Goal: Check status: Check status

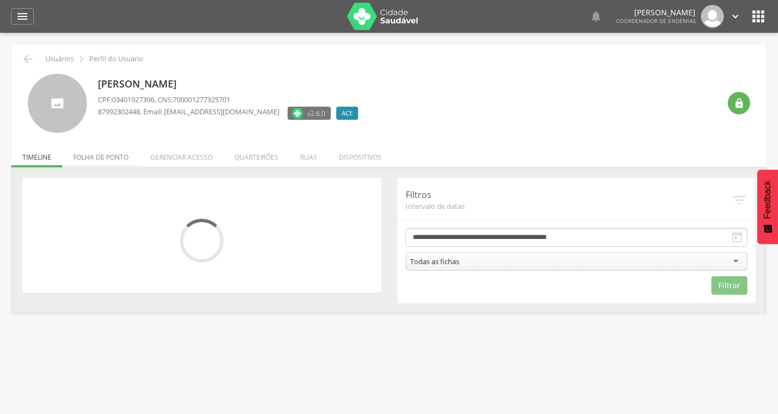
click at [108, 155] on li "Folha de ponto" at bounding box center [100, 155] width 77 height 26
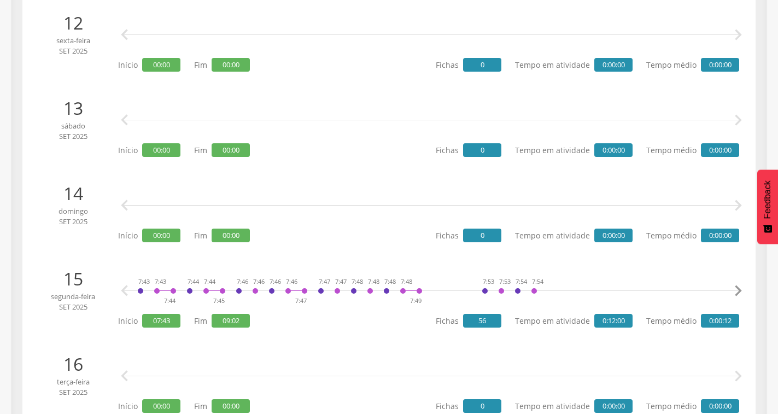
scroll to position [1258, 0]
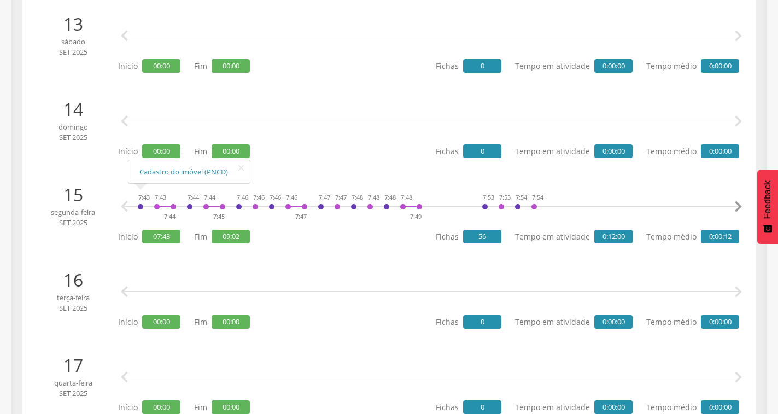
click at [734, 206] on icon "" at bounding box center [738, 207] width 22 height 22
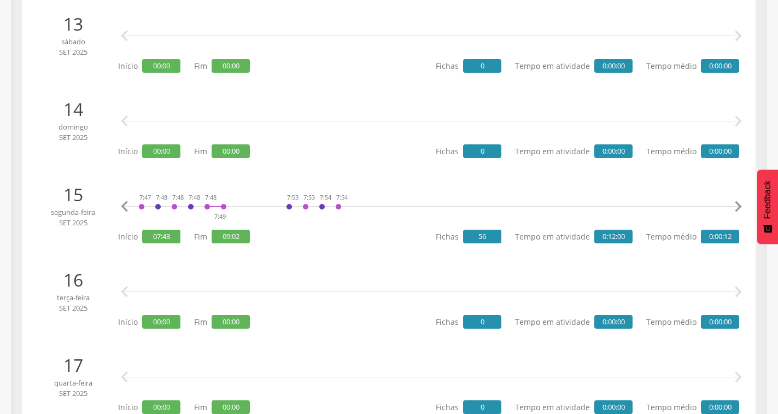
click at [734, 206] on icon "" at bounding box center [738, 207] width 22 height 22
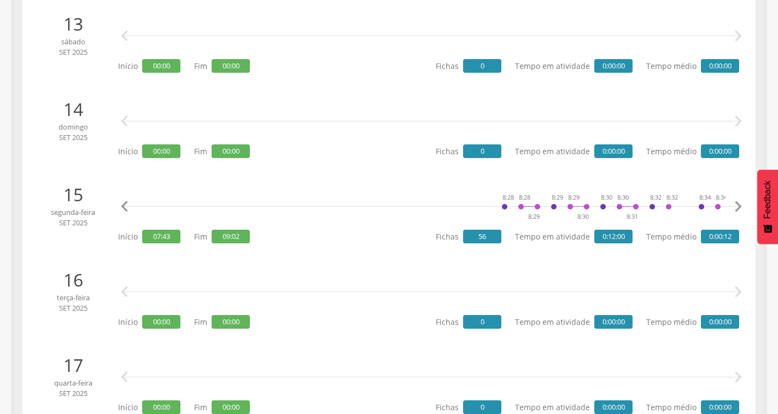
click at [736, 206] on icon "" at bounding box center [738, 207] width 22 height 22
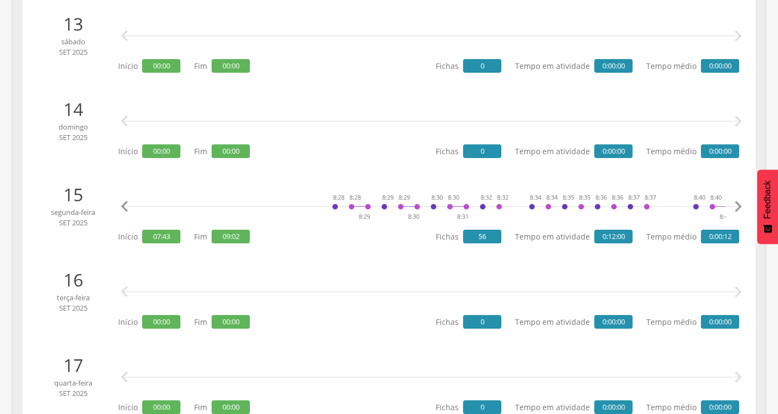
scroll to position [0, 783]
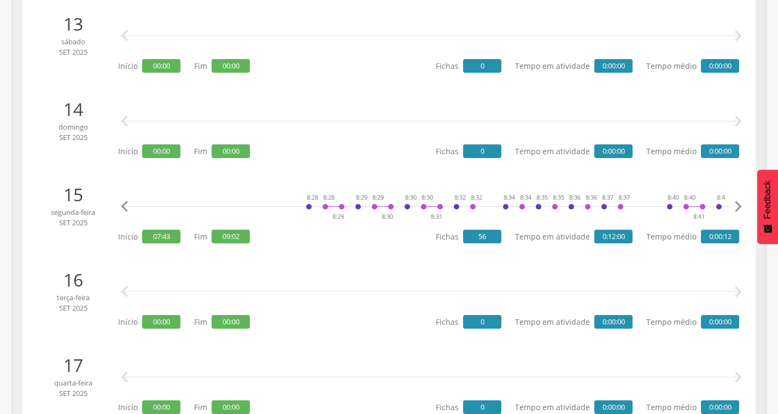
click at [736, 205] on icon "" at bounding box center [738, 207] width 22 height 22
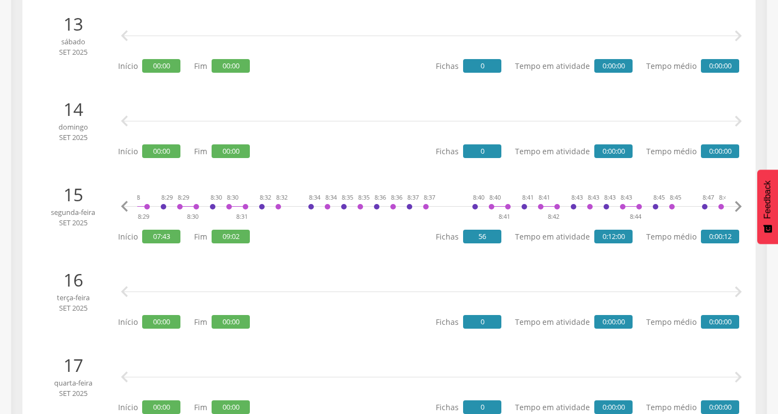
scroll to position [0, 979]
click at [736, 205] on icon "" at bounding box center [738, 207] width 22 height 22
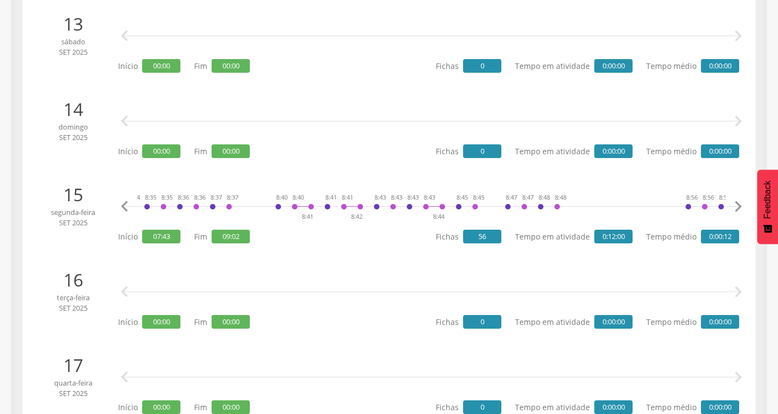
click at [736, 205] on icon "" at bounding box center [738, 207] width 22 height 22
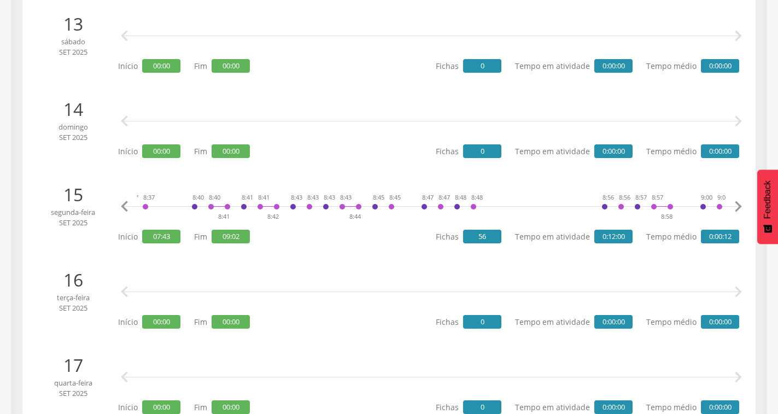
scroll to position [0, 1305]
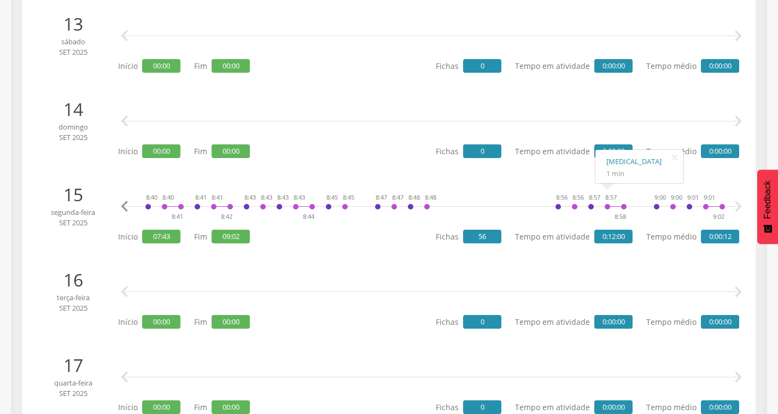
click at [621, 204] on div at bounding box center [616, 198] width 16 height 16
click at [622, 206] on div at bounding box center [616, 198] width 16 height 16
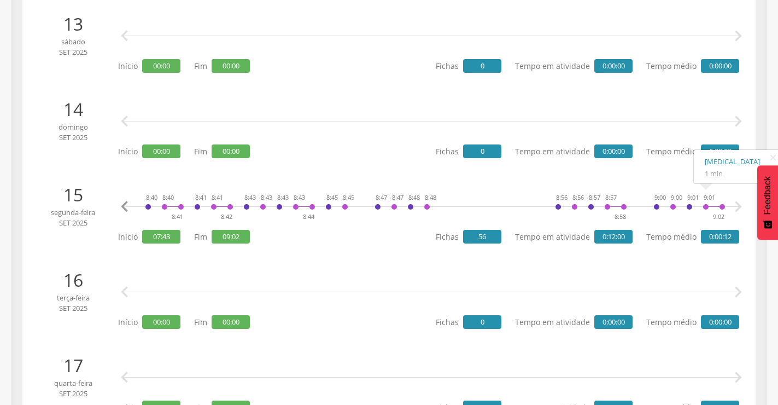
click at [739, 202] on icon "" at bounding box center [738, 207] width 22 height 22
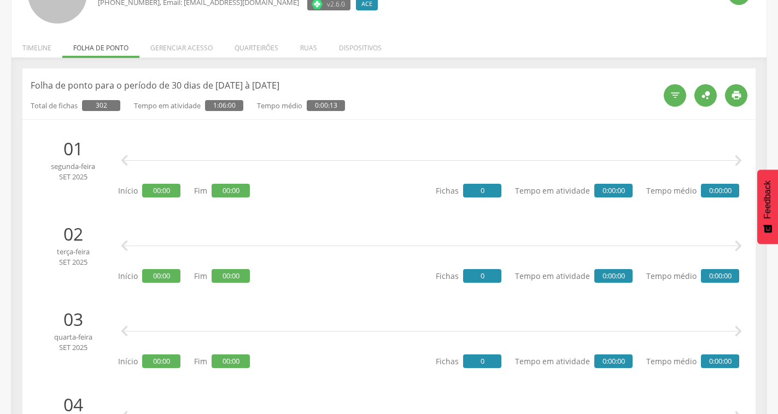
scroll to position [0, 0]
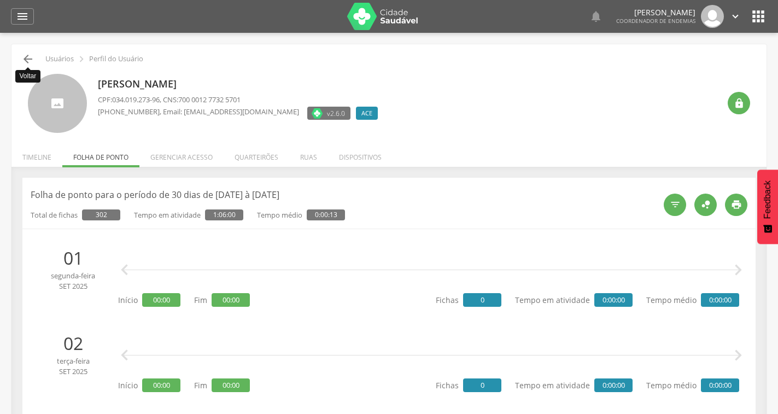
click at [32, 59] on icon "" at bounding box center [27, 58] width 13 height 13
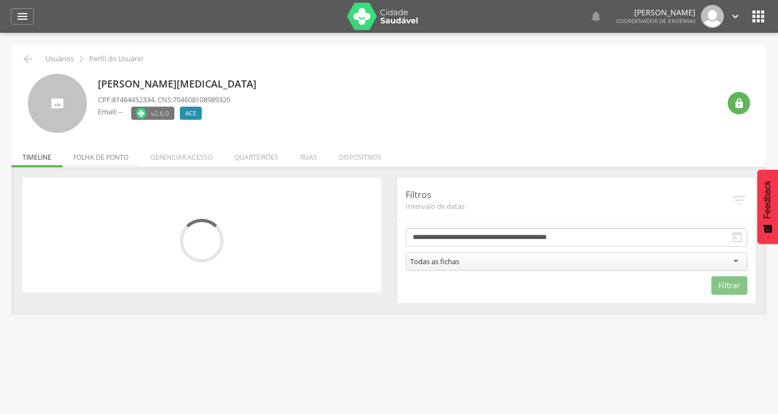
click at [114, 159] on li "Folha de ponto" at bounding box center [100, 155] width 77 height 26
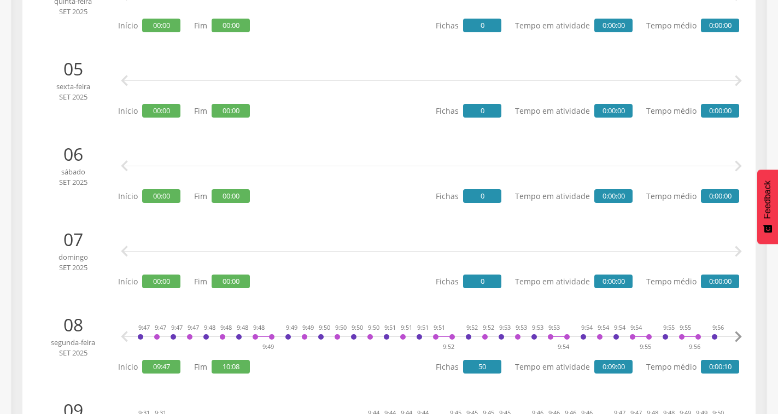
scroll to position [689, 0]
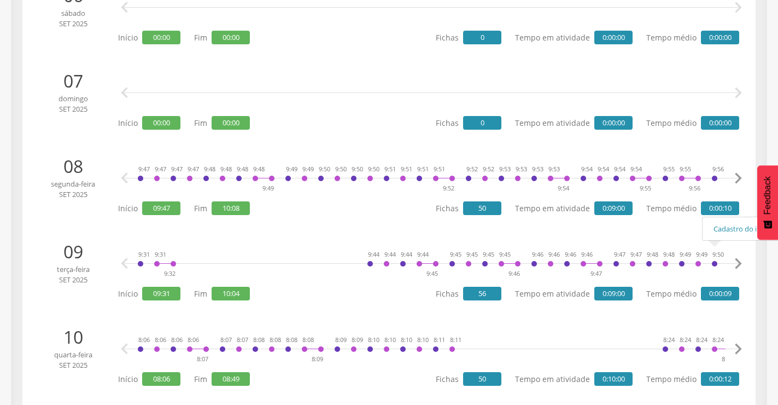
click at [739, 264] on icon "" at bounding box center [738, 264] width 22 height 22
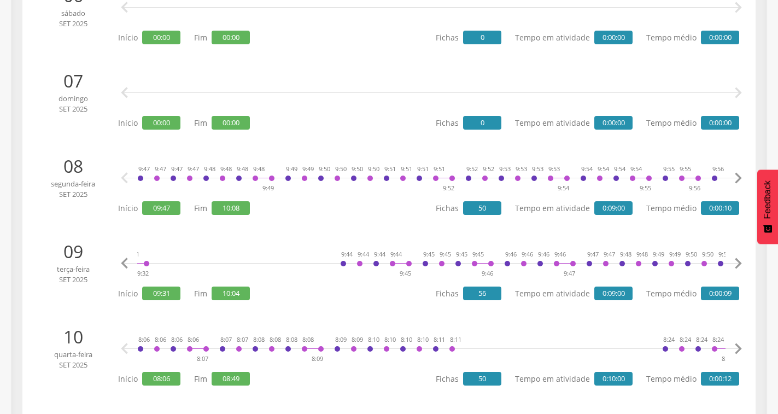
click at [739, 264] on icon "" at bounding box center [738, 264] width 22 height 22
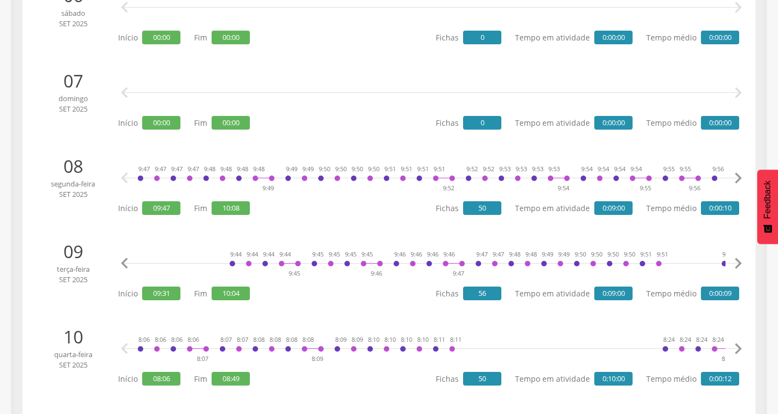
click at [739, 264] on icon "" at bounding box center [738, 264] width 22 height 22
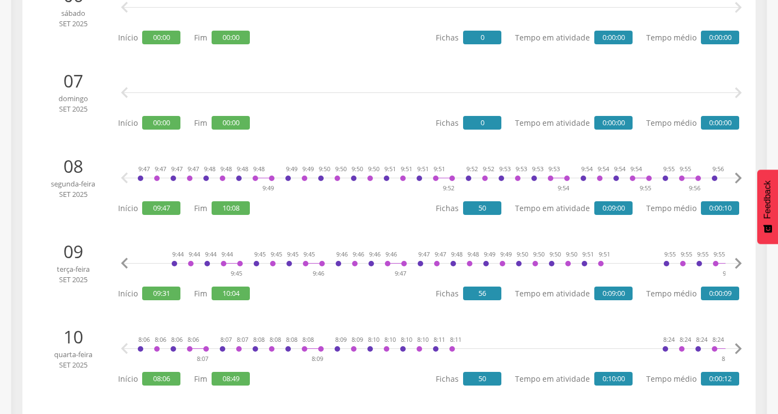
click at [739, 264] on icon "" at bounding box center [738, 264] width 22 height 22
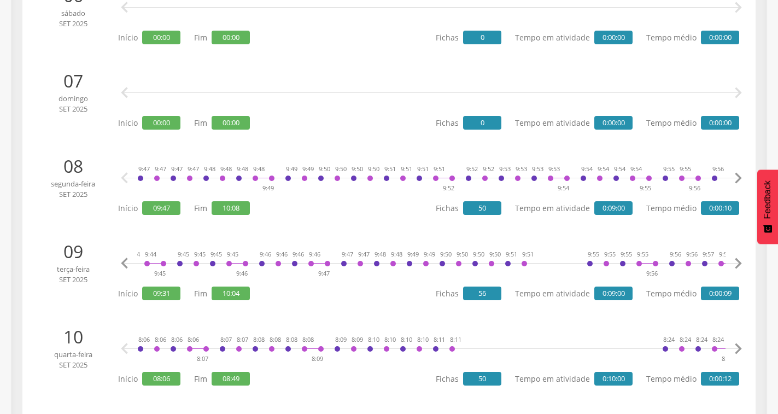
click at [739, 264] on icon "" at bounding box center [738, 264] width 22 height 22
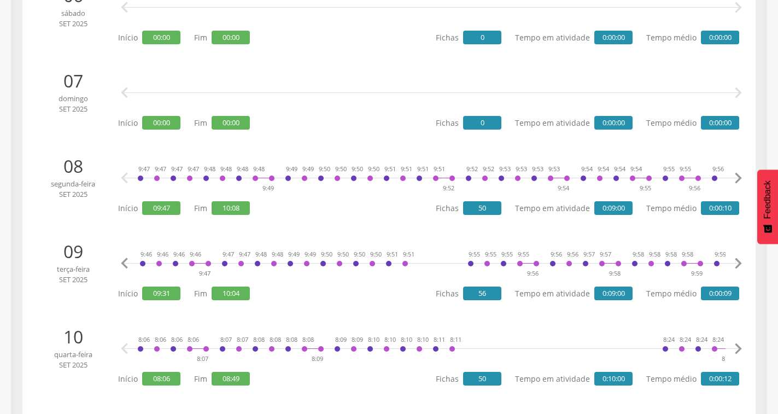
click at [739, 264] on icon "" at bounding box center [738, 264] width 22 height 22
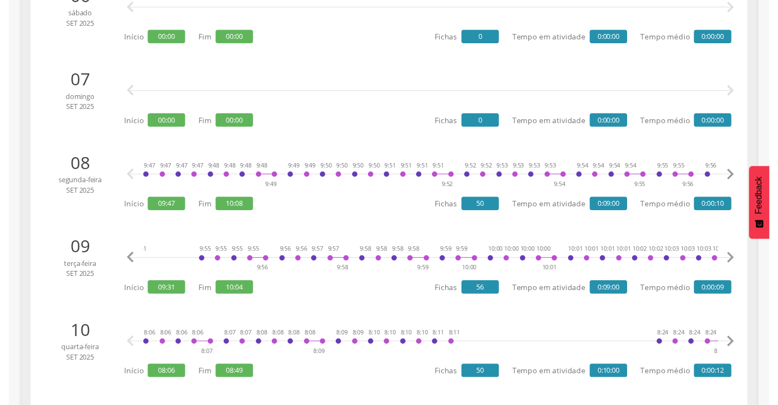
scroll to position [0, 708]
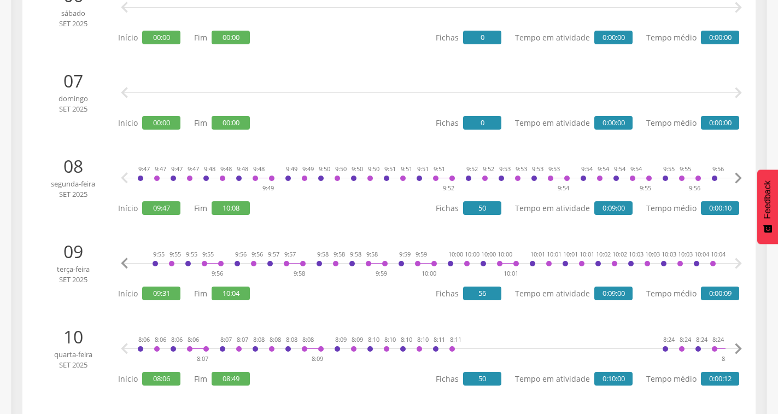
click at [739, 264] on icon "" at bounding box center [738, 264] width 22 height 22
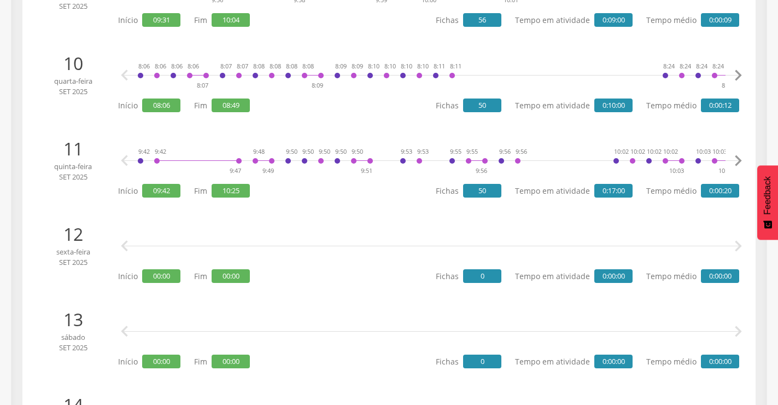
scroll to position [1127, 0]
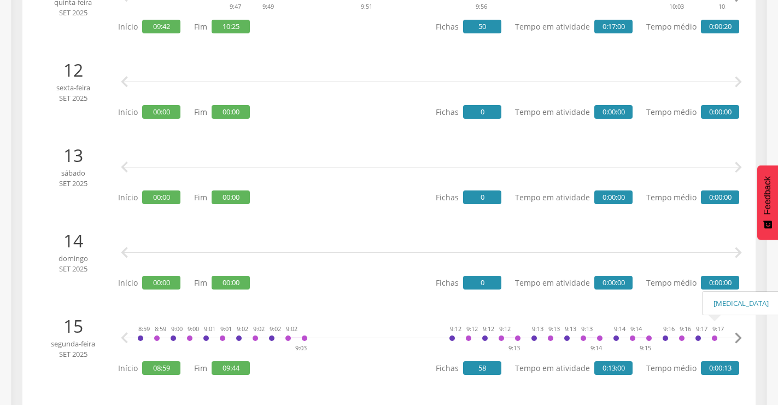
click at [737, 337] on icon "" at bounding box center [738, 338] width 22 height 22
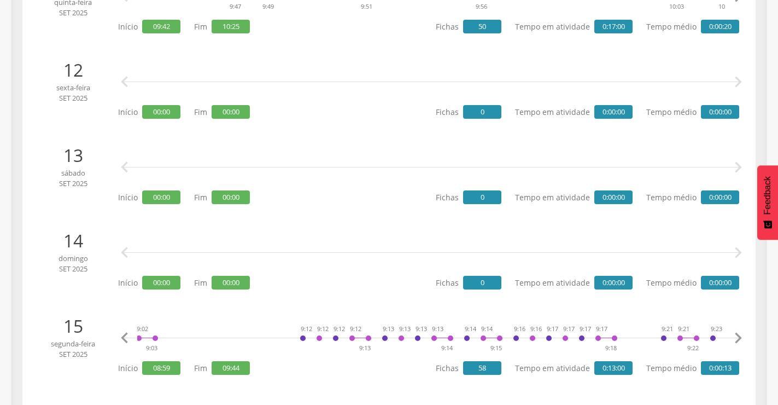
click at [737, 337] on icon "" at bounding box center [738, 338] width 22 height 22
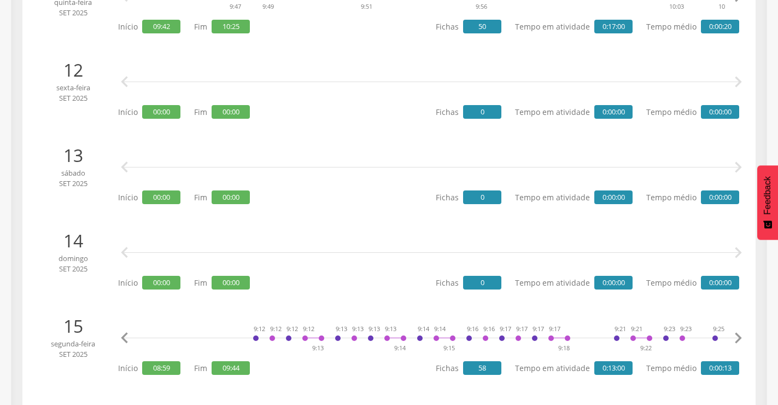
click at [737, 337] on icon "" at bounding box center [738, 338] width 22 height 22
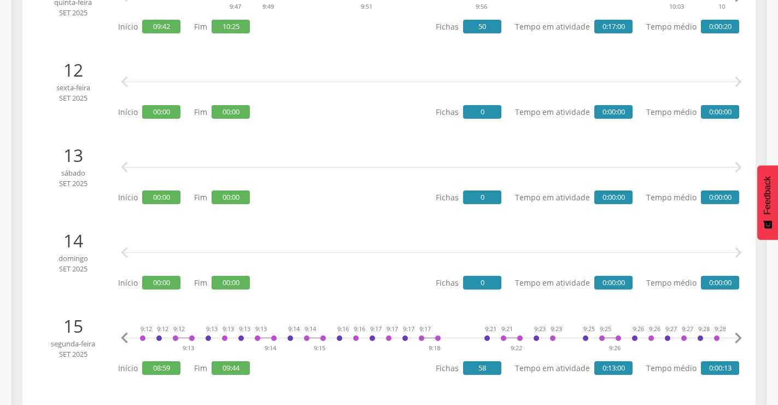
click at [737, 337] on icon "" at bounding box center [738, 338] width 22 height 22
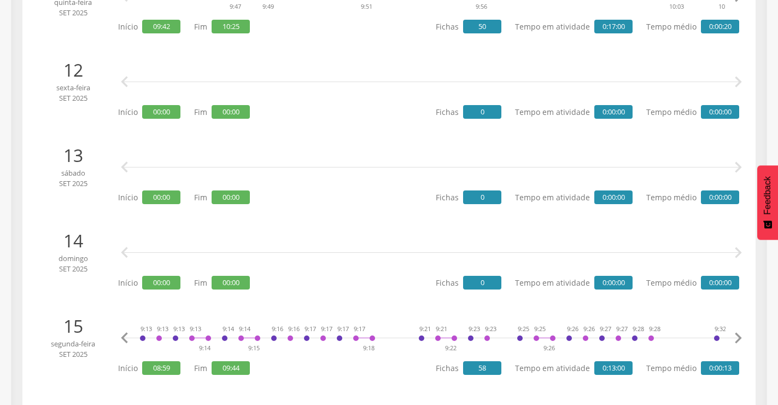
click at [737, 337] on icon "" at bounding box center [738, 338] width 22 height 22
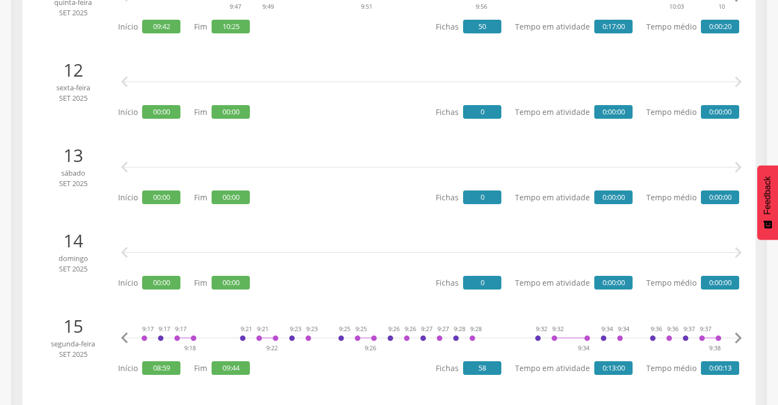
click at [737, 337] on icon "" at bounding box center [738, 338] width 22 height 22
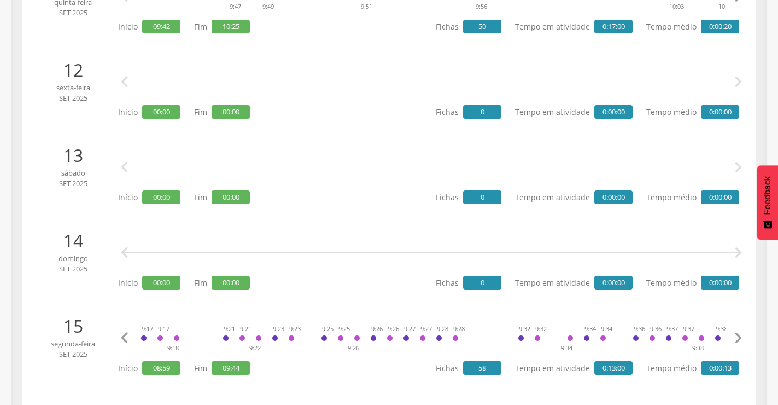
click at [737, 337] on icon "" at bounding box center [738, 338] width 22 height 22
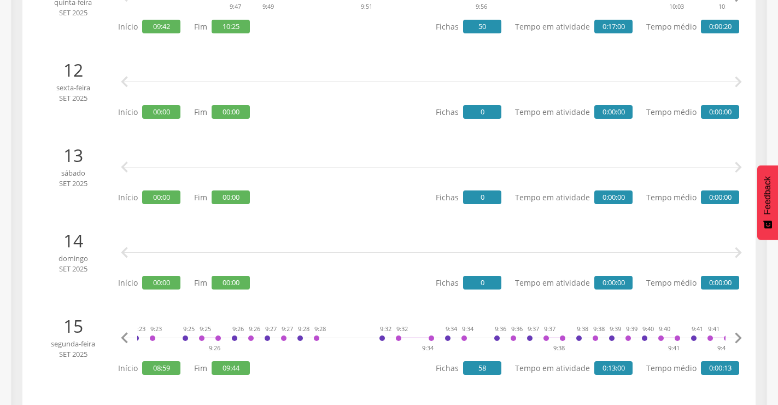
click at [737, 337] on icon "" at bounding box center [738, 338] width 22 height 22
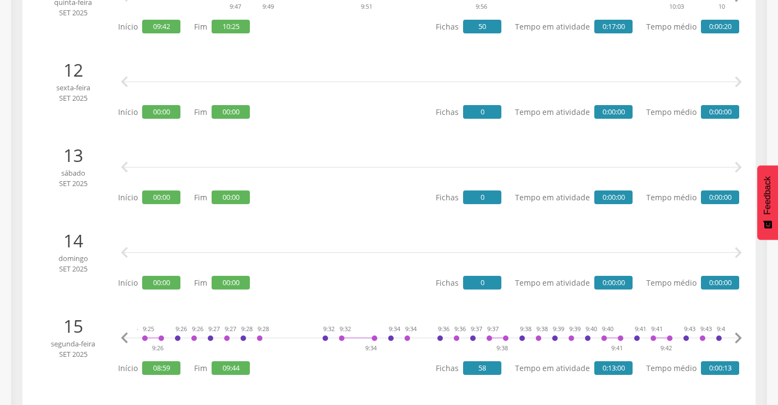
click at [737, 337] on icon "" at bounding box center [738, 338] width 22 height 22
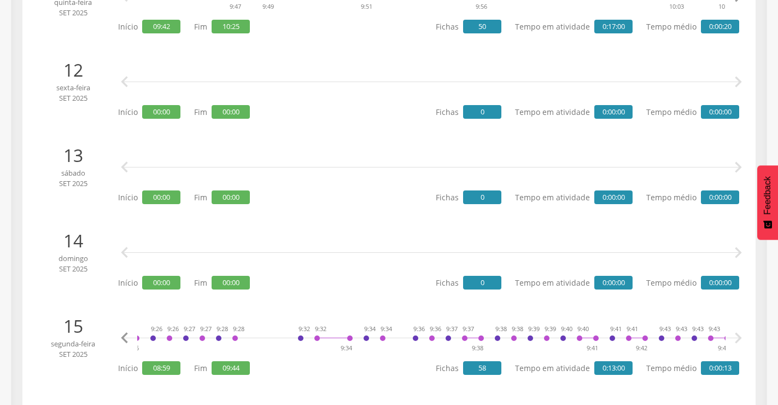
scroll to position [0, 813]
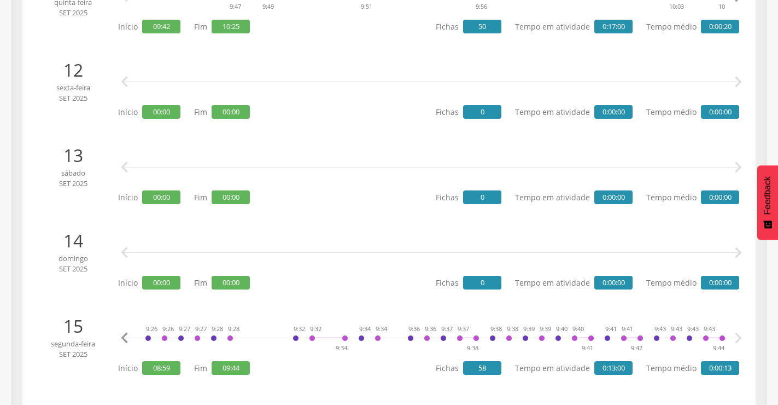
click at [737, 337] on icon "" at bounding box center [738, 338] width 22 height 22
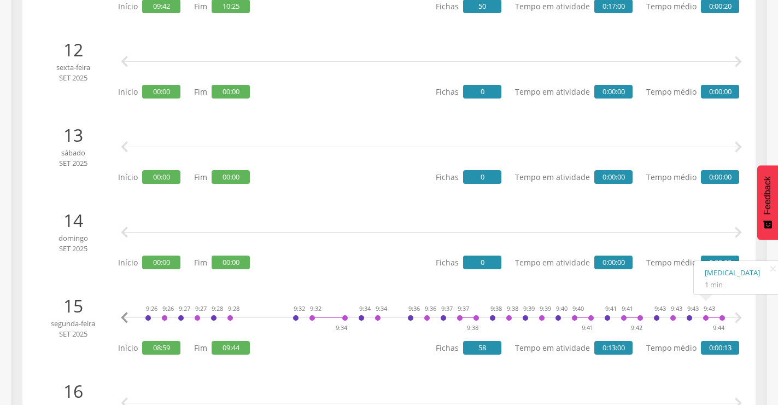
scroll to position [962, 0]
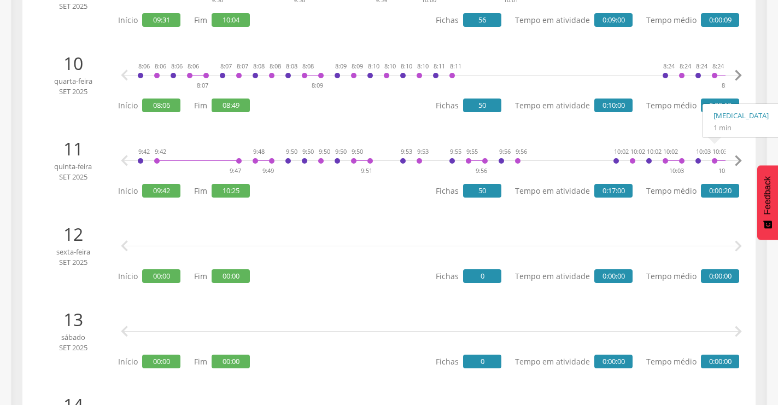
click at [738, 69] on icon "" at bounding box center [738, 76] width 22 height 22
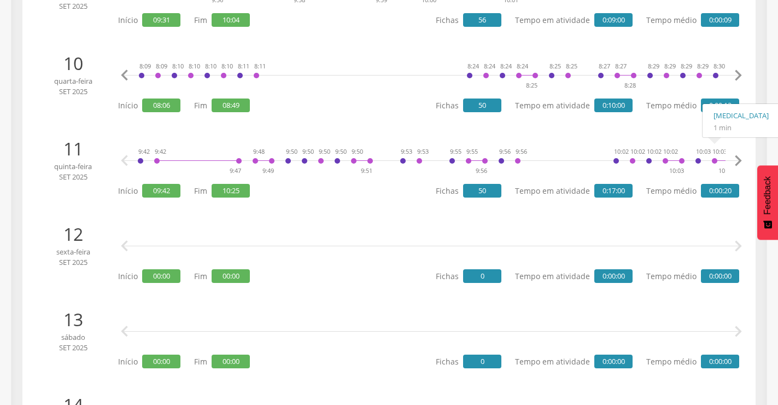
click at [738, 69] on icon "" at bounding box center [738, 76] width 22 height 22
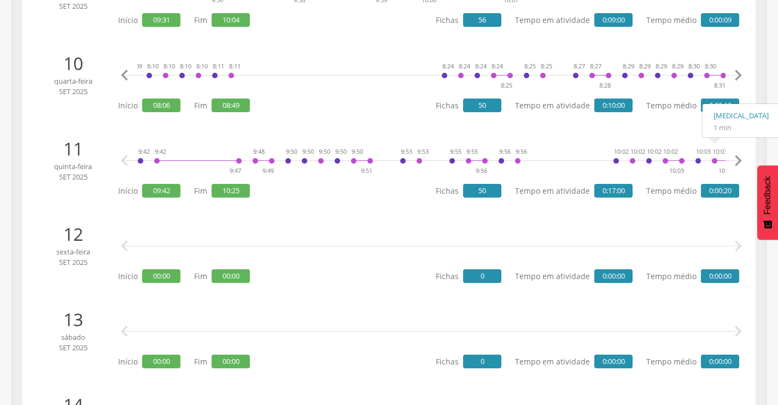
click at [738, 69] on icon "" at bounding box center [738, 76] width 22 height 22
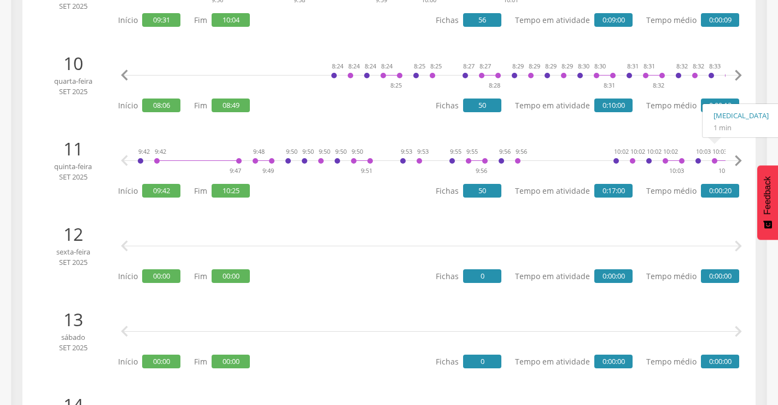
click at [738, 69] on icon "" at bounding box center [738, 76] width 22 height 22
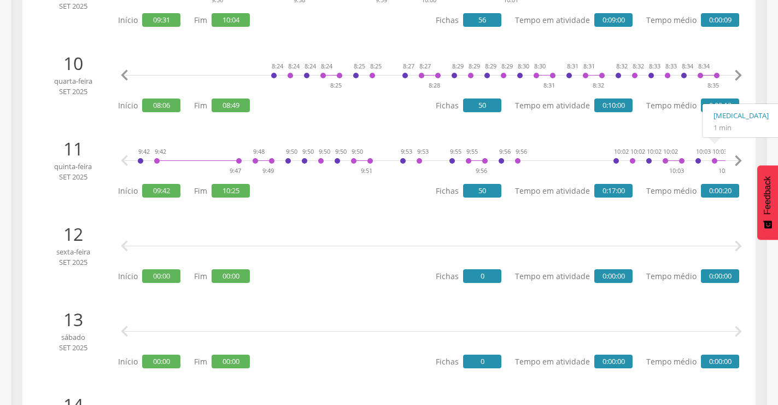
click at [738, 69] on icon "" at bounding box center [738, 76] width 22 height 22
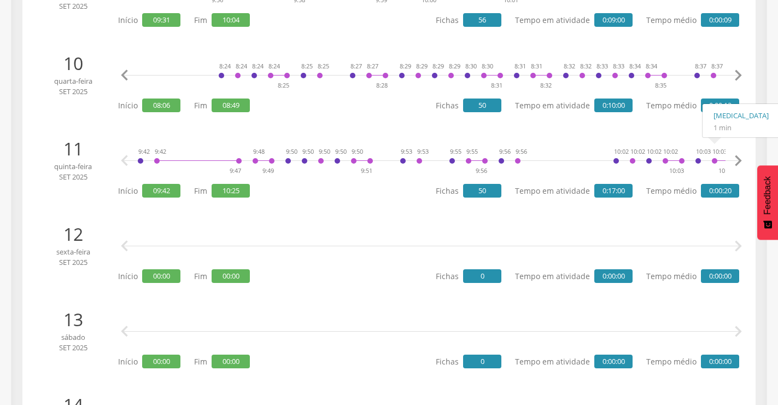
click at [738, 69] on icon "" at bounding box center [738, 76] width 22 height 22
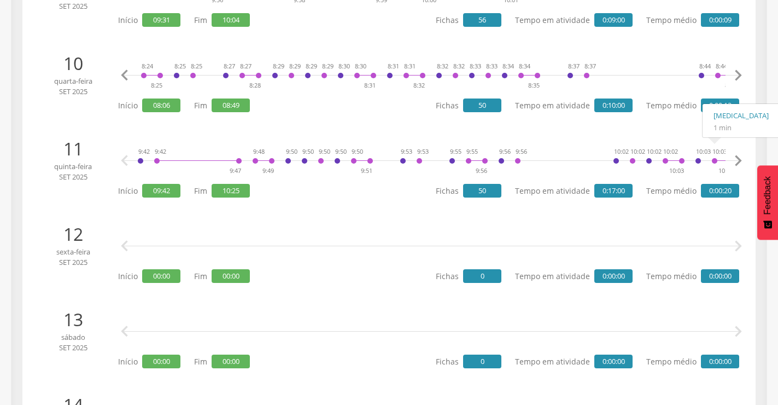
click at [738, 69] on icon "" at bounding box center [738, 76] width 22 height 22
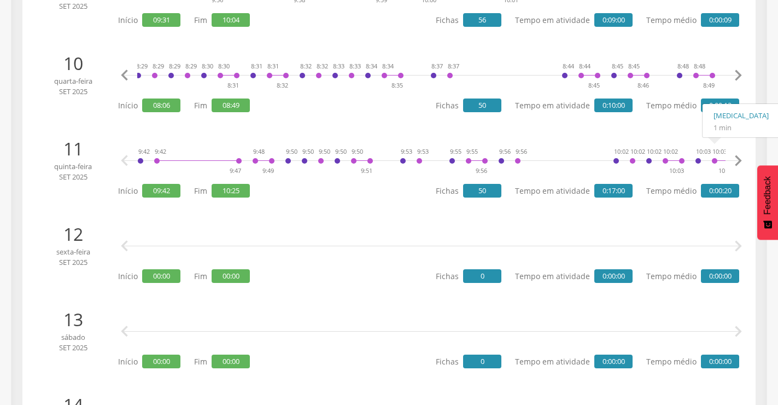
scroll to position [0, 737]
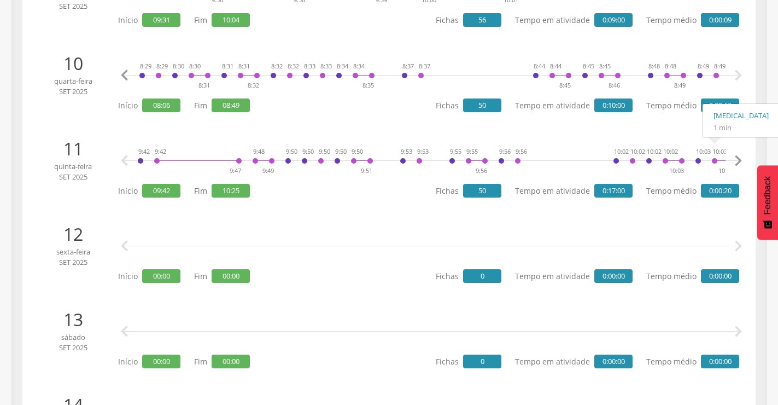
click at [737, 71] on icon "" at bounding box center [738, 76] width 22 height 22
click at [737, 75] on icon "" at bounding box center [738, 76] width 22 height 22
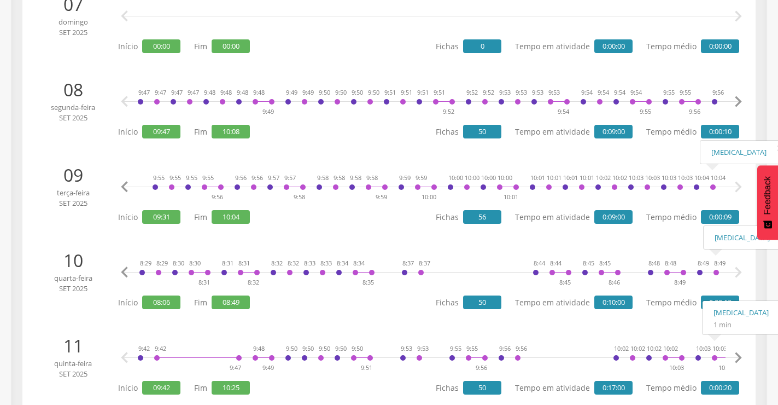
scroll to position [744, 0]
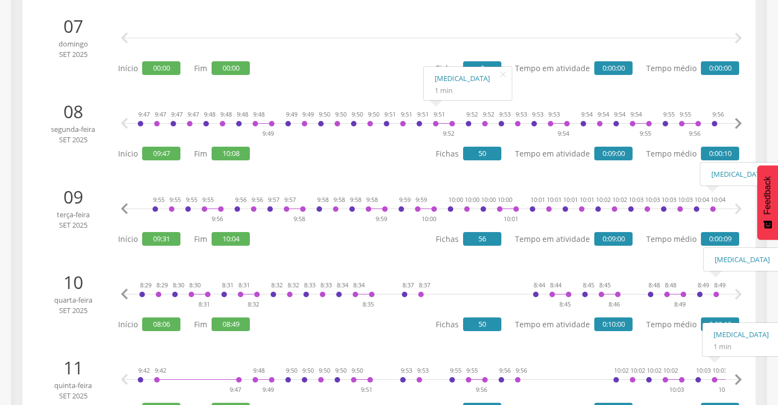
click at [738, 206] on icon "" at bounding box center [738, 209] width 22 height 22
click at [738, 124] on icon "" at bounding box center [738, 124] width 22 height 22
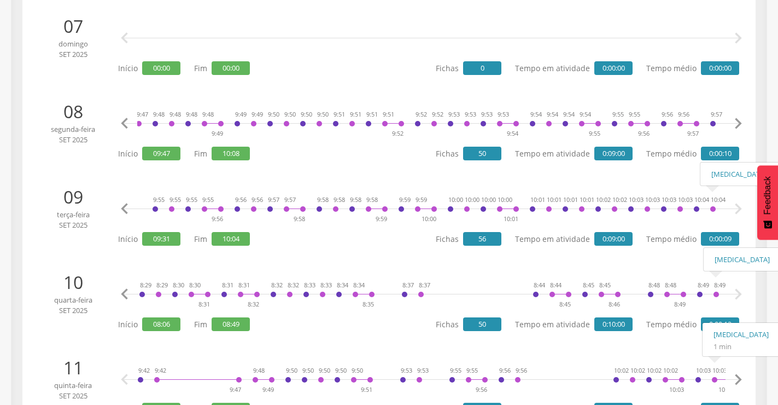
click at [738, 124] on icon "" at bounding box center [738, 124] width 22 height 22
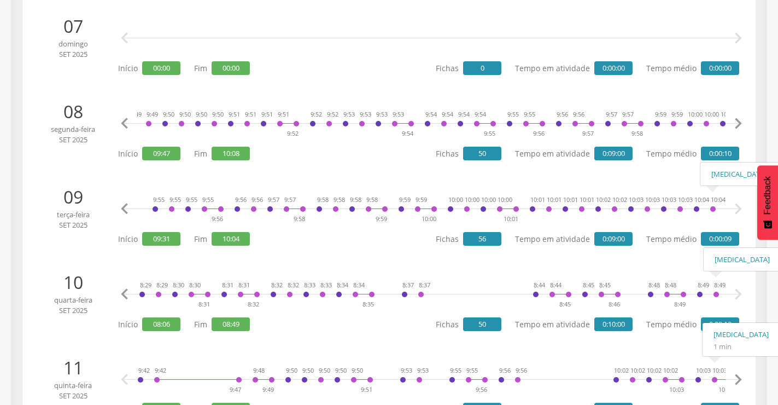
click at [738, 124] on icon "" at bounding box center [738, 124] width 22 height 22
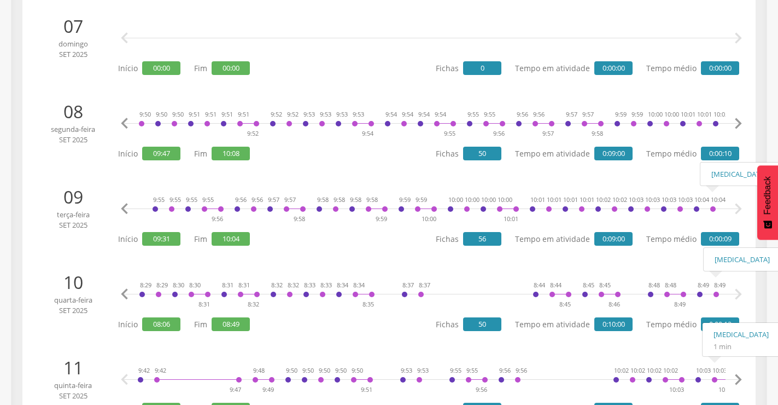
click at [738, 124] on icon "" at bounding box center [738, 124] width 22 height 22
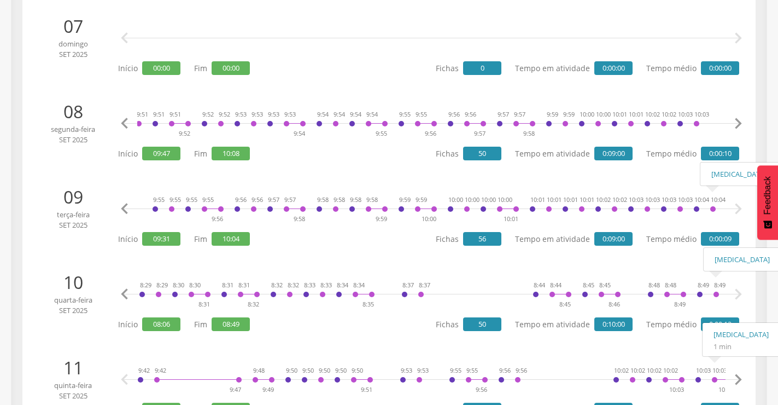
click at [738, 124] on icon "" at bounding box center [738, 124] width 22 height 22
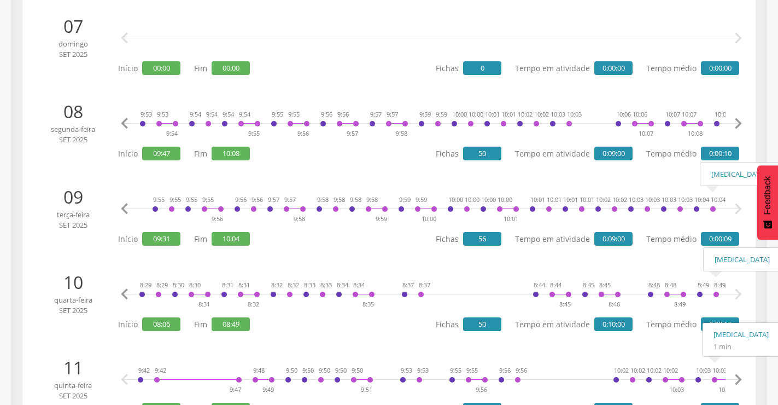
click at [738, 124] on icon "" at bounding box center [738, 124] width 22 height 22
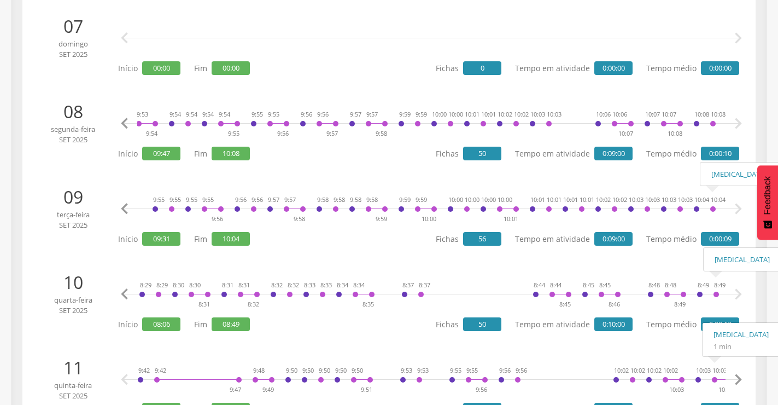
click at [738, 124] on icon "" at bounding box center [738, 124] width 22 height 22
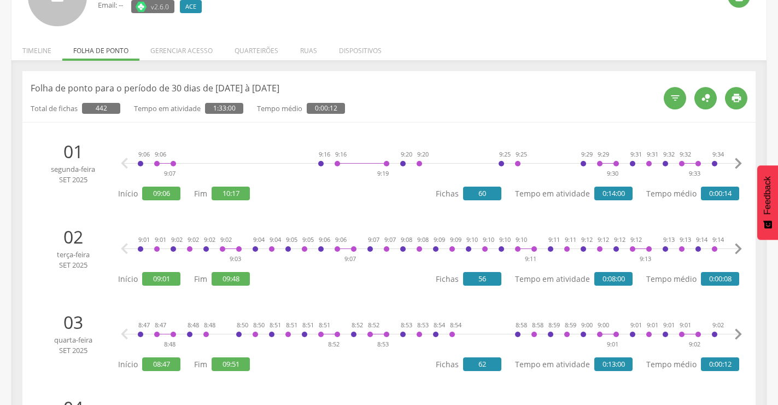
scroll to position [87, 0]
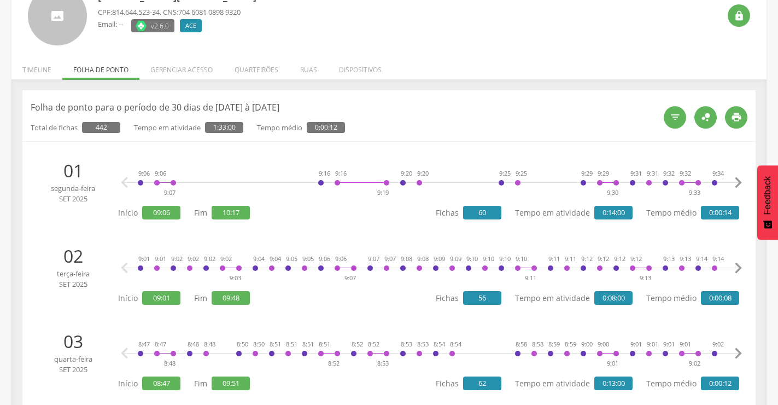
click at [736, 180] on icon "" at bounding box center [738, 183] width 22 height 22
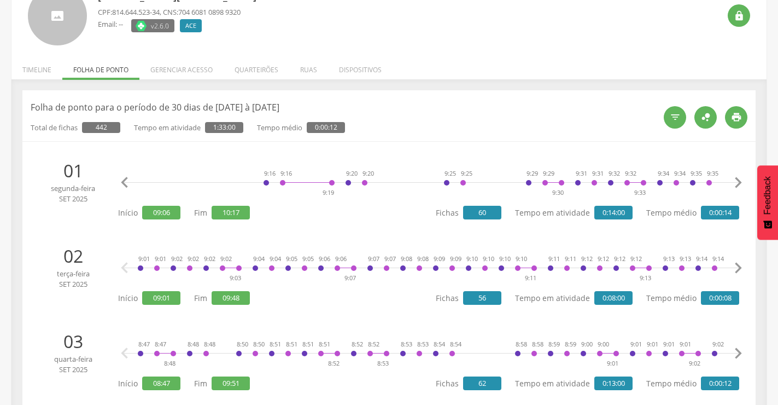
click at [736, 180] on icon "" at bounding box center [738, 183] width 22 height 22
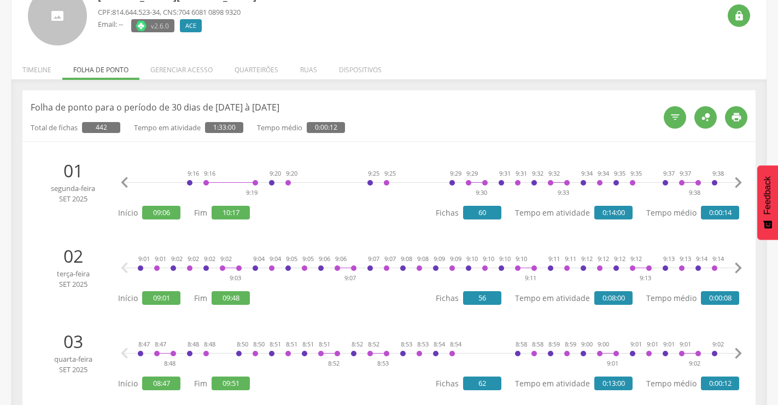
click at [736, 180] on icon "" at bounding box center [738, 183] width 22 height 22
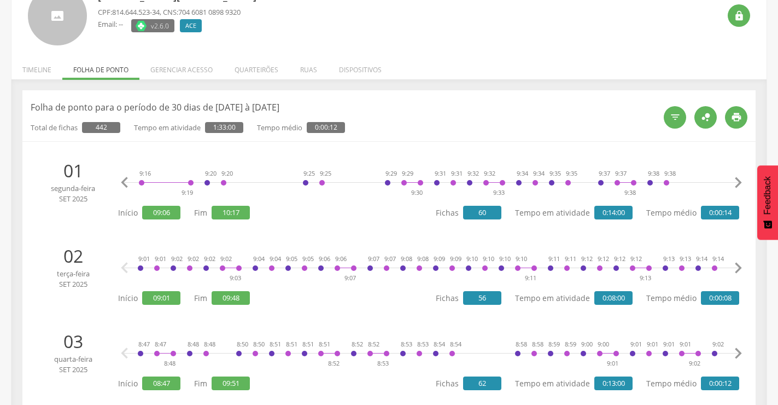
click at [736, 180] on icon "" at bounding box center [738, 183] width 22 height 22
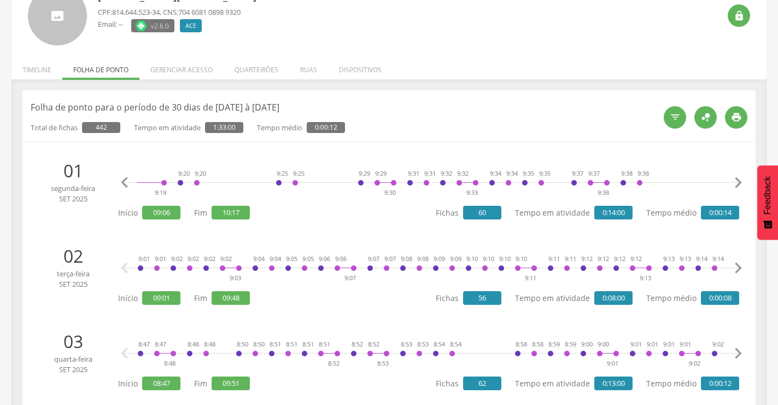
click at [736, 180] on icon "" at bounding box center [738, 183] width 22 height 22
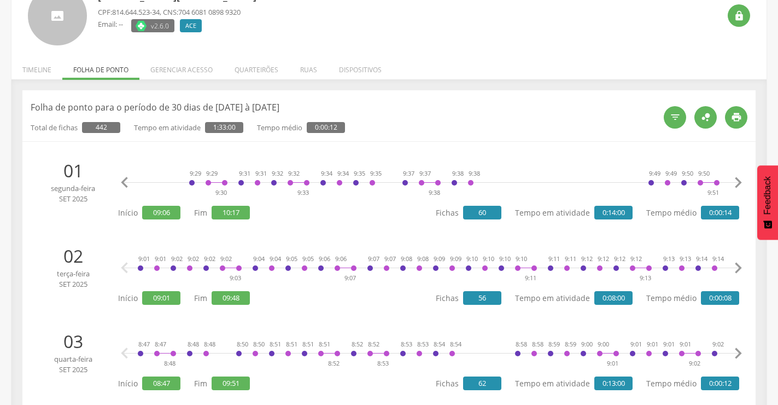
click at [736, 180] on icon "" at bounding box center [738, 183] width 22 height 22
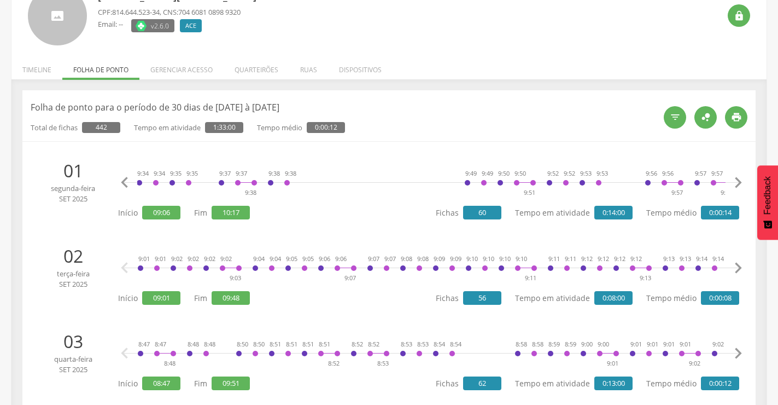
click at [736, 180] on icon "" at bounding box center [738, 183] width 22 height 22
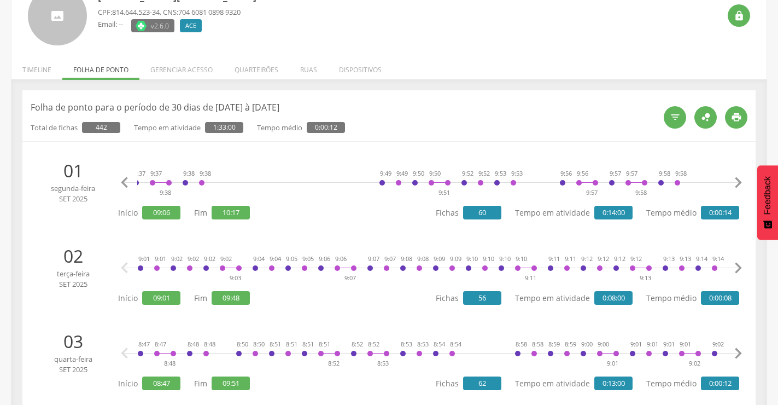
click at [736, 180] on icon "" at bounding box center [738, 183] width 22 height 22
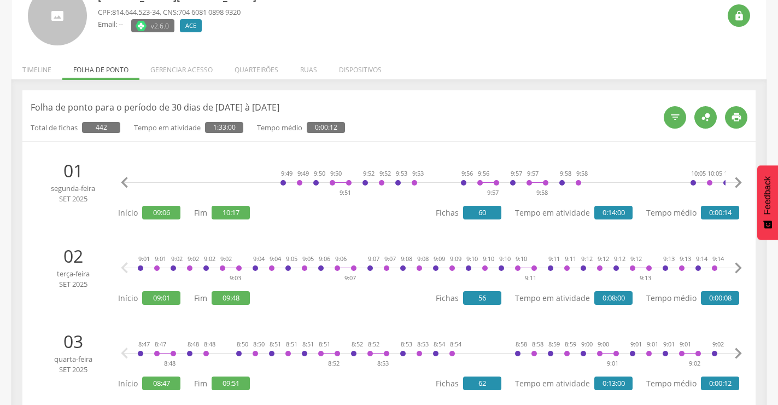
click at [736, 180] on icon "" at bounding box center [738, 183] width 22 height 22
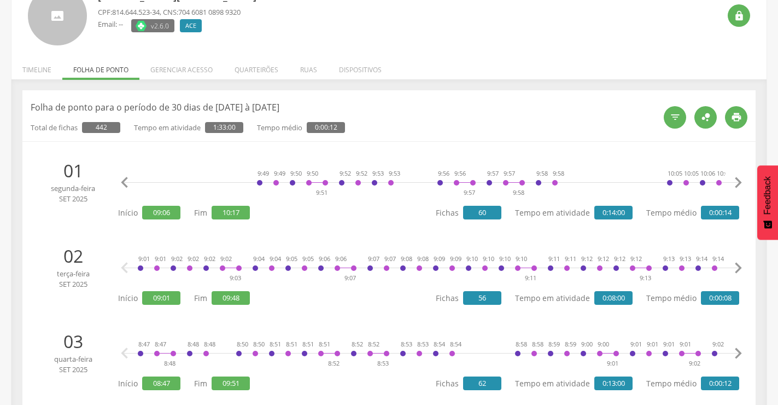
click at [736, 180] on icon "" at bounding box center [738, 183] width 22 height 22
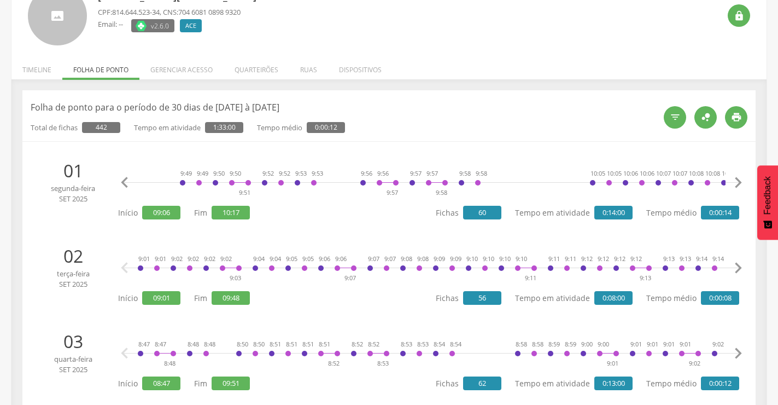
click at [736, 180] on icon "" at bounding box center [738, 183] width 22 height 22
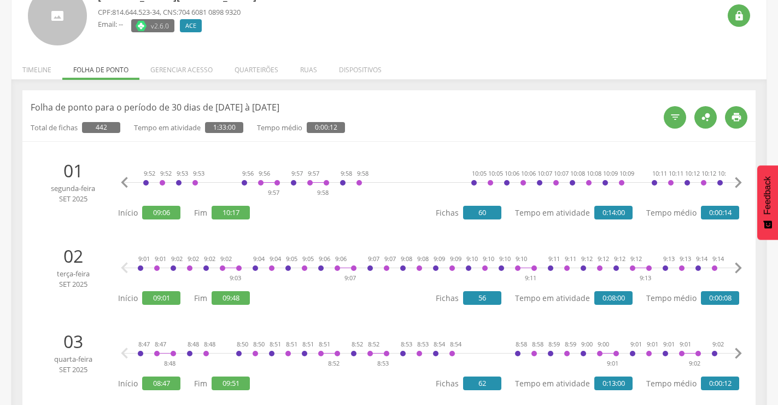
click at [736, 180] on icon "" at bounding box center [738, 183] width 22 height 22
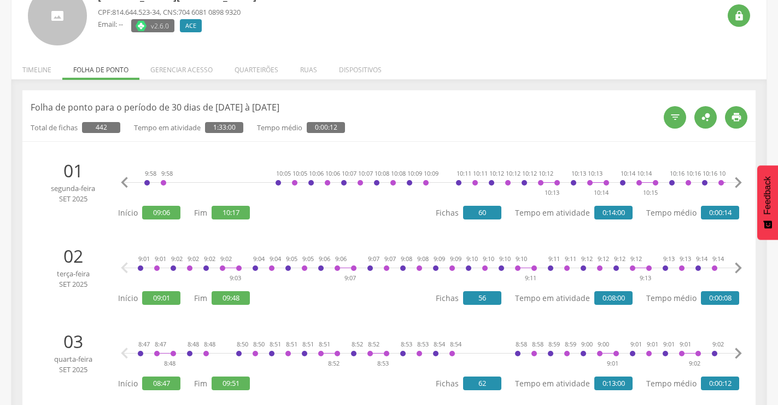
click at [736, 180] on icon "" at bounding box center [738, 183] width 22 height 22
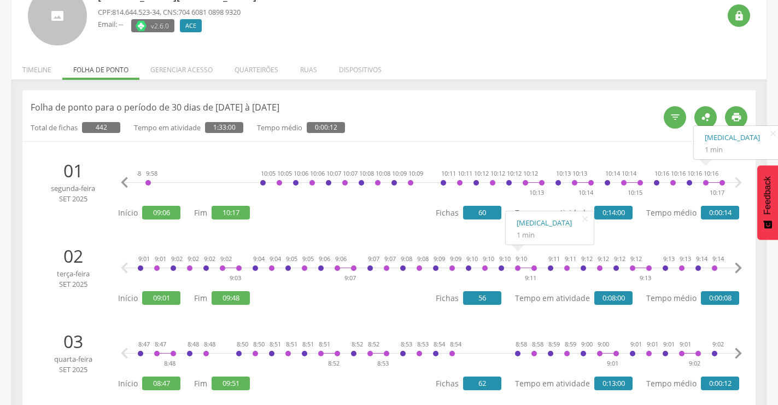
click at [737, 266] on icon "" at bounding box center [738, 268] width 22 height 22
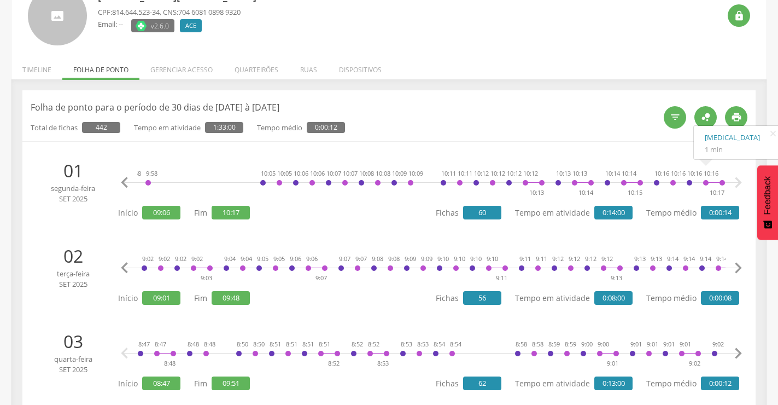
click at [737, 267] on icon "" at bounding box center [738, 268] width 22 height 22
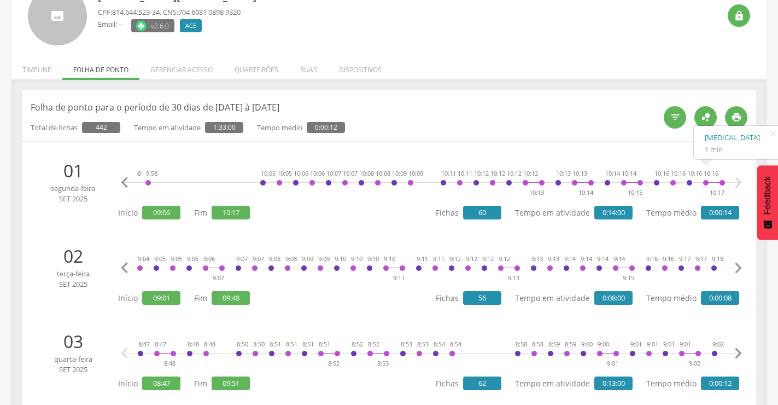
click at [737, 267] on icon "" at bounding box center [738, 268] width 22 height 22
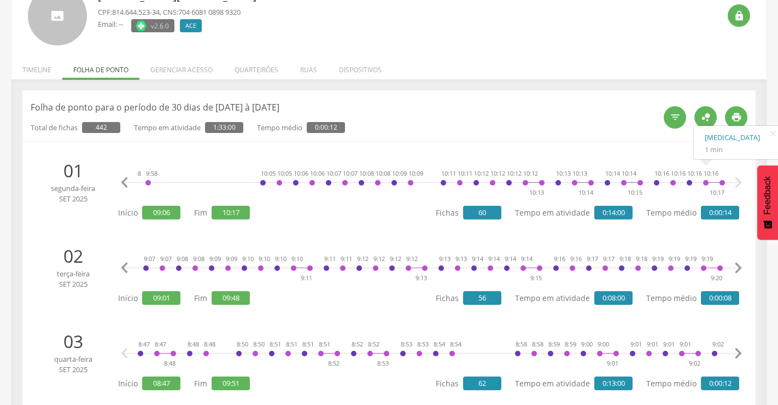
click at [737, 267] on icon "" at bounding box center [738, 268] width 22 height 22
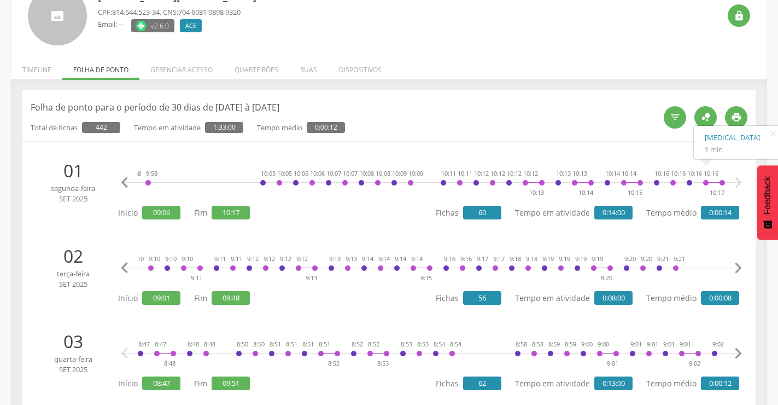
click at [737, 267] on icon "" at bounding box center [738, 268] width 22 height 22
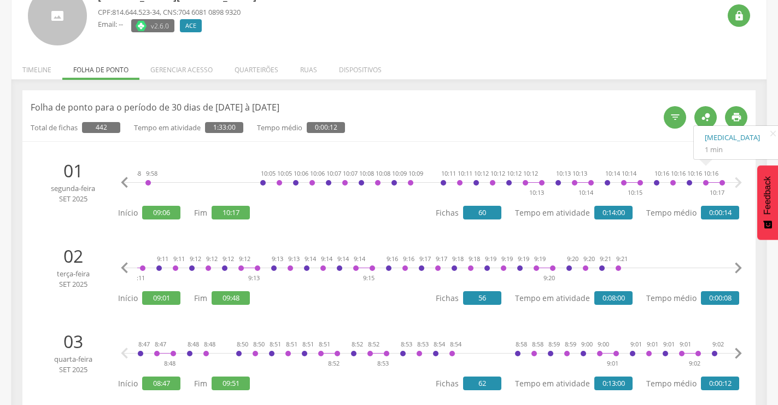
click at [737, 267] on icon "" at bounding box center [738, 268] width 22 height 22
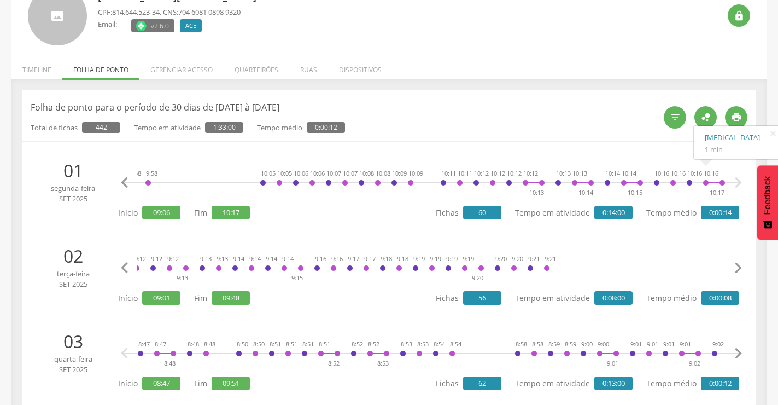
click at [737, 267] on icon "" at bounding box center [738, 268] width 22 height 22
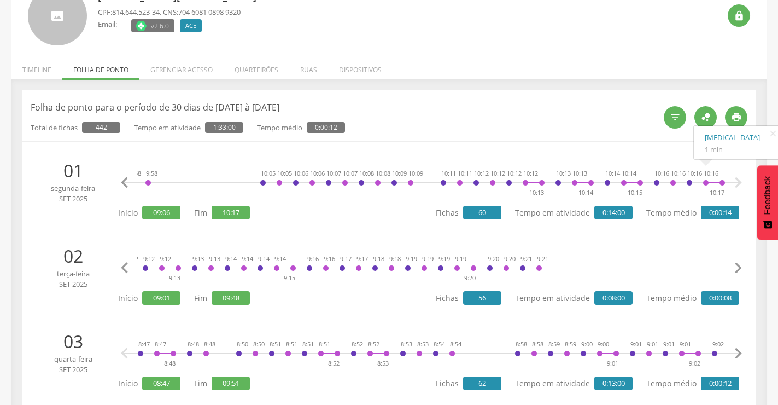
click at [737, 267] on icon "" at bounding box center [738, 268] width 22 height 22
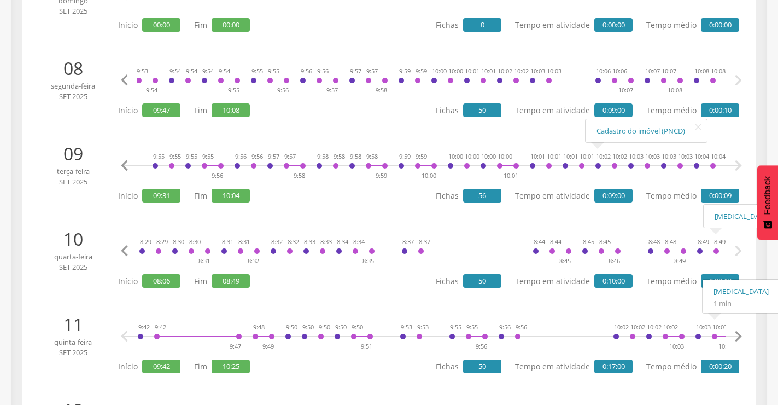
scroll to position [853, 0]
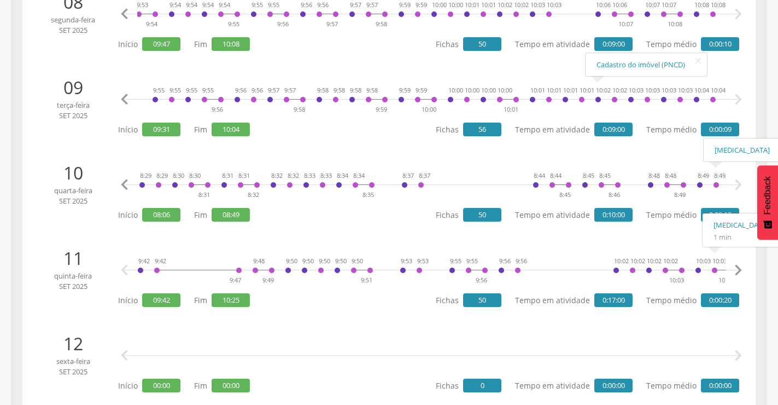
click at [737, 184] on icon "" at bounding box center [738, 185] width 22 height 22
click at [742, 266] on icon "" at bounding box center [738, 270] width 22 height 22
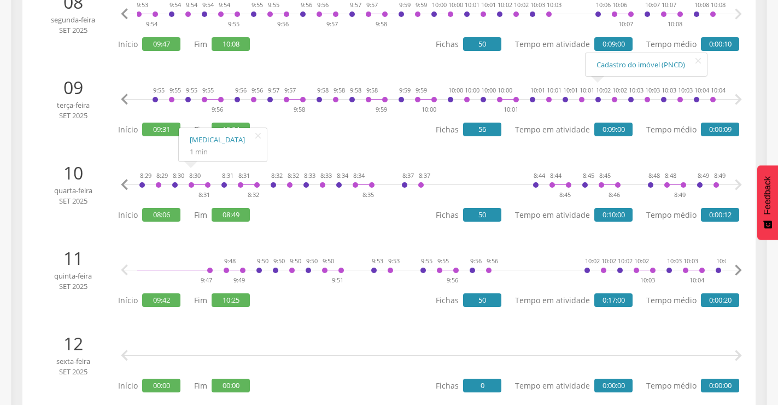
click at [742, 266] on icon "" at bounding box center [738, 270] width 22 height 22
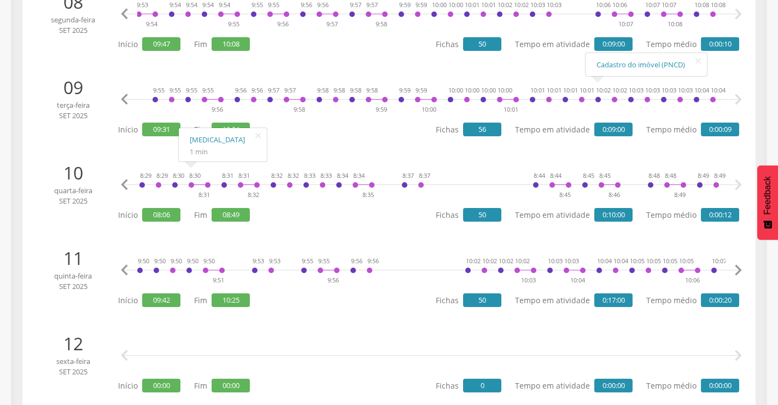
click at [742, 266] on icon "" at bounding box center [738, 270] width 22 height 22
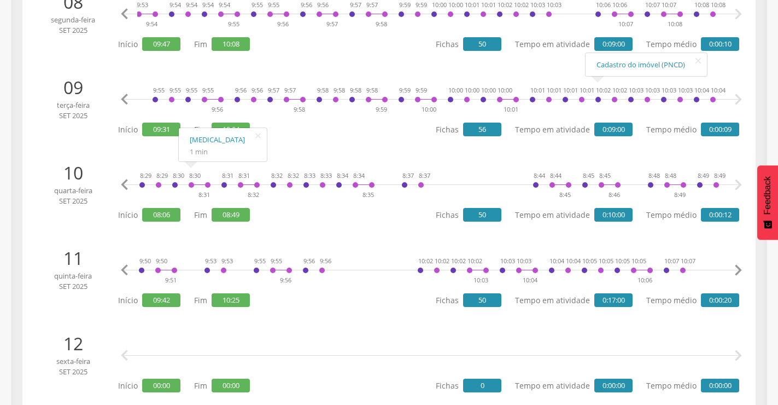
click at [742, 266] on icon "" at bounding box center [738, 270] width 22 height 22
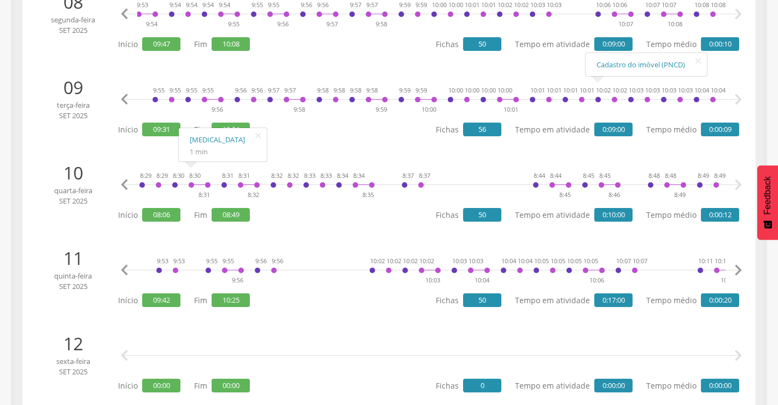
click at [742, 266] on icon "" at bounding box center [738, 270] width 22 height 22
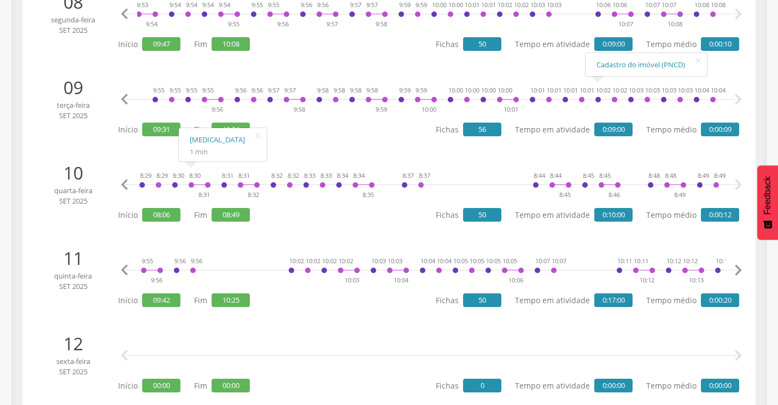
click at [742, 266] on icon "" at bounding box center [738, 270] width 22 height 22
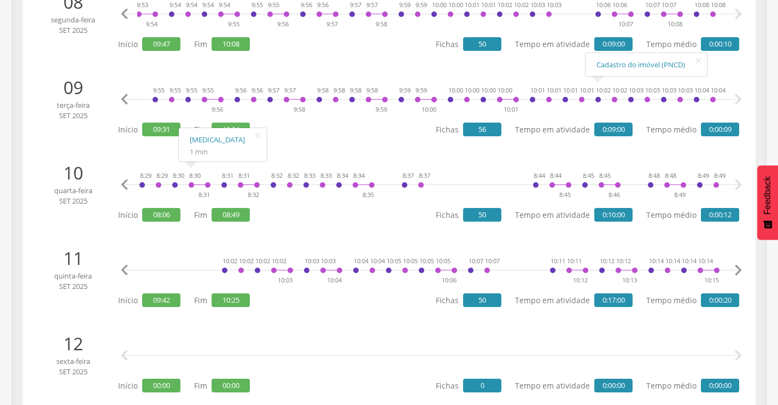
click at [742, 266] on icon "" at bounding box center [738, 270] width 22 height 22
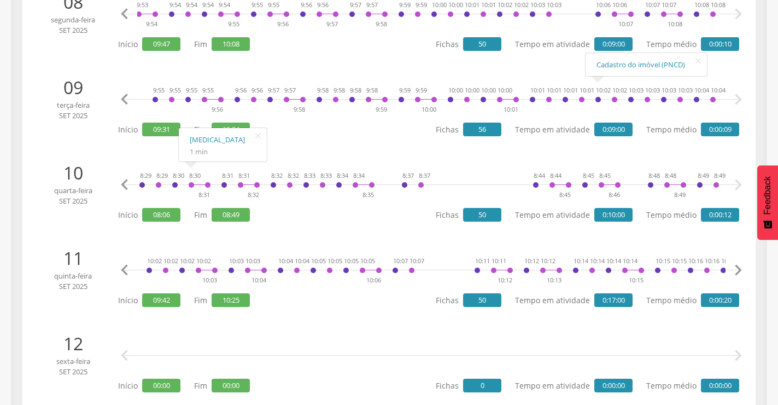
click at [742, 266] on icon "" at bounding box center [738, 270] width 22 height 22
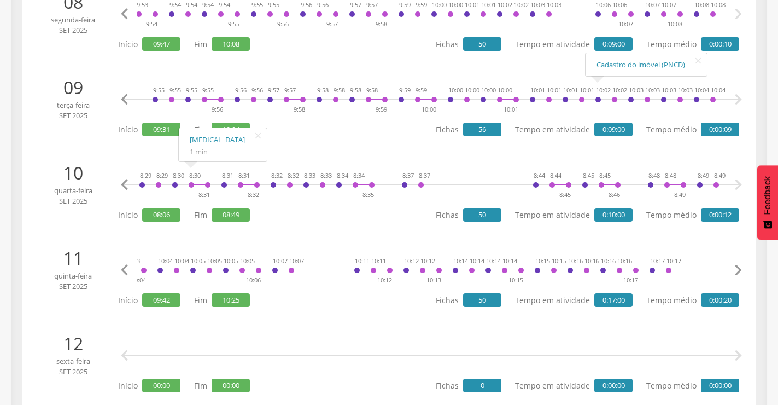
click at [742, 266] on icon "" at bounding box center [738, 270] width 22 height 22
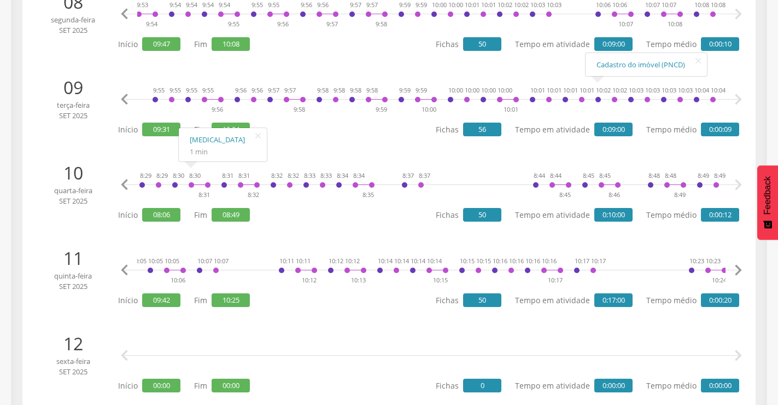
click at [741, 267] on icon "" at bounding box center [738, 270] width 22 height 22
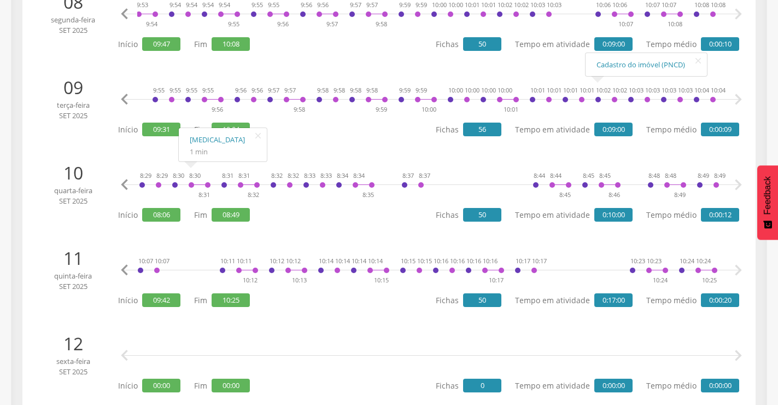
scroll to position [0, 757]
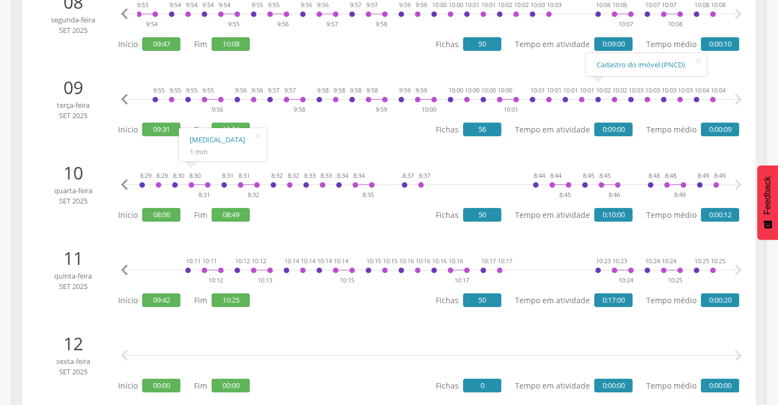
click at [740, 267] on icon "" at bounding box center [738, 270] width 22 height 22
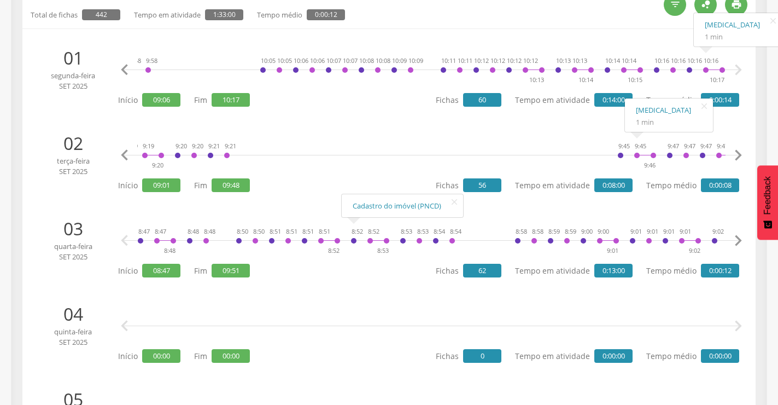
scroll to position [0, 0]
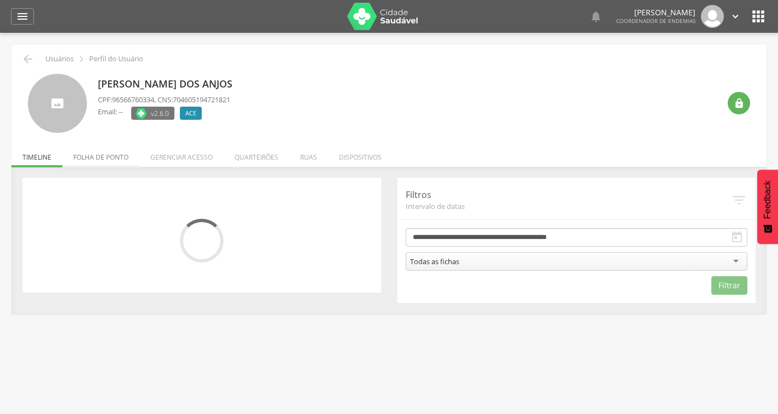
click at [106, 157] on li "Folha de ponto" at bounding box center [100, 155] width 77 height 26
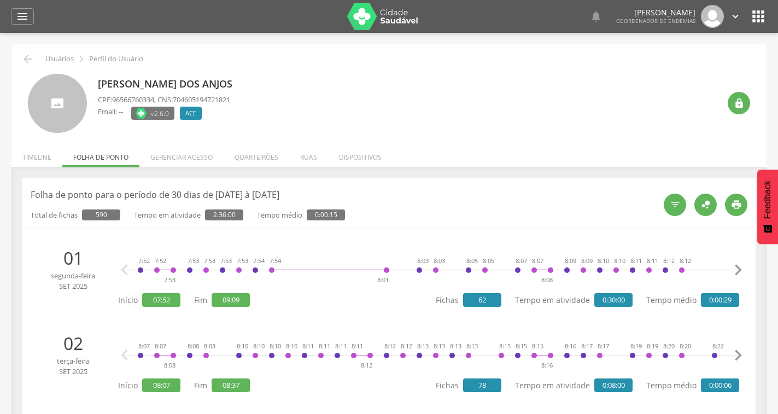
scroll to position [273, 0]
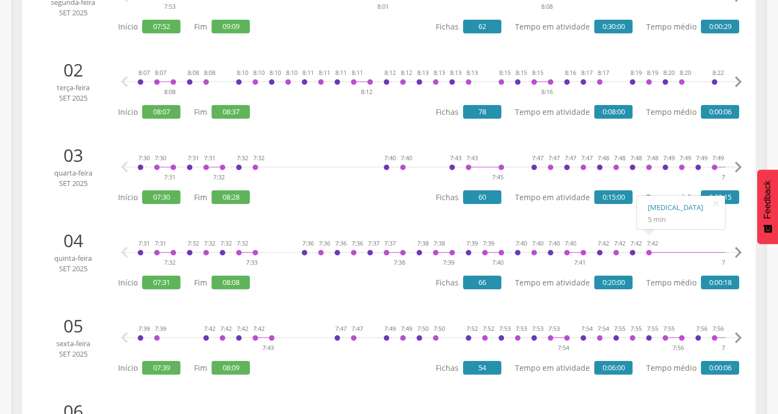
click at [740, 252] on icon "" at bounding box center [738, 253] width 22 height 22
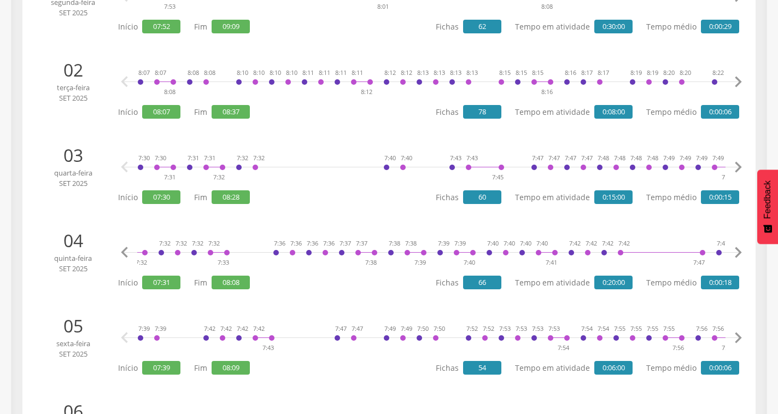
click at [740, 252] on icon "" at bounding box center [738, 253] width 22 height 22
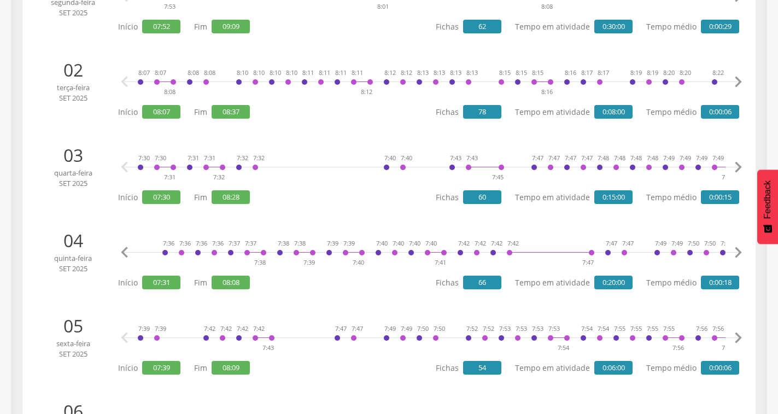
click at [740, 252] on icon "" at bounding box center [738, 253] width 22 height 22
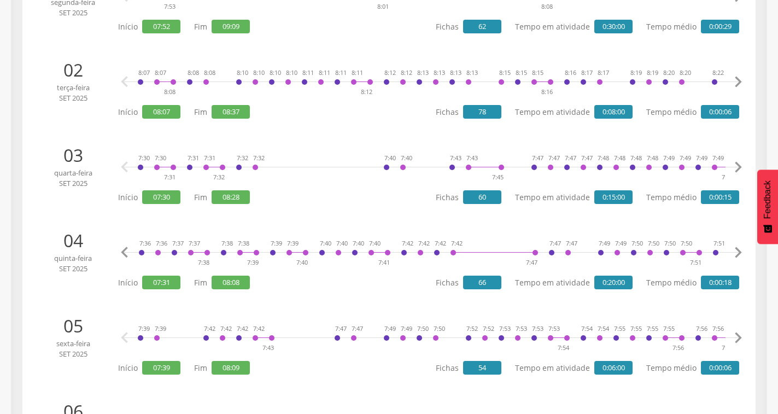
click at [740, 252] on icon "" at bounding box center [738, 253] width 22 height 22
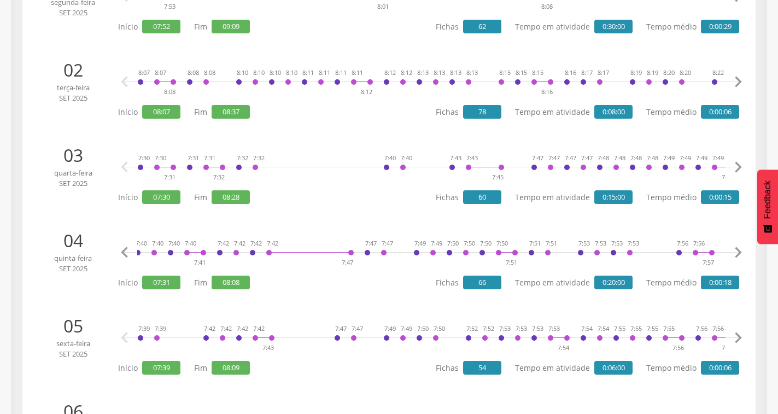
click at [740, 252] on icon "" at bounding box center [738, 253] width 22 height 22
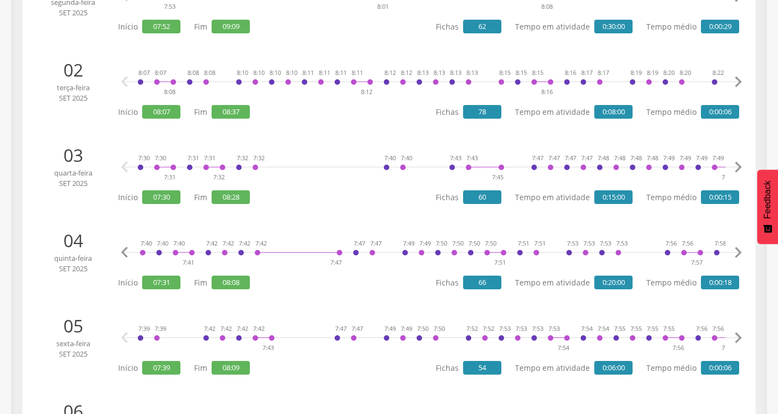
click at [740, 252] on icon "" at bounding box center [738, 253] width 22 height 22
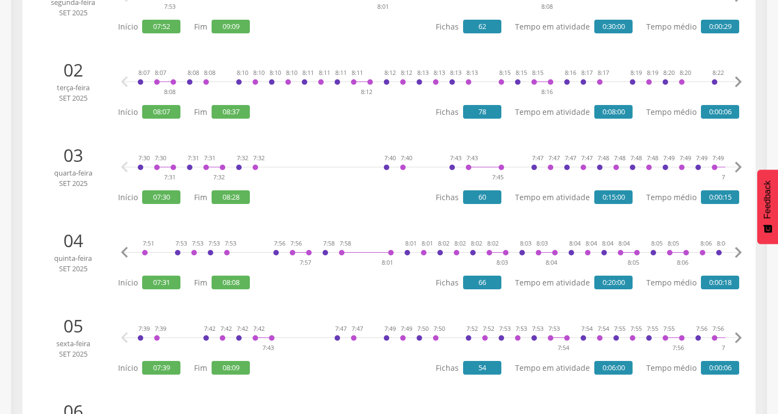
click at [740, 252] on icon "" at bounding box center [738, 253] width 22 height 22
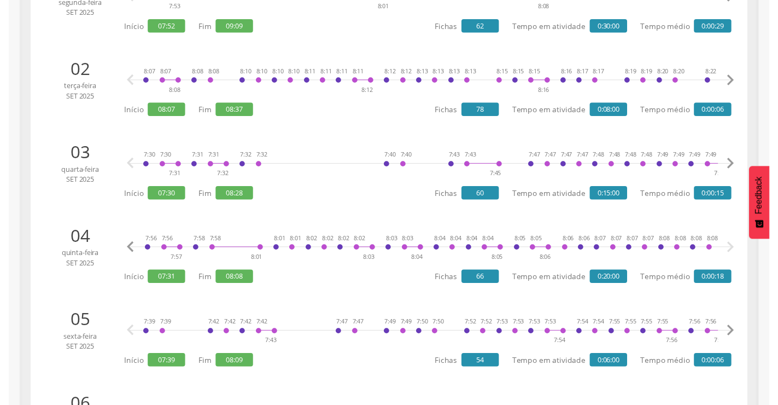
scroll to position [0, 918]
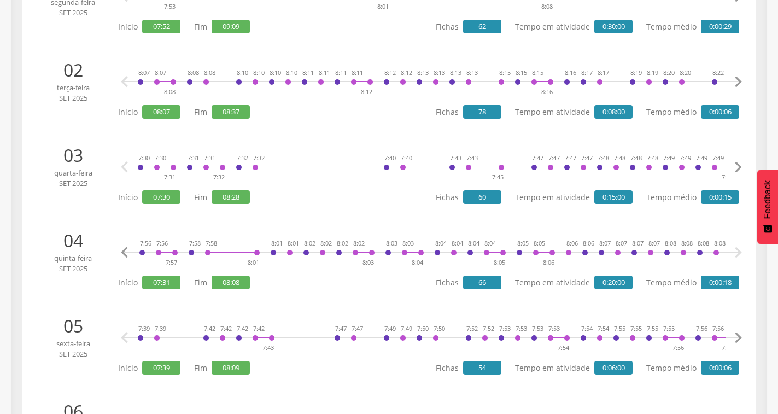
click at [740, 252] on icon "" at bounding box center [738, 253] width 22 height 22
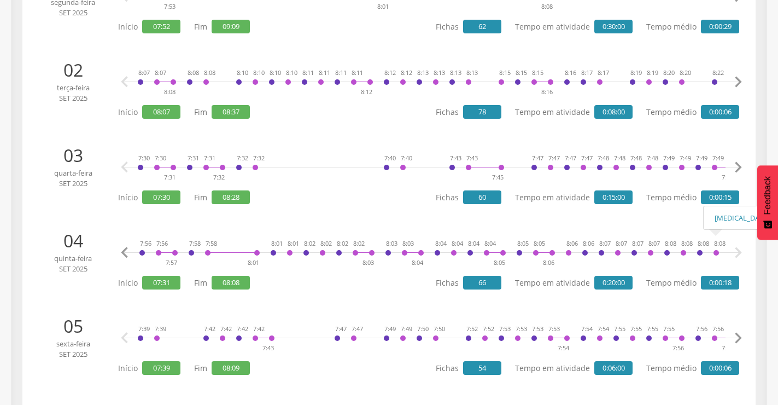
click at [738, 339] on icon "" at bounding box center [738, 338] width 22 height 22
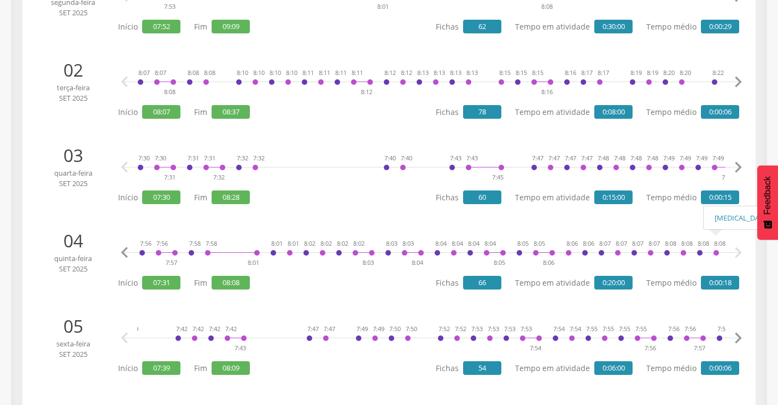
click at [738, 339] on icon "" at bounding box center [738, 338] width 22 height 22
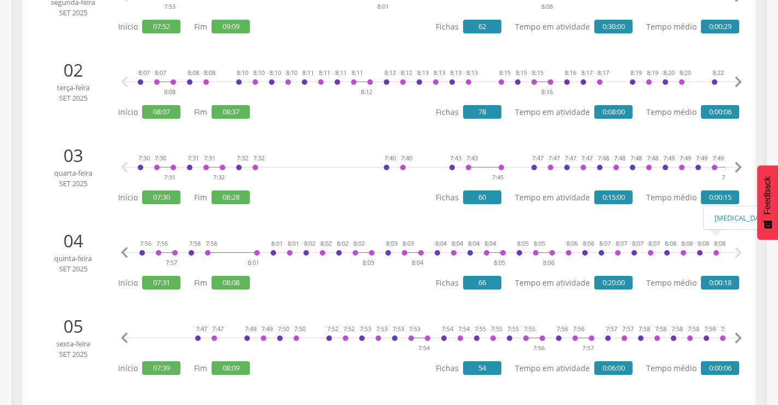
click at [738, 339] on icon "" at bounding box center [738, 338] width 22 height 22
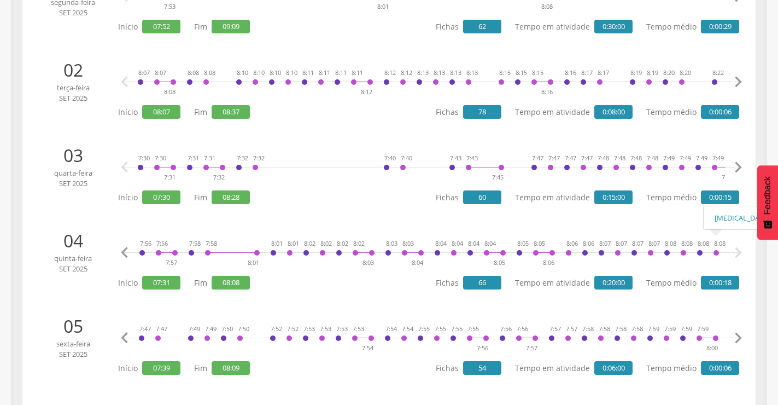
click at [738, 339] on icon "" at bounding box center [738, 338] width 22 height 22
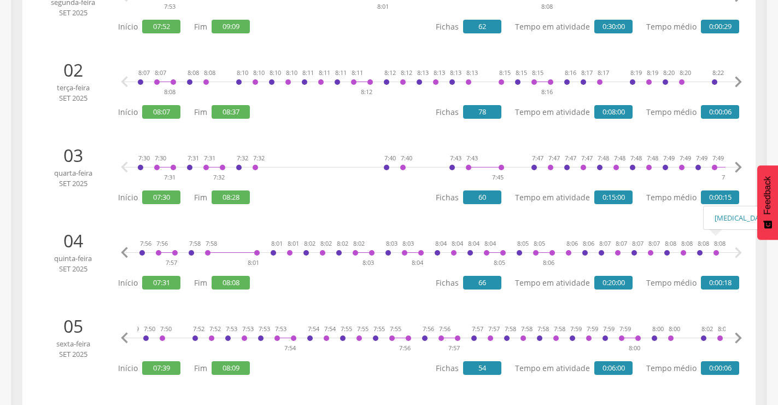
click at [738, 338] on icon "" at bounding box center [738, 338] width 22 height 22
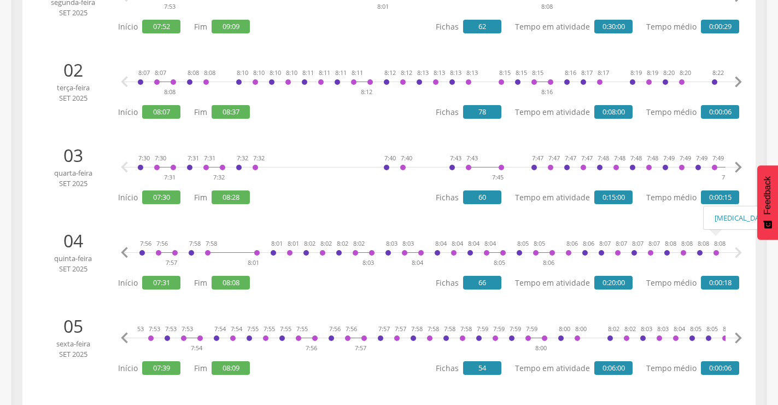
click at [738, 338] on icon "" at bounding box center [738, 338] width 22 height 22
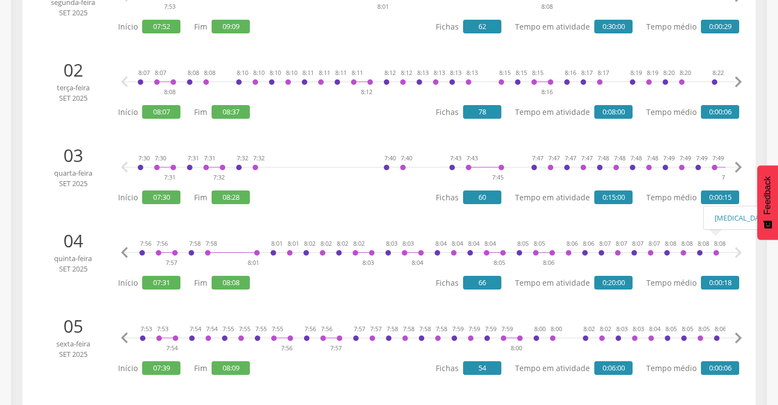
click at [738, 338] on icon "" at bounding box center [738, 338] width 22 height 22
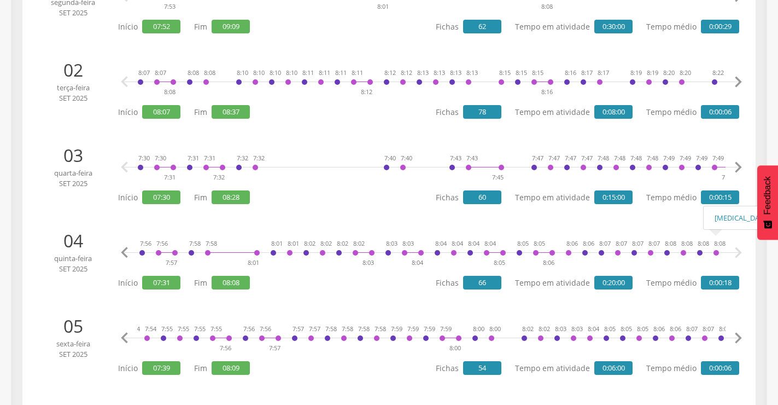
scroll to position [0, 517]
click at [738, 338] on icon "" at bounding box center [738, 338] width 22 height 22
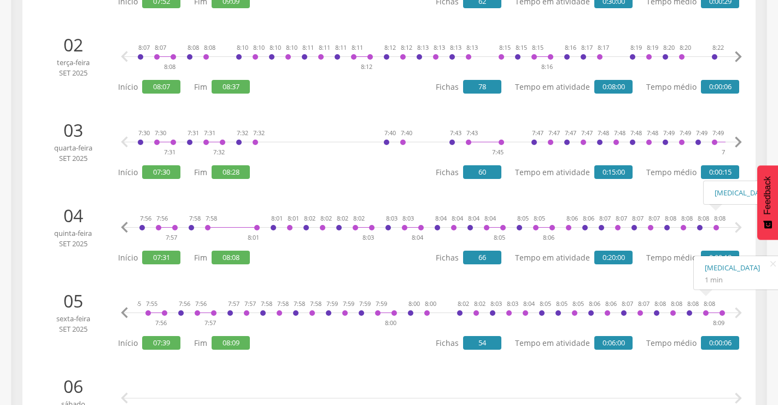
scroll to position [109, 0]
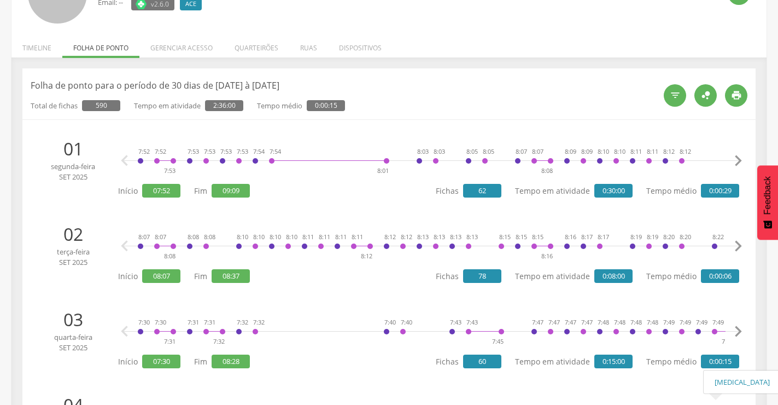
click at [737, 240] on icon "" at bounding box center [738, 246] width 22 height 22
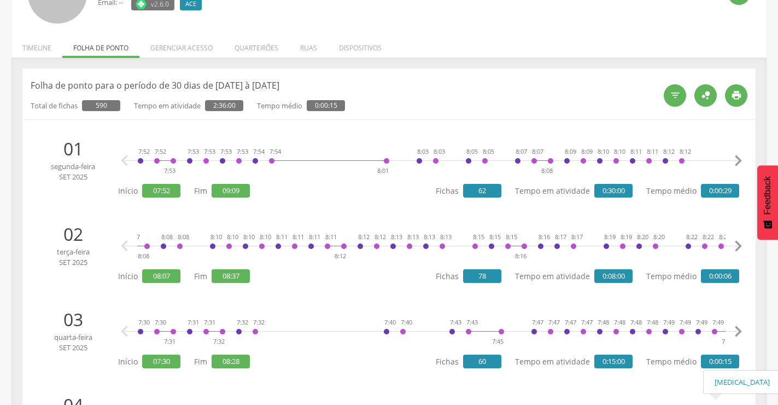
click at [737, 240] on icon "" at bounding box center [738, 246] width 22 height 22
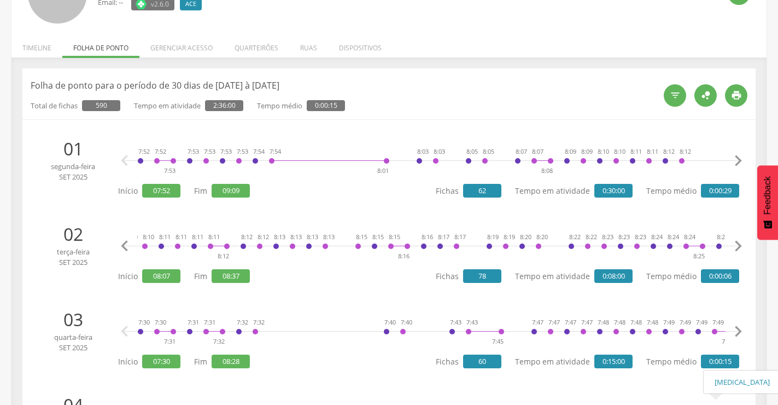
click at [737, 240] on icon "" at bounding box center [738, 246] width 22 height 22
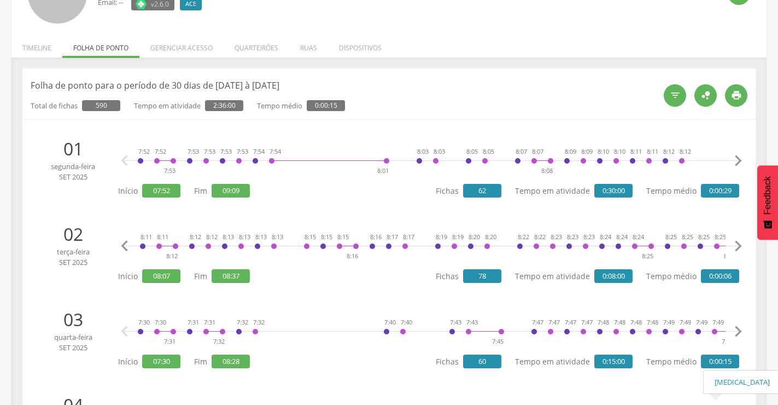
click at [737, 240] on icon "" at bounding box center [738, 246] width 22 height 22
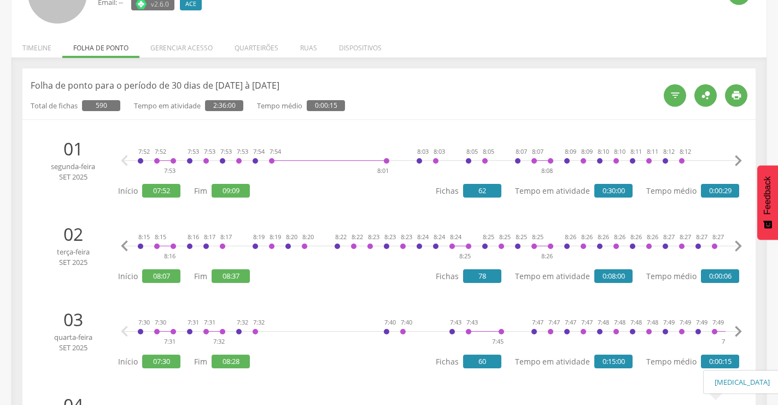
click at [737, 240] on icon "" at bounding box center [738, 246] width 22 height 22
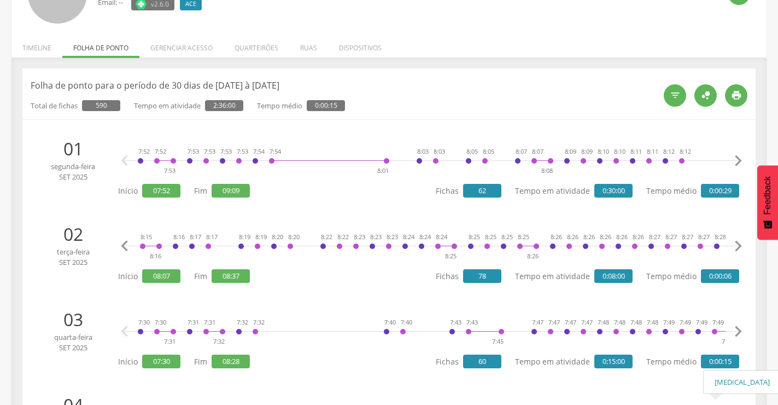
click at [737, 241] on icon "" at bounding box center [738, 246] width 22 height 22
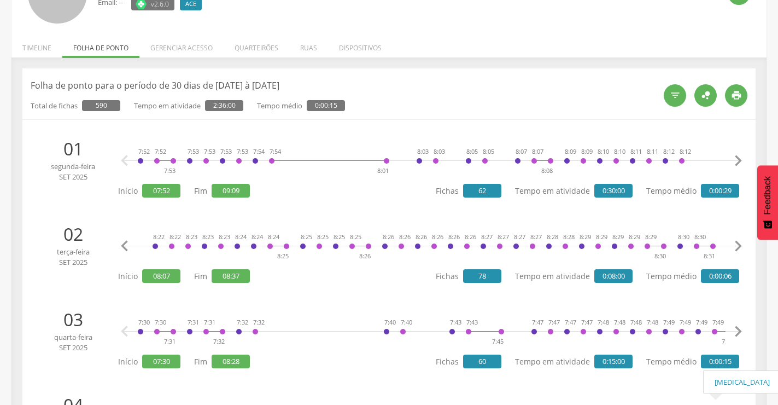
click at [737, 241] on icon "" at bounding box center [738, 246] width 22 height 22
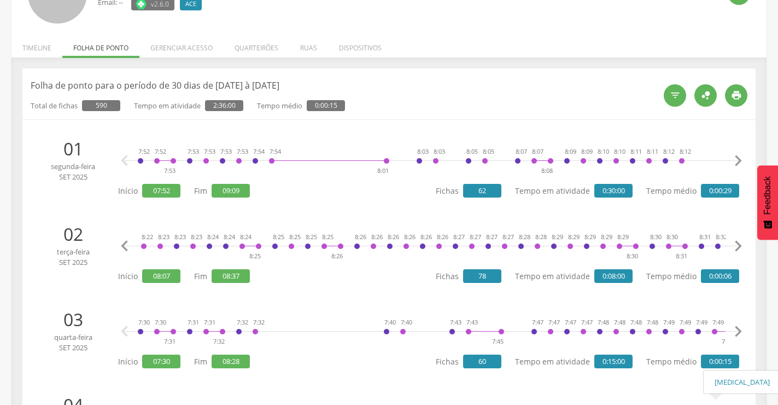
click at [737, 241] on icon "" at bounding box center [738, 246] width 22 height 22
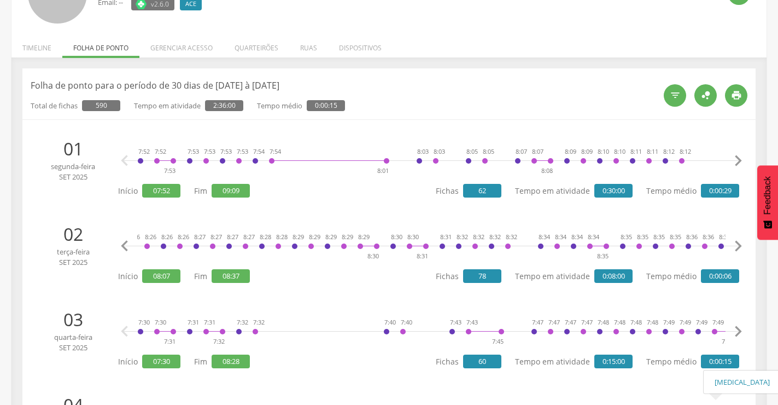
scroll to position [0, 901]
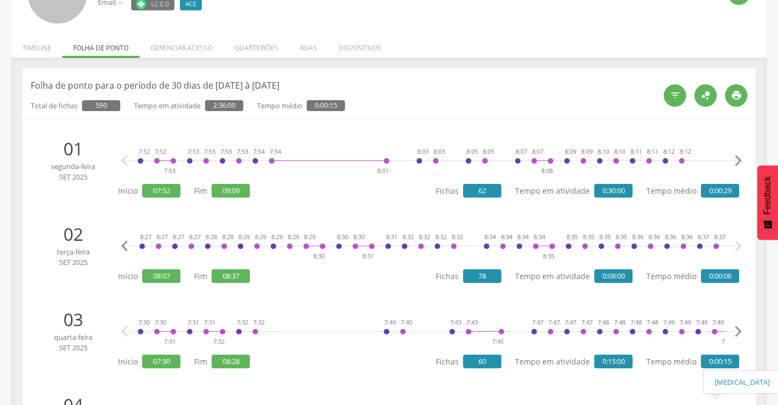
click at [737, 241] on icon "" at bounding box center [738, 246] width 22 height 22
click at [736, 154] on icon "" at bounding box center [738, 161] width 22 height 22
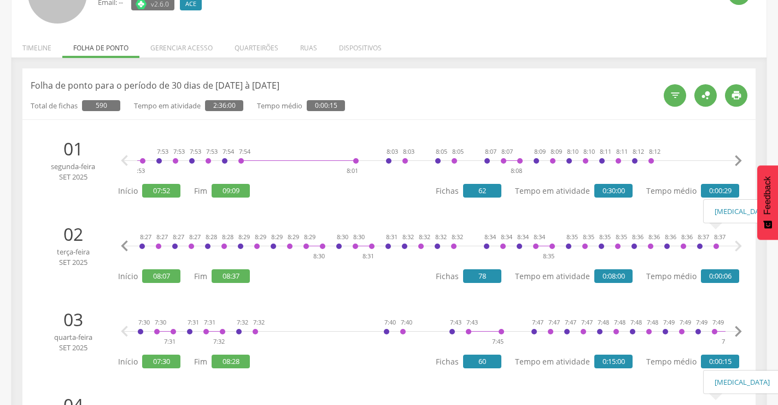
click at [736, 154] on icon "" at bounding box center [738, 161] width 22 height 22
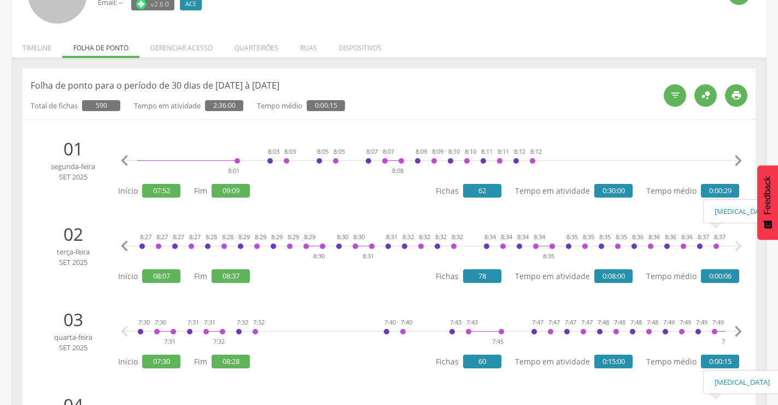
click at [736, 154] on icon "" at bounding box center [738, 161] width 22 height 22
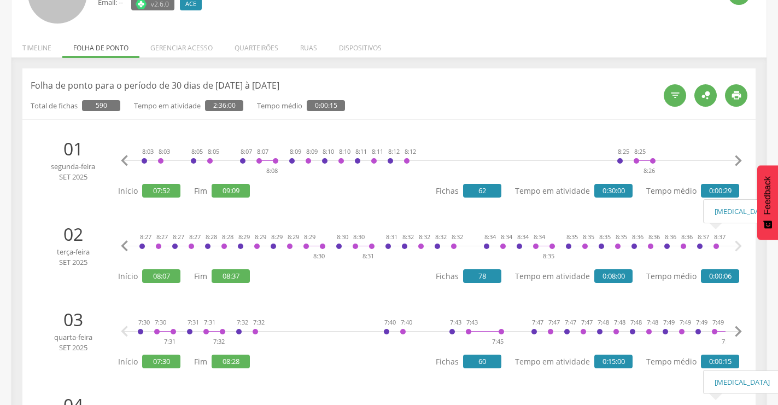
click at [736, 154] on icon "" at bounding box center [738, 161] width 22 height 22
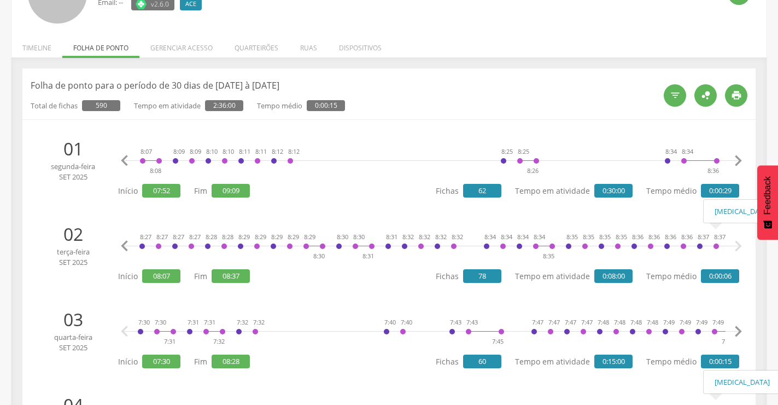
click at [736, 154] on icon "" at bounding box center [738, 161] width 22 height 22
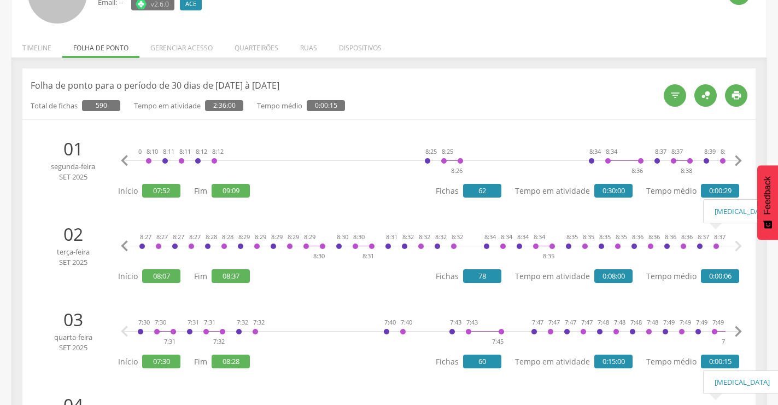
click at [736, 154] on icon "" at bounding box center [738, 161] width 22 height 22
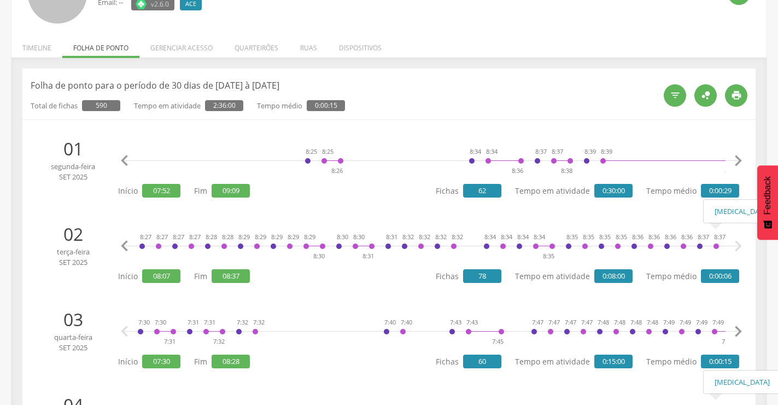
click at [736, 154] on icon "" at bounding box center [738, 161] width 22 height 22
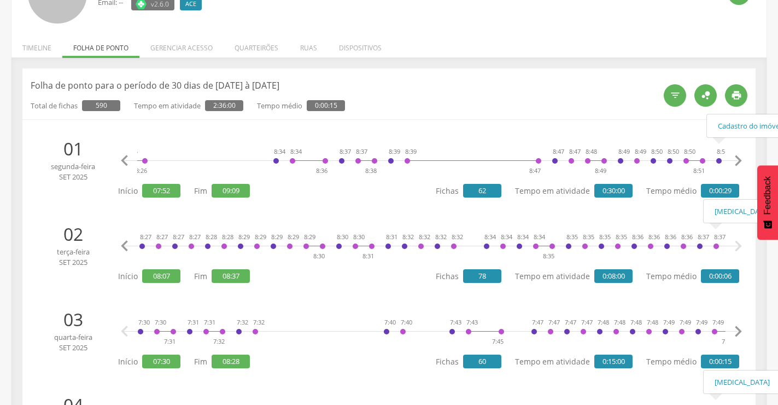
click at [738, 157] on icon "" at bounding box center [738, 161] width 22 height 22
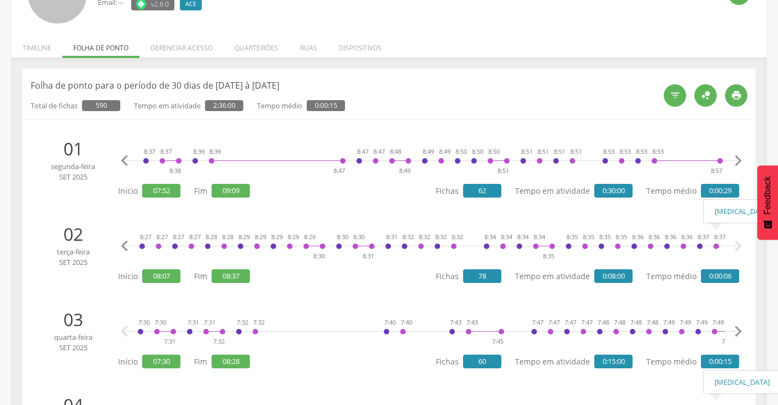
click at [738, 157] on icon "" at bounding box center [738, 161] width 22 height 22
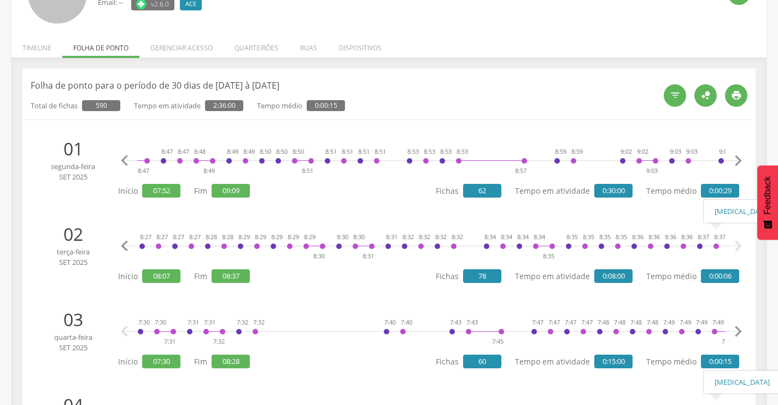
click at [738, 157] on icon "" at bounding box center [738, 161] width 22 height 22
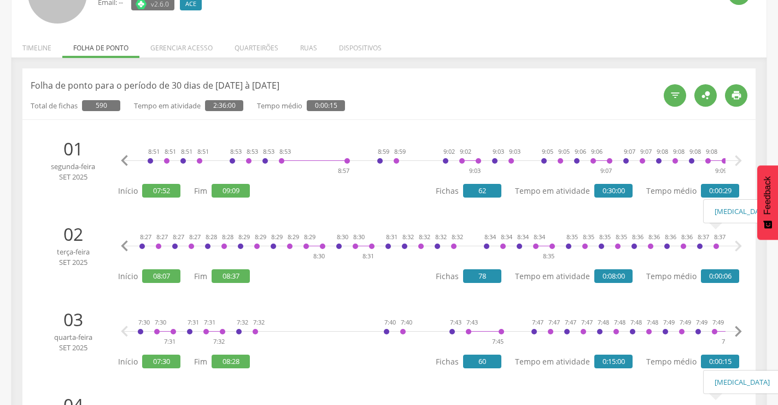
scroll to position [0, 1354]
click at [738, 157] on icon "" at bounding box center [738, 161] width 22 height 22
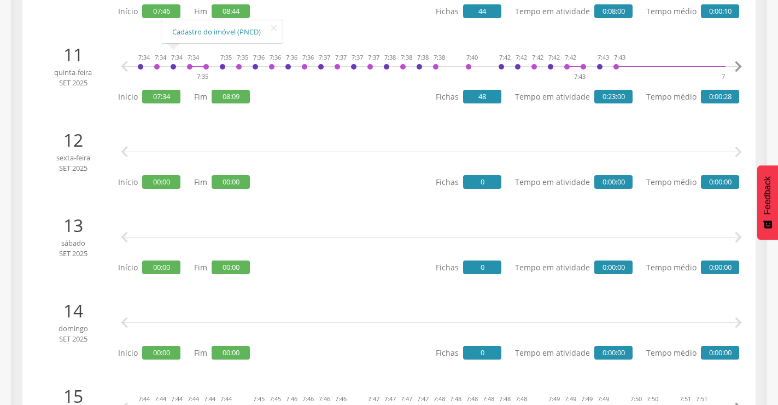
scroll to position [1148, 0]
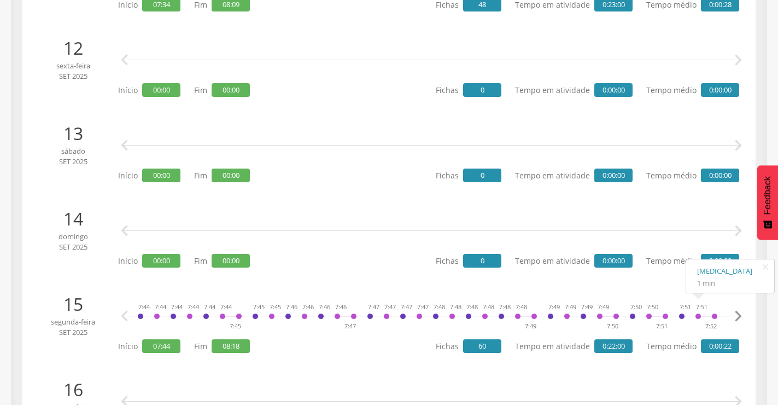
click at [740, 311] on icon "" at bounding box center [738, 316] width 22 height 22
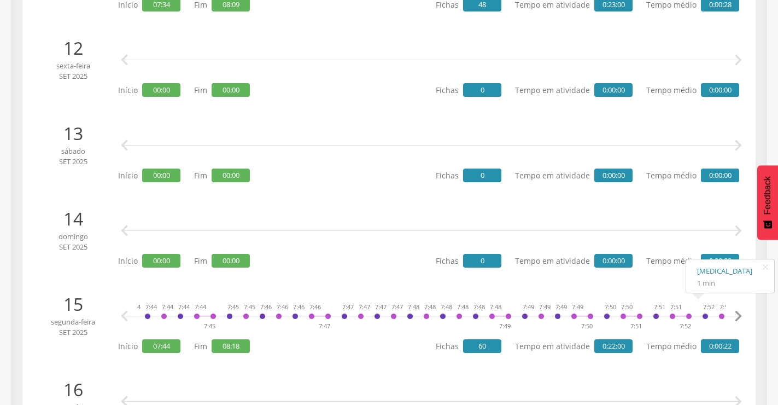
click at [740, 311] on icon "" at bounding box center [738, 316] width 22 height 22
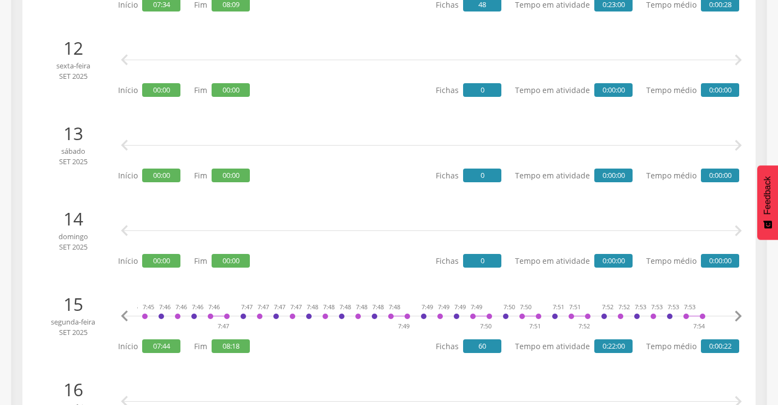
click at [740, 311] on icon "" at bounding box center [738, 316] width 22 height 22
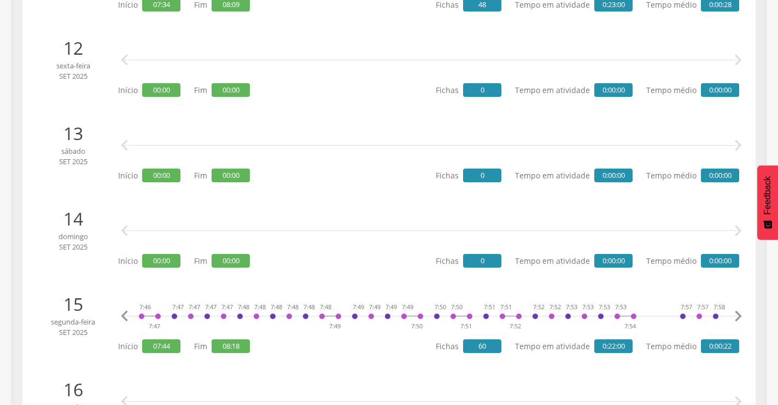
click at [740, 311] on icon "" at bounding box center [738, 316] width 22 height 22
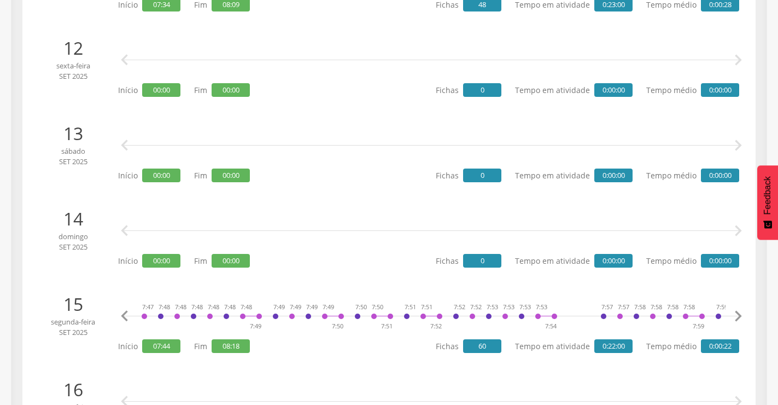
click at [740, 311] on icon "" at bounding box center [738, 316] width 22 height 22
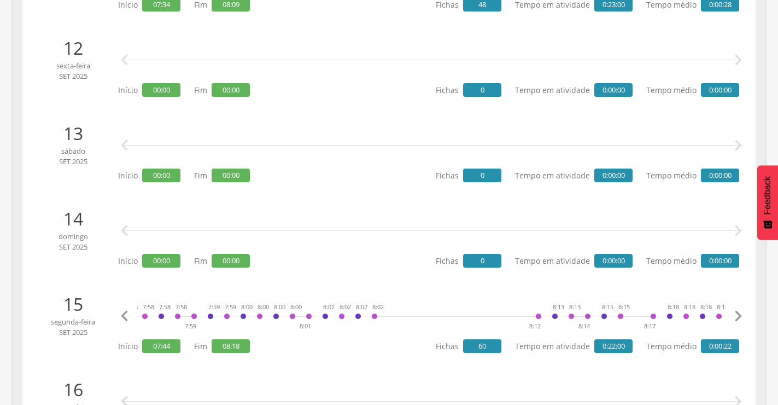
click at [740, 311] on icon "" at bounding box center [738, 316] width 22 height 22
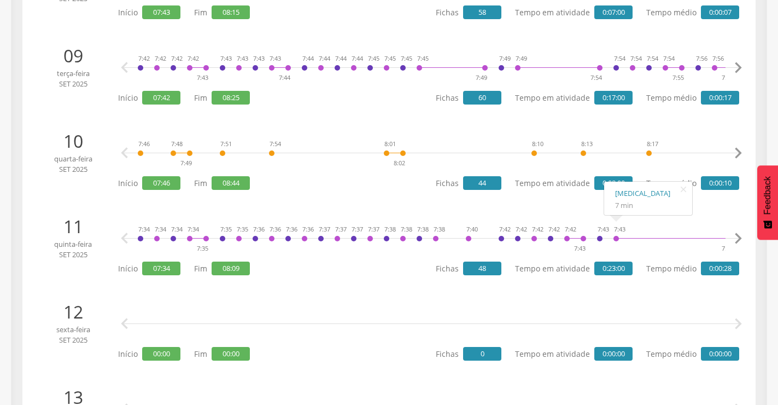
scroll to position [774, 0]
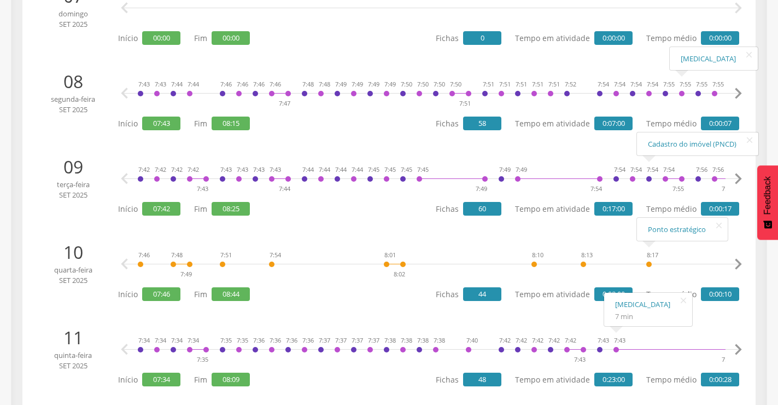
click at [739, 176] on icon "" at bounding box center [738, 179] width 22 height 22
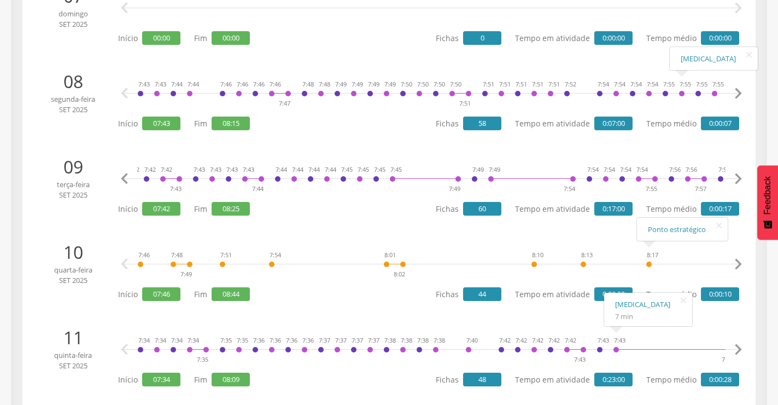
click at [739, 176] on icon "" at bounding box center [738, 179] width 22 height 22
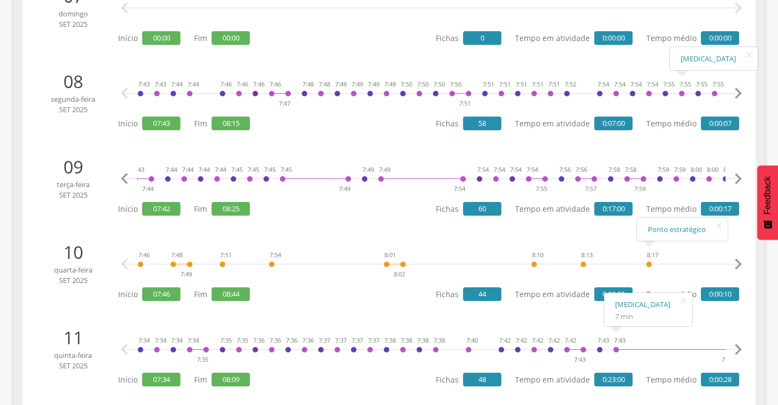
click at [739, 176] on icon "" at bounding box center [738, 179] width 22 height 22
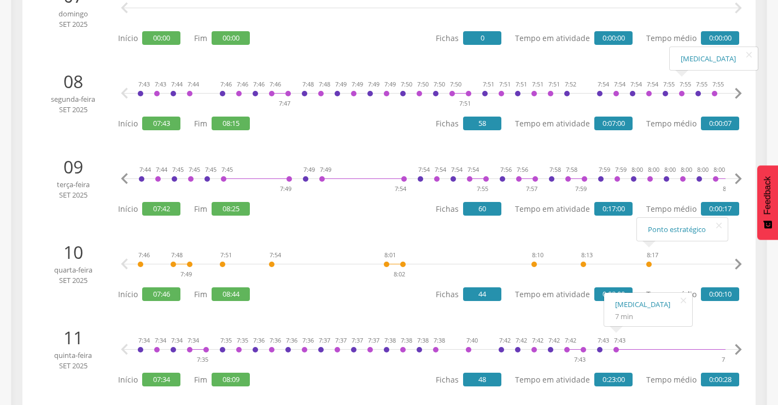
click at [739, 176] on icon "" at bounding box center [738, 179] width 22 height 22
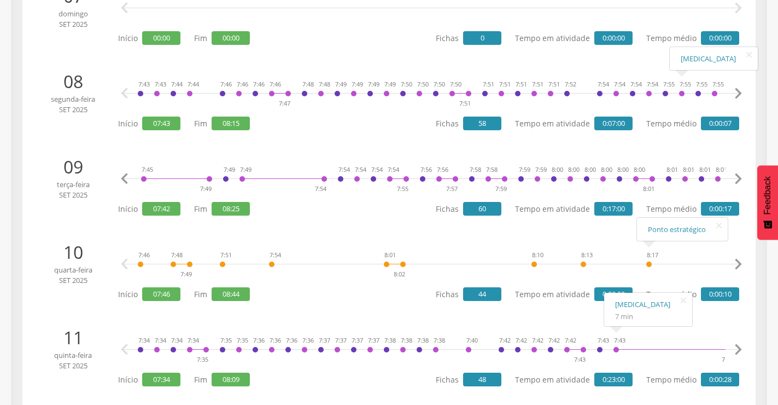
click at [739, 176] on icon "" at bounding box center [738, 179] width 22 height 22
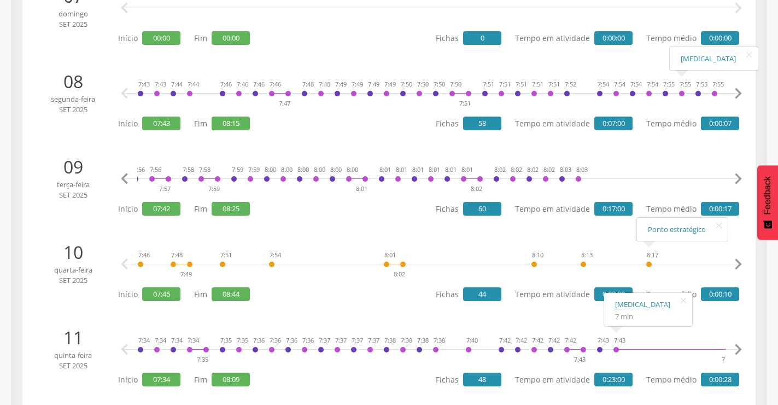
scroll to position [0, 587]
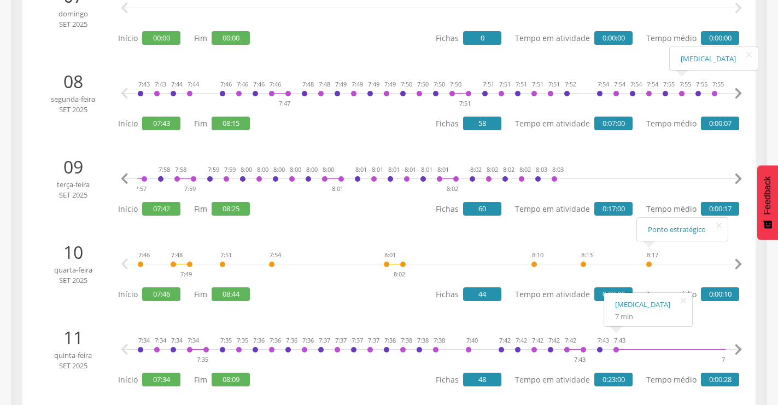
click at [739, 176] on icon "" at bounding box center [738, 179] width 22 height 22
click at [741, 92] on icon "" at bounding box center [738, 94] width 22 height 22
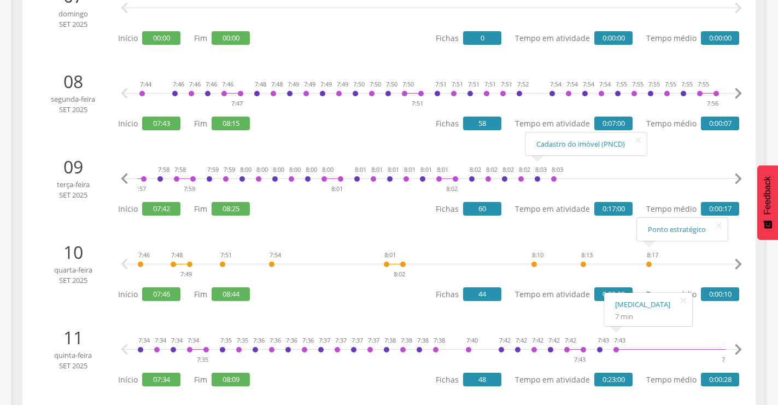
click at [741, 92] on icon "" at bounding box center [738, 94] width 22 height 22
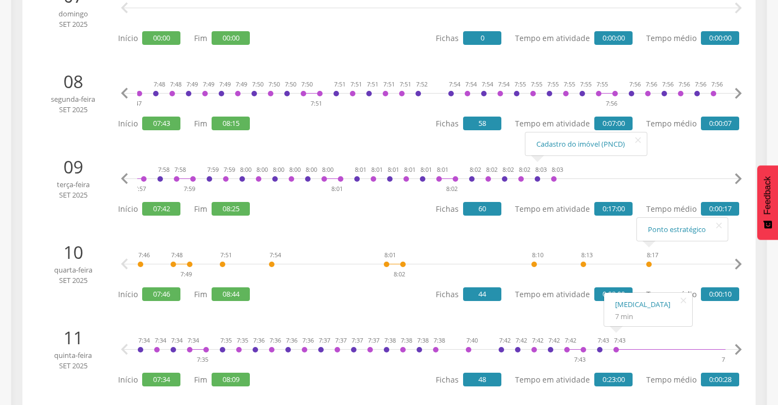
click at [741, 92] on icon "" at bounding box center [738, 94] width 22 height 22
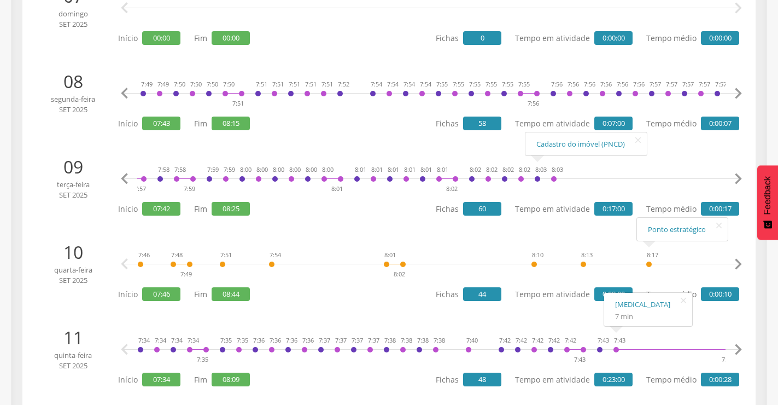
click at [741, 92] on icon "" at bounding box center [738, 94] width 22 height 22
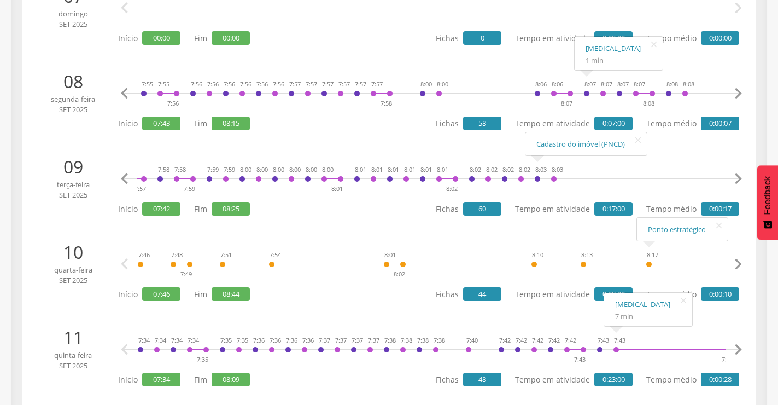
click at [743, 90] on icon "" at bounding box center [738, 94] width 22 height 22
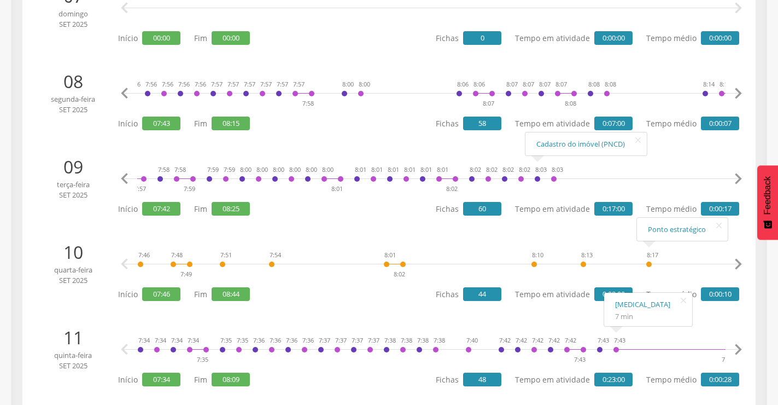
scroll to position [0, 681]
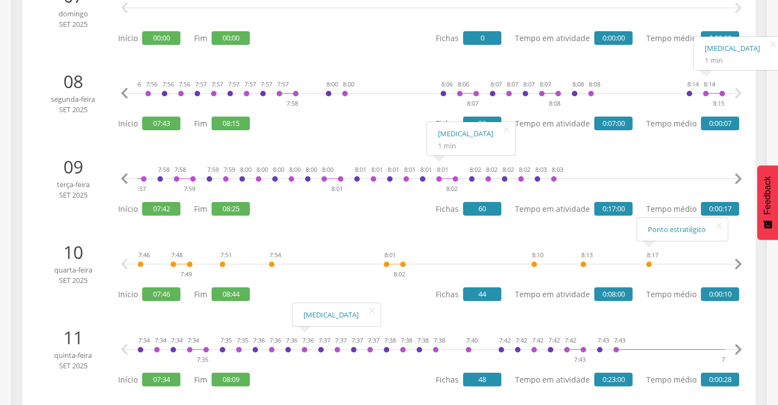
click at [731, 174] on icon "" at bounding box center [738, 179] width 22 height 22
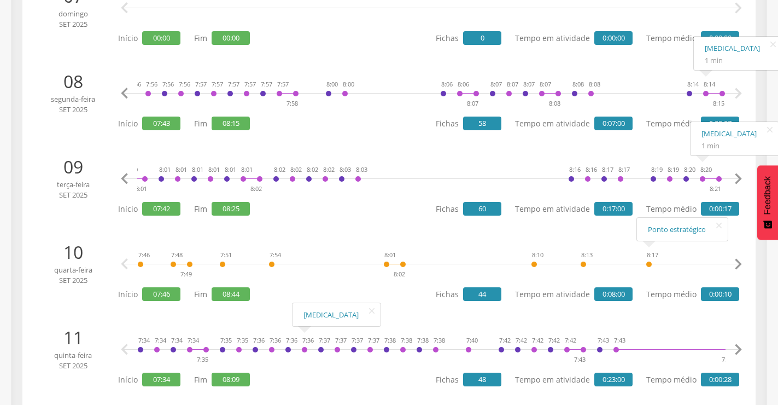
click at [744, 181] on icon "" at bounding box center [738, 179] width 22 height 22
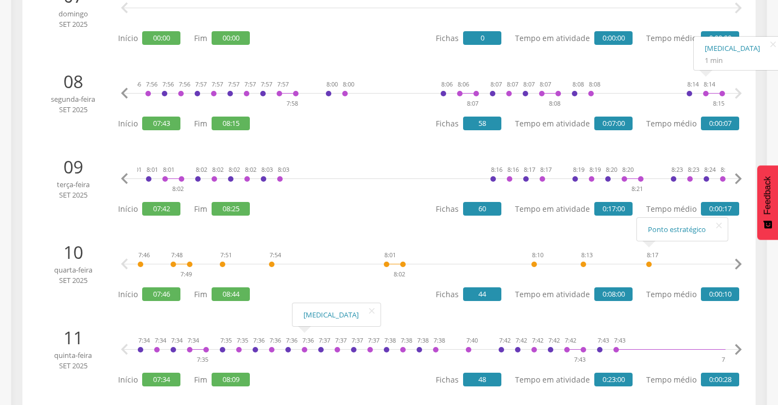
scroll to position [0, 901]
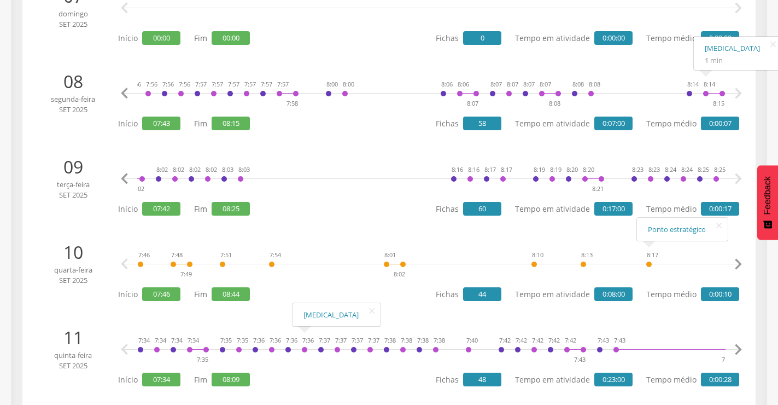
click at [744, 181] on icon "" at bounding box center [738, 179] width 22 height 22
click at [735, 343] on icon "" at bounding box center [738, 350] width 22 height 22
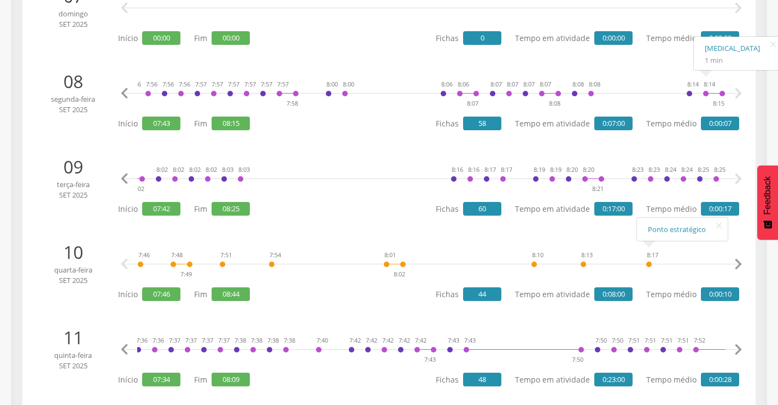
click at [735, 343] on icon "" at bounding box center [738, 350] width 22 height 22
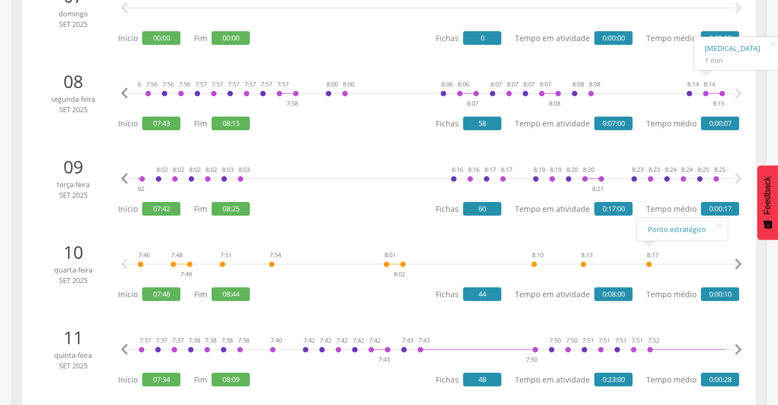
click at [735, 343] on icon "" at bounding box center [738, 350] width 22 height 22
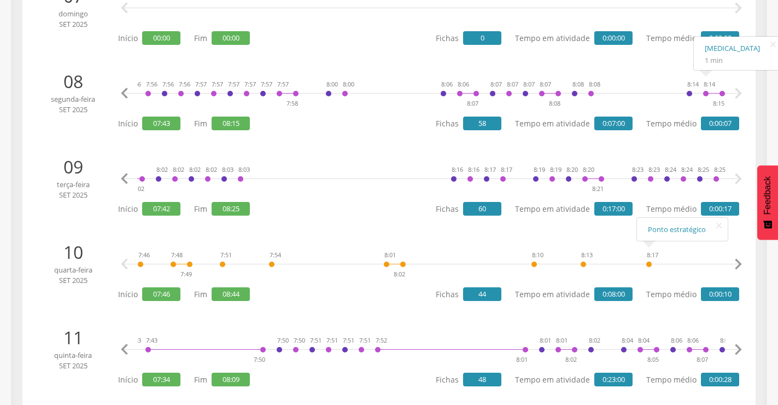
click at [735, 343] on icon "" at bounding box center [738, 350] width 22 height 22
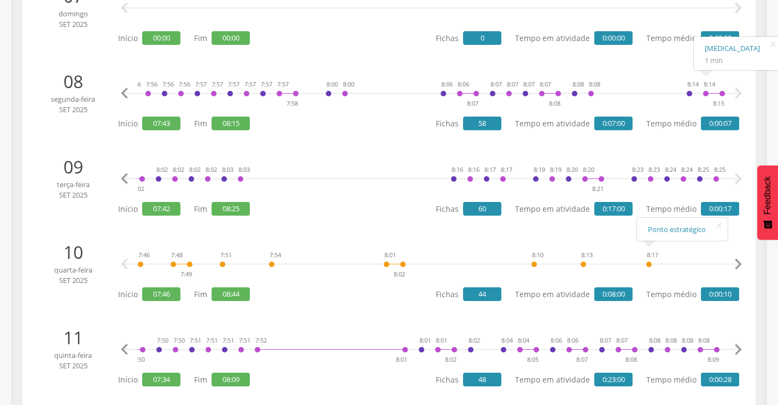
click at [735, 343] on icon "" at bounding box center [738, 350] width 22 height 22
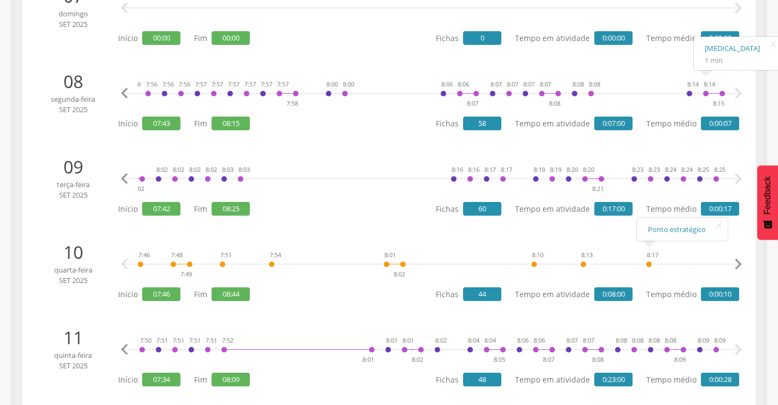
click at [735, 343] on icon "" at bounding box center [738, 350] width 22 height 22
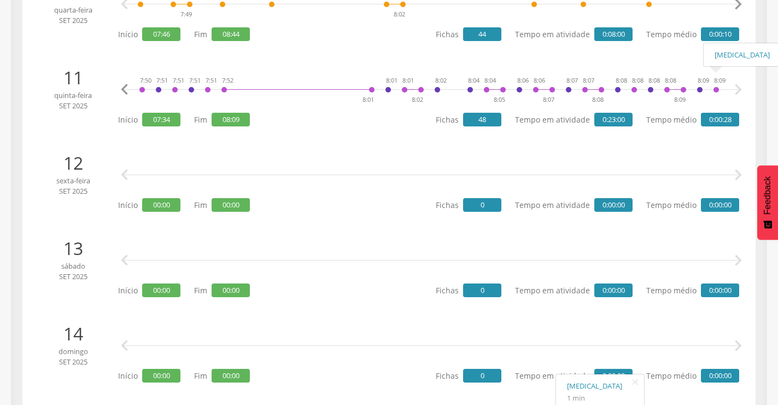
scroll to position [1203, 0]
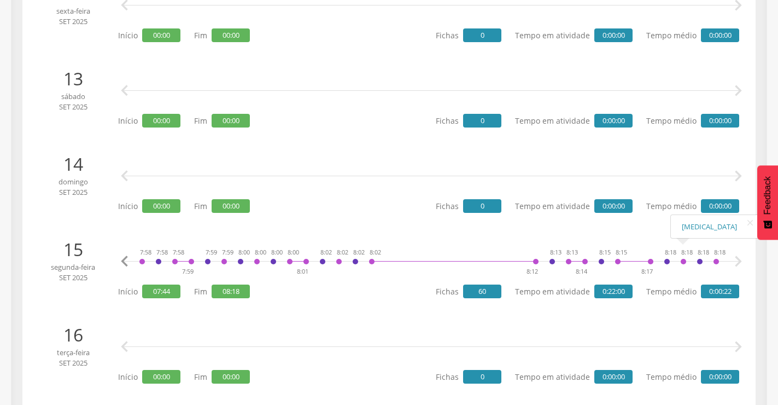
click at [736, 262] on icon "" at bounding box center [738, 261] width 22 height 22
click at [737, 260] on icon "" at bounding box center [738, 261] width 22 height 22
click at [738, 262] on icon "" at bounding box center [738, 261] width 22 height 22
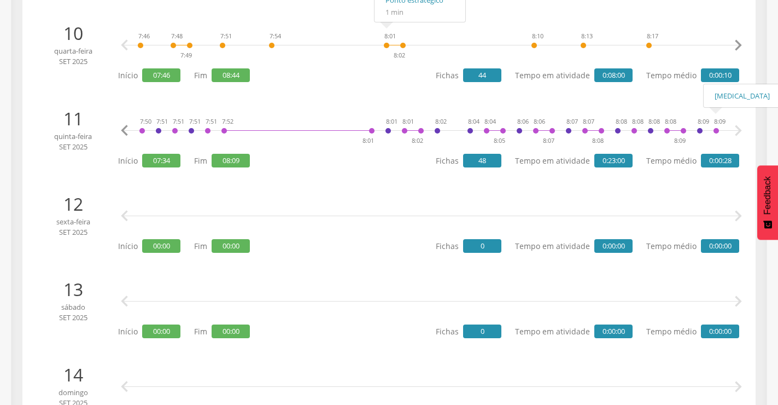
scroll to position [984, 0]
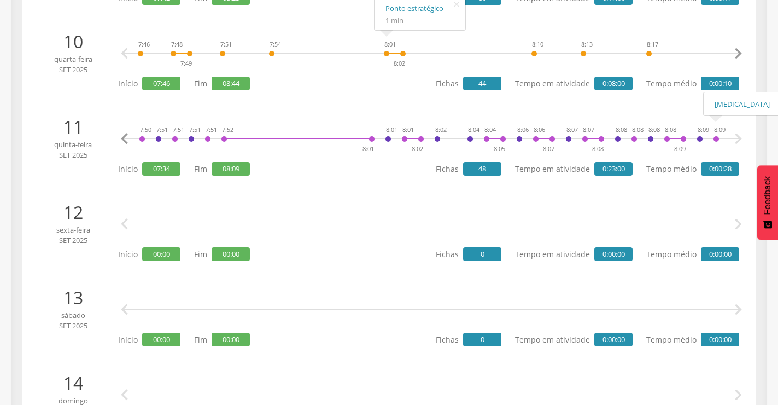
click at [736, 132] on icon "" at bounding box center [738, 139] width 22 height 22
click at [736, 133] on icon "" at bounding box center [738, 139] width 22 height 22
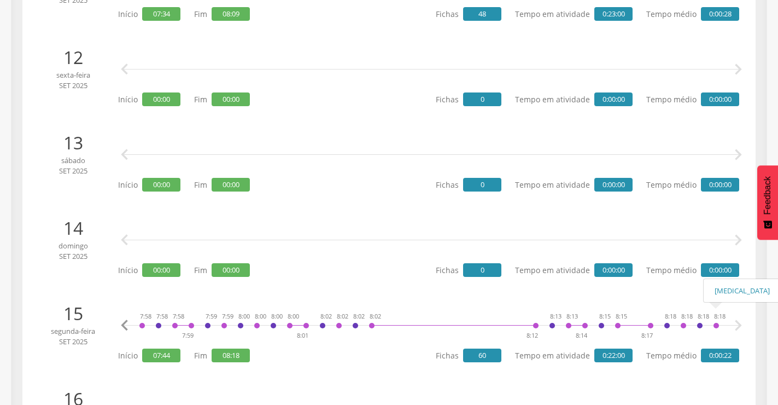
scroll to position [1148, 0]
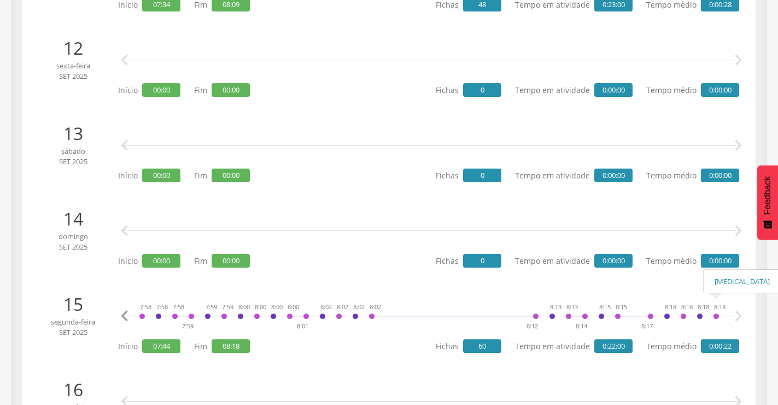
click at [739, 313] on icon "" at bounding box center [738, 316] width 22 height 22
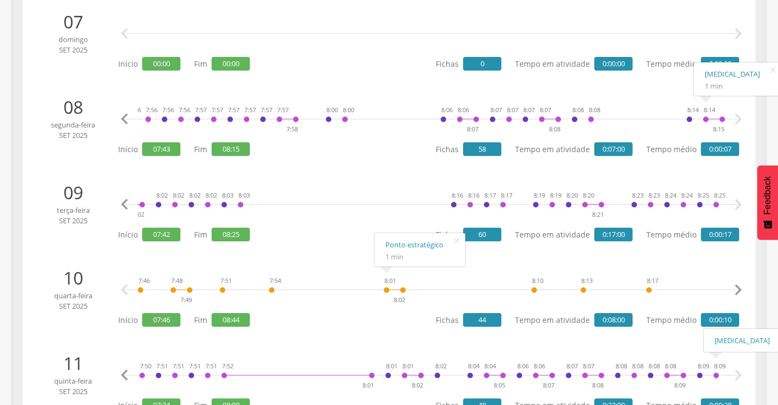
scroll to position [711, 0]
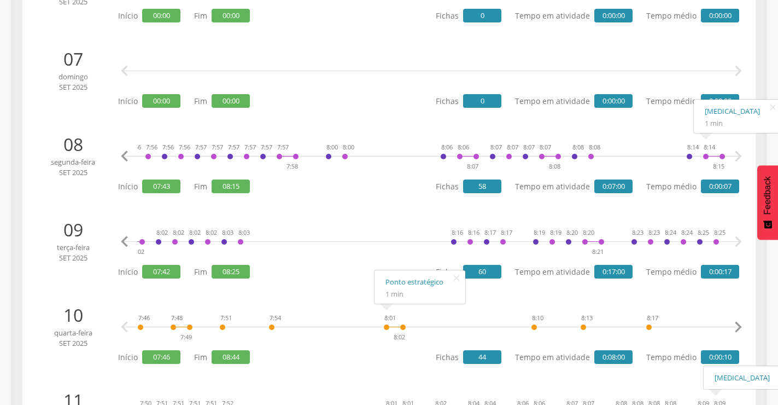
click at [737, 159] on icon "" at bounding box center [738, 156] width 22 height 22
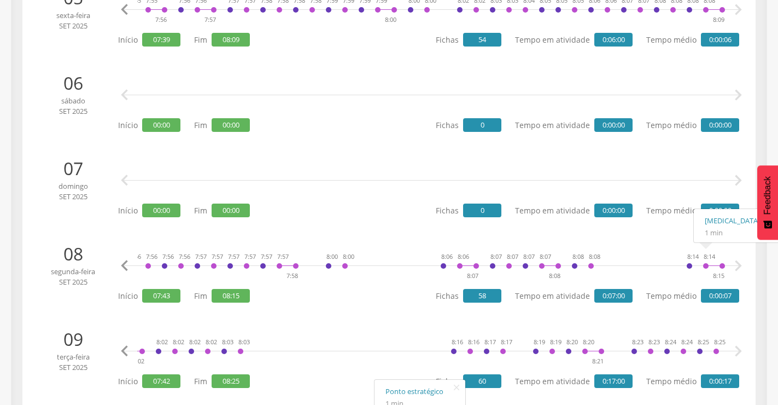
click at [742, 12] on icon "" at bounding box center [738, 10] width 22 height 22
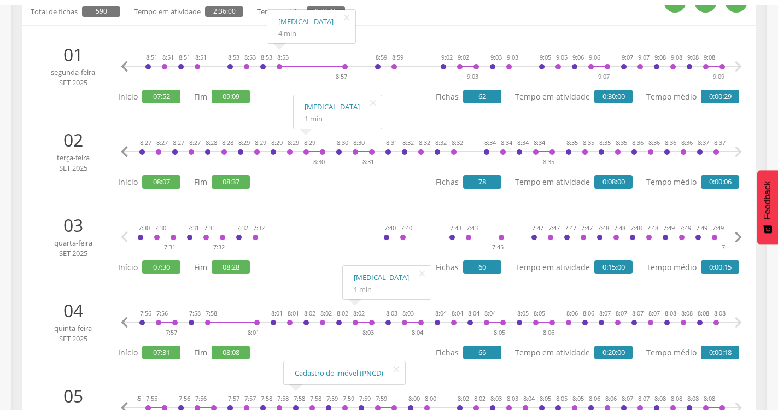
scroll to position [0, 0]
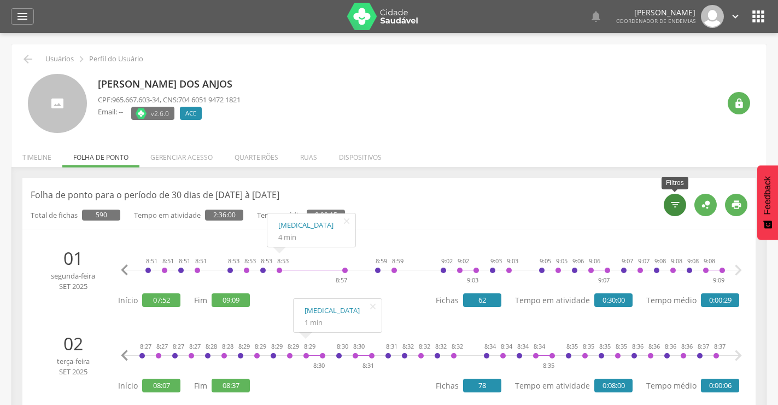
click at [666, 204] on div "" at bounding box center [675, 205] width 22 height 22
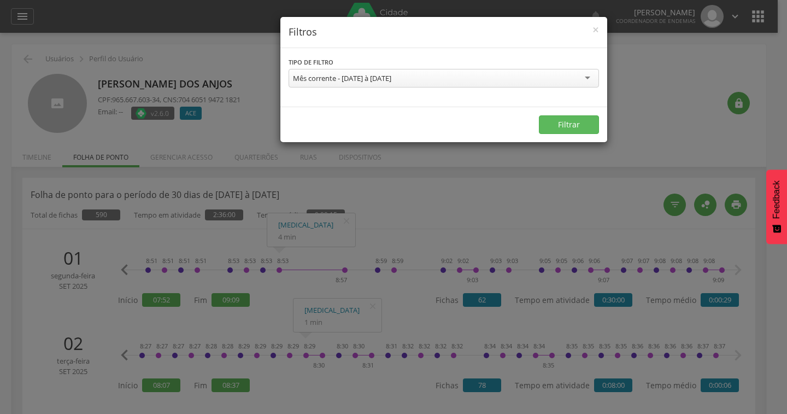
click at [392, 75] on div "Mês corrente - [DATE] à [DATE]" at bounding box center [342, 78] width 98 height 10
click at [573, 125] on button "Filtrar" at bounding box center [569, 124] width 60 height 19
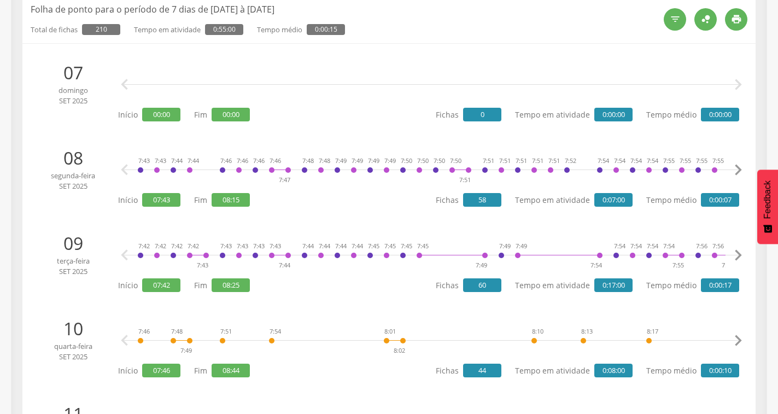
scroll to position [219, 0]
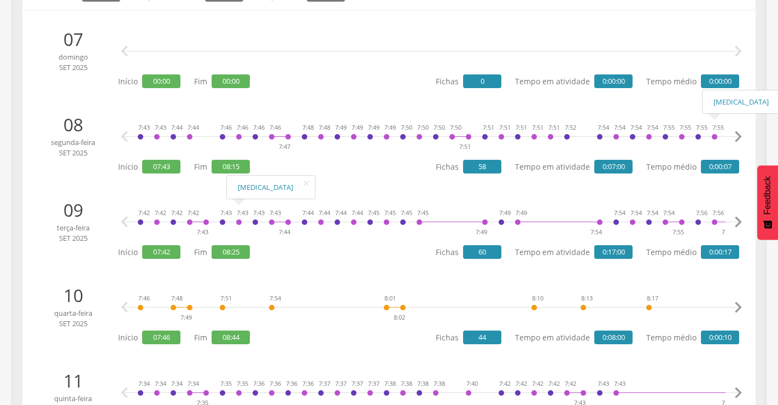
click at [734, 131] on icon "" at bounding box center [738, 137] width 22 height 22
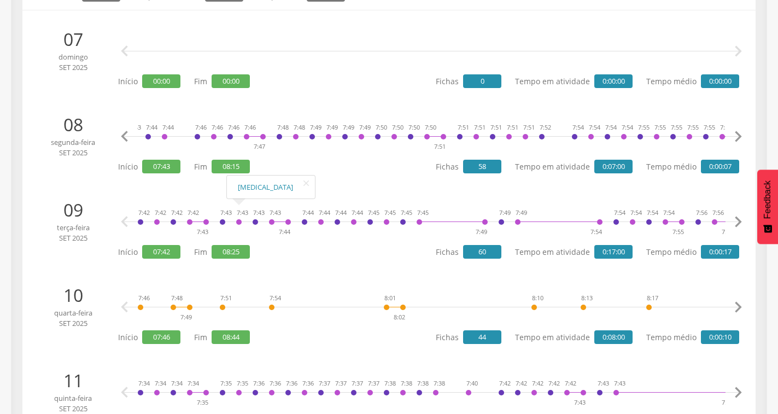
click at [734, 131] on icon "" at bounding box center [738, 137] width 22 height 22
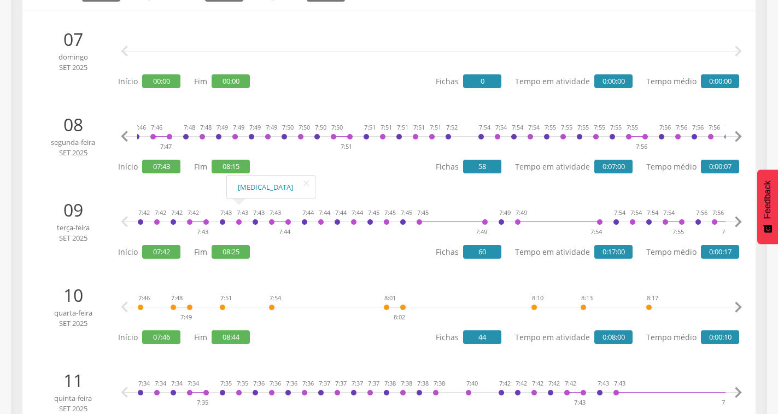
click at [734, 131] on icon "" at bounding box center [738, 137] width 22 height 22
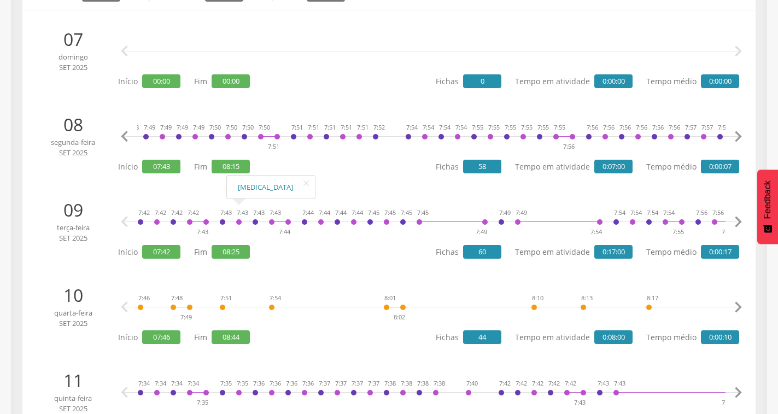
click at [734, 131] on icon "" at bounding box center [738, 137] width 22 height 22
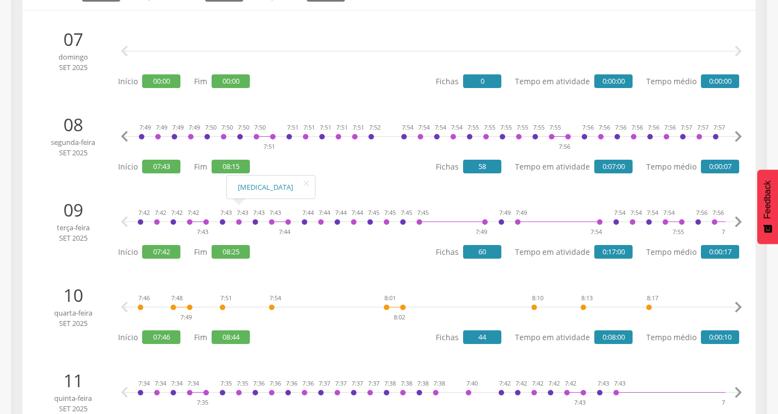
click at [734, 131] on icon "" at bounding box center [738, 137] width 22 height 22
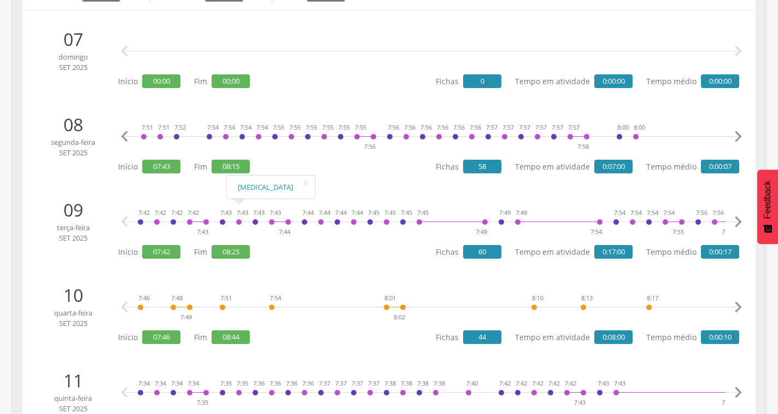
click at [734, 131] on icon "" at bounding box center [738, 137] width 22 height 22
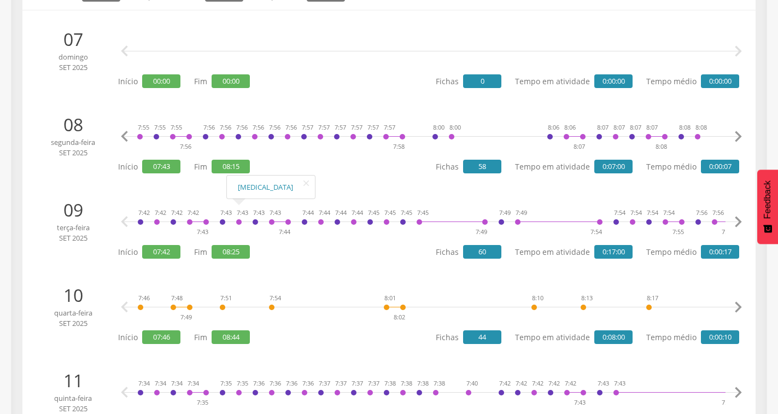
click at [734, 131] on icon "" at bounding box center [738, 137] width 22 height 22
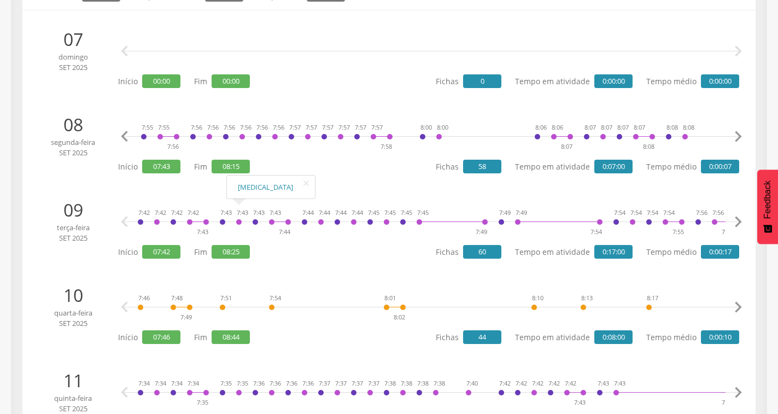
click at [734, 132] on icon "" at bounding box center [738, 137] width 22 height 22
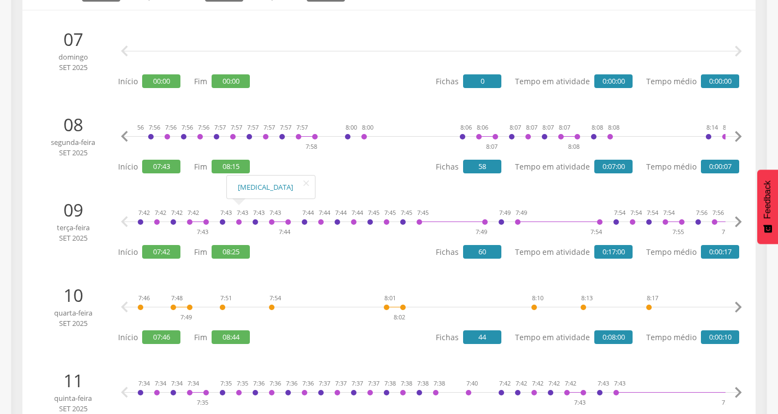
click at [736, 132] on icon "" at bounding box center [738, 137] width 22 height 22
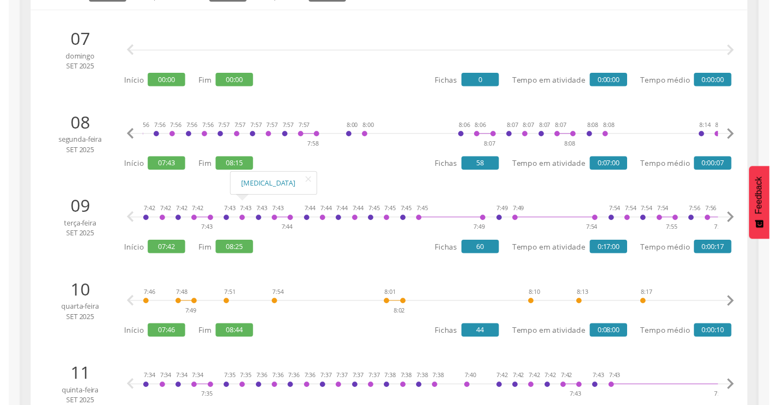
scroll to position [0, 681]
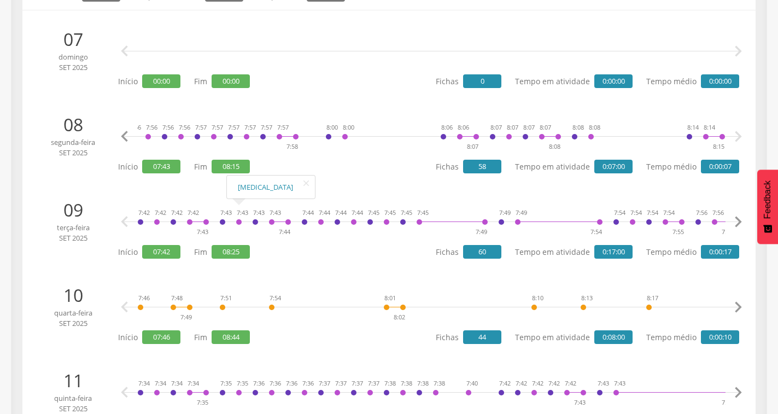
click at [736, 132] on icon "" at bounding box center [738, 137] width 22 height 22
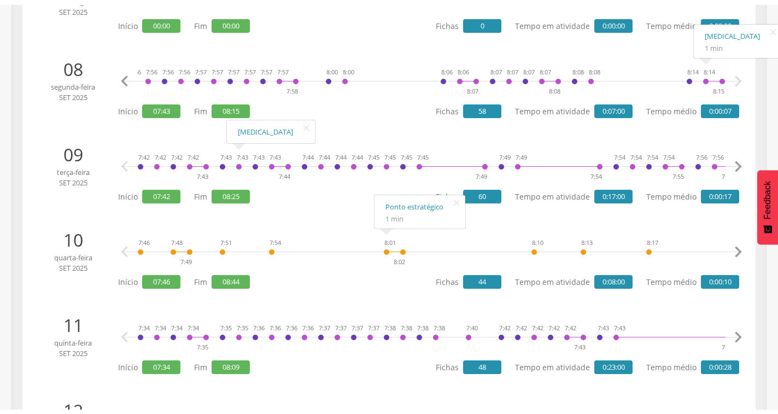
scroll to position [273, 0]
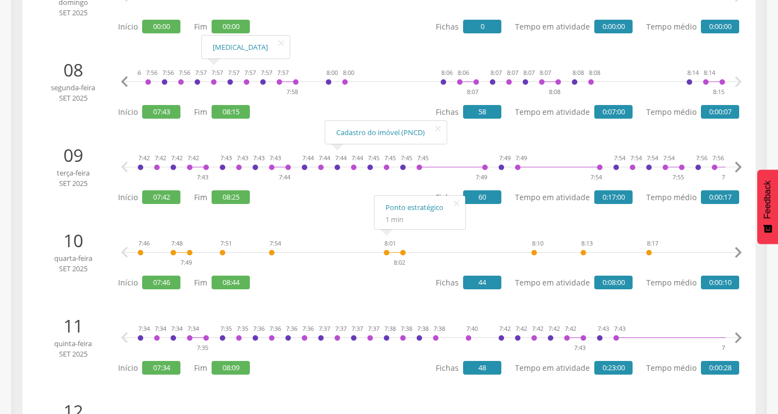
click at [121, 84] on icon "" at bounding box center [125, 82] width 22 height 22
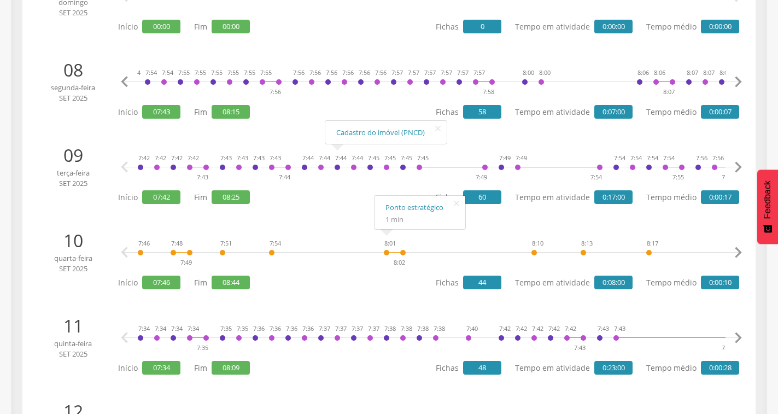
click at [120, 83] on icon "" at bounding box center [125, 82] width 22 height 22
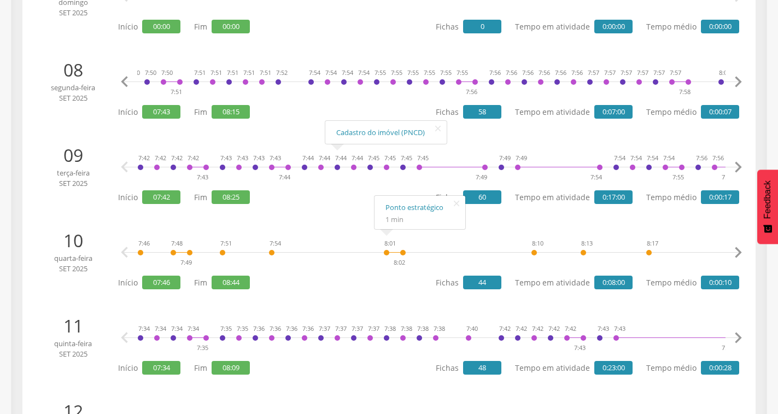
click at [120, 83] on icon "" at bounding box center [125, 82] width 22 height 22
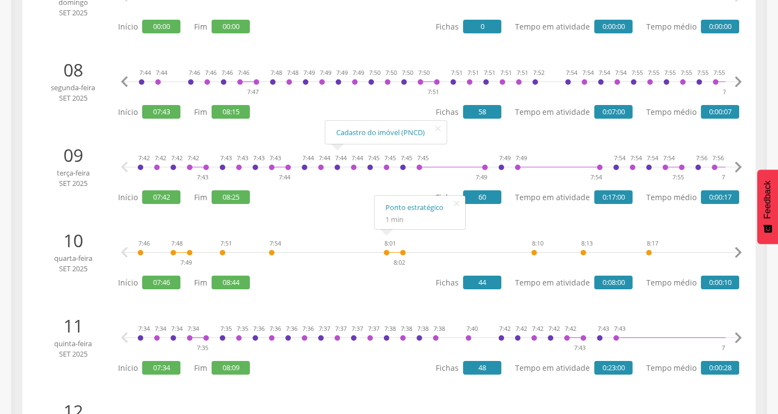
scroll to position [0, 0]
click at [120, 83] on icon "" at bounding box center [125, 82] width 22 height 22
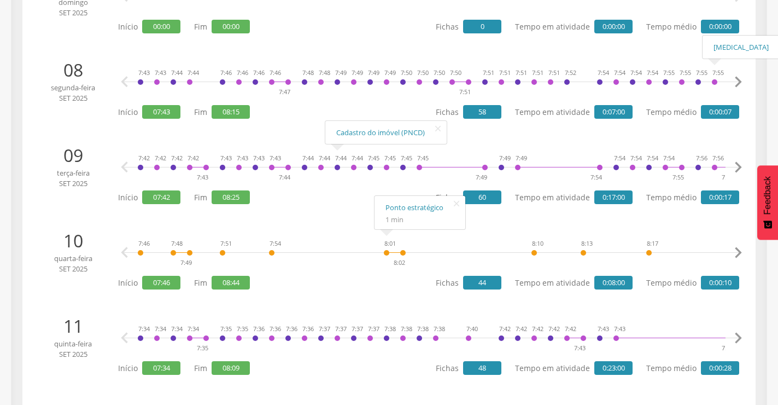
click at [743, 85] on icon "" at bounding box center [738, 82] width 22 height 22
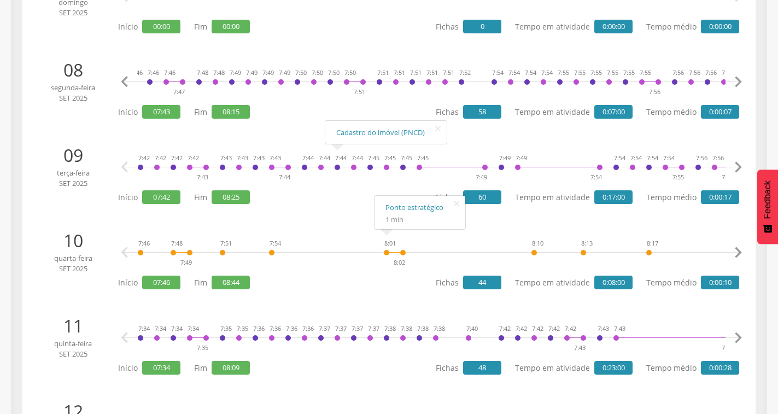
click at [743, 85] on icon "" at bounding box center [738, 82] width 22 height 22
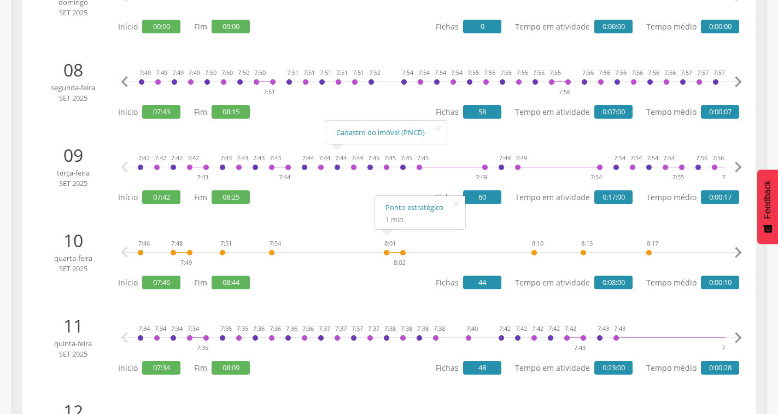
click at [743, 83] on icon "" at bounding box center [738, 82] width 22 height 22
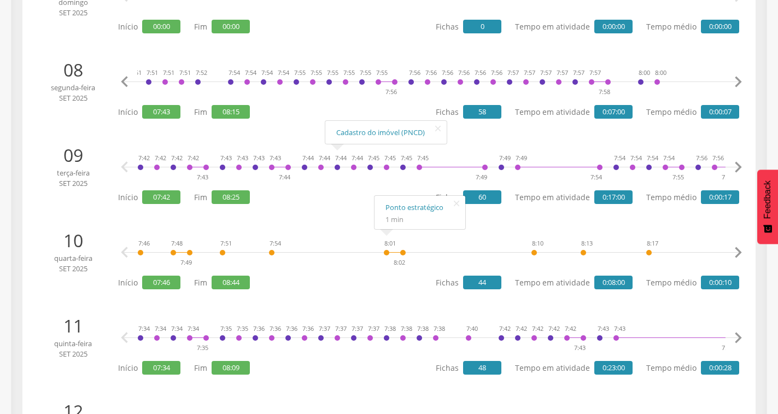
click at [743, 81] on icon "" at bounding box center [738, 82] width 22 height 22
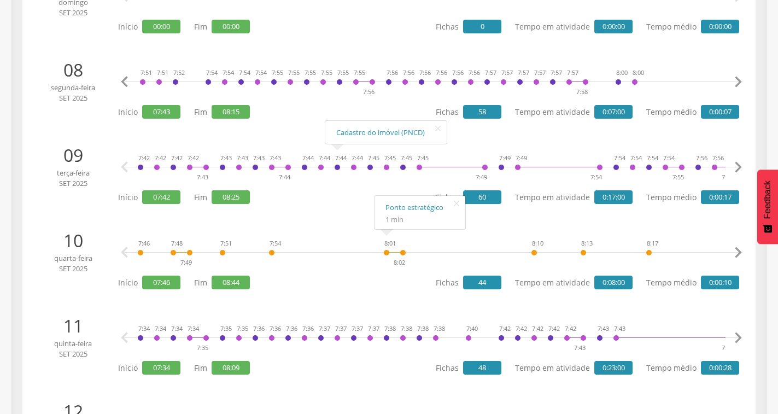
scroll to position [0, 392]
click at [731, 161] on icon "" at bounding box center [738, 167] width 22 height 22
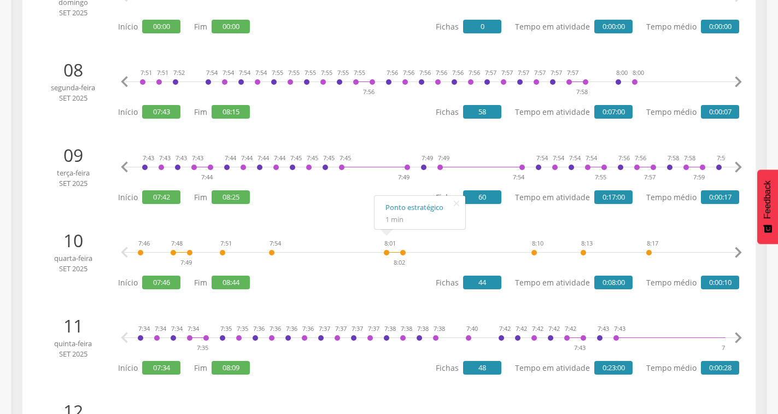
click at [731, 161] on icon "" at bounding box center [738, 167] width 22 height 22
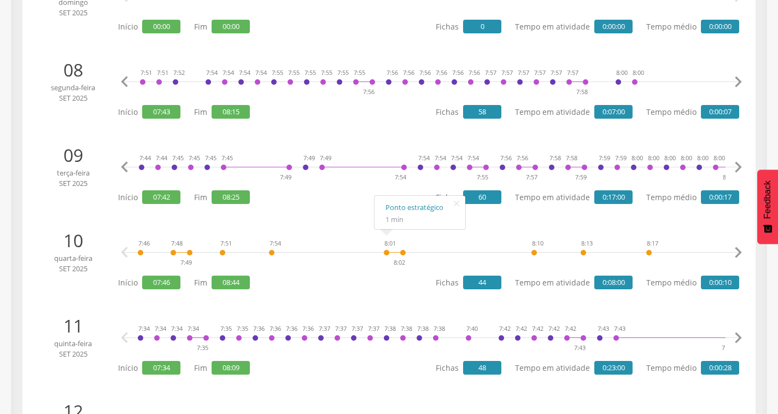
click at [732, 161] on icon "" at bounding box center [738, 167] width 22 height 22
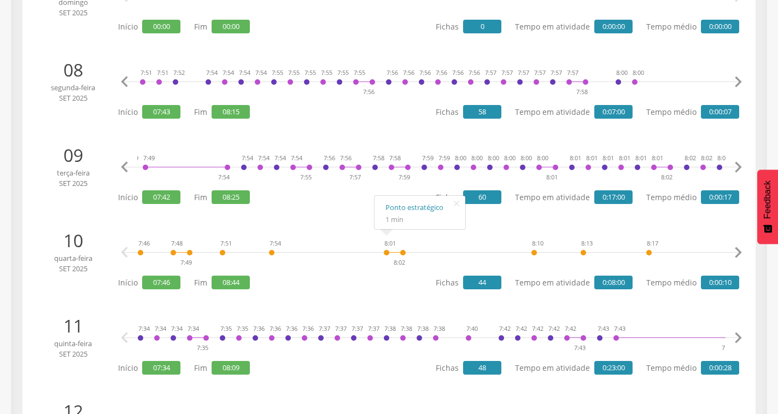
click at [732, 161] on icon "" at bounding box center [738, 167] width 22 height 22
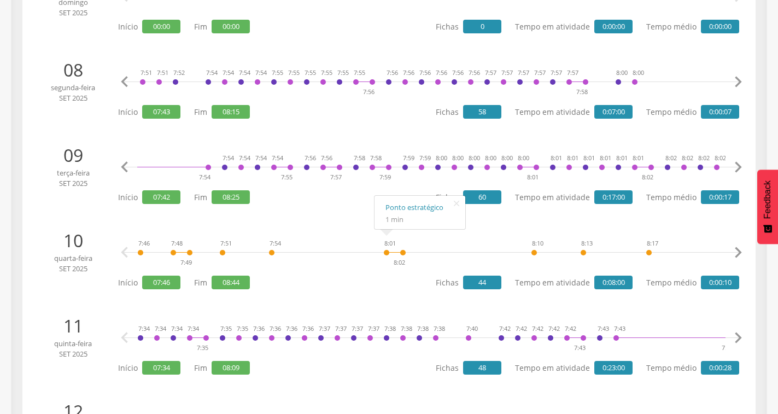
click at [732, 161] on icon "" at bounding box center [738, 167] width 22 height 22
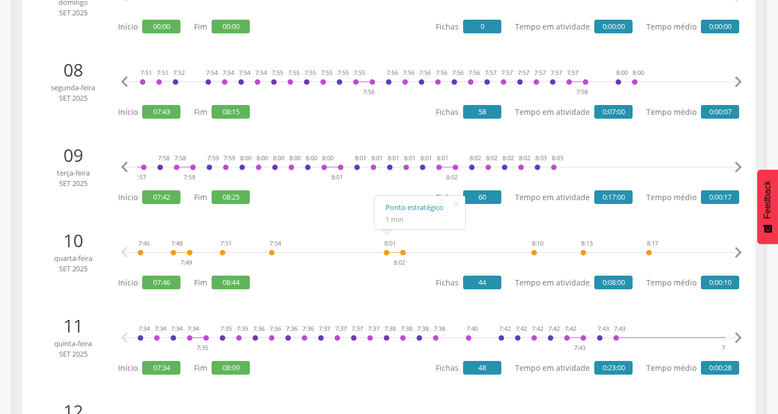
click at [732, 161] on icon "" at bounding box center [738, 167] width 22 height 22
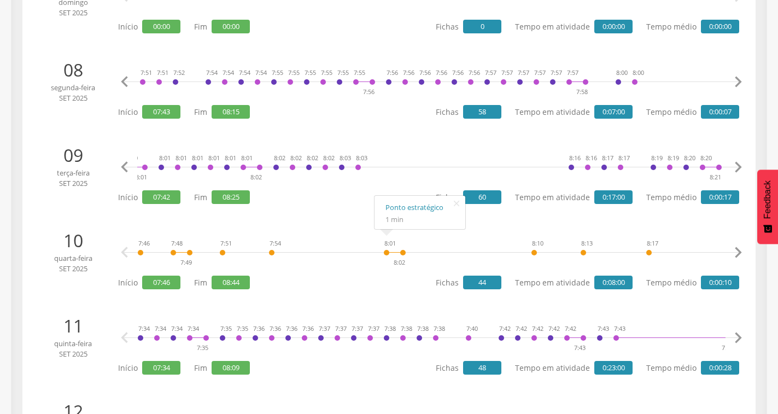
click at [732, 161] on icon "" at bounding box center [738, 167] width 22 height 22
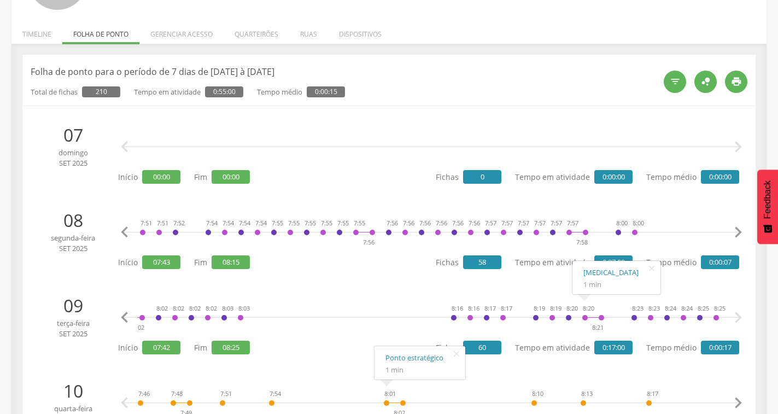
scroll to position [0, 0]
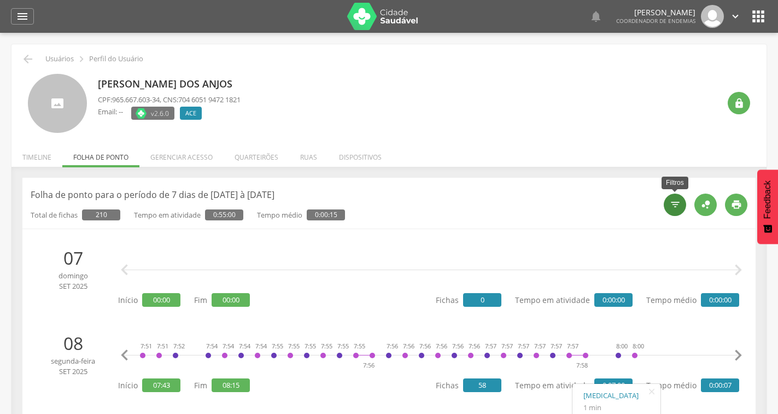
click at [676, 207] on icon "" at bounding box center [675, 204] width 11 height 11
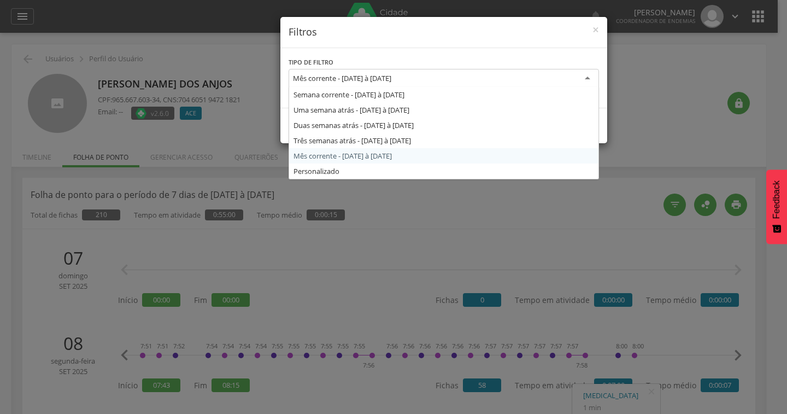
click at [462, 78] on div "Mês corrente - [DATE] à [DATE]" at bounding box center [444, 79] width 311 height 20
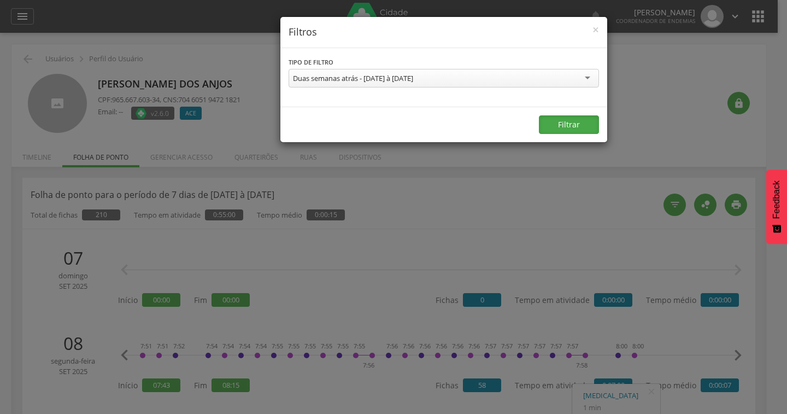
click at [542, 123] on button "Filtrar" at bounding box center [569, 124] width 60 height 19
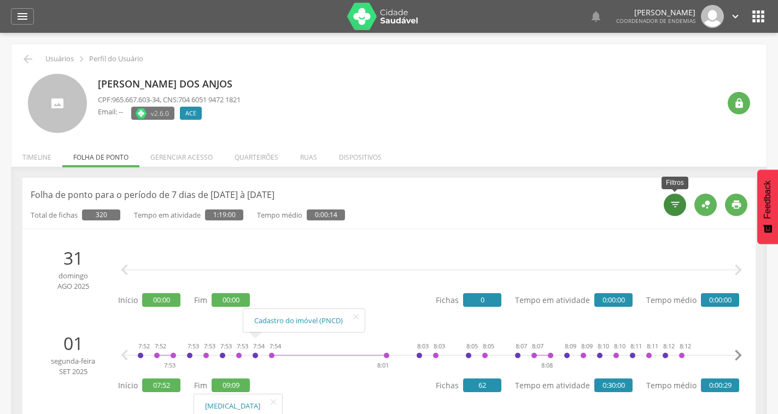
click at [671, 213] on div "" at bounding box center [675, 205] width 22 height 22
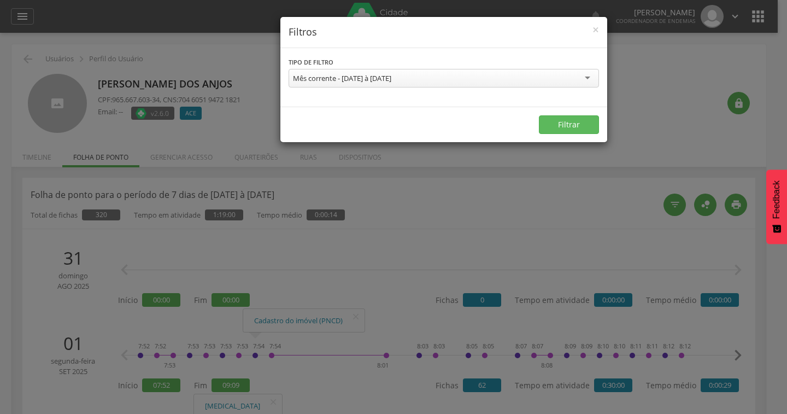
click at [488, 77] on div "Mês corrente - [DATE] à [DATE]" at bounding box center [444, 78] width 311 height 19
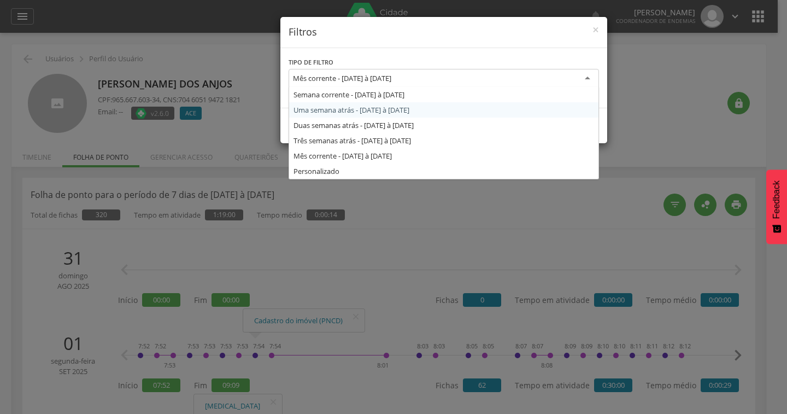
drag, startPoint x: 405, startPoint y: 103, endPoint x: 404, endPoint y: 94, distance: 9.3
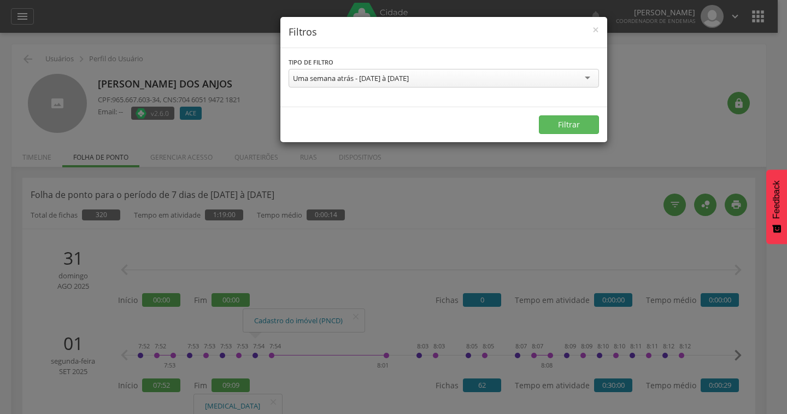
click at [453, 79] on div "Uma semana atrás - [DATE] à [DATE]" at bounding box center [444, 78] width 311 height 19
click at [574, 120] on button "Filtrar" at bounding box center [569, 124] width 60 height 19
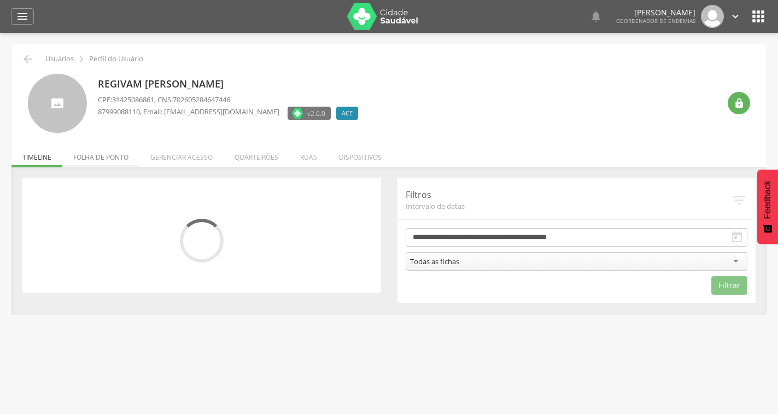
click at [102, 153] on li "Folha de ponto" at bounding box center [100, 155] width 77 height 26
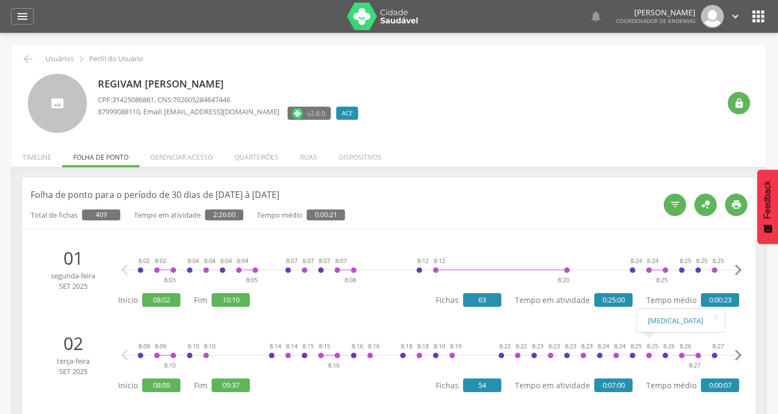
click at [738, 266] on icon "" at bounding box center [738, 270] width 22 height 22
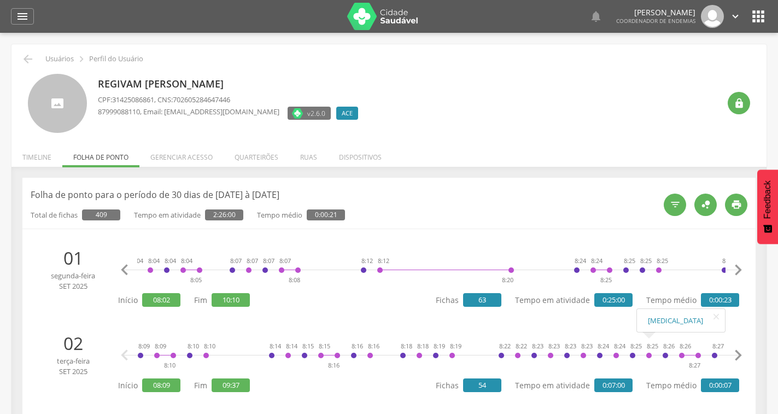
click at [738, 266] on icon "" at bounding box center [738, 270] width 22 height 22
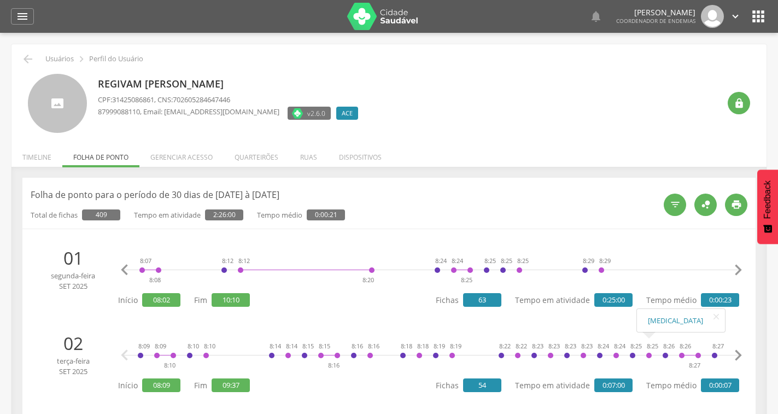
click at [738, 266] on icon "" at bounding box center [738, 270] width 22 height 22
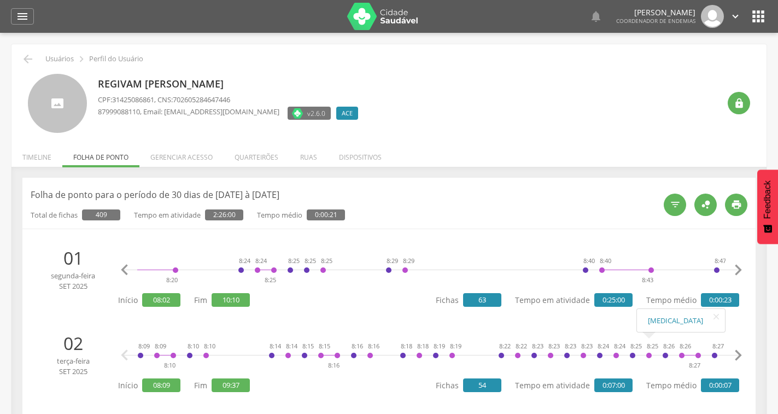
click at [738, 266] on icon "" at bounding box center [738, 270] width 22 height 22
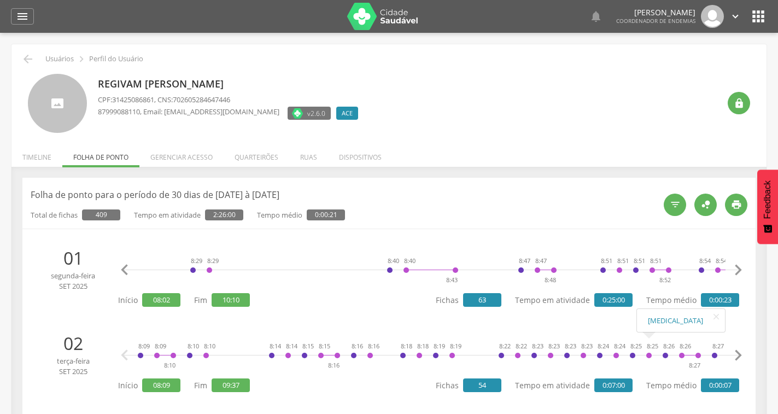
click at [738, 266] on icon "" at bounding box center [738, 270] width 22 height 22
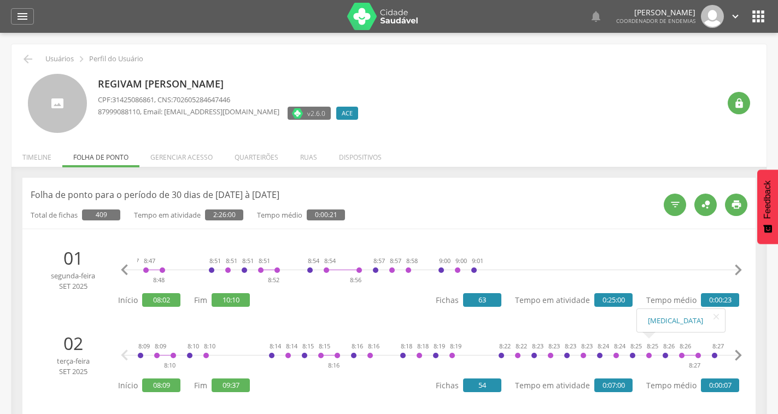
click at [738, 266] on icon "" at bounding box center [738, 270] width 22 height 22
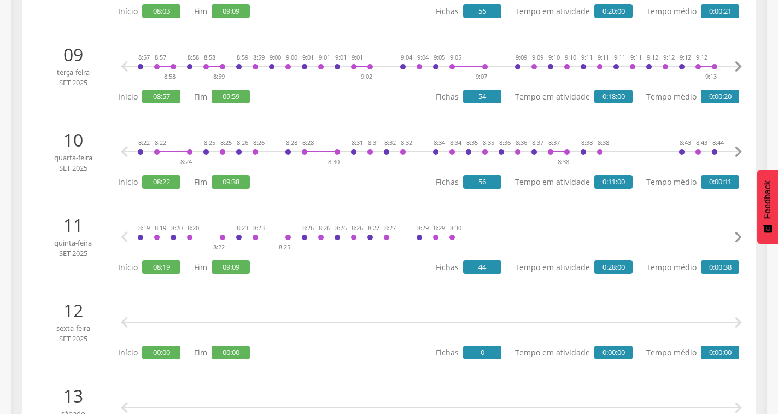
scroll to position [820, 0]
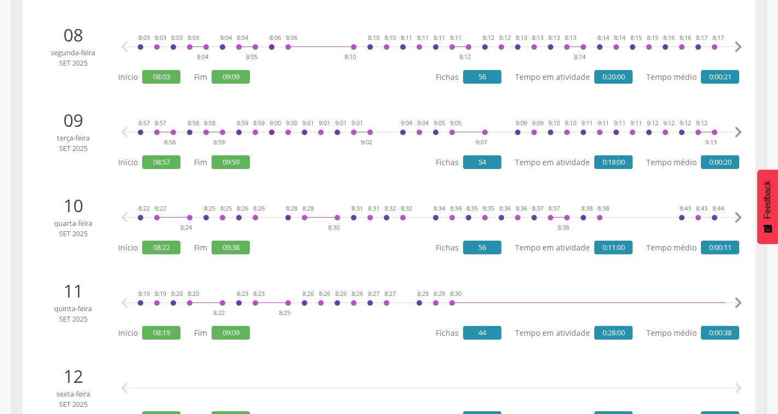
click at [734, 218] on icon "" at bounding box center [738, 218] width 22 height 22
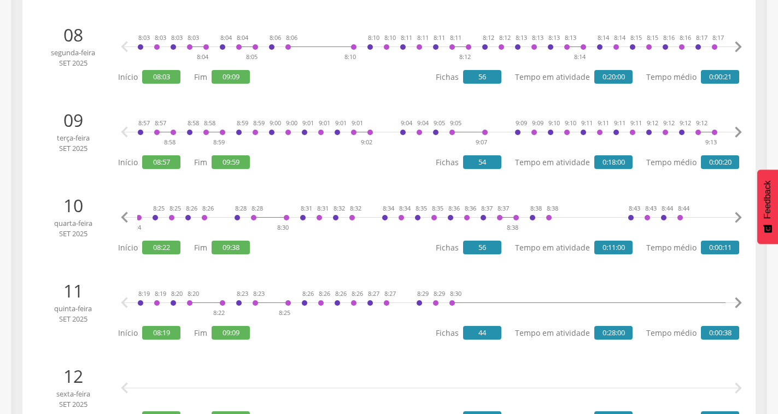
click at [734, 218] on icon "" at bounding box center [738, 218] width 22 height 22
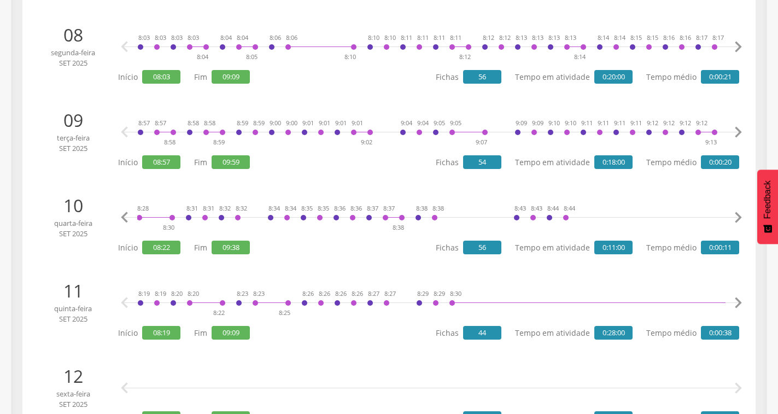
click at [734, 218] on icon "" at bounding box center [738, 218] width 22 height 22
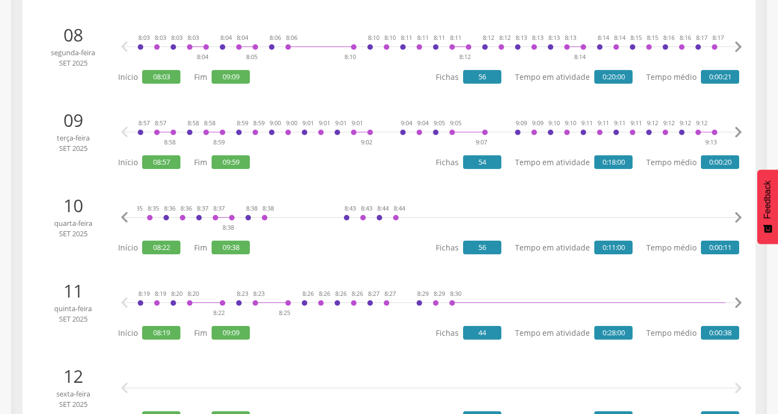
click at [734, 218] on icon "" at bounding box center [738, 218] width 22 height 22
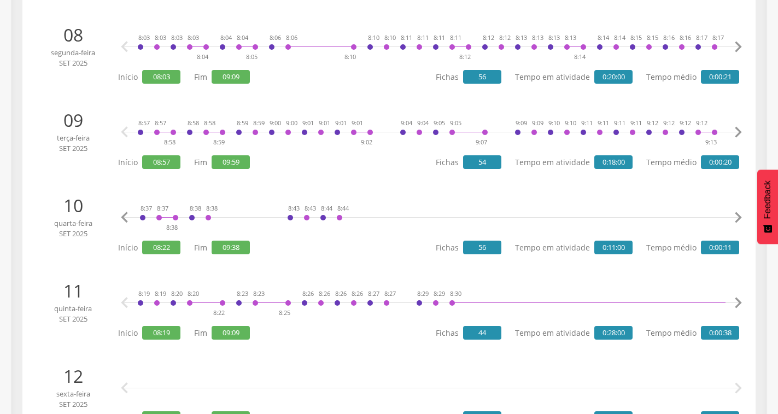
click at [734, 218] on icon "" at bounding box center [738, 218] width 22 height 22
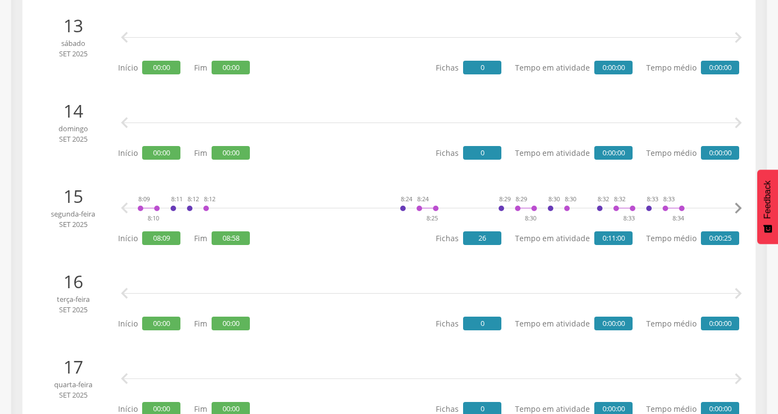
scroll to position [1258, 0]
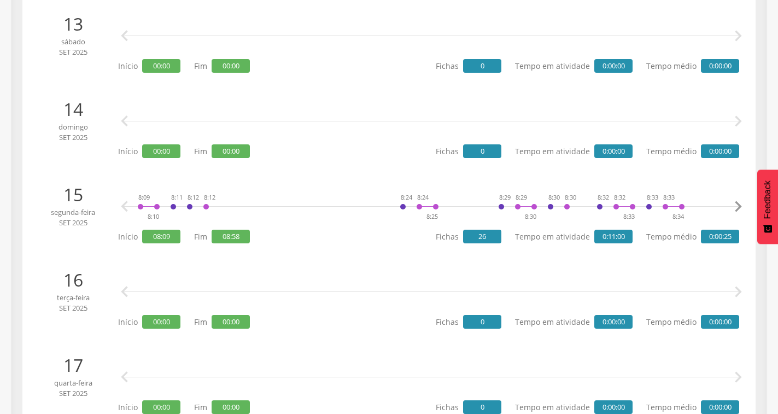
click at [739, 202] on icon "" at bounding box center [738, 207] width 22 height 22
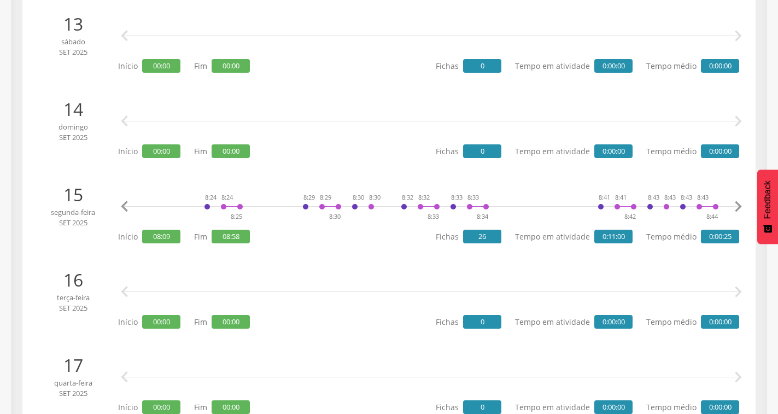
click at [739, 202] on icon "" at bounding box center [738, 207] width 22 height 22
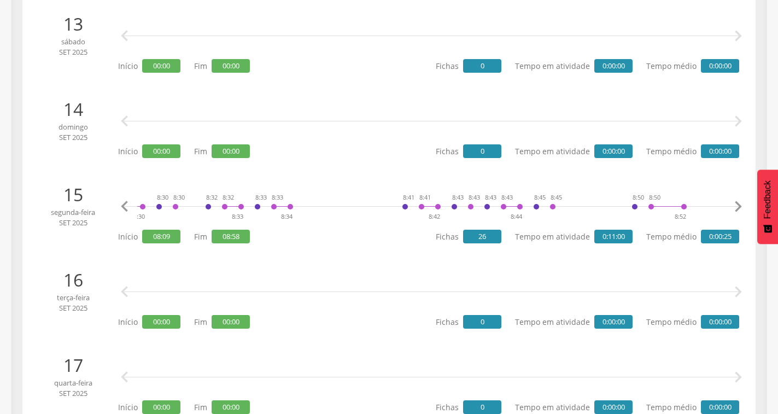
click at [739, 202] on icon "" at bounding box center [738, 207] width 22 height 22
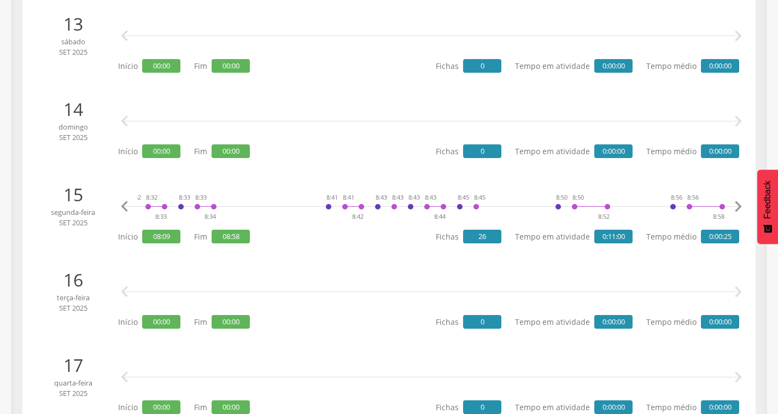
scroll to position [0, 468]
click at [739, 202] on icon "" at bounding box center [738, 207] width 22 height 22
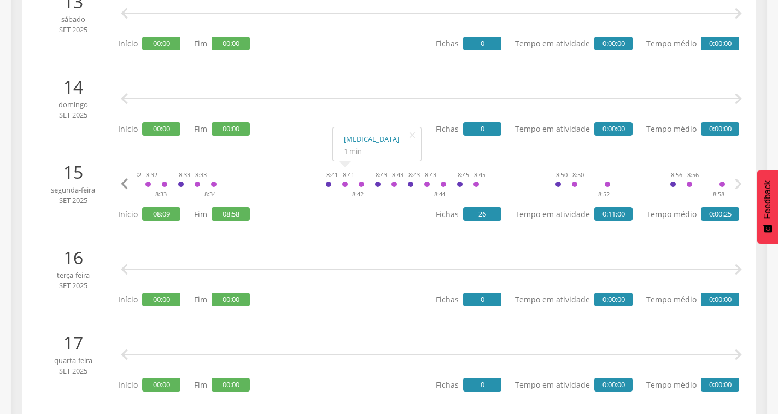
scroll to position [1258, 0]
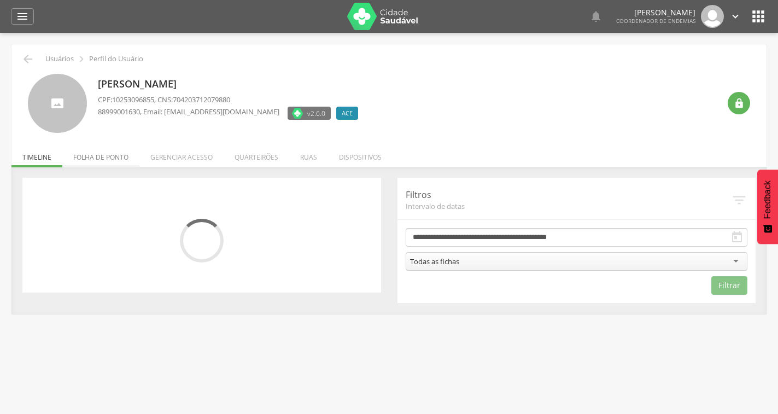
click at [86, 150] on li "Folha de ponto" at bounding box center [100, 155] width 77 height 26
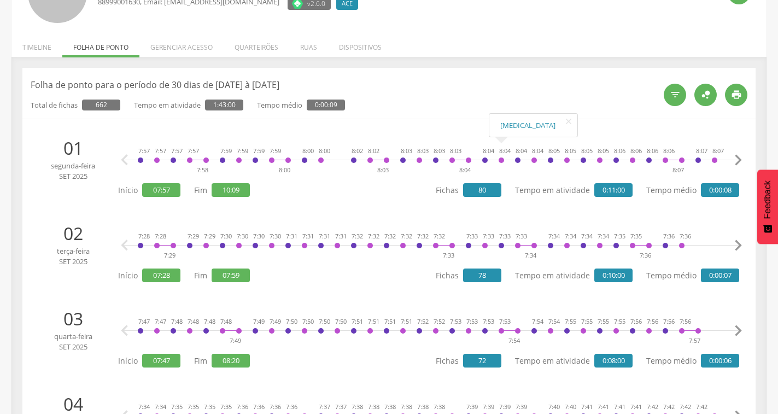
scroll to position [109, 0]
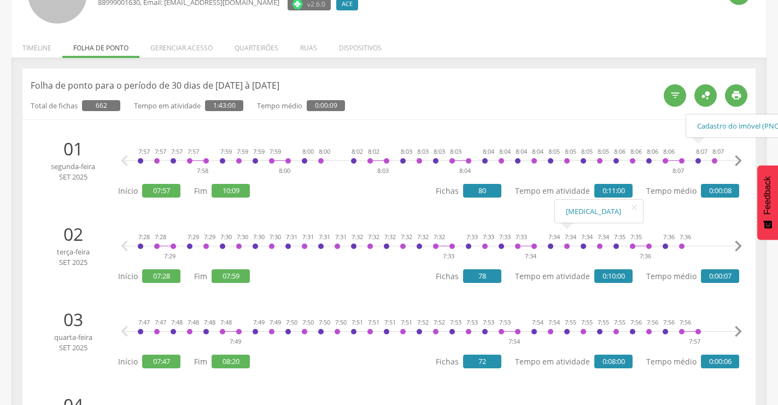
click at [735, 164] on icon "" at bounding box center [738, 161] width 22 height 22
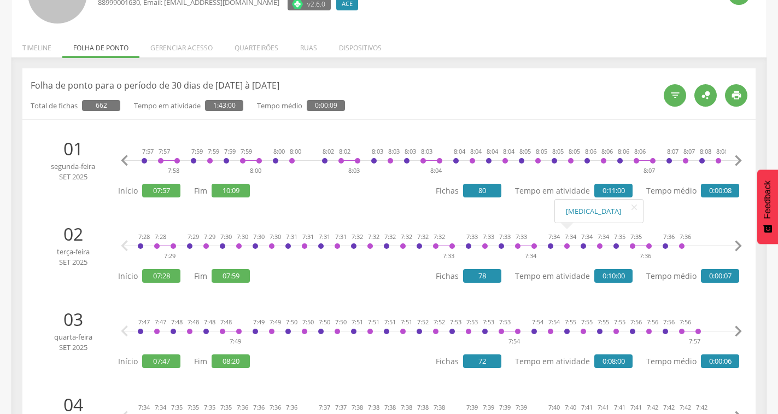
click at [735, 164] on icon "" at bounding box center [738, 161] width 22 height 22
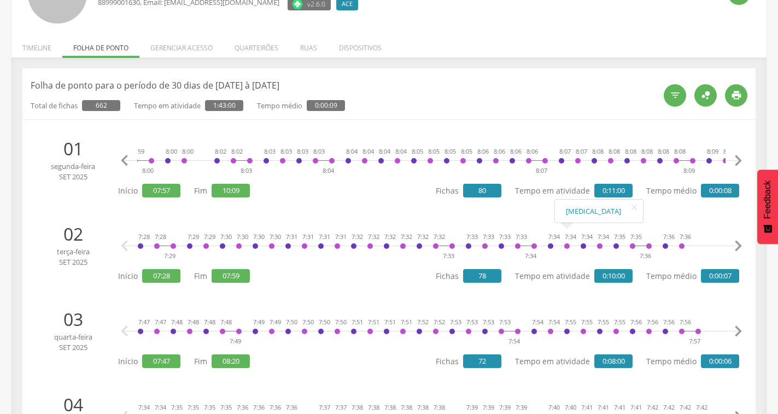
click at [735, 164] on icon "" at bounding box center [738, 161] width 22 height 22
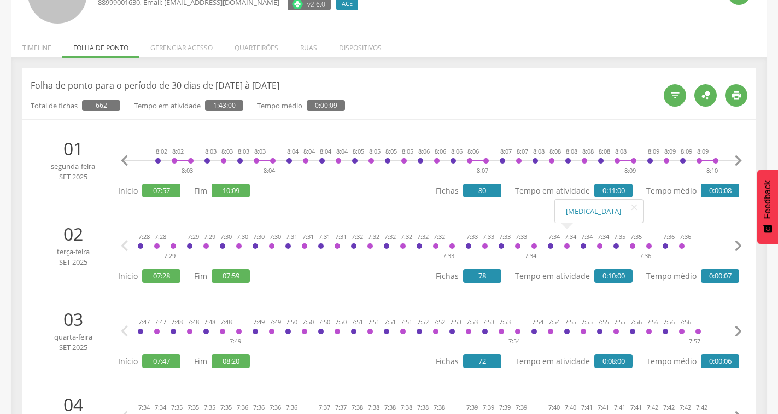
click at [735, 164] on icon "" at bounding box center [738, 161] width 22 height 22
click at [735, 163] on icon "" at bounding box center [738, 161] width 22 height 22
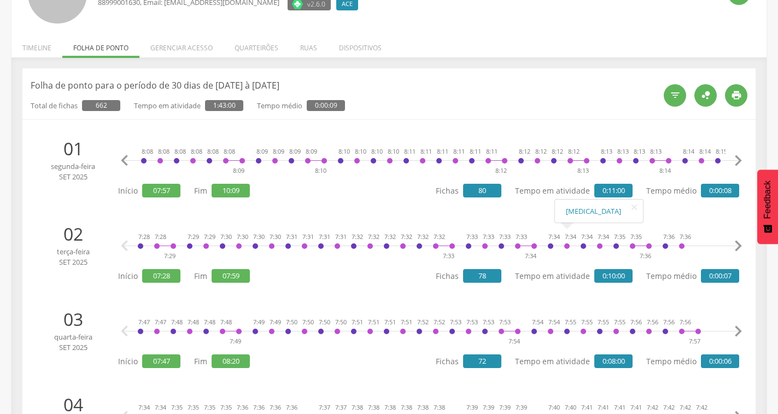
click at [735, 163] on icon "" at bounding box center [738, 161] width 22 height 22
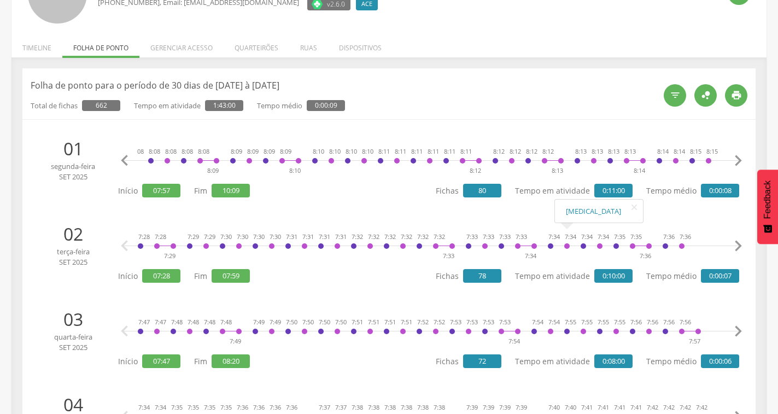
click at [737, 159] on icon "" at bounding box center [738, 161] width 22 height 22
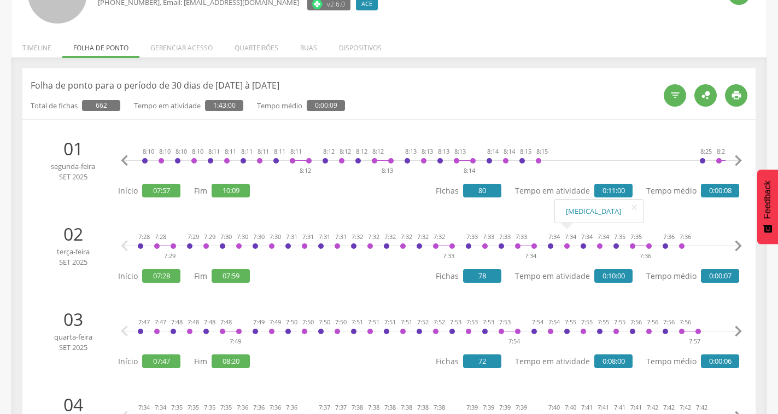
click at [737, 159] on icon "" at bounding box center [738, 161] width 22 height 22
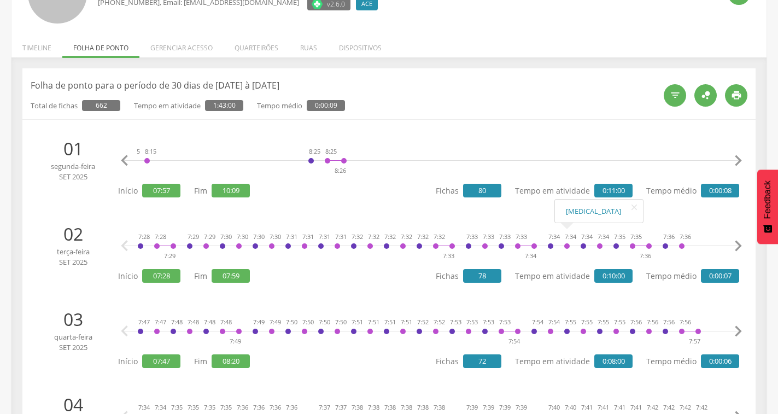
click at [737, 159] on icon "" at bounding box center [738, 161] width 22 height 22
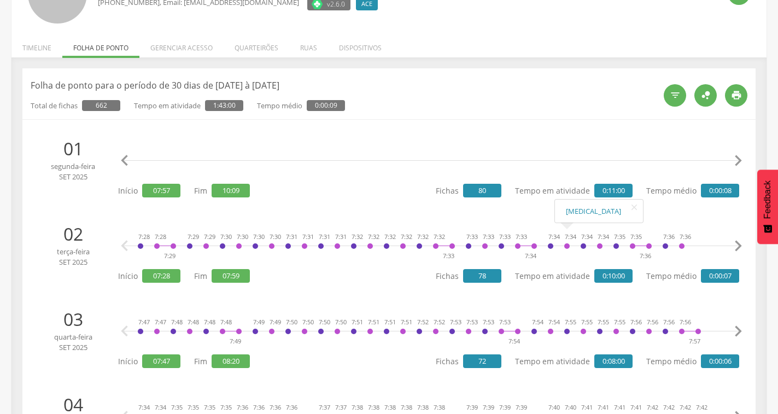
click at [737, 159] on icon "" at bounding box center [738, 161] width 22 height 22
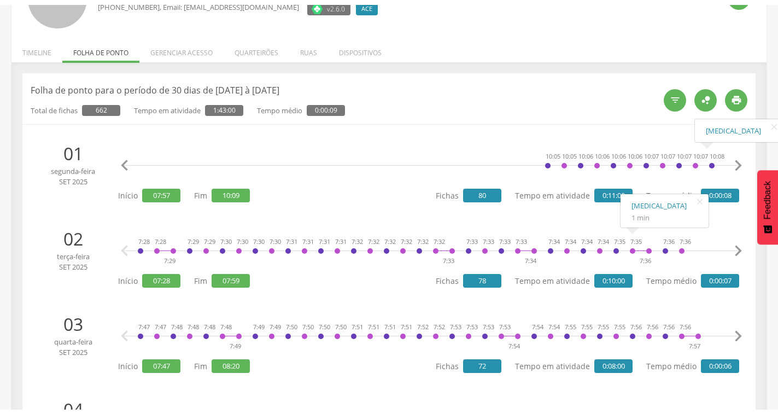
scroll to position [0, 1958]
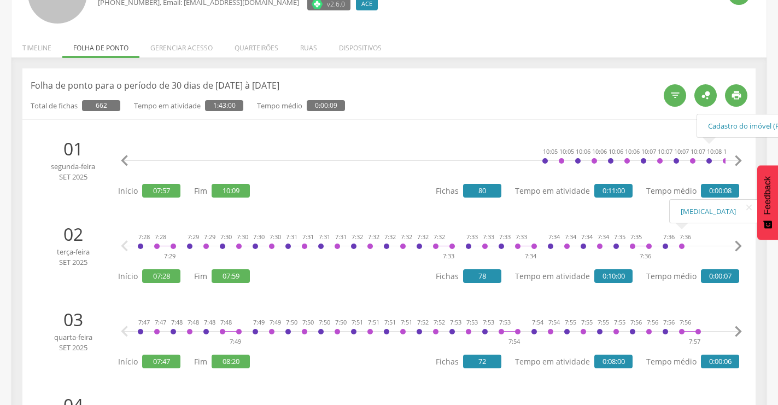
click at [736, 157] on icon "" at bounding box center [738, 161] width 22 height 22
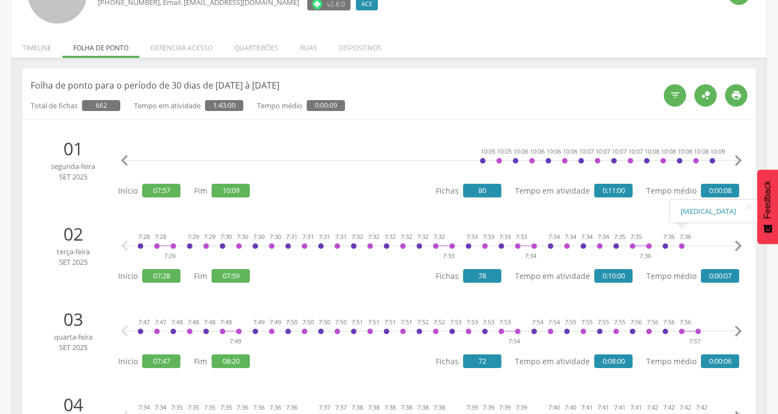
scroll to position [0, 2037]
click at [736, 157] on icon "" at bounding box center [738, 161] width 22 height 22
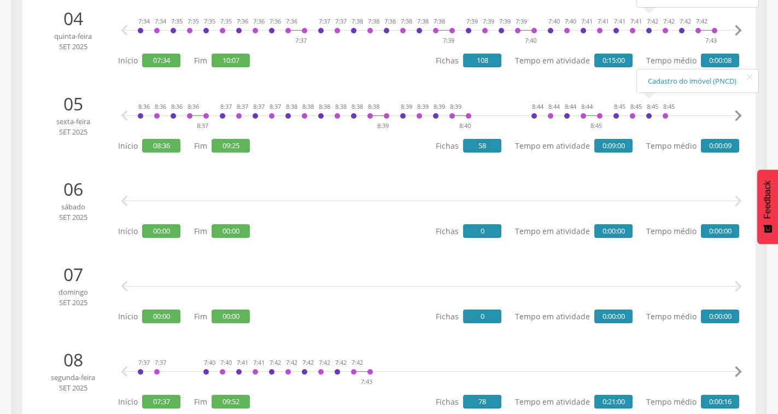
scroll to position [766, 0]
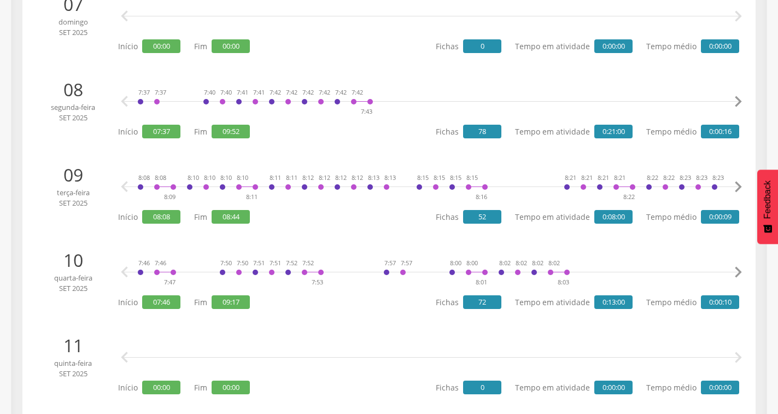
click at [733, 270] on icon "" at bounding box center [738, 272] width 22 height 22
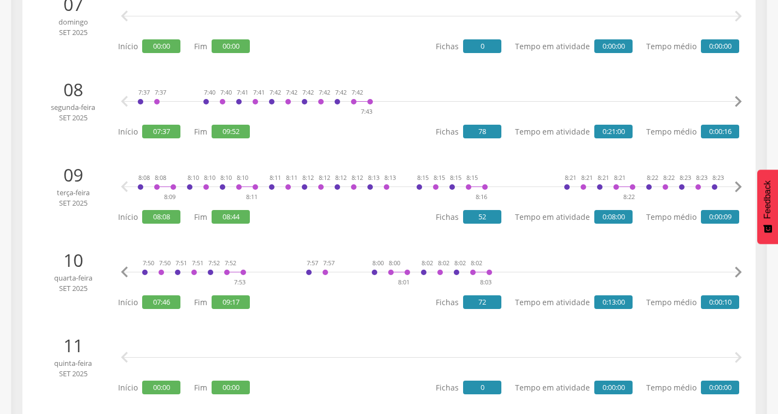
click at [733, 270] on icon "" at bounding box center [738, 272] width 22 height 22
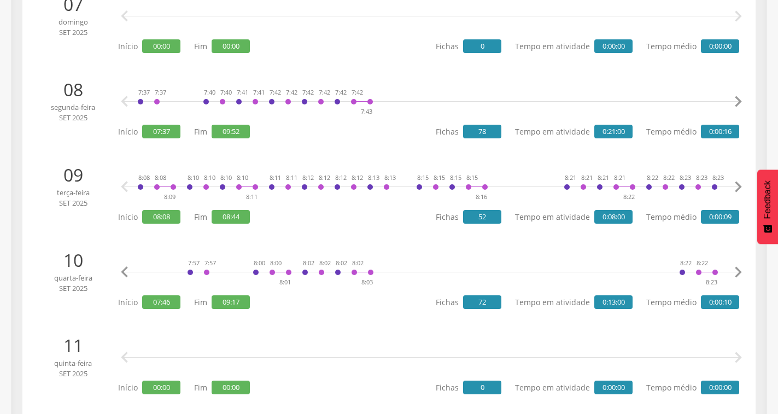
click at [733, 270] on icon "" at bounding box center [738, 272] width 22 height 22
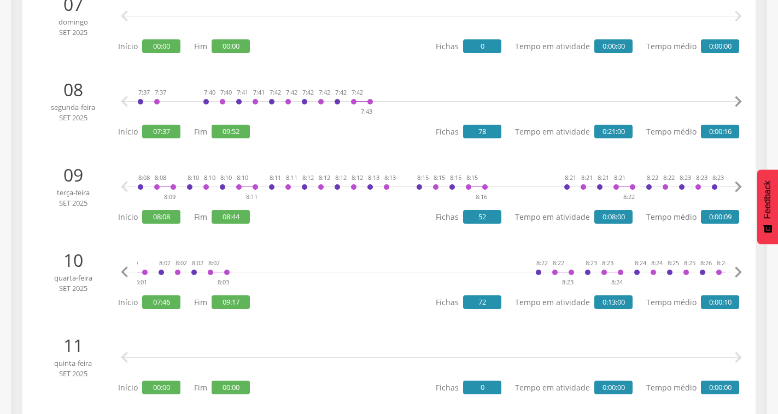
click at [733, 270] on icon "" at bounding box center [738, 272] width 22 height 22
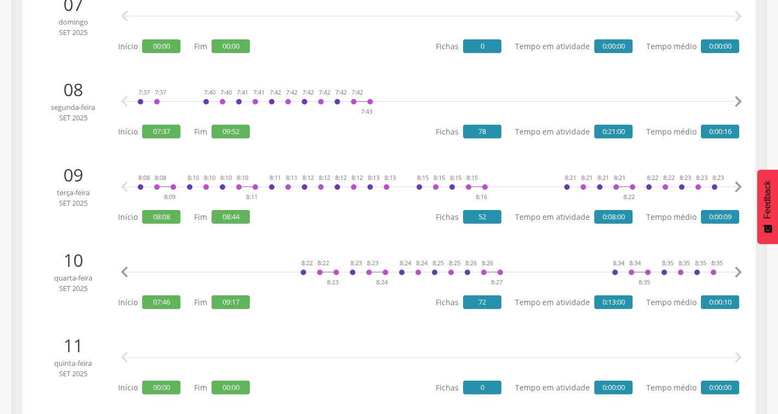
click at [733, 270] on icon "" at bounding box center [738, 272] width 22 height 22
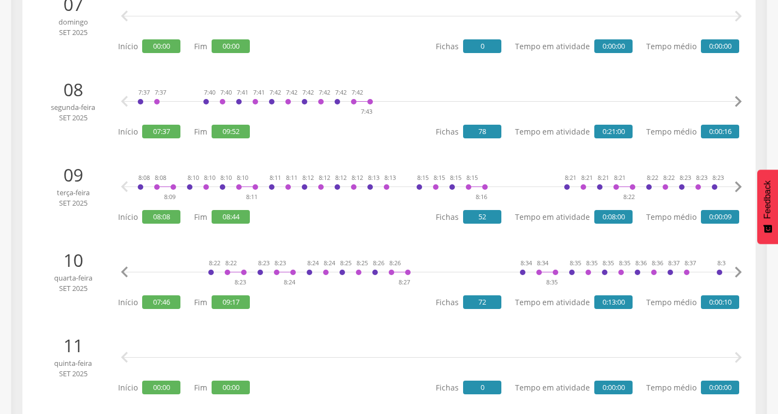
click at [733, 270] on icon "" at bounding box center [738, 272] width 22 height 22
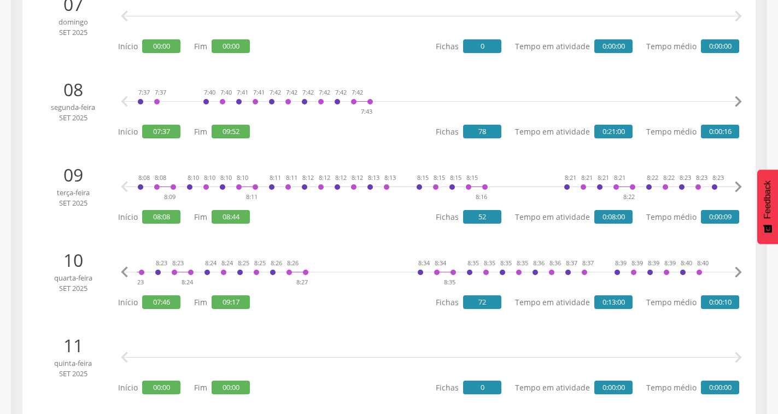
click at [733, 270] on icon "" at bounding box center [738, 272] width 22 height 22
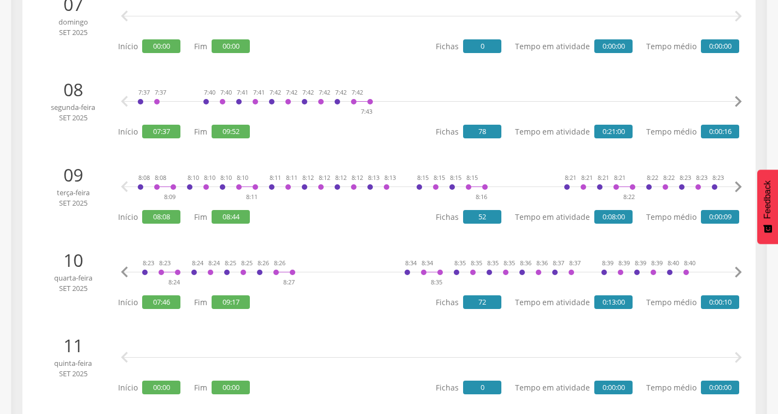
click at [733, 270] on icon "" at bounding box center [738, 272] width 22 height 22
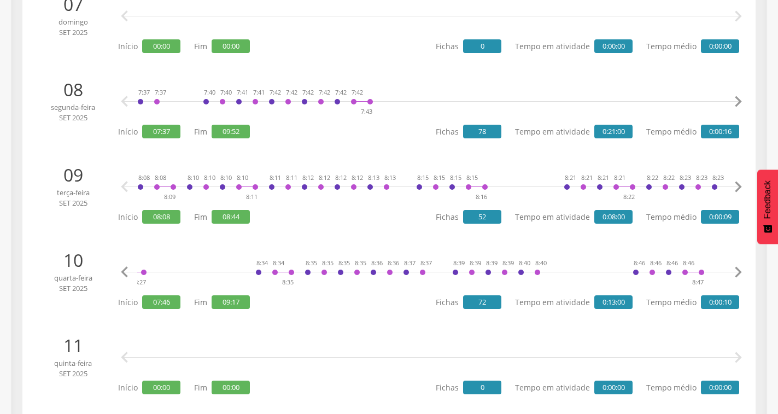
click at [733, 270] on icon "" at bounding box center [738, 272] width 22 height 22
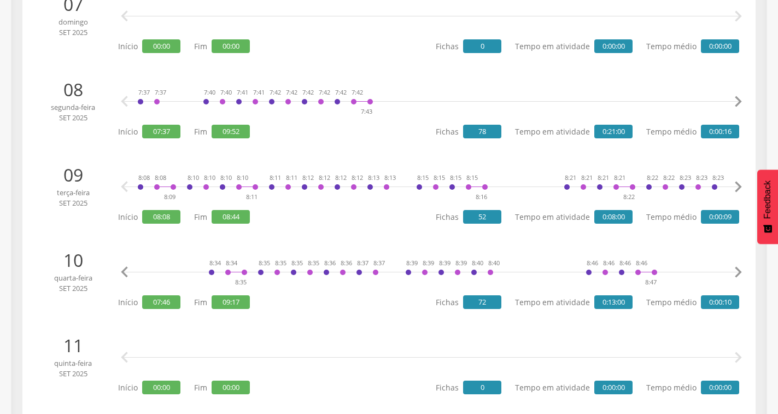
click at [733, 270] on icon "" at bounding box center [738, 272] width 22 height 22
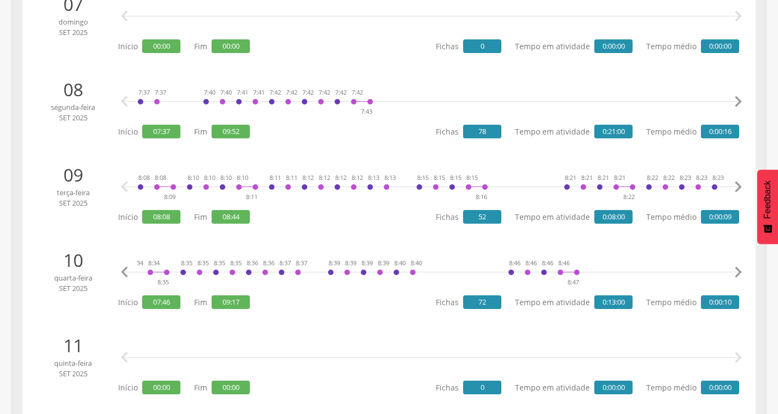
click at [733, 270] on icon "" at bounding box center [738, 272] width 22 height 22
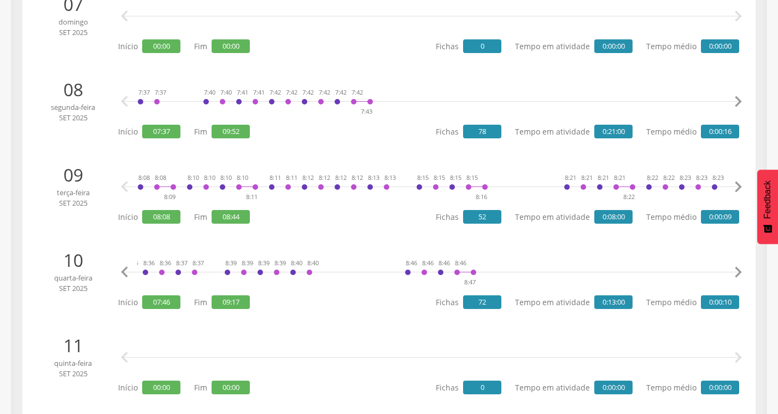
click at [733, 270] on icon "" at bounding box center [738, 272] width 22 height 22
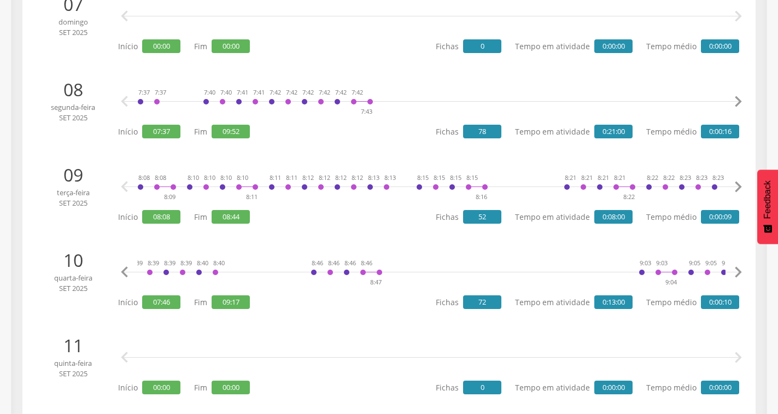
click at [733, 270] on icon "" at bounding box center [738, 272] width 22 height 22
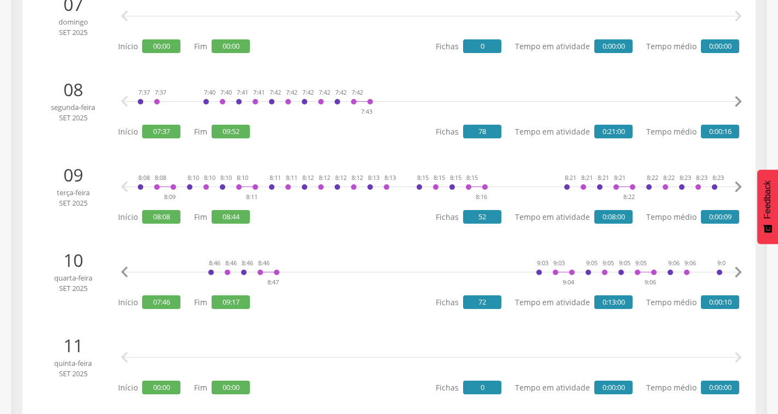
click at [733, 270] on icon "" at bounding box center [738, 272] width 22 height 22
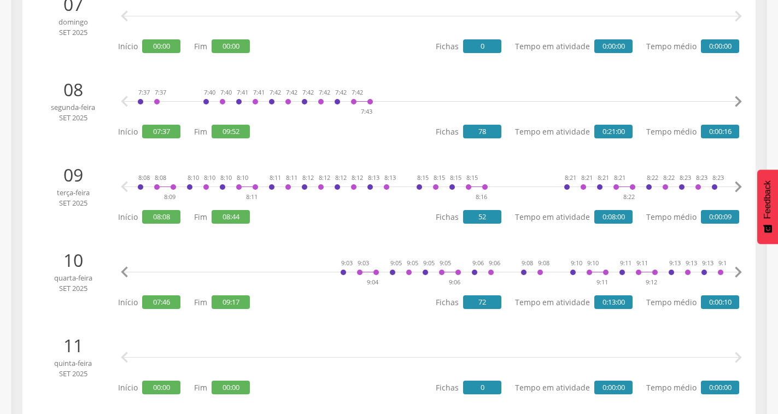
click at [733, 270] on icon "" at bounding box center [738, 272] width 22 height 22
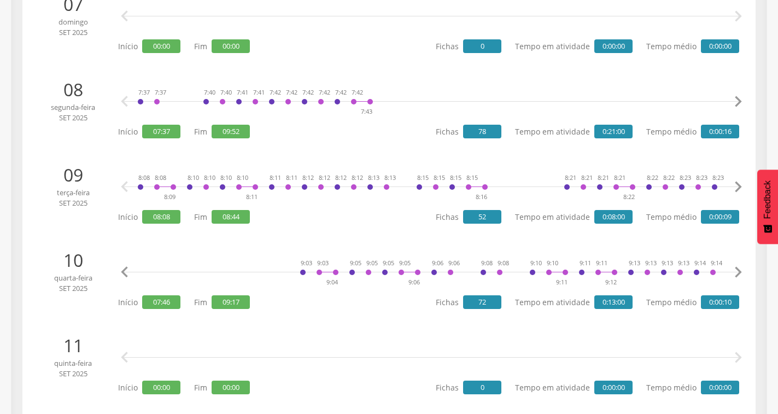
click at [733, 270] on icon "" at bounding box center [738, 272] width 22 height 22
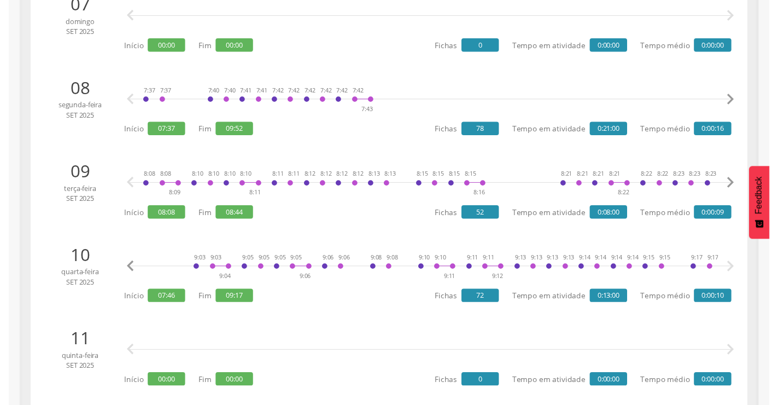
scroll to position [0, 1705]
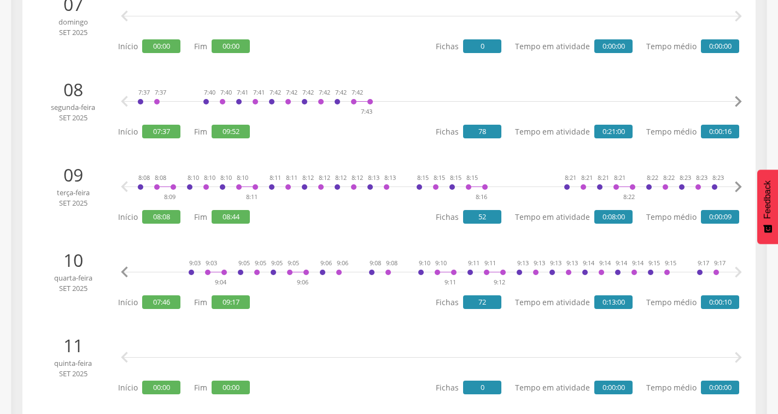
click at [733, 270] on icon "" at bounding box center [738, 272] width 22 height 22
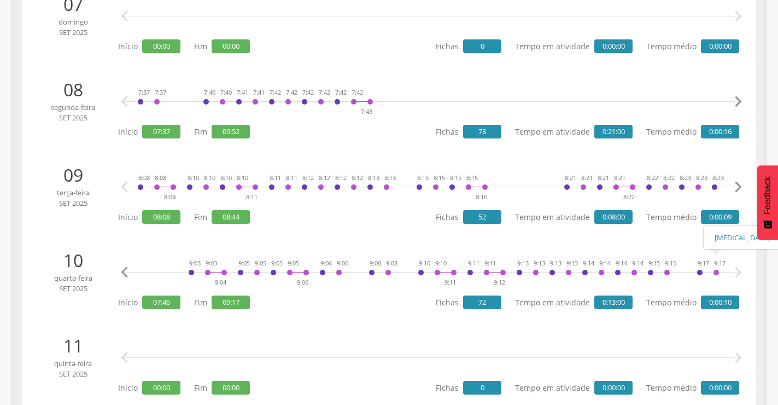
click at [742, 270] on icon "" at bounding box center [738, 272] width 22 height 22
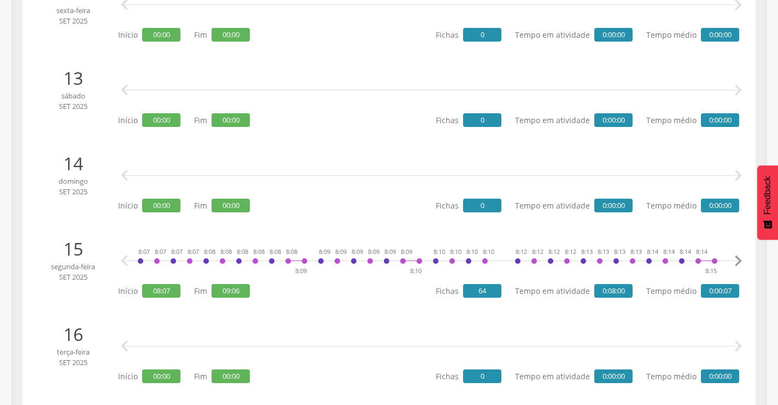
scroll to position [1367, 0]
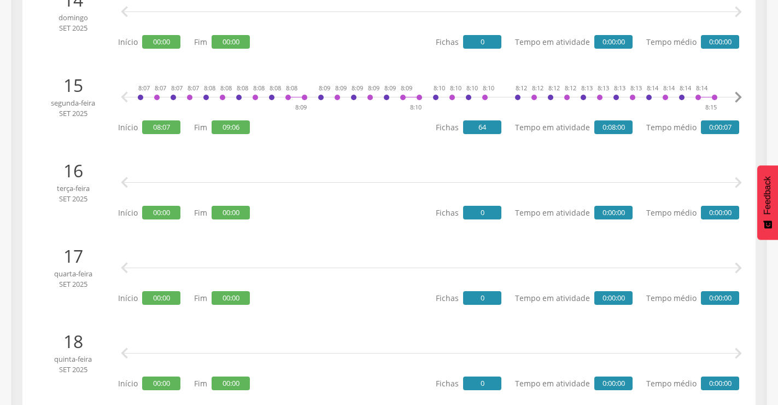
click at [736, 99] on icon "" at bounding box center [738, 97] width 22 height 22
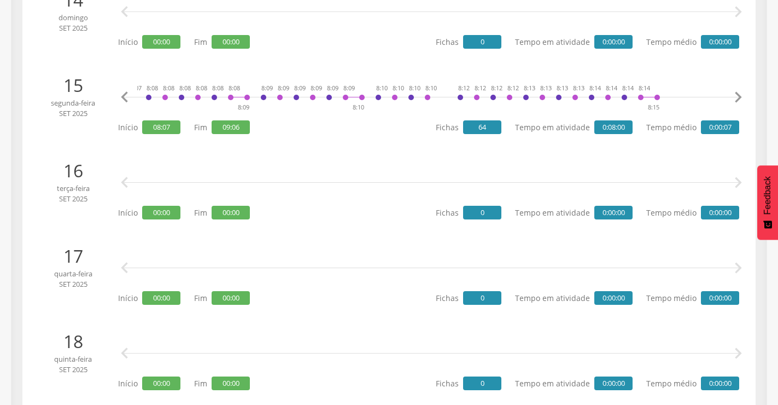
click at [736, 99] on icon "" at bounding box center [738, 97] width 22 height 22
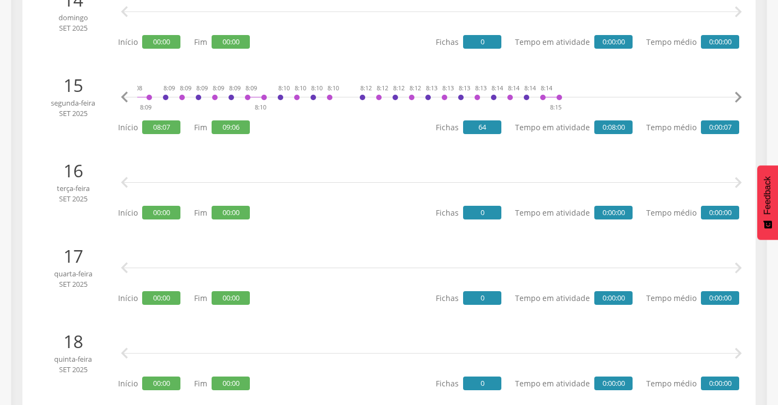
click at [736, 98] on icon "" at bounding box center [738, 97] width 22 height 22
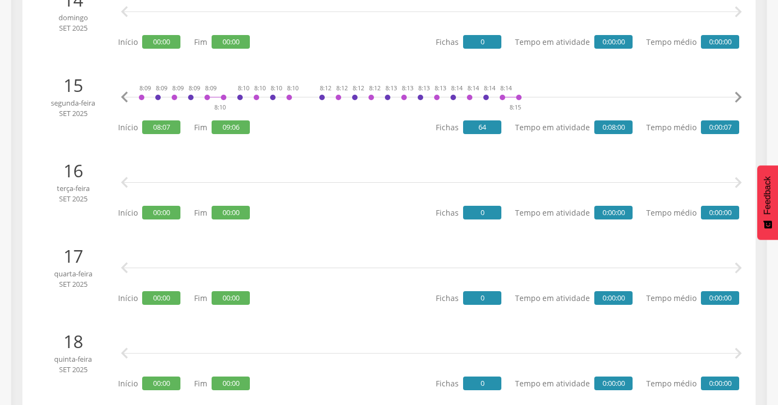
click at [736, 98] on icon "" at bounding box center [738, 97] width 22 height 22
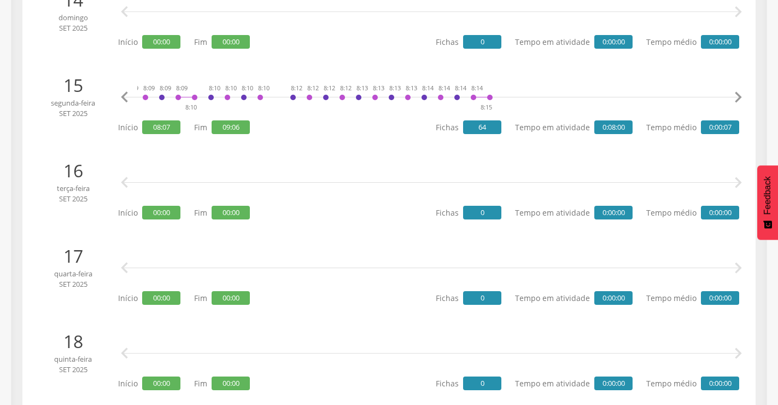
click at [736, 98] on icon "" at bounding box center [738, 97] width 22 height 22
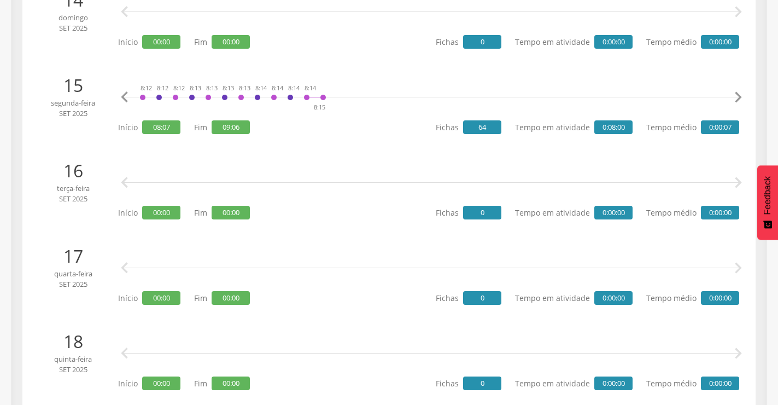
scroll to position [0, 392]
click at [736, 98] on icon "" at bounding box center [738, 97] width 22 height 22
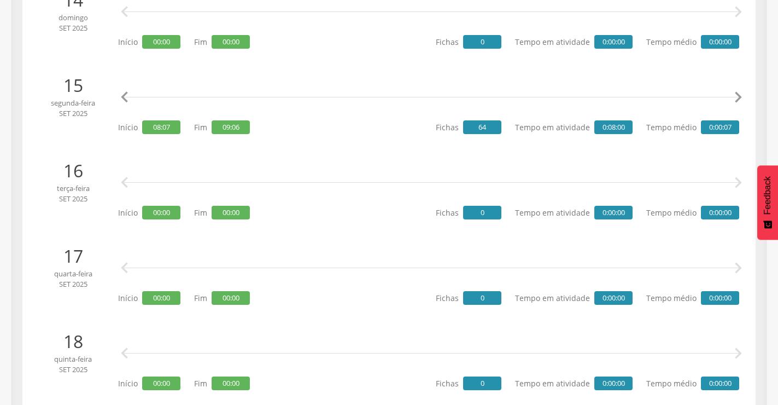
click at [736, 98] on icon "" at bounding box center [738, 97] width 22 height 22
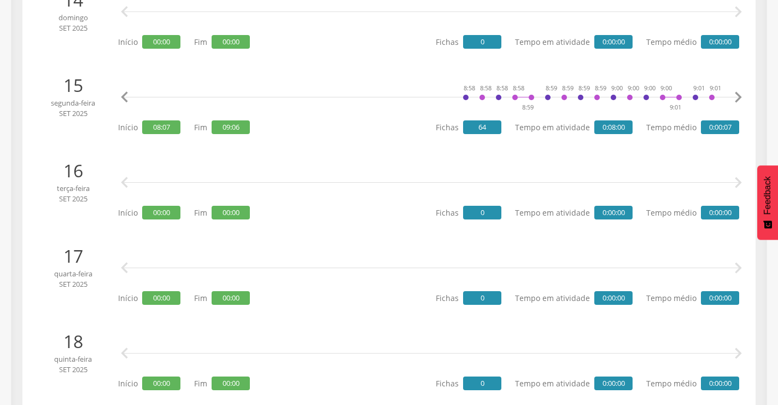
click at [736, 98] on icon "" at bounding box center [738, 97] width 22 height 22
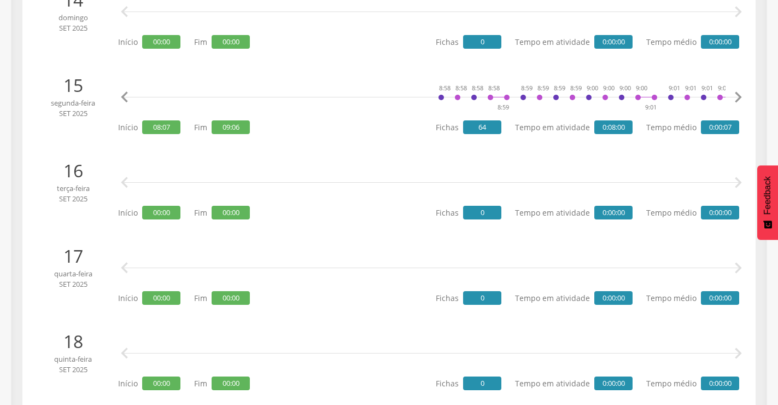
click at [736, 98] on icon "" at bounding box center [738, 97] width 22 height 22
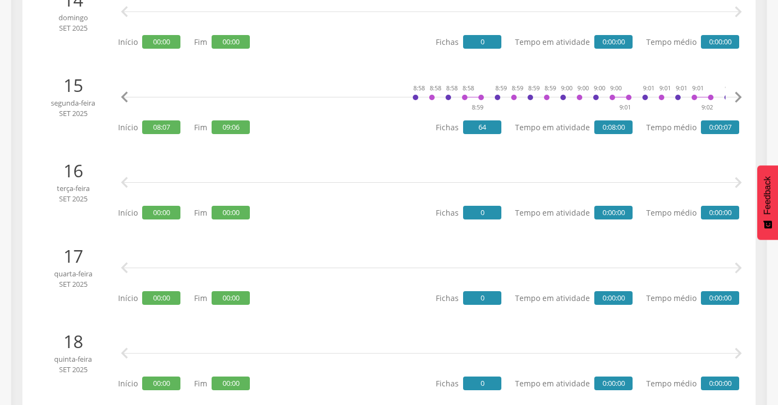
click at [736, 98] on icon "" at bounding box center [738, 97] width 22 height 22
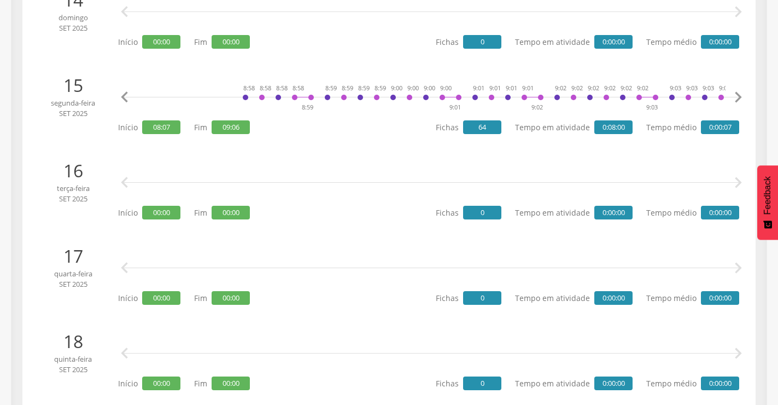
click at [736, 98] on icon "" at bounding box center [738, 97] width 22 height 22
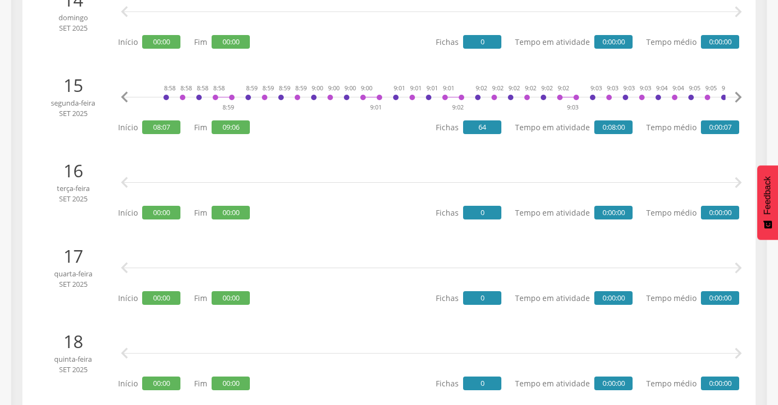
scroll to position [0, 1288]
click at [736, 98] on icon "" at bounding box center [738, 97] width 22 height 22
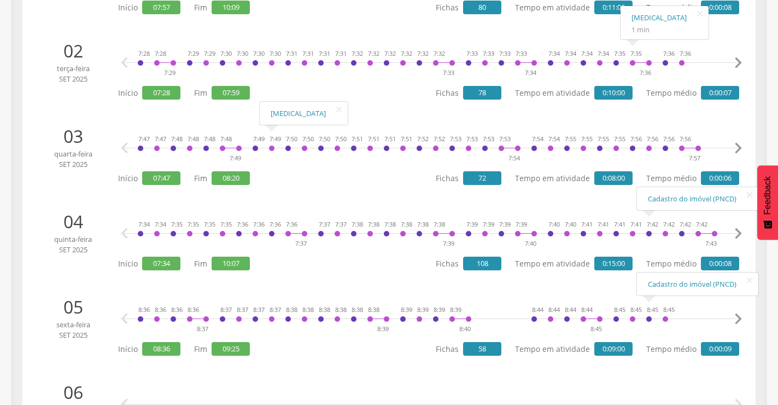
scroll to position [273, 0]
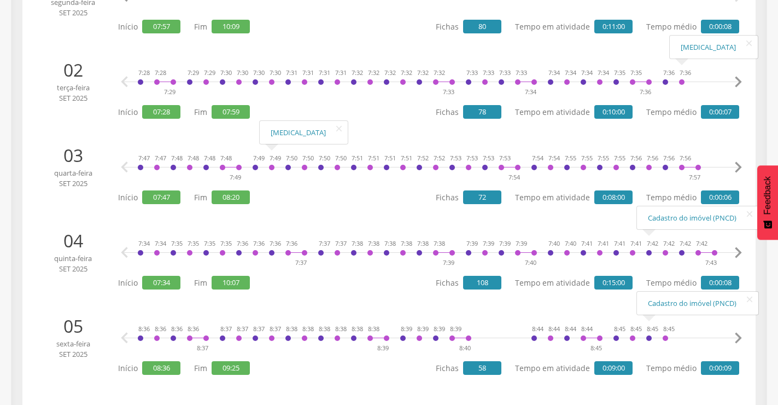
click at [736, 81] on icon "" at bounding box center [738, 82] width 22 height 22
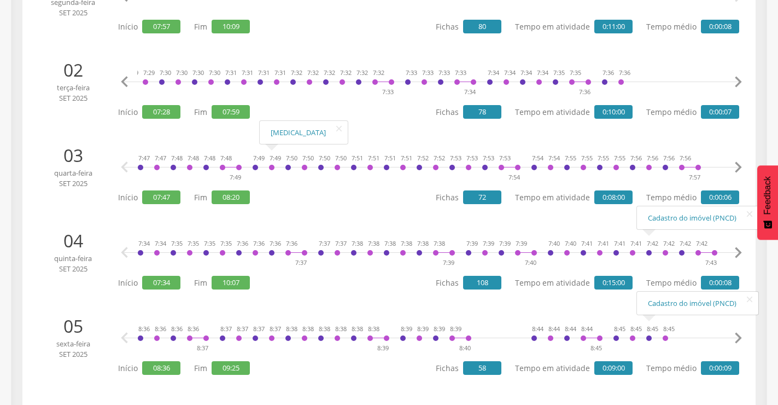
click at [736, 81] on icon "" at bounding box center [738, 82] width 22 height 22
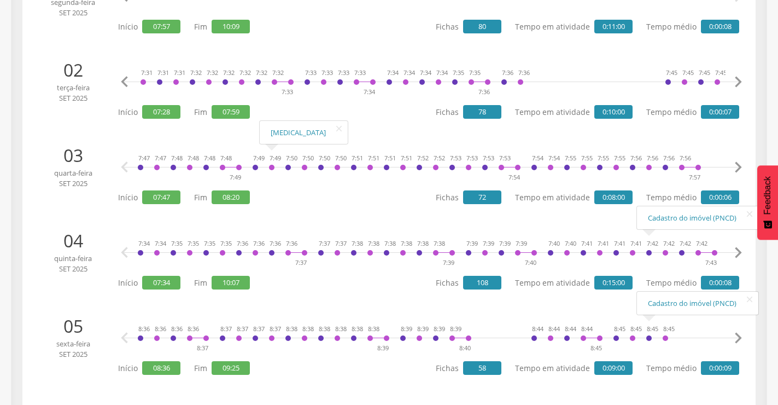
click at [736, 81] on icon "" at bounding box center [738, 82] width 22 height 22
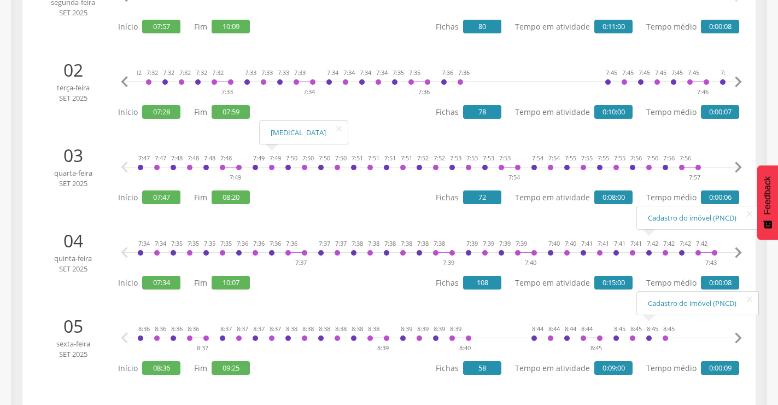
click at [736, 81] on icon "" at bounding box center [738, 82] width 22 height 22
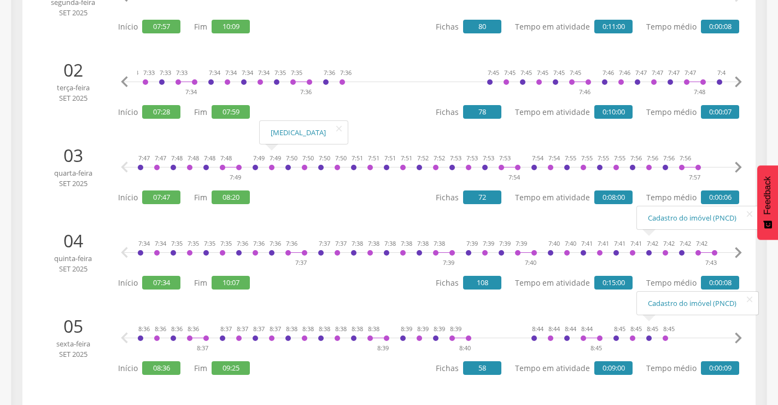
click at [736, 81] on icon "" at bounding box center [738, 82] width 22 height 22
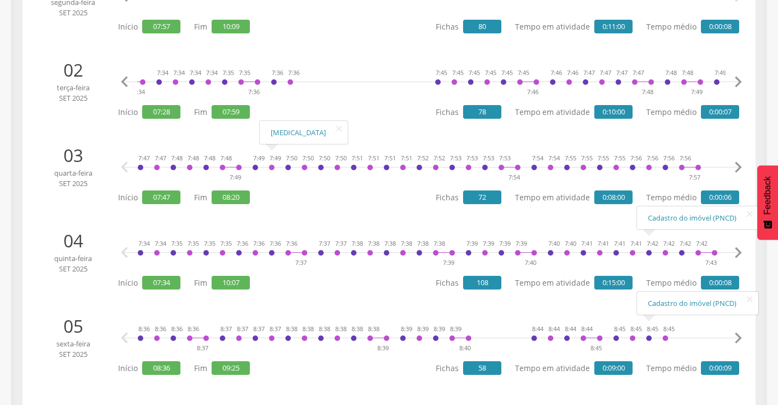
click at [736, 81] on icon "" at bounding box center [738, 82] width 22 height 22
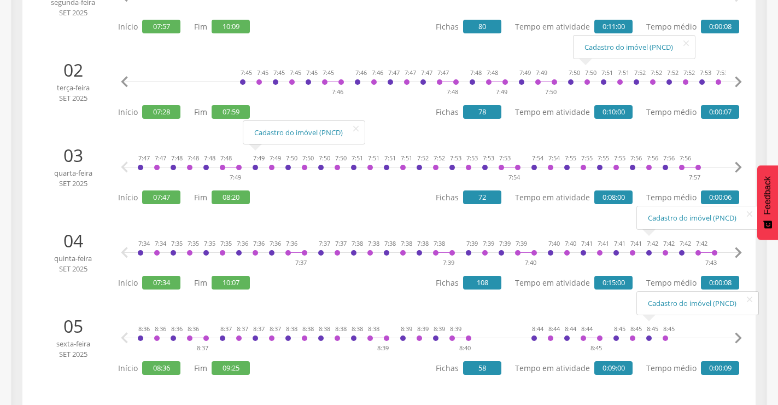
scroll to position [0, 587]
click at [743, 164] on icon "" at bounding box center [738, 167] width 22 height 22
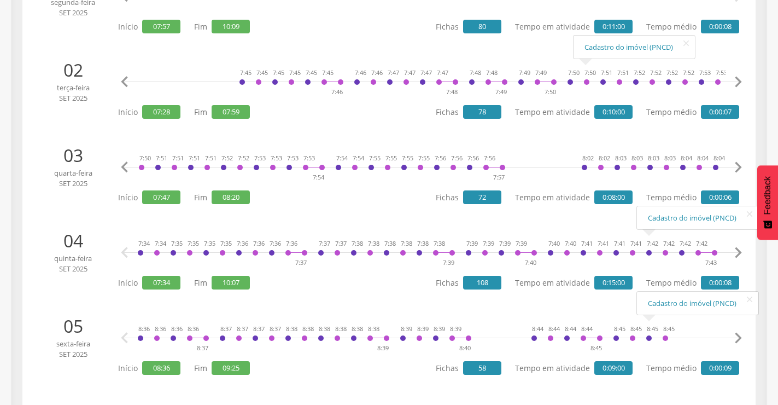
click at [743, 164] on icon "" at bounding box center [738, 167] width 22 height 22
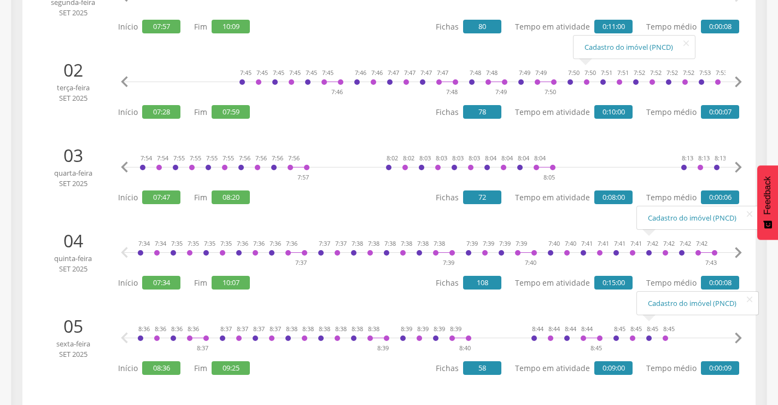
click at [743, 164] on icon "" at bounding box center [738, 167] width 22 height 22
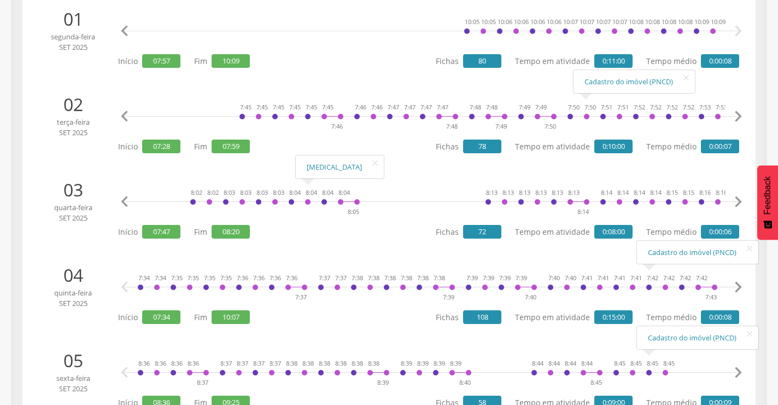
scroll to position [0, 0]
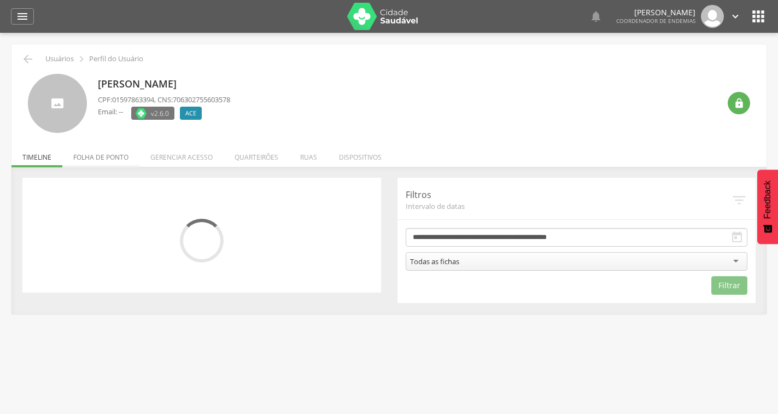
click at [127, 153] on li "Folha de ponto" at bounding box center [100, 155] width 77 height 26
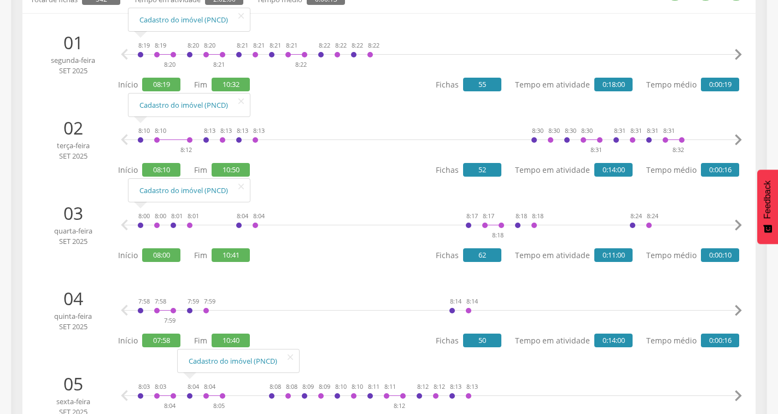
scroll to position [55, 0]
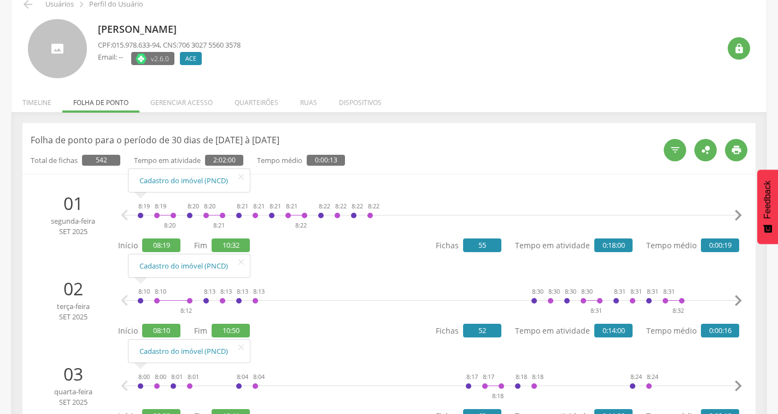
click at [738, 214] on icon "" at bounding box center [738, 216] width 22 height 22
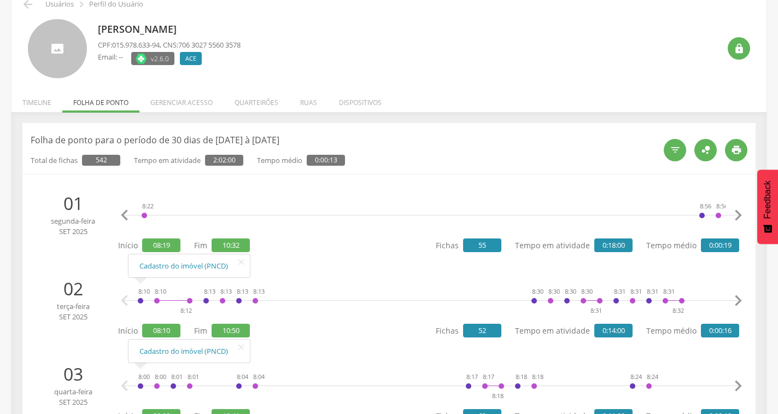
click at [739, 214] on icon "" at bounding box center [738, 216] width 22 height 22
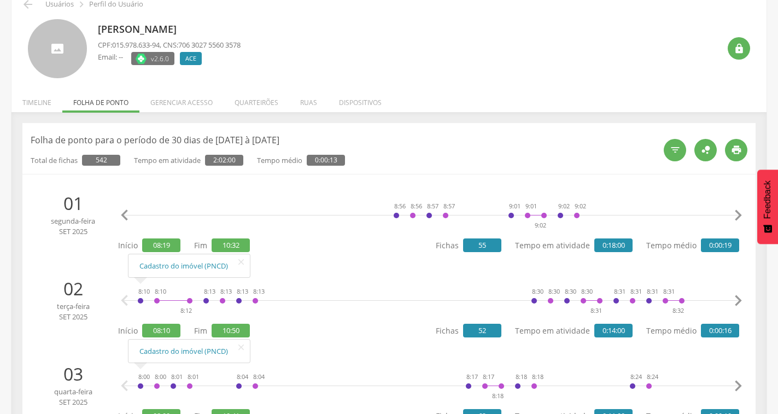
click at [739, 214] on icon "" at bounding box center [738, 216] width 22 height 22
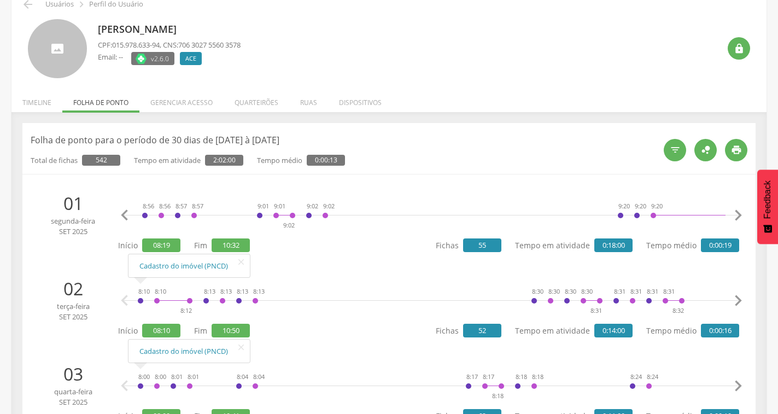
click at [739, 214] on icon "" at bounding box center [738, 216] width 22 height 22
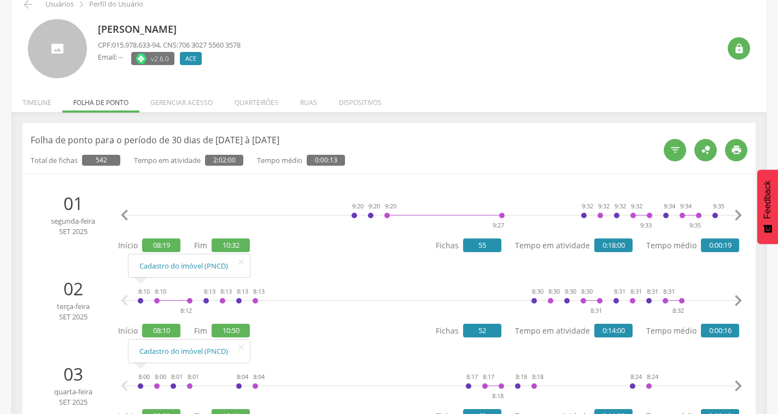
click at [739, 214] on icon "" at bounding box center [738, 216] width 22 height 22
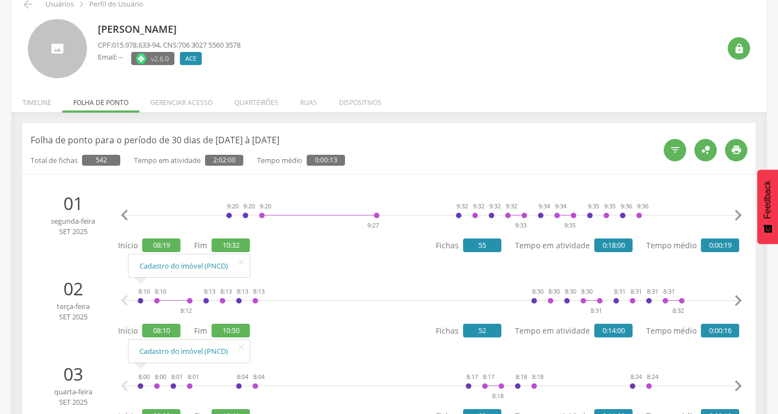
click at [739, 214] on icon "" at bounding box center [738, 216] width 22 height 22
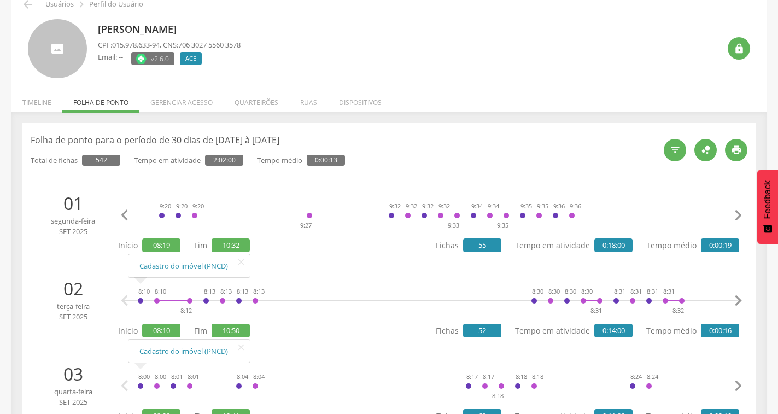
click at [739, 214] on icon "" at bounding box center [738, 216] width 22 height 22
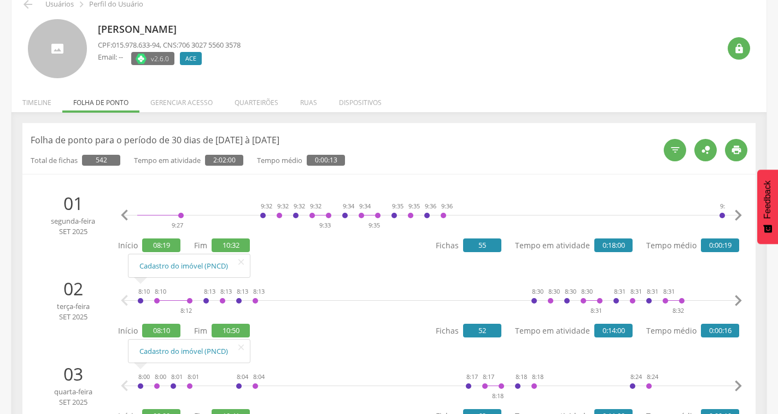
click at [739, 214] on icon "" at bounding box center [738, 216] width 22 height 22
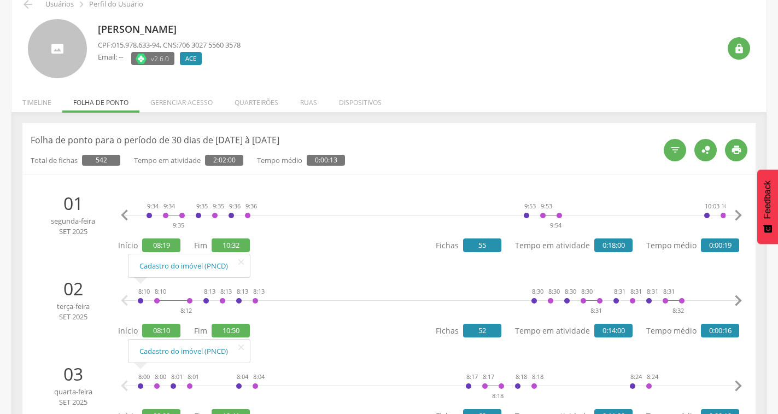
click at [739, 214] on icon "" at bounding box center [738, 216] width 22 height 22
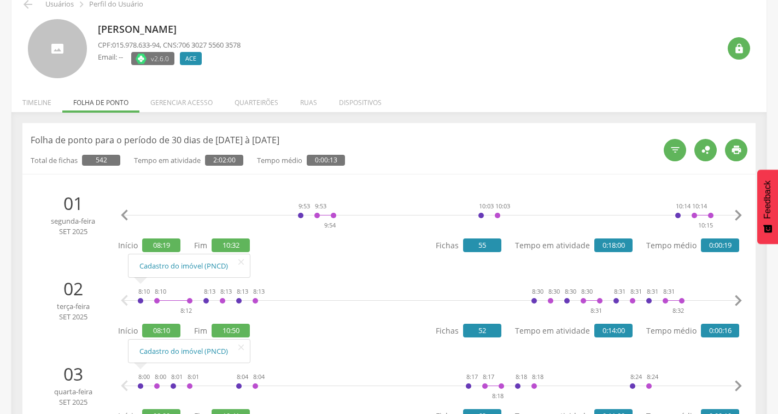
click at [739, 214] on icon "" at bounding box center [738, 216] width 22 height 22
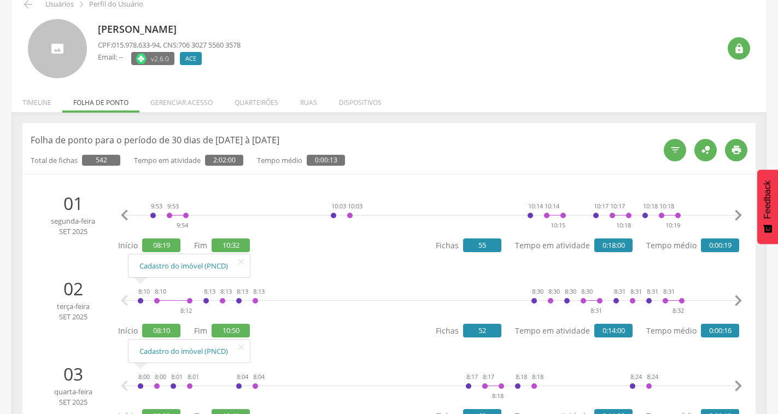
click at [739, 214] on icon "" at bounding box center [738, 216] width 22 height 22
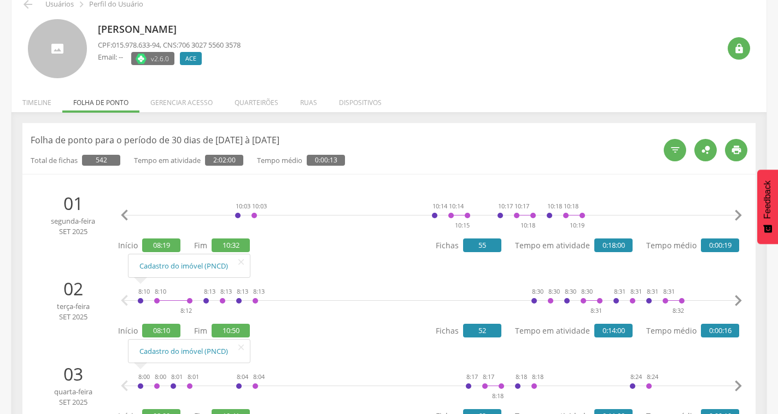
click at [739, 214] on icon "" at bounding box center [738, 216] width 22 height 22
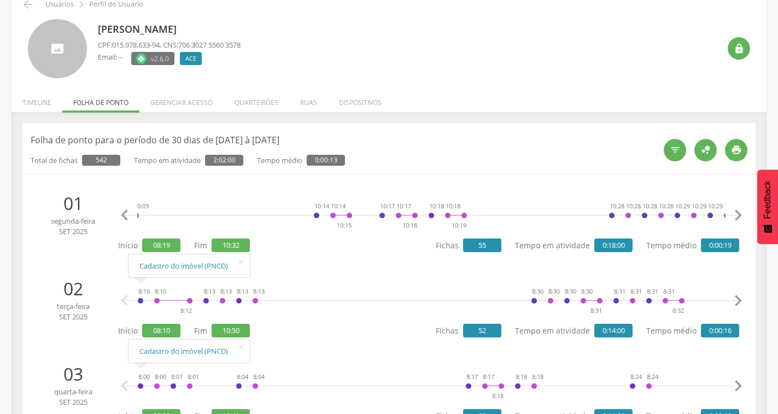
click at [739, 214] on icon "" at bounding box center [738, 216] width 22 height 22
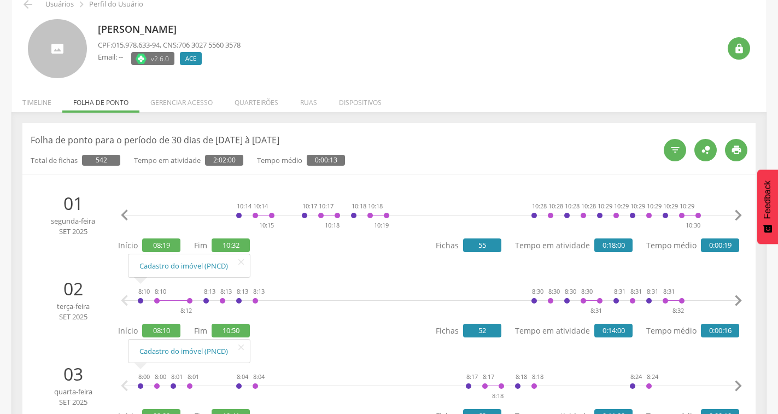
click at [739, 214] on icon "" at bounding box center [738, 216] width 22 height 22
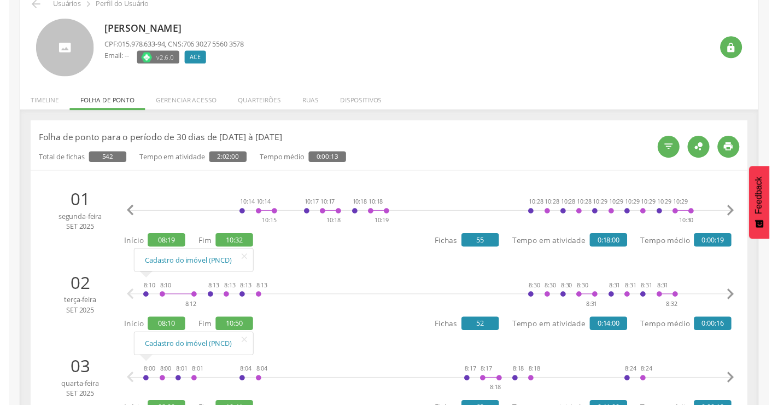
scroll to position [0, 2266]
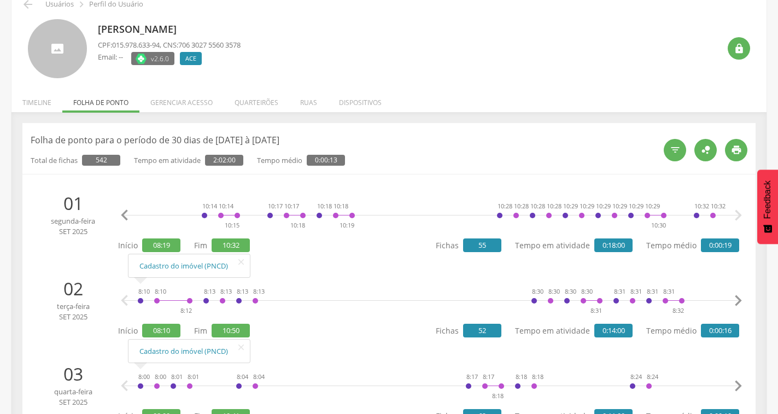
click at [739, 214] on icon "" at bounding box center [738, 216] width 22 height 22
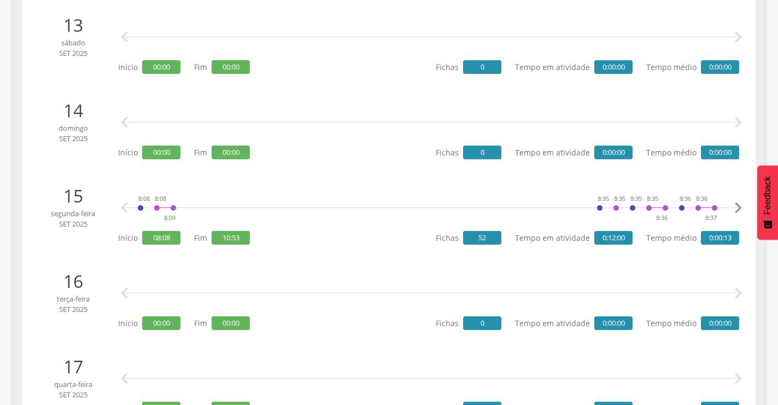
scroll to position [1258, 0]
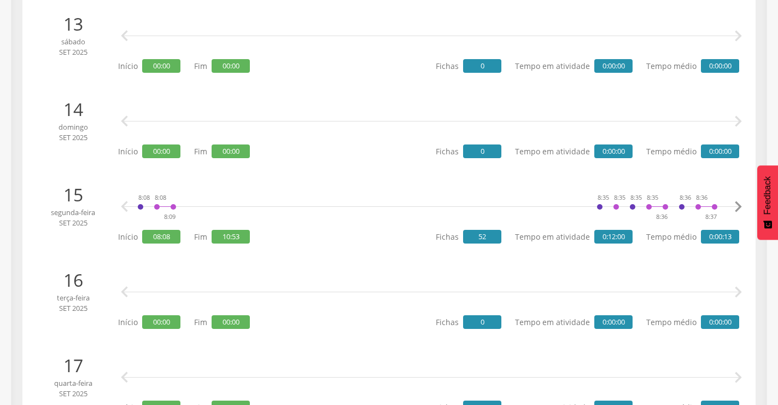
click at [735, 206] on icon "" at bounding box center [738, 207] width 22 height 22
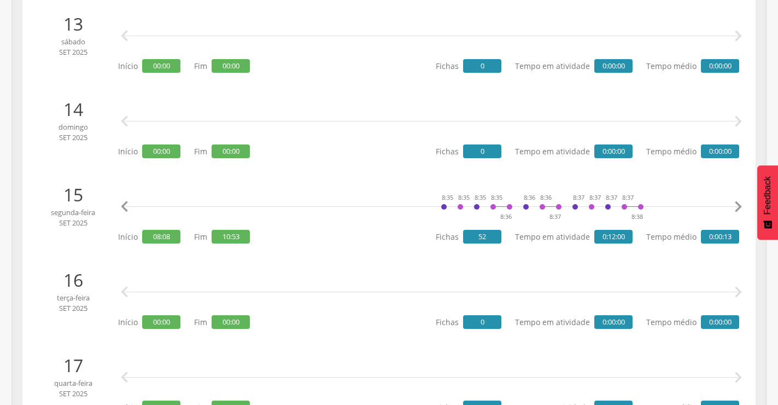
click at [735, 206] on icon "" at bounding box center [738, 207] width 22 height 22
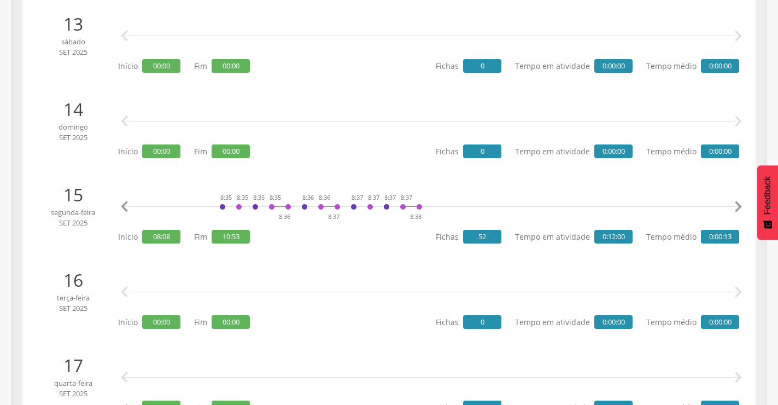
click at [735, 206] on icon "" at bounding box center [738, 207] width 22 height 22
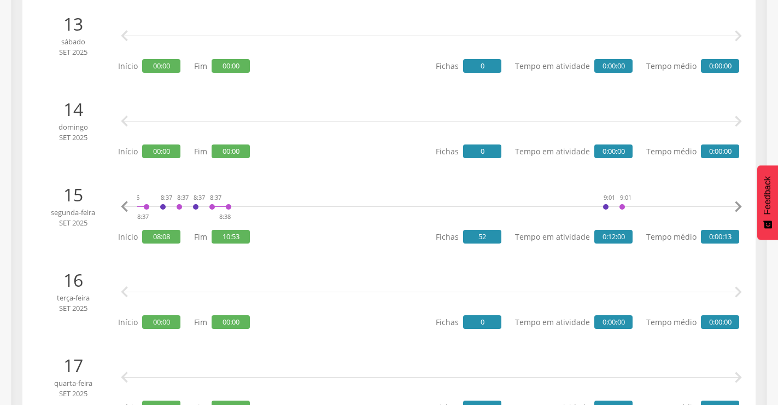
click at [735, 206] on icon "" at bounding box center [738, 207] width 22 height 22
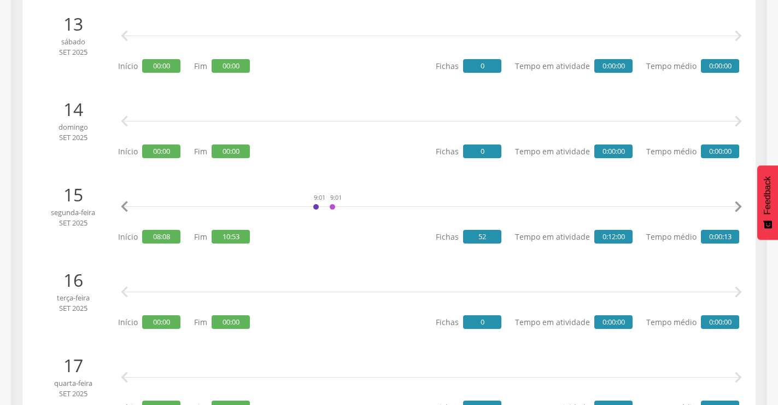
click at [735, 206] on icon "" at bounding box center [738, 207] width 22 height 22
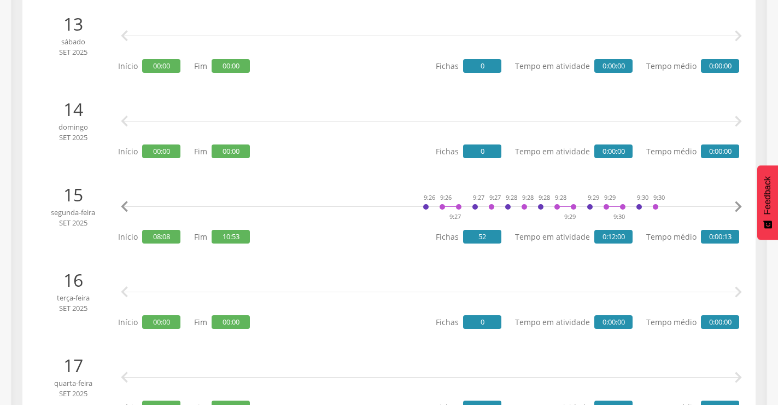
click at [735, 206] on icon "" at bounding box center [738, 207] width 22 height 22
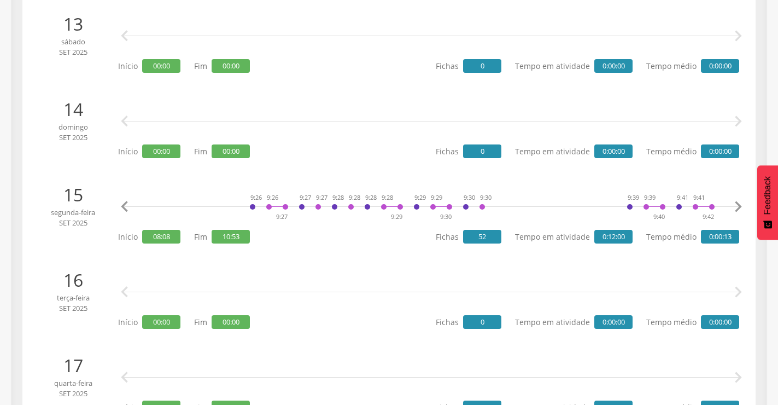
click at [735, 206] on icon "" at bounding box center [738, 207] width 22 height 22
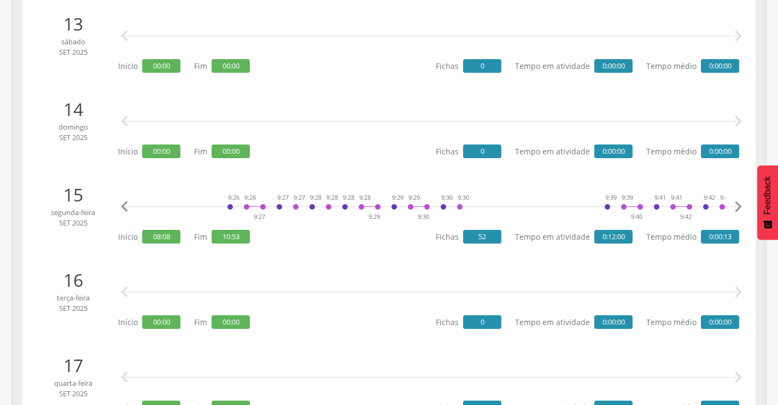
click at [735, 206] on icon "" at bounding box center [738, 207] width 22 height 22
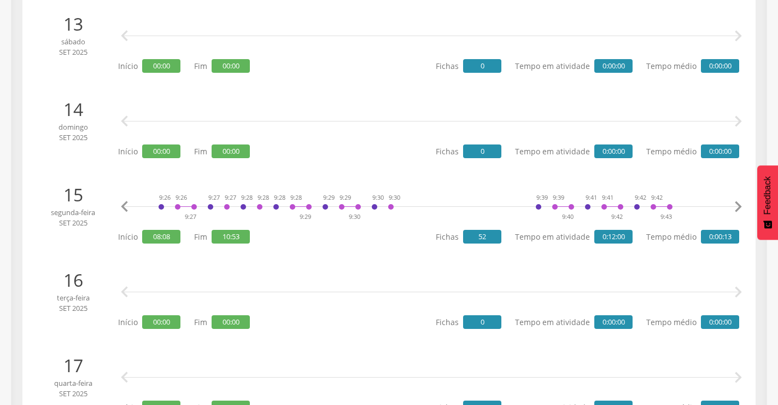
click at [735, 206] on icon "" at bounding box center [738, 207] width 22 height 22
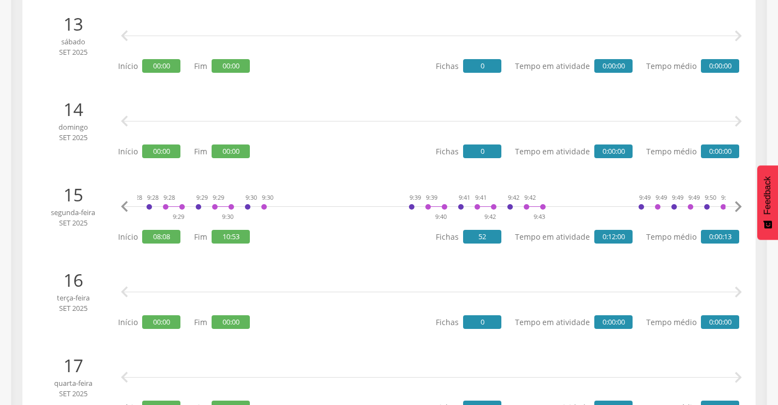
click at [735, 206] on icon "" at bounding box center [738, 207] width 22 height 22
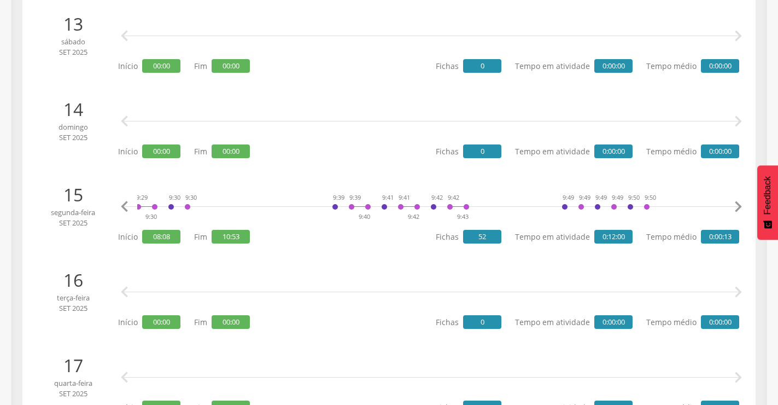
click at [735, 206] on icon "" at bounding box center [738, 207] width 22 height 22
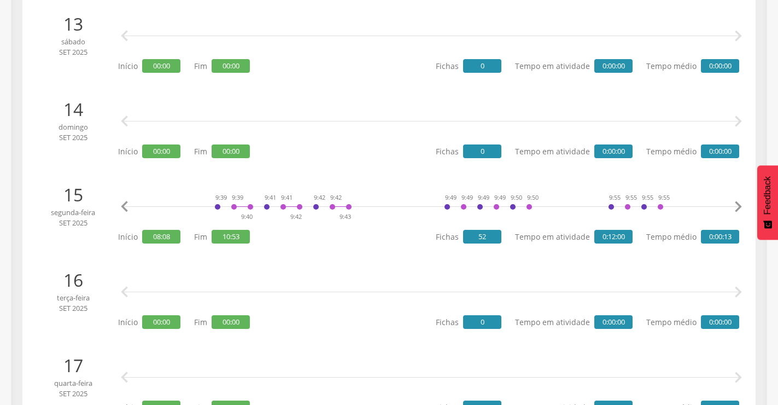
click at [735, 206] on icon "" at bounding box center [738, 207] width 22 height 22
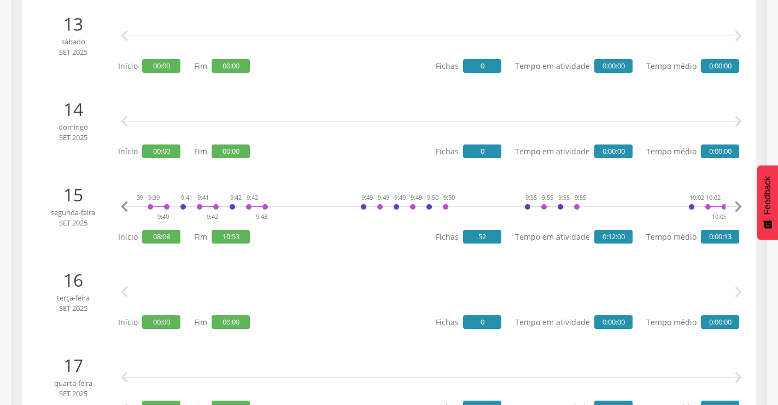
click at [735, 206] on icon "" at bounding box center [738, 207] width 22 height 22
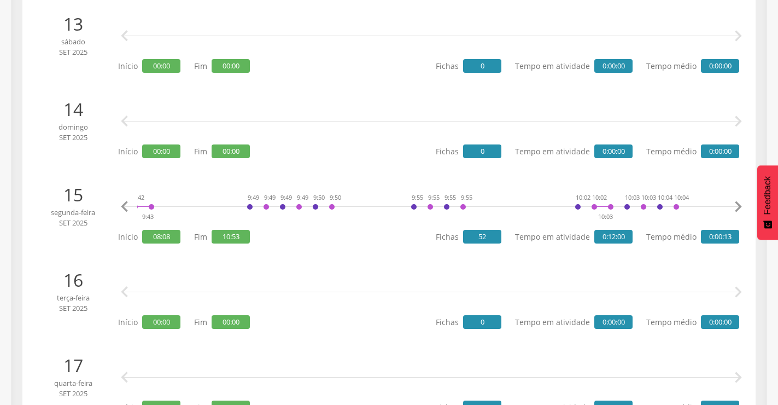
click at [735, 206] on icon "" at bounding box center [738, 207] width 22 height 22
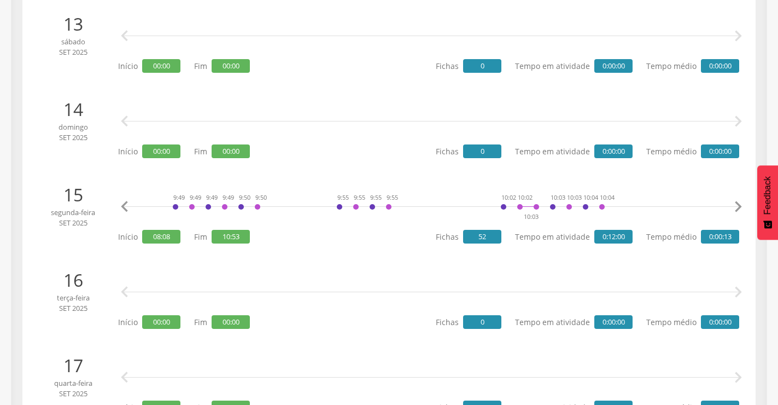
click at [735, 206] on icon "" at bounding box center [738, 207] width 22 height 22
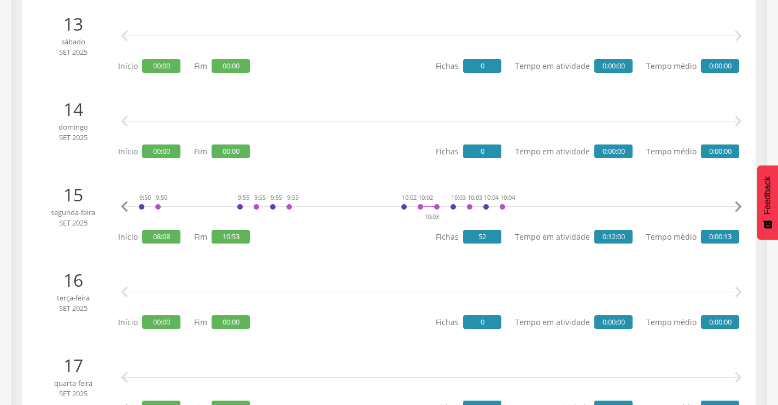
click at [735, 206] on icon "" at bounding box center [738, 207] width 22 height 22
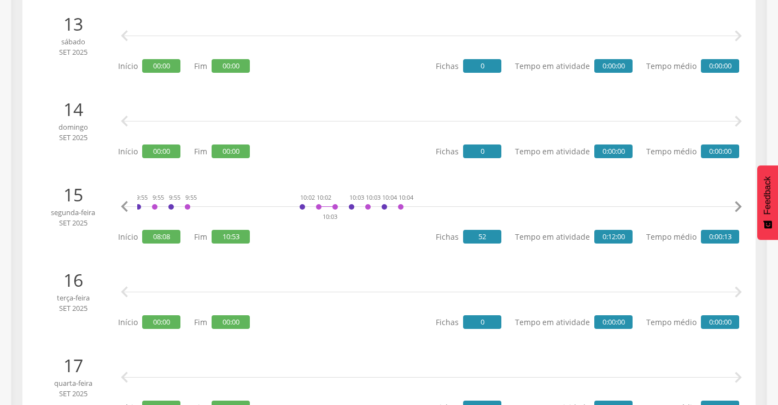
click at [735, 206] on icon "" at bounding box center [738, 207] width 22 height 22
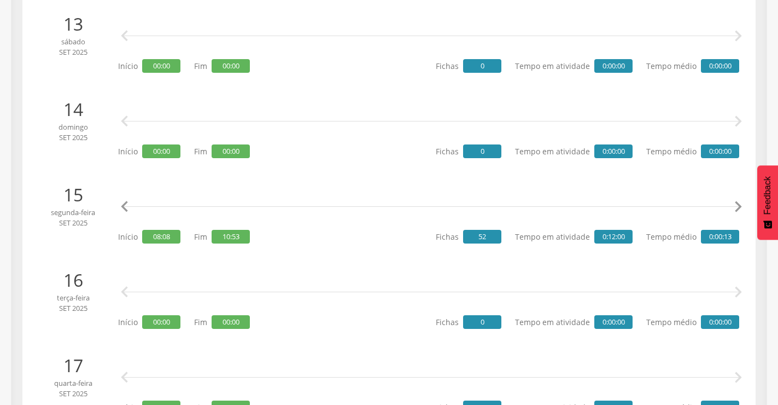
click at [735, 206] on icon "" at bounding box center [738, 207] width 22 height 22
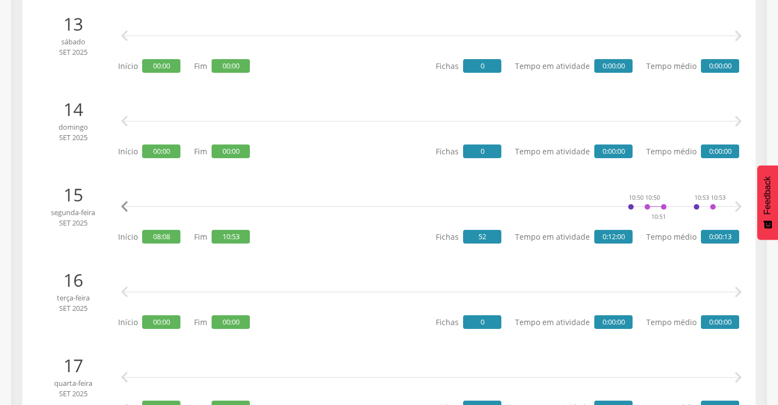
click at [735, 206] on icon "" at bounding box center [738, 207] width 22 height 22
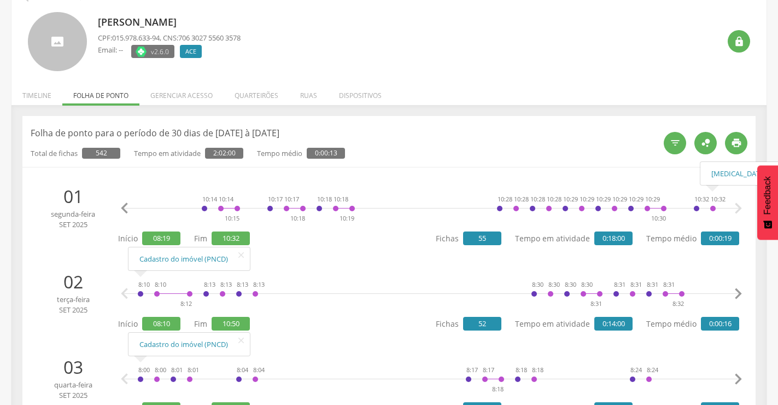
scroll to position [0, 0]
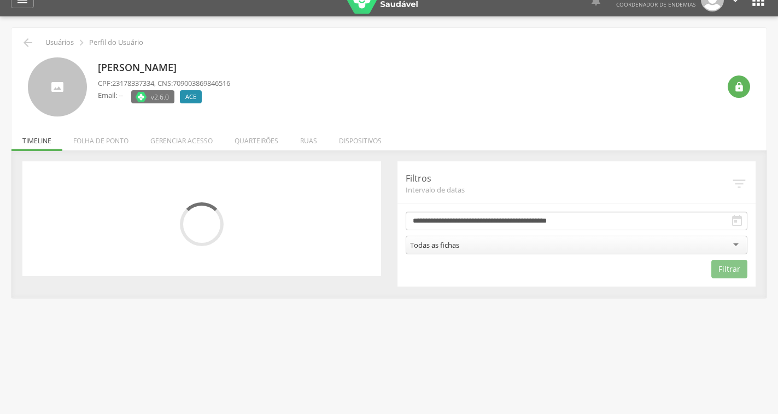
scroll to position [33, 0]
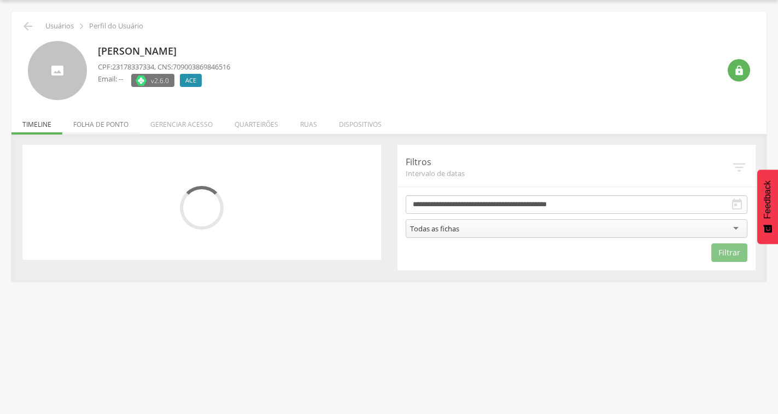
click at [97, 129] on li "Folha de ponto" at bounding box center [100, 122] width 77 height 26
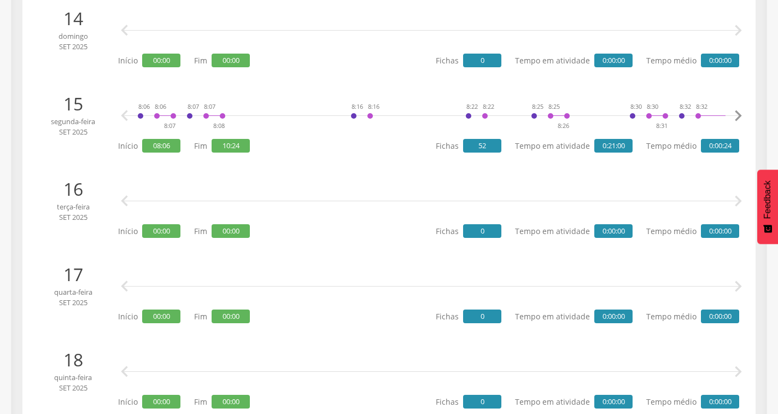
scroll to position [1345, 0]
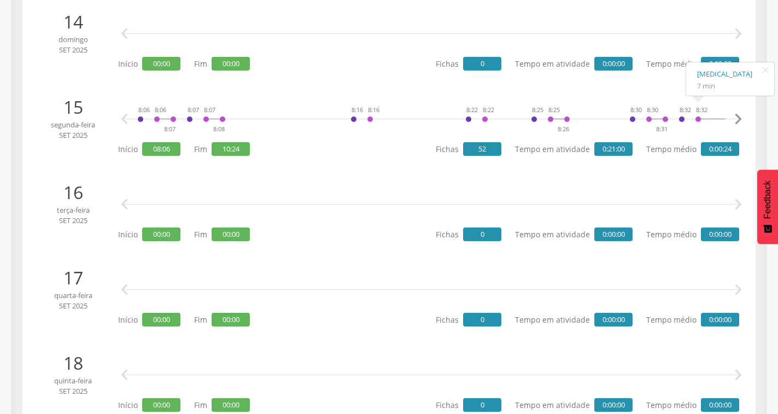
click at [738, 114] on icon "" at bounding box center [738, 119] width 22 height 22
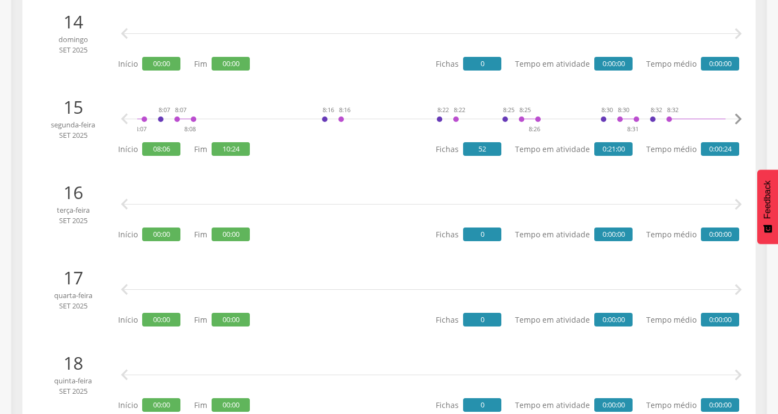
click at [738, 114] on icon "" at bounding box center [738, 119] width 22 height 22
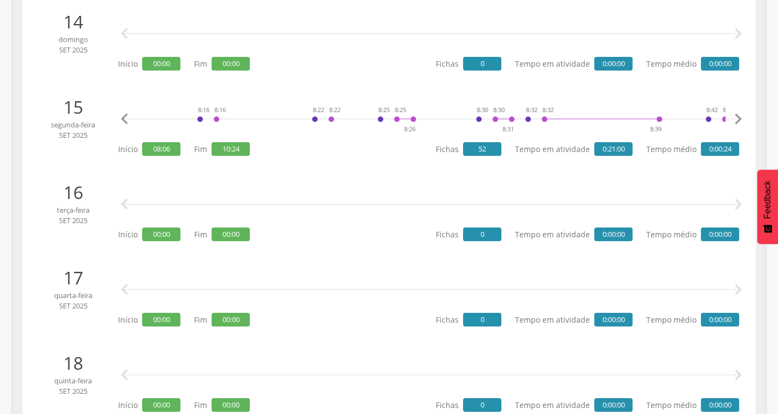
click at [738, 114] on icon "" at bounding box center [738, 119] width 22 height 22
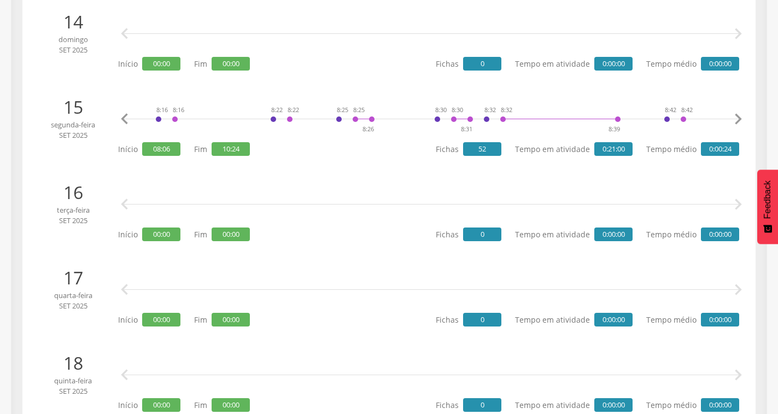
click at [738, 114] on icon "" at bounding box center [738, 119] width 22 height 22
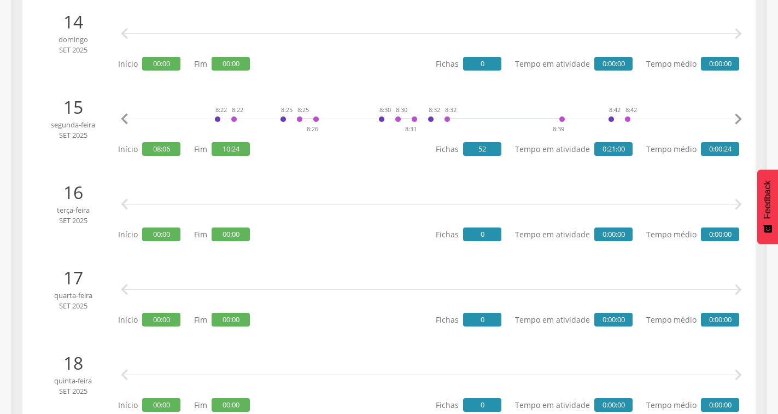
click at [738, 114] on icon "" at bounding box center [738, 119] width 22 height 22
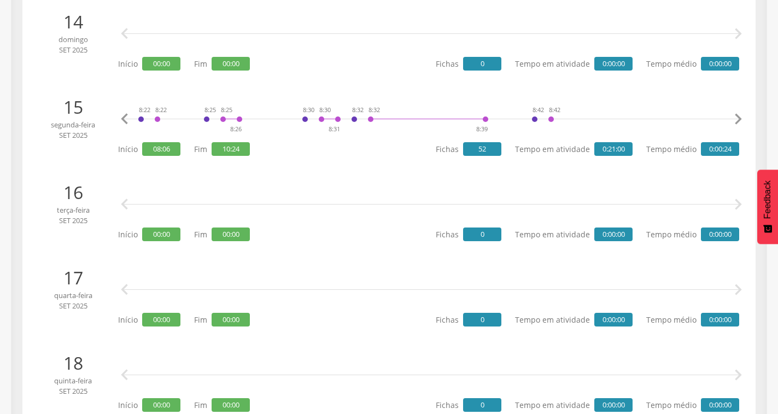
click at [738, 114] on icon "" at bounding box center [738, 119] width 22 height 22
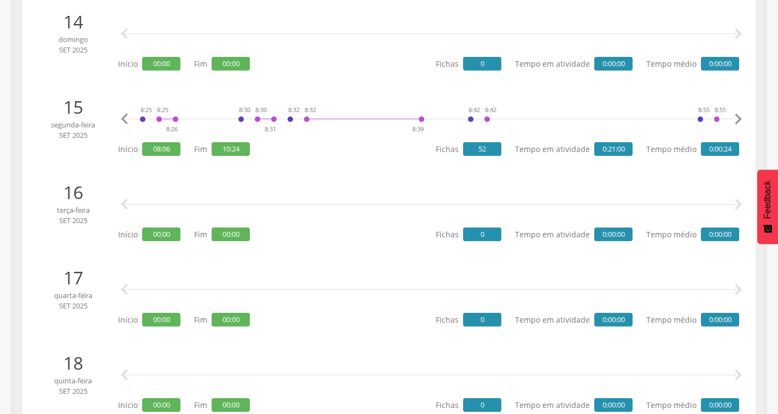
click at [738, 114] on icon "" at bounding box center [738, 119] width 22 height 22
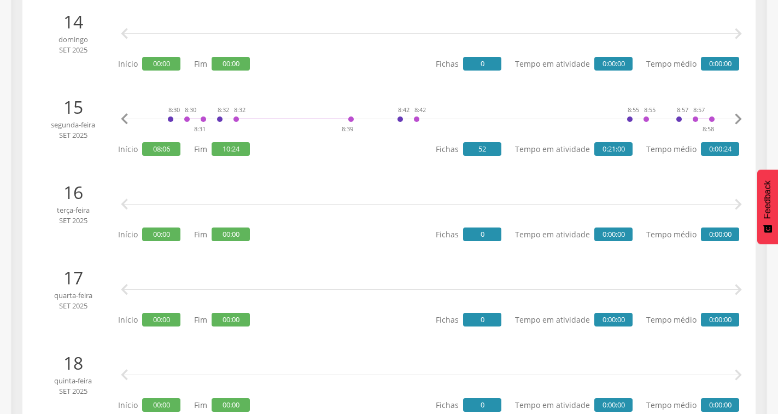
click at [738, 114] on icon "" at bounding box center [738, 119] width 22 height 22
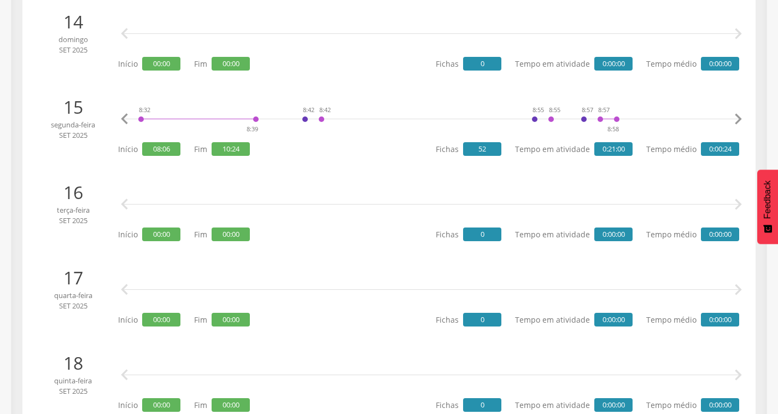
click at [738, 114] on icon "" at bounding box center [738, 119] width 22 height 22
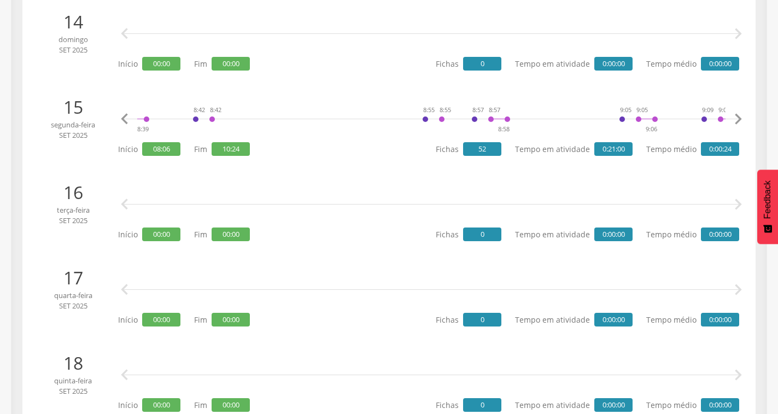
click at [738, 114] on icon "" at bounding box center [738, 119] width 22 height 22
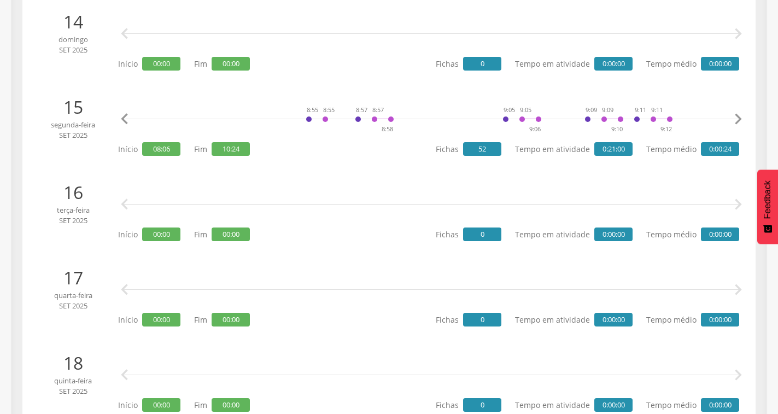
click at [738, 114] on icon "" at bounding box center [738, 119] width 22 height 22
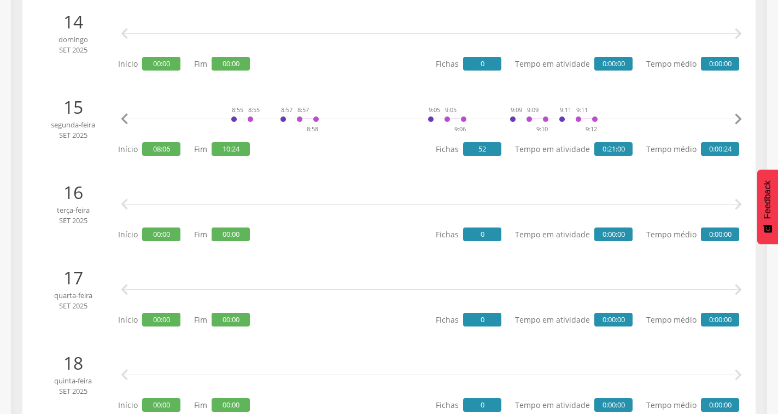
click at [738, 114] on icon "" at bounding box center [738, 119] width 22 height 22
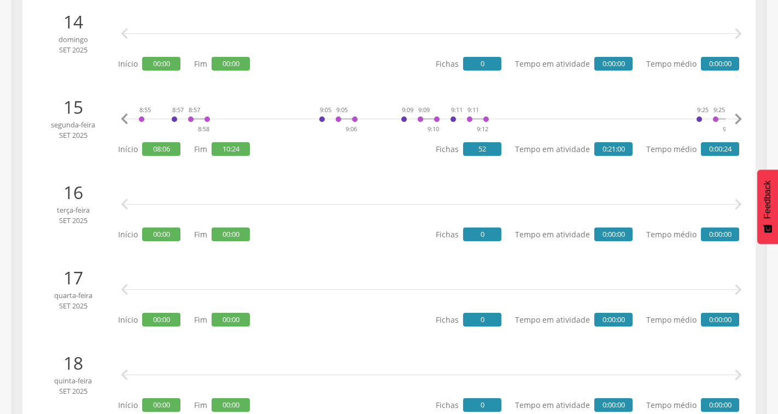
click at [738, 114] on icon "" at bounding box center [738, 119] width 22 height 22
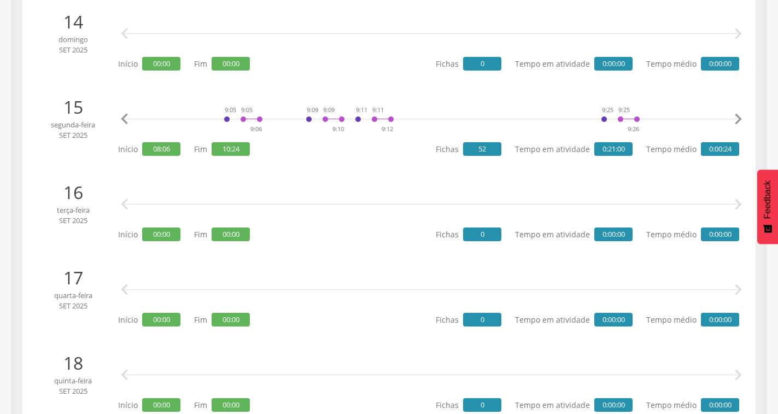
click at [738, 114] on icon "" at bounding box center [738, 119] width 22 height 22
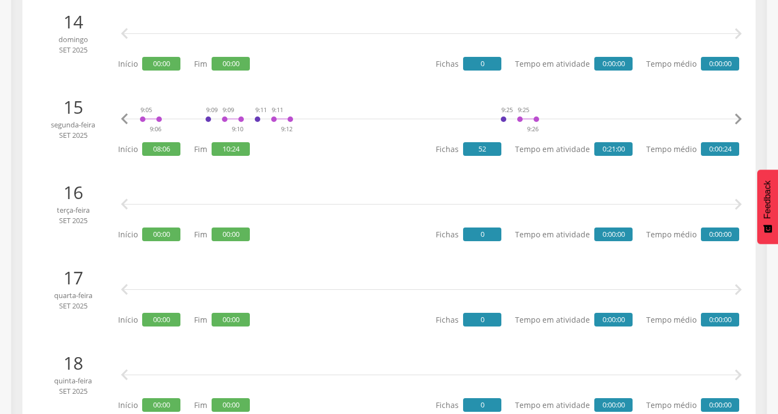
click at [738, 114] on icon "" at bounding box center [738, 119] width 22 height 22
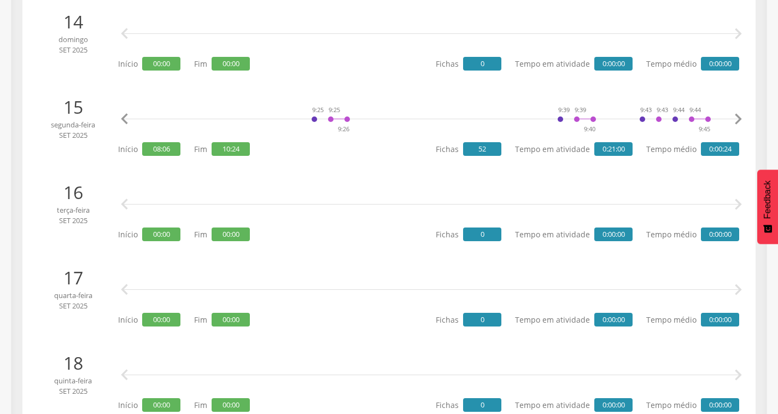
click at [738, 114] on icon "" at bounding box center [738, 119] width 22 height 22
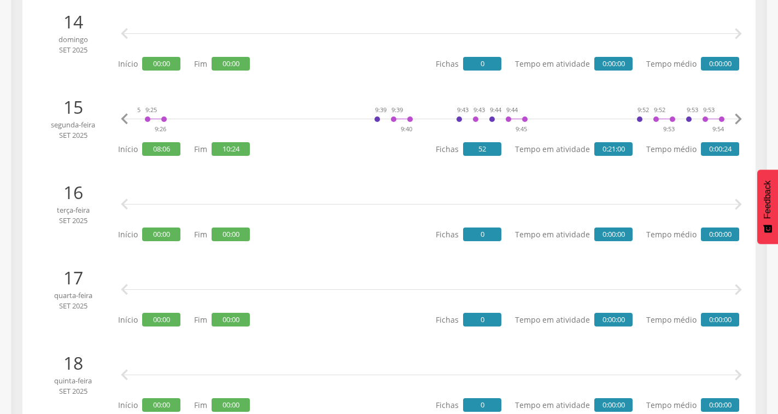
click at [738, 114] on icon "" at bounding box center [738, 119] width 22 height 22
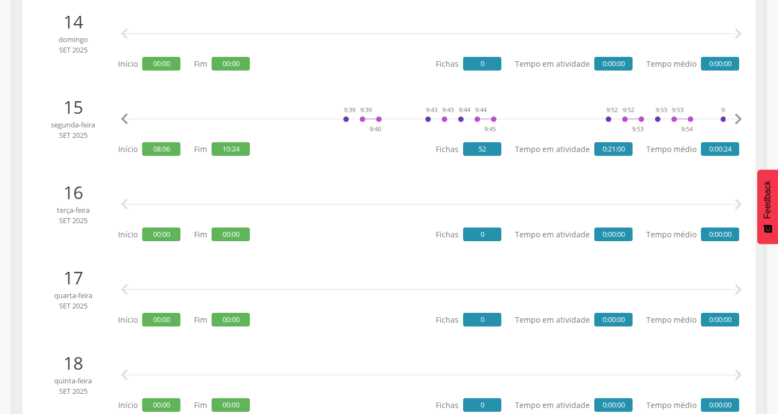
click at [738, 114] on icon "" at bounding box center [738, 119] width 22 height 22
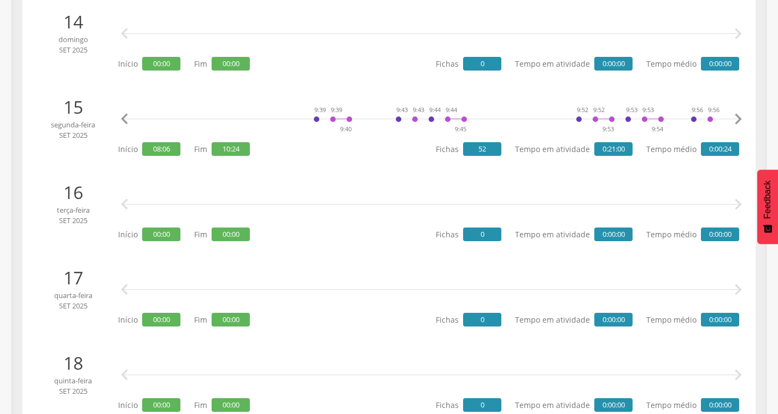
click at [738, 114] on icon "" at bounding box center [738, 119] width 22 height 22
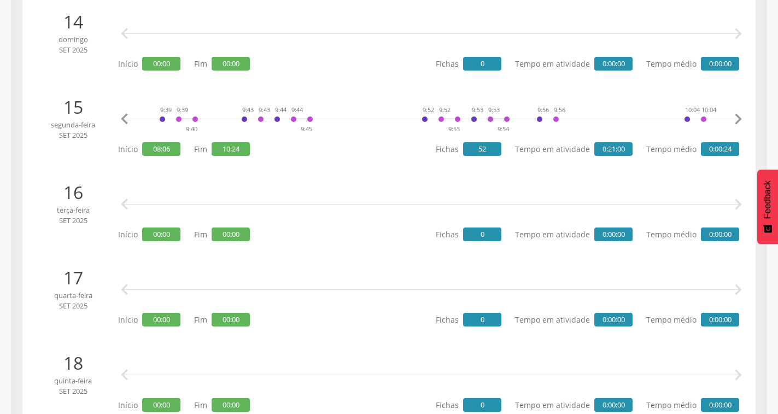
click at [738, 114] on icon "" at bounding box center [738, 119] width 22 height 22
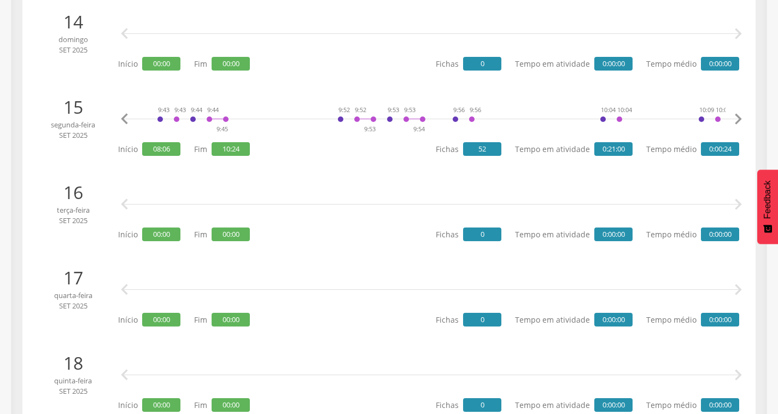
click at [738, 114] on icon "" at bounding box center [738, 119] width 22 height 22
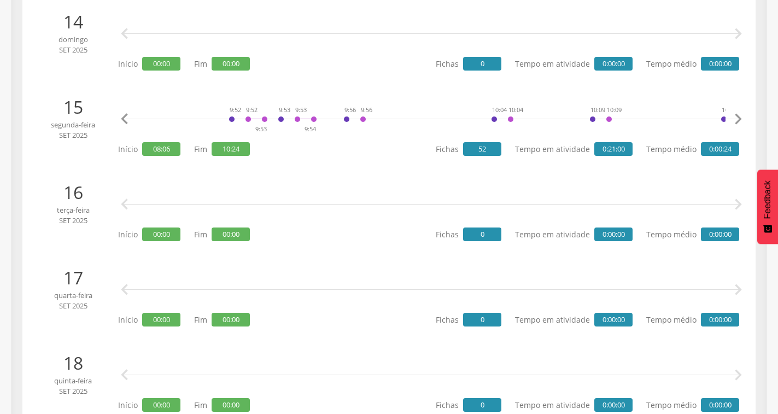
click at [738, 114] on icon "" at bounding box center [738, 119] width 22 height 22
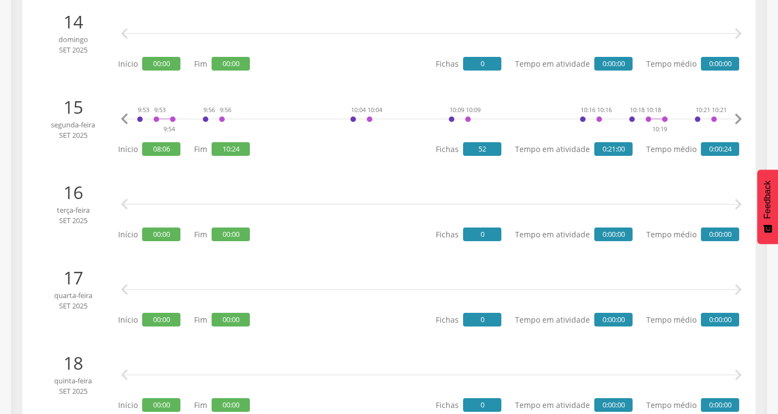
click at [738, 114] on icon "" at bounding box center [738, 119] width 22 height 22
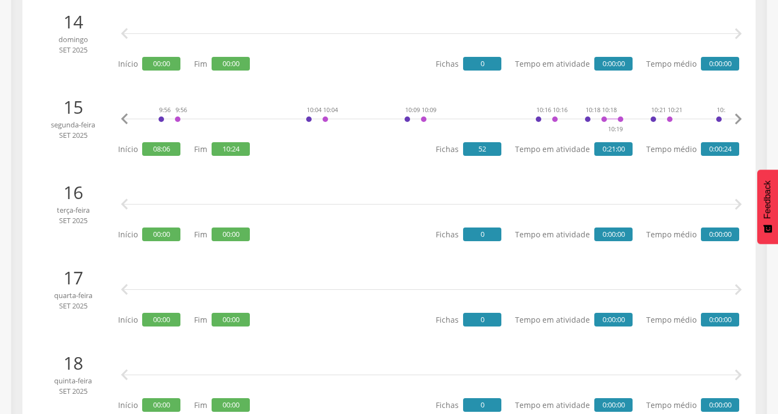
scroll to position [0, 2151]
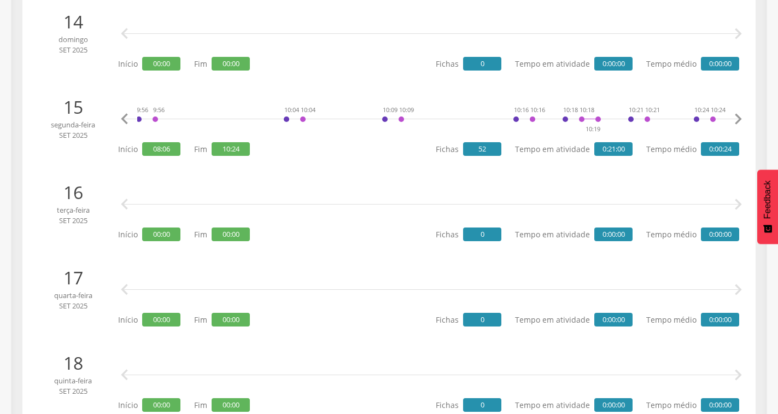
click at [738, 114] on icon "" at bounding box center [738, 119] width 22 height 22
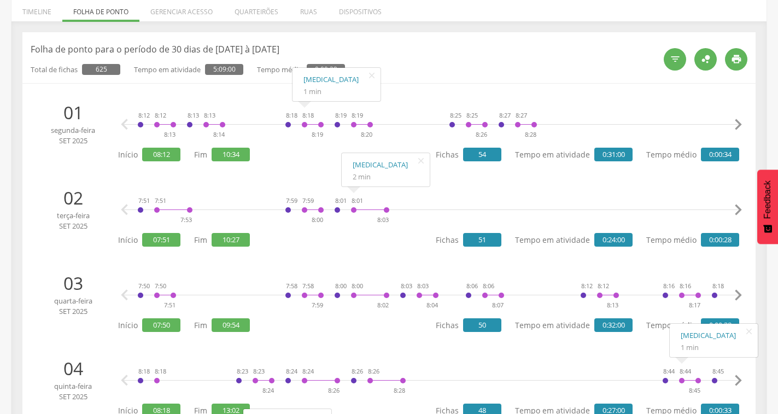
scroll to position [0, 0]
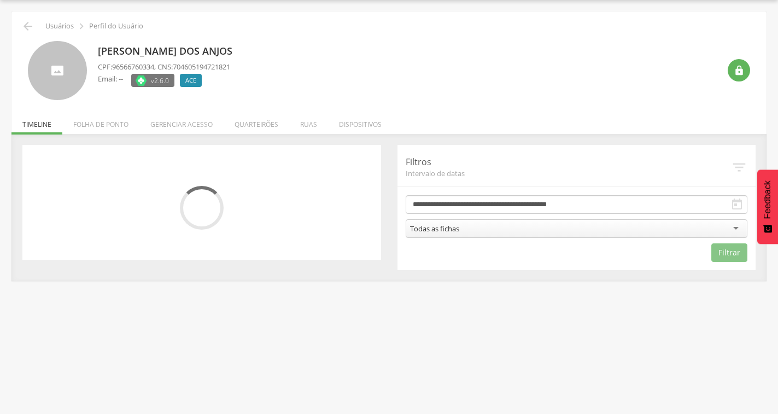
scroll to position [33, 0]
click at [111, 124] on li "Folha de ponto" at bounding box center [100, 122] width 77 height 26
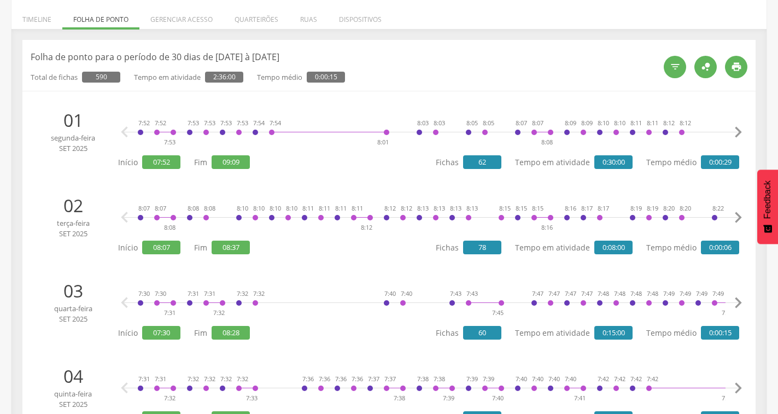
scroll to position [142, 0]
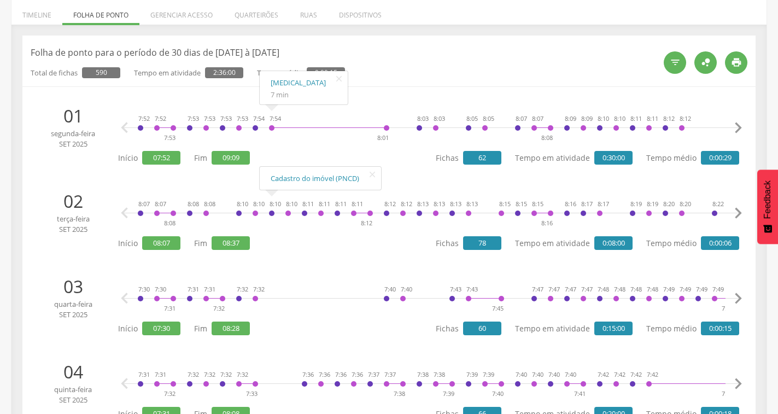
click at [736, 125] on icon "" at bounding box center [738, 128] width 22 height 22
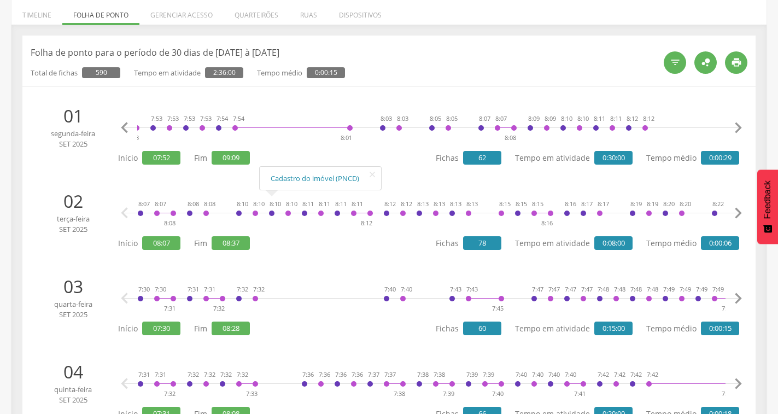
click at [736, 125] on icon "" at bounding box center [738, 128] width 22 height 22
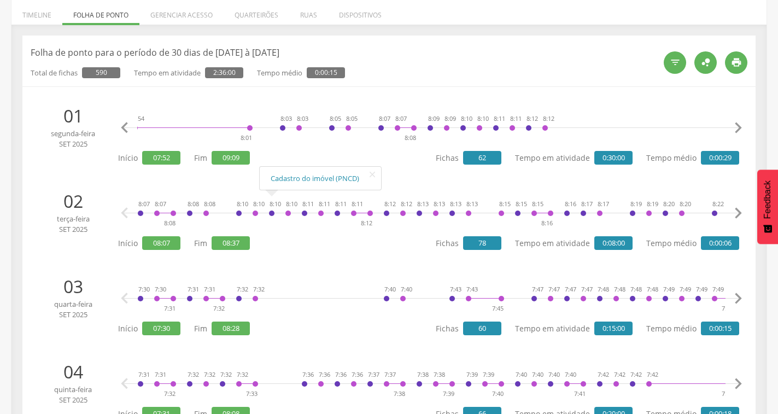
click at [736, 125] on icon "" at bounding box center [738, 128] width 22 height 22
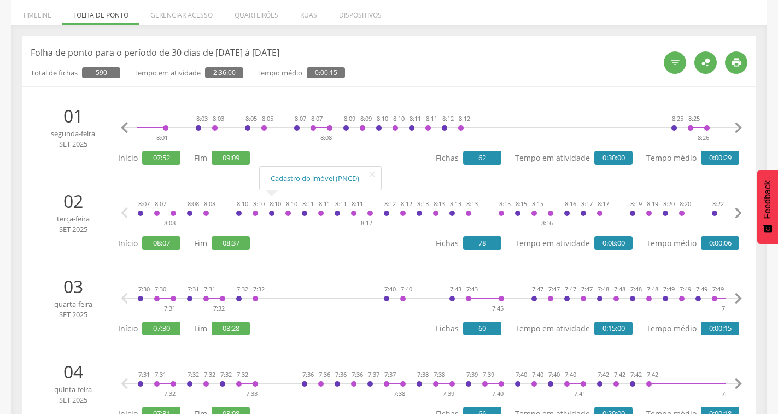
click at [736, 125] on icon "" at bounding box center [738, 128] width 22 height 22
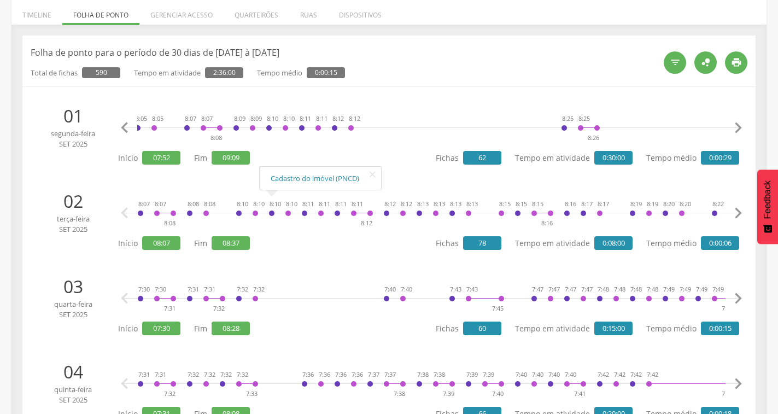
click at [736, 125] on icon "" at bounding box center [738, 128] width 22 height 22
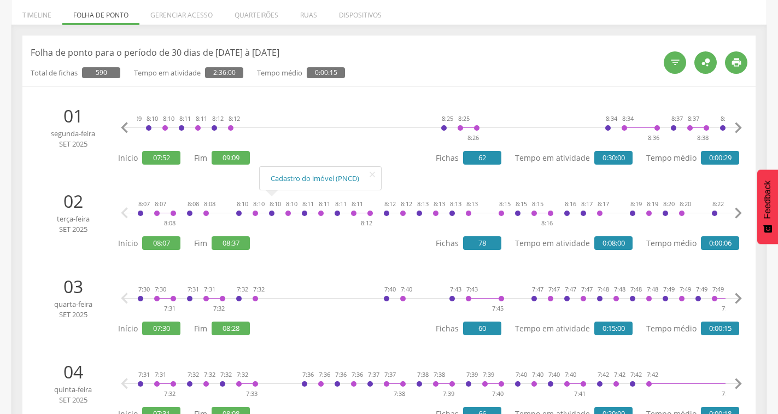
click at [736, 125] on icon "" at bounding box center [738, 128] width 22 height 22
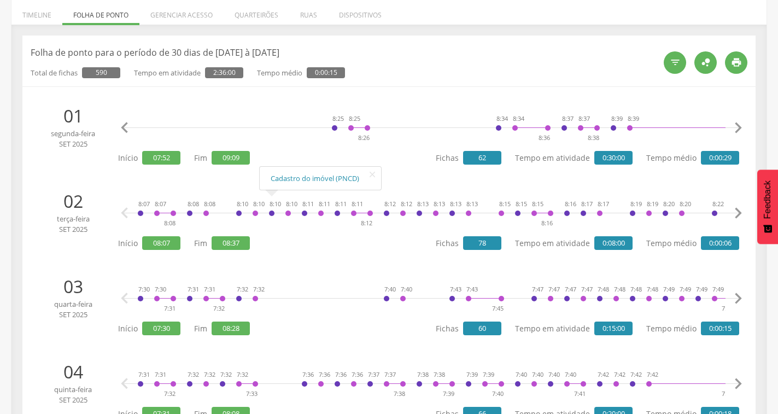
click at [736, 125] on icon "" at bounding box center [738, 128] width 22 height 22
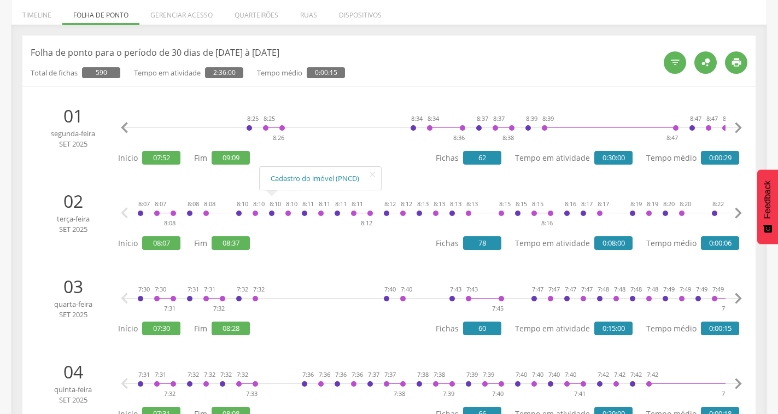
click at [736, 125] on icon "" at bounding box center [738, 128] width 22 height 22
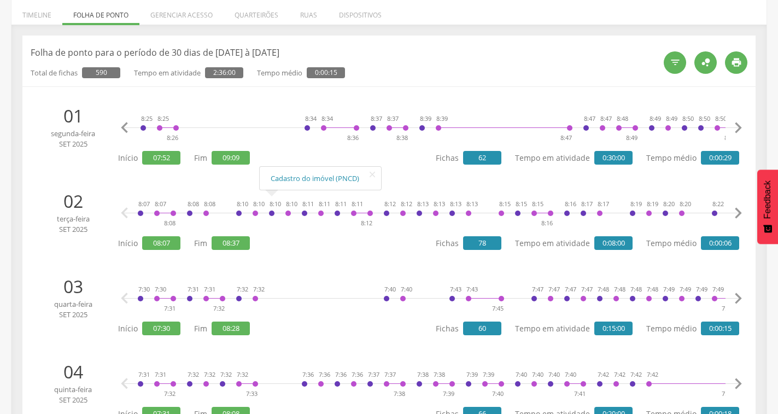
click at [736, 125] on icon "" at bounding box center [738, 128] width 22 height 22
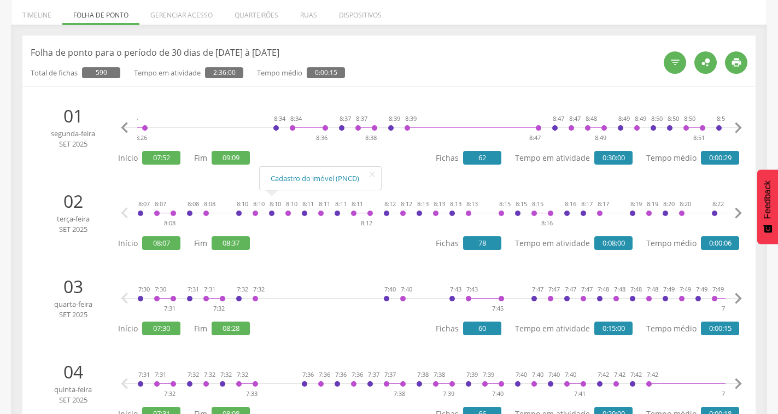
click at [736, 125] on icon "" at bounding box center [738, 128] width 22 height 22
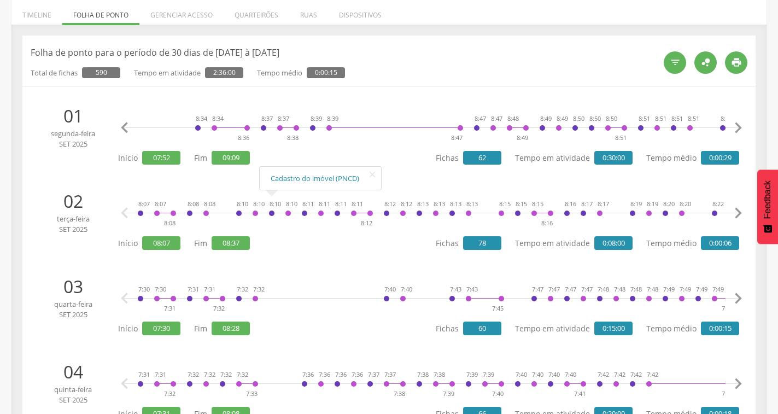
click at [736, 125] on icon "" at bounding box center [738, 128] width 22 height 22
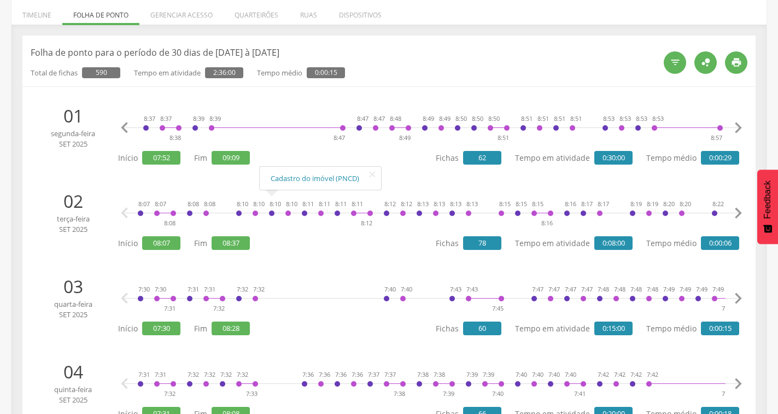
click at [736, 125] on icon "" at bounding box center [738, 128] width 22 height 22
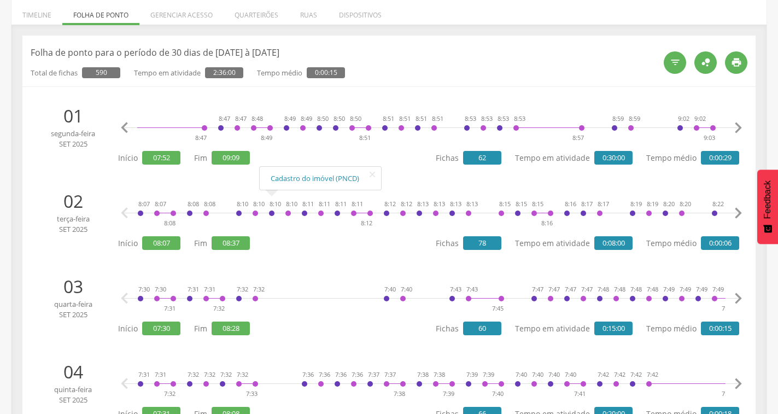
click at [736, 125] on icon "" at bounding box center [738, 128] width 22 height 22
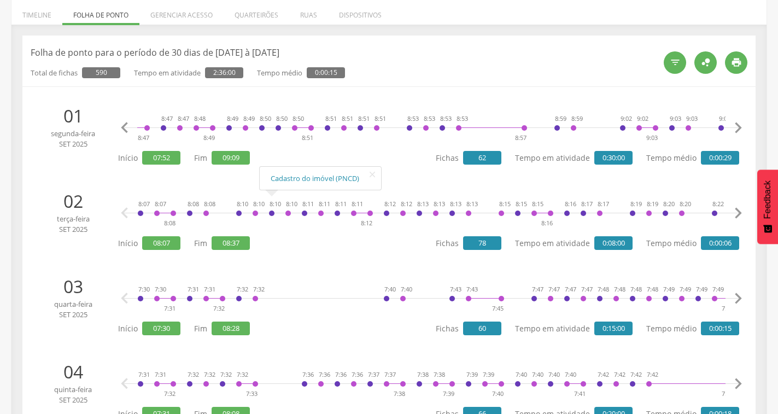
click at [736, 125] on icon "" at bounding box center [738, 128] width 22 height 22
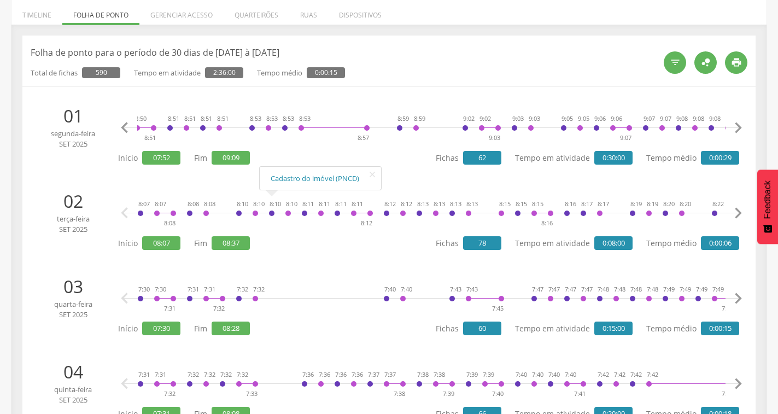
click at [736, 125] on icon "" at bounding box center [738, 128] width 22 height 22
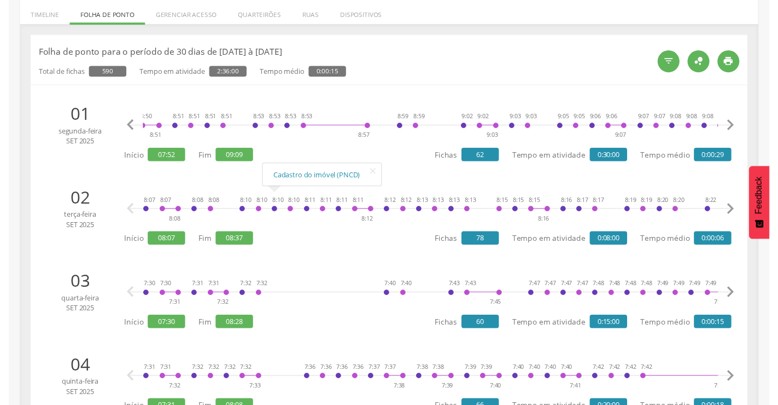
scroll to position [0, 1354]
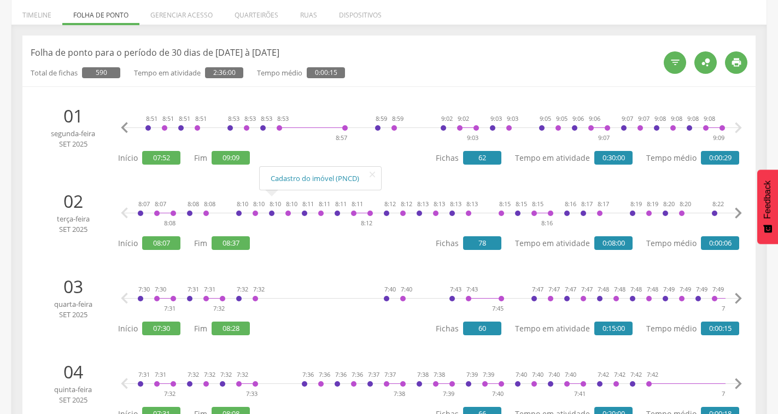
click at [736, 125] on icon "" at bounding box center [738, 128] width 22 height 22
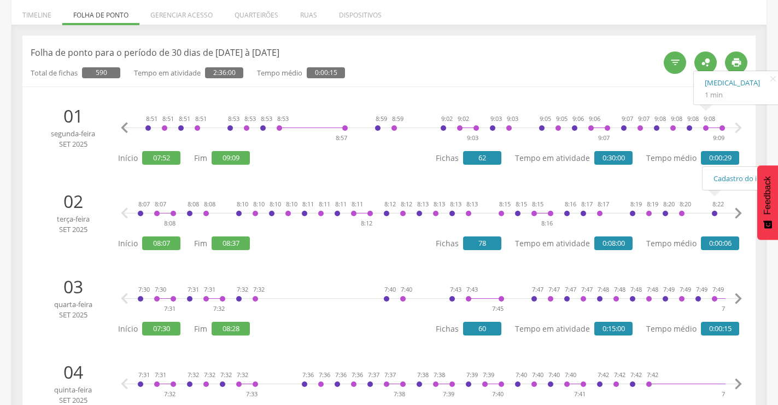
click at [740, 211] on icon "" at bounding box center [738, 213] width 22 height 22
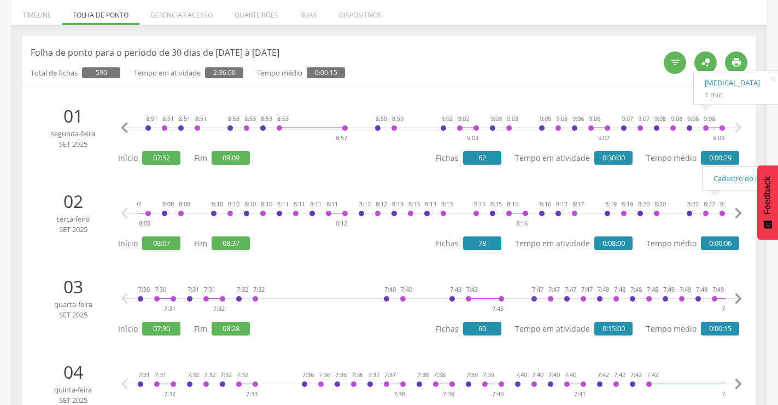
click at [740, 211] on icon "" at bounding box center [738, 213] width 22 height 22
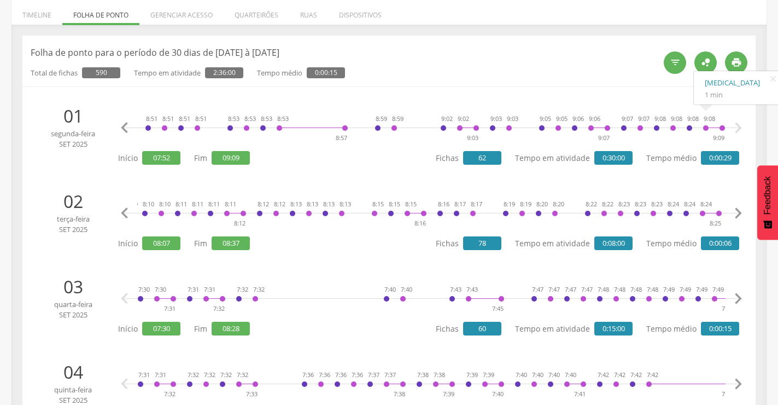
click at [740, 211] on icon "" at bounding box center [738, 213] width 22 height 22
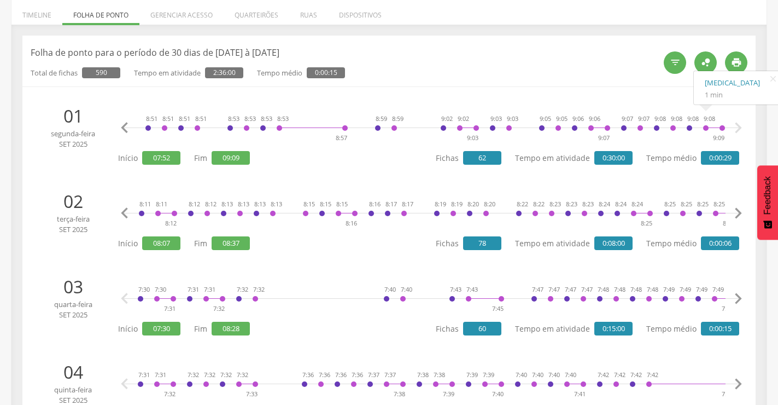
click at [740, 211] on icon "" at bounding box center [738, 213] width 22 height 22
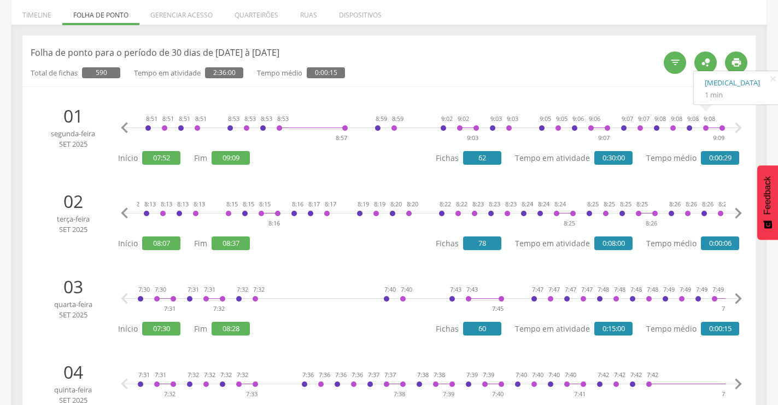
click at [740, 211] on icon "" at bounding box center [738, 213] width 22 height 22
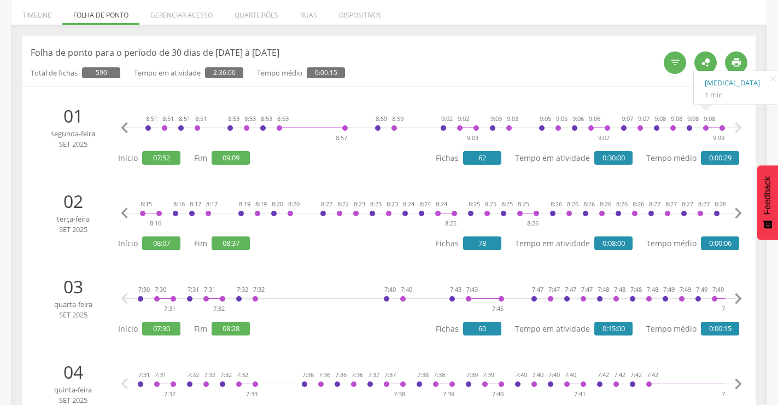
click at [740, 211] on icon "" at bounding box center [738, 213] width 22 height 22
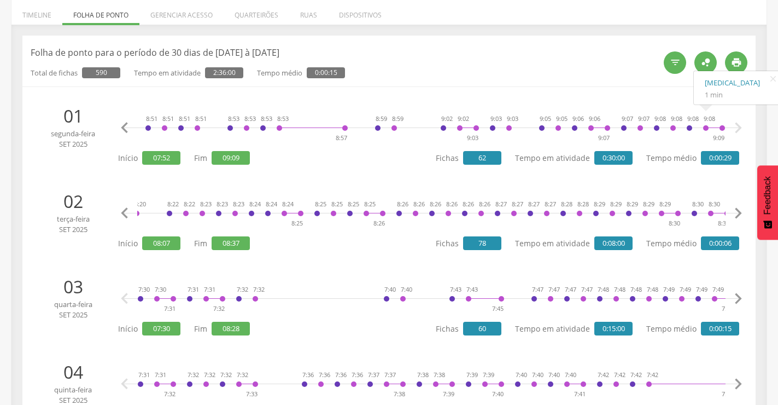
click at [740, 211] on icon "" at bounding box center [738, 213] width 22 height 22
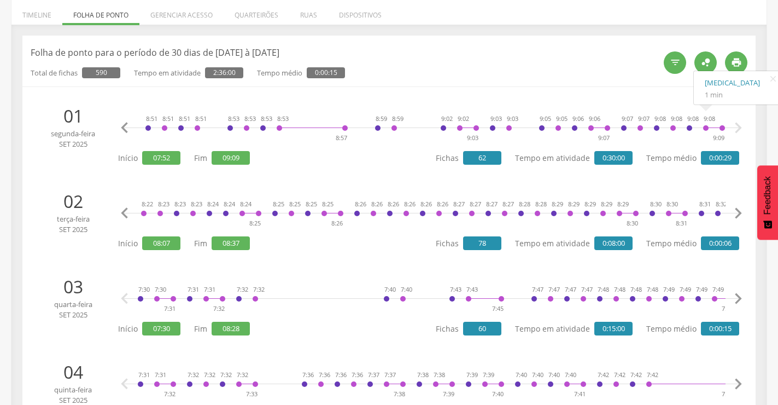
click at [740, 211] on icon "" at bounding box center [738, 213] width 22 height 22
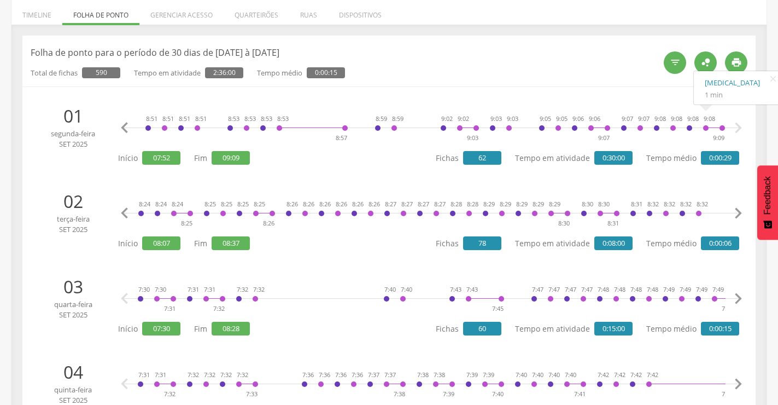
click at [740, 211] on icon "" at bounding box center [738, 213] width 22 height 22
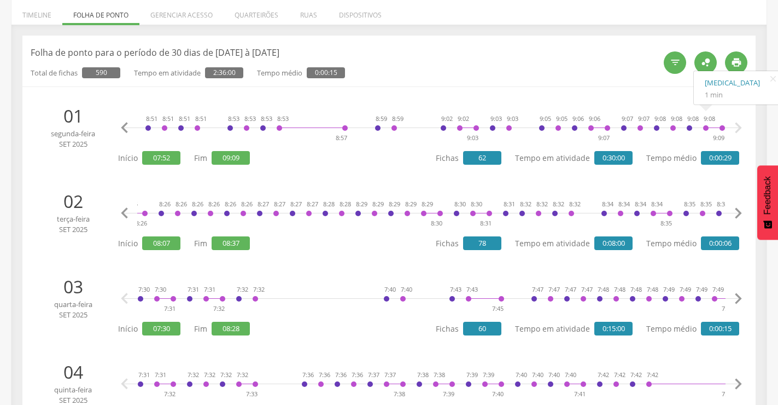
click at [740, 211] on icon "" at bounding box center [738, 213] width 22 height 22
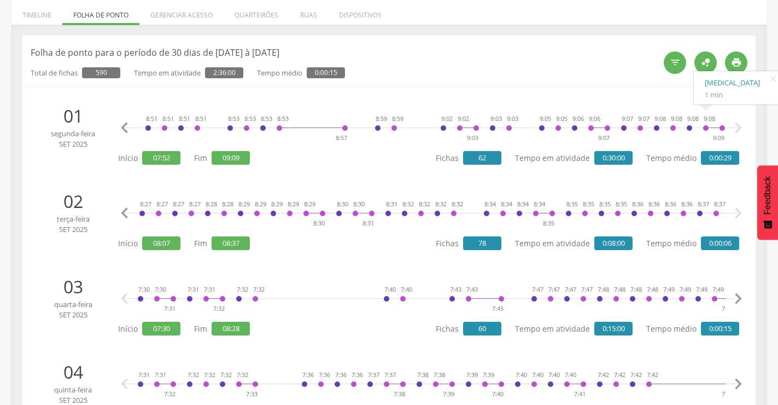
scroll to position [0, 901]
click at [740, 211] on icon "" at bounding box center [738, 213] width 22 height 22
click at [734, 300] on icon "" at bounding box center [738, 299] width 22 height 22
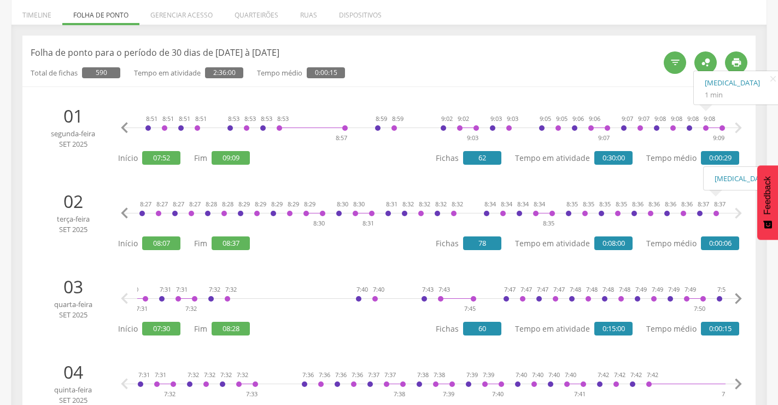
click at [734, 300] on icon "" at bounding box center [738, 299] width 22 height 22
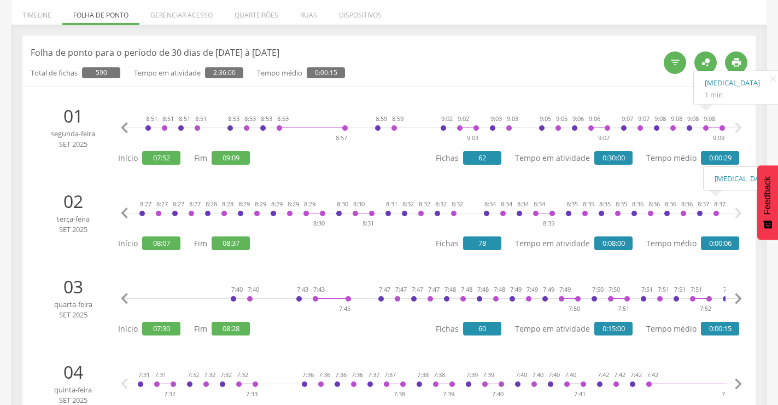
click at [734, 300] on icon "" at bounding box center [738, 299] width 22 height 22
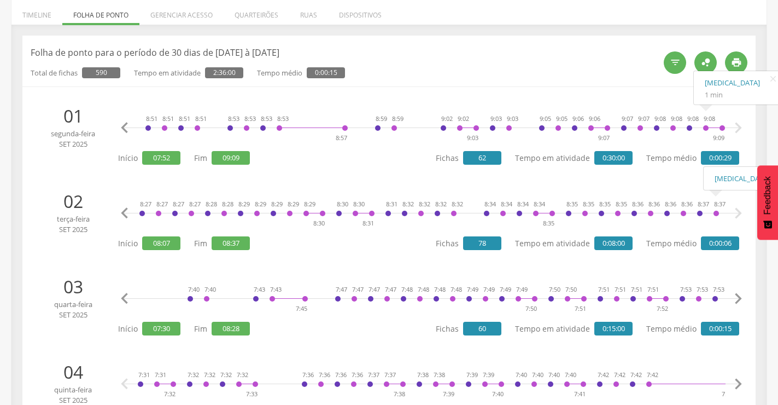
click at [734, 300] on icon "" at bounding box center [738, 299] width 22 height 22
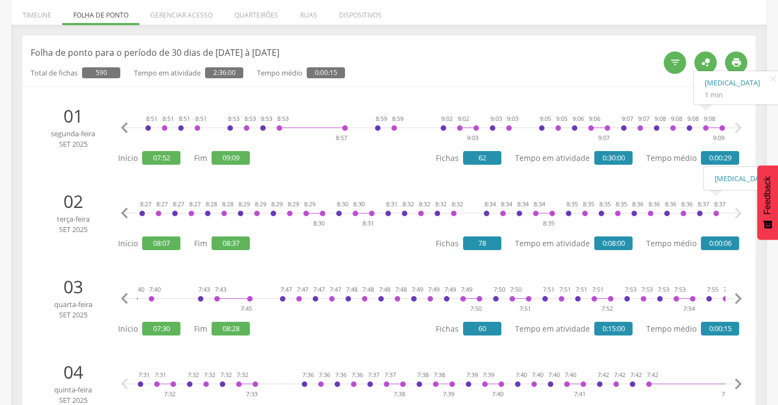
click at [734, 300] on icon "" at bounding box center [738, 299] width 22 height 22
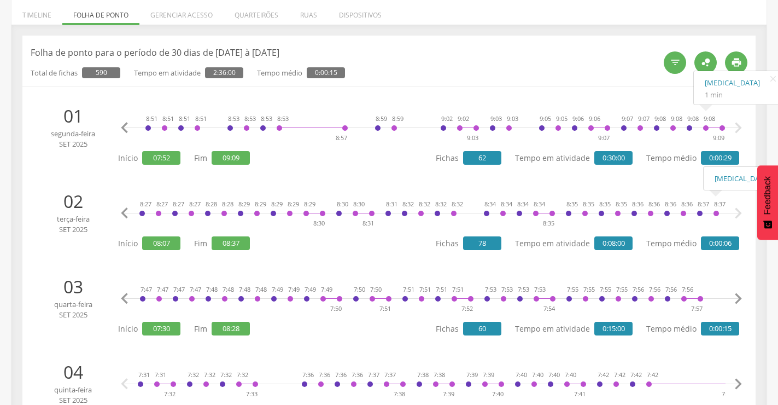
click at [734, 300] on icon "" at bounding box center [738, 299] width 22 height 22
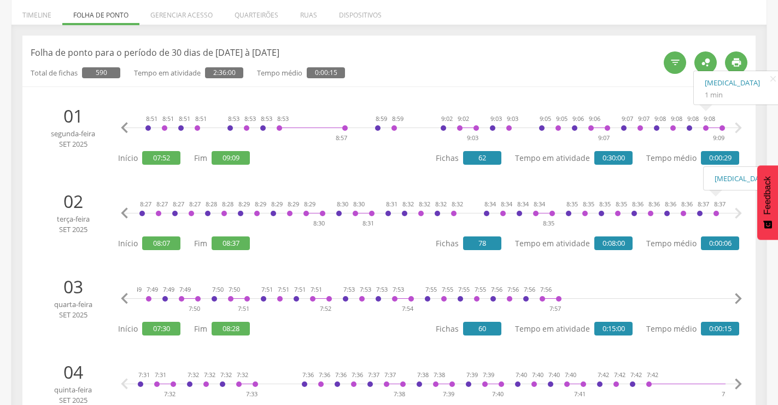
click at [734, 300] on icon "" at bounding box center [738, 299] width 22 height 22
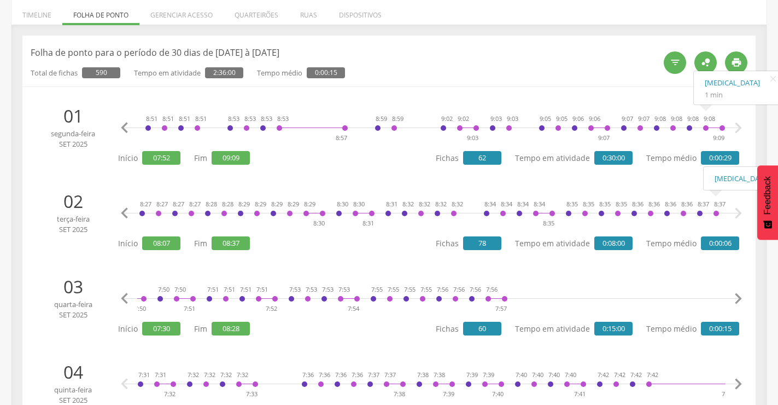
click at [734, 300] on icon "" at bounding box center [738, 299] width 22 height 22
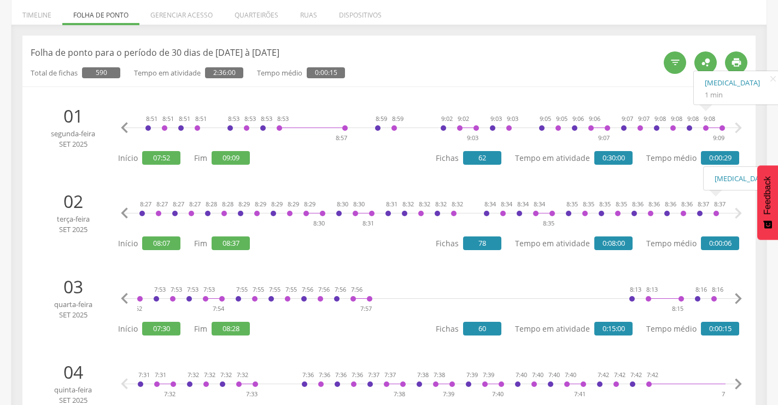
click at [734, 300] on icon "" at bounding box center [738, 299] width 22 height 22
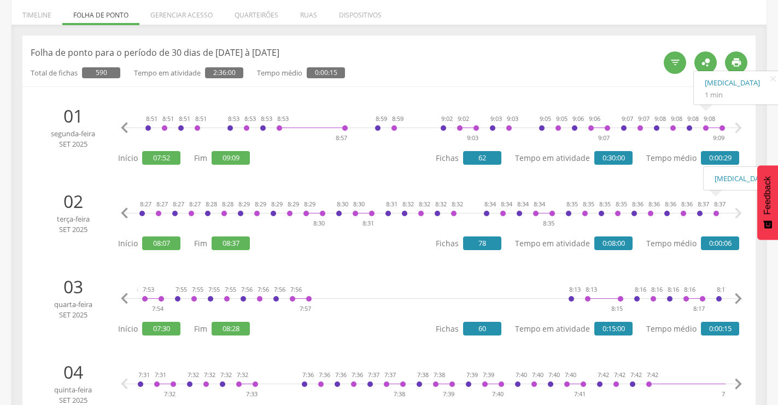
click at [734, 300] on icon "" at bounding box center [738, 299] width 22 height 22
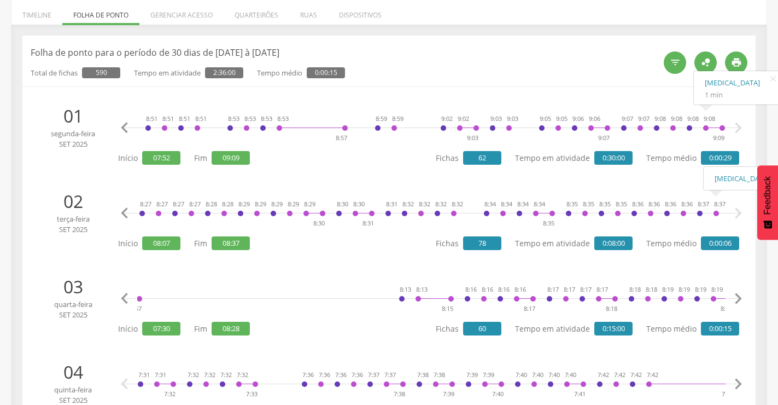
click at [734, 300] on icon "" at bounding box center [738, 299] width 22 height 22
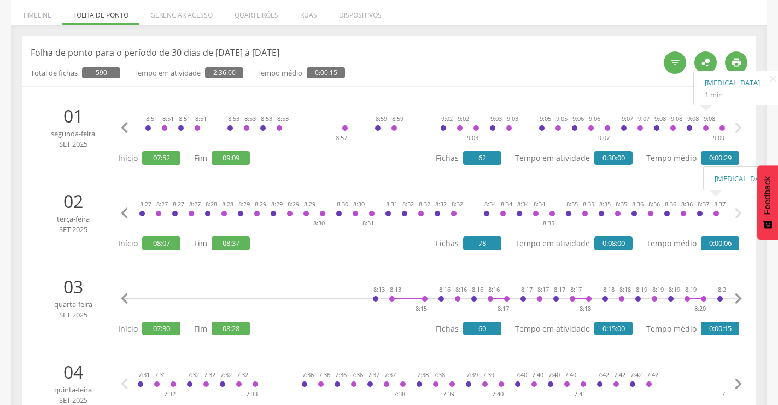
click at [734, 300] on icon "" at bounding box center [738, 299] width 22 height 22
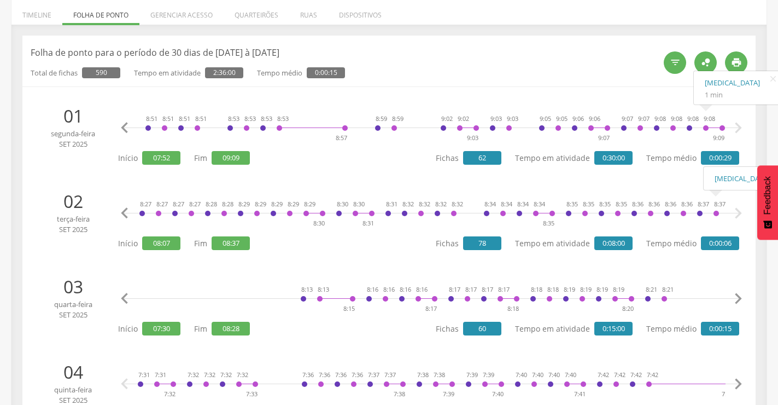
scroll to position [0, 1124]
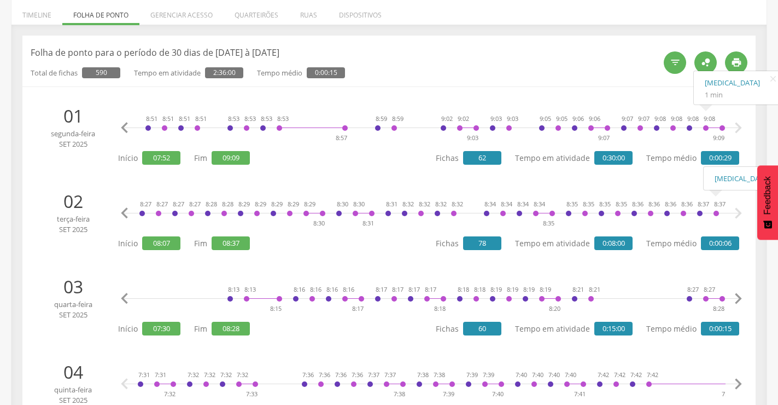
click at [734, 300] on icon "" at bounding box center [738, 299] width 22 height 22
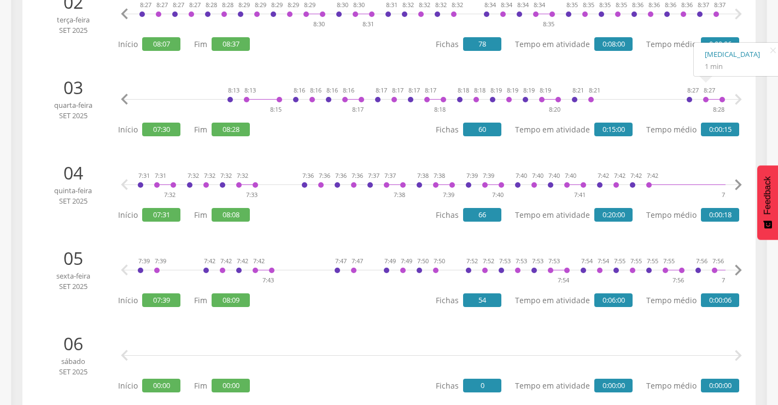
scroll to position [361, 0]
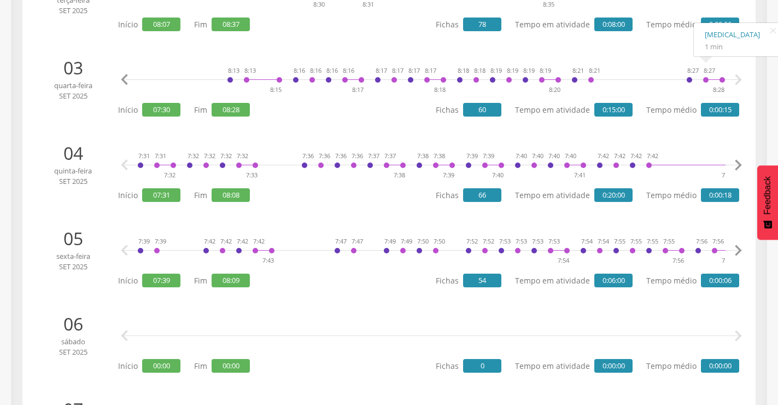
click at [740, 167] on icon "" at bounding box center [738, 165] width 22 height 22
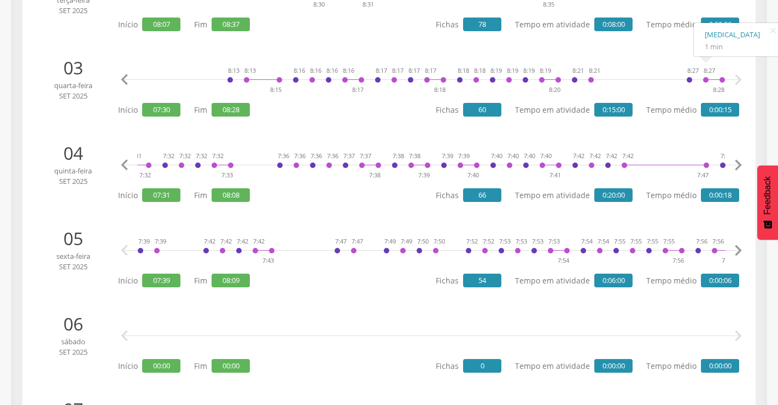
click at [740, 167] on icon "" at bounding box center [738, 165] width 22 height 22
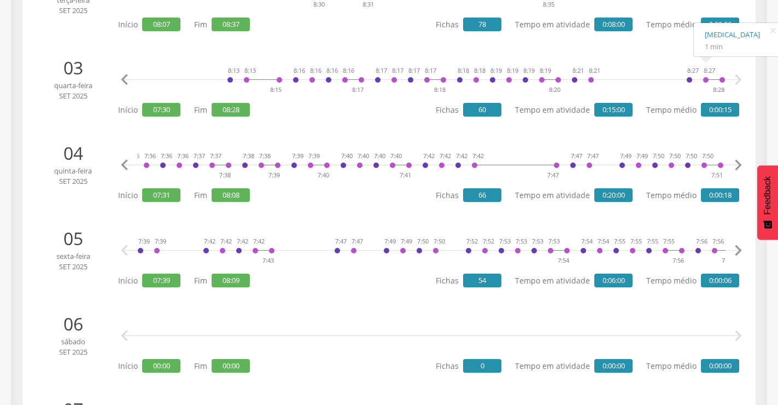
click at [740, 167] on icon "" at bounding box center [738, 165] width 22 height 22
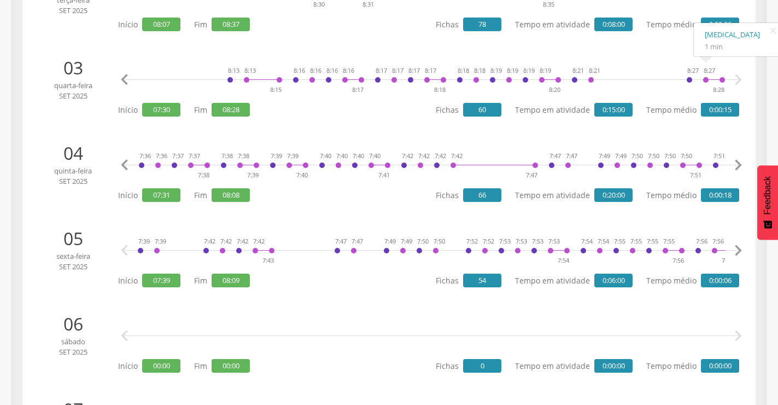
click at [740, 167] on icon "" at bounding box center [738, 165] width 22 height 22
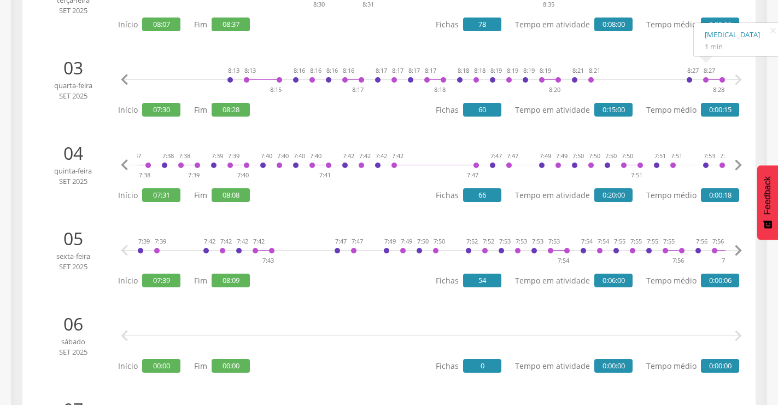
click at [740, 167] on icon "" at bounding box center [738, 165] width 22 height 22
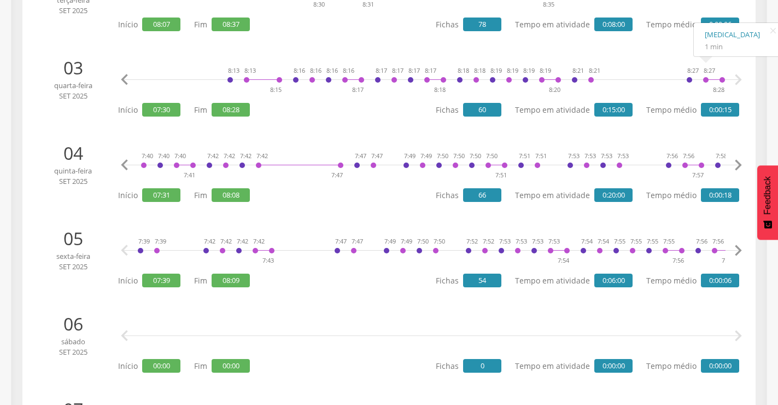
click at [740, 167] on icon "" at bounding box center [738, 165] width 22 height 22
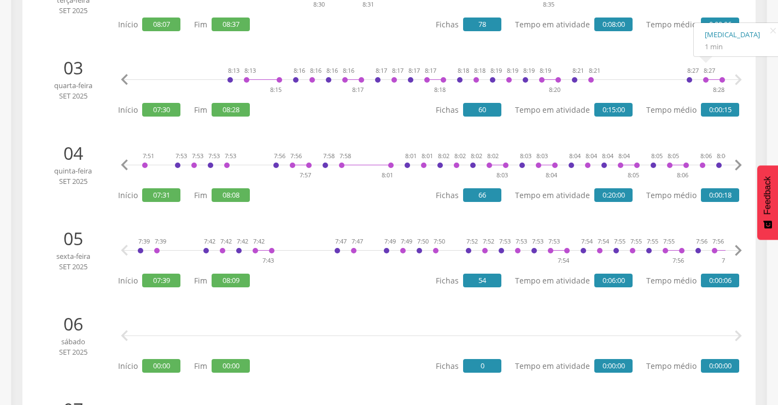
click at [740, 167] on icon "" at bounding box center [738, 165] width 22 height 22
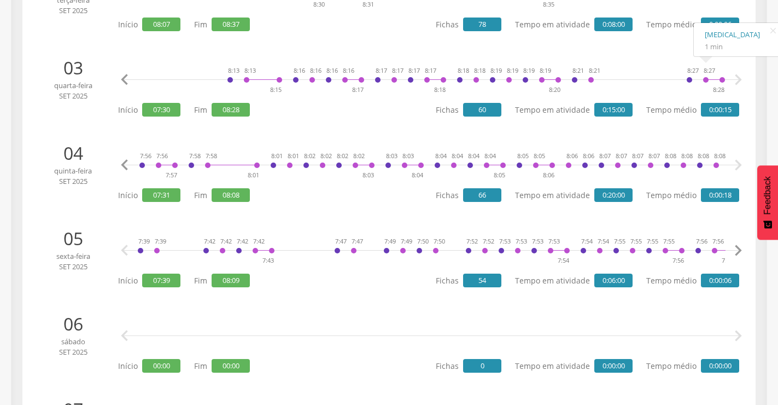
click at [740, 167] on icon "" at bounding box center [738, 165] width 22 height 22
click at [738, 250] on icon "" at bounding box center [738, 251] width 22 height 22
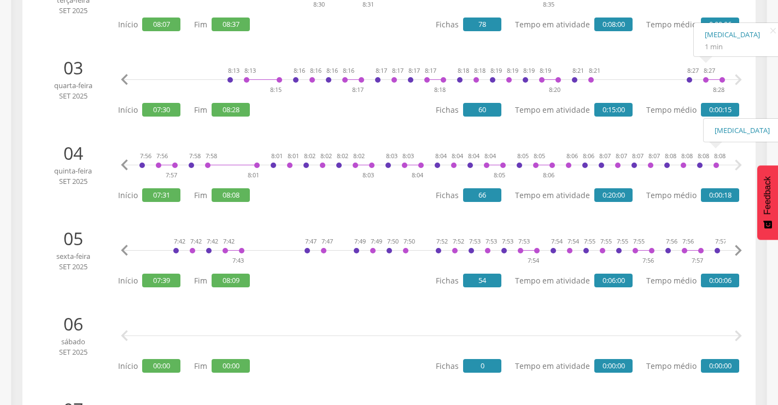
click at [738, 250] on icon "" at bounding box center [738, 251] width 22 height 22
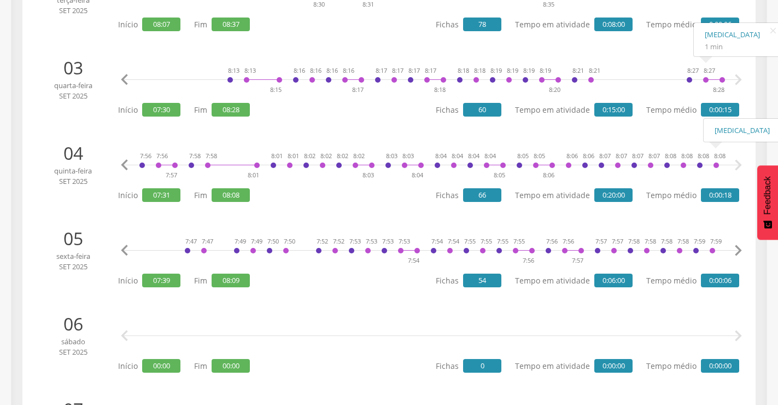
click at [737, 249] on icon "" at bounding box center [738, 251] width 22 height 22
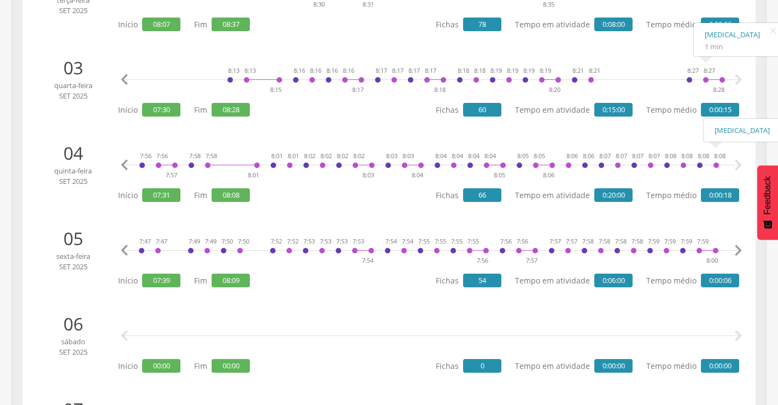
click at [737, 249] on icon "" at bounding box center [738, 251] width 22 height 22
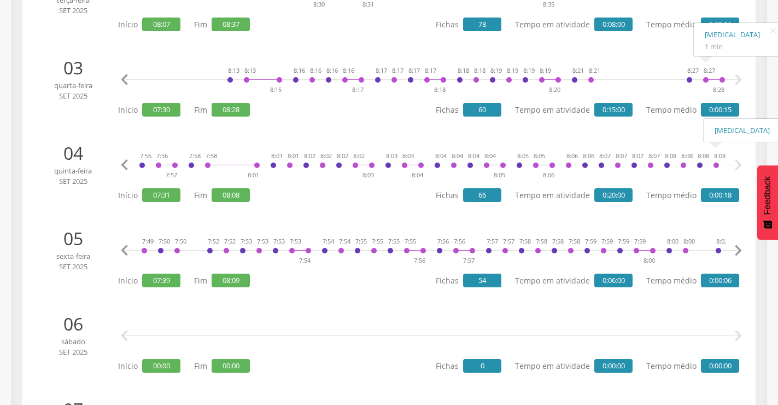
click at [737, 249] on icon "" at bounding box center [738, 251] width 22 height 22
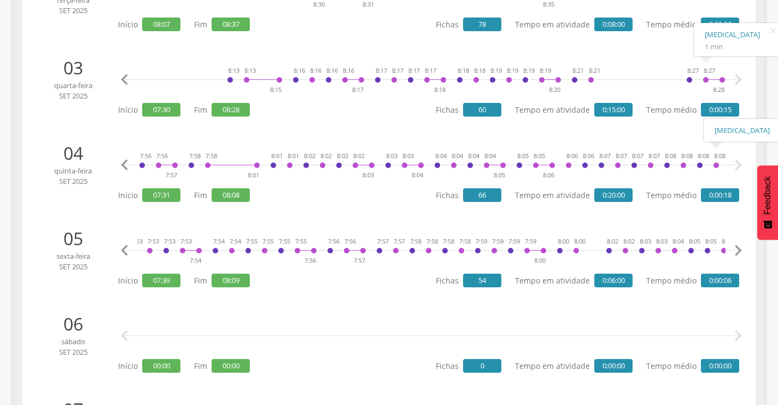
click at [737, 249] on icon "" at bounding box center [738, 251] width 22 height 22
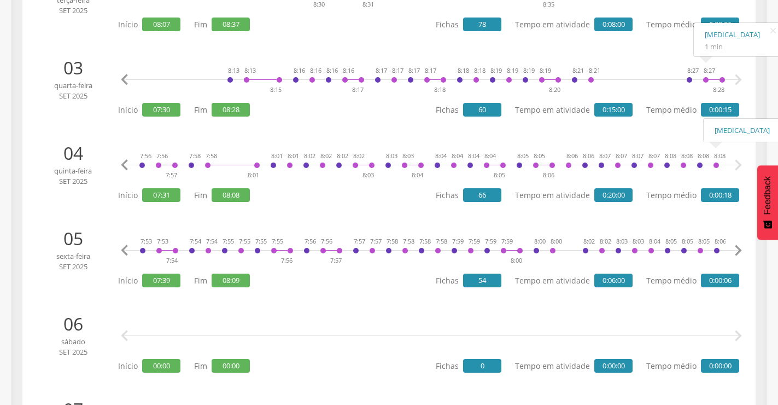
click at [737, 249] on icon "" at bounding box center [738, 251] width 22 height 22
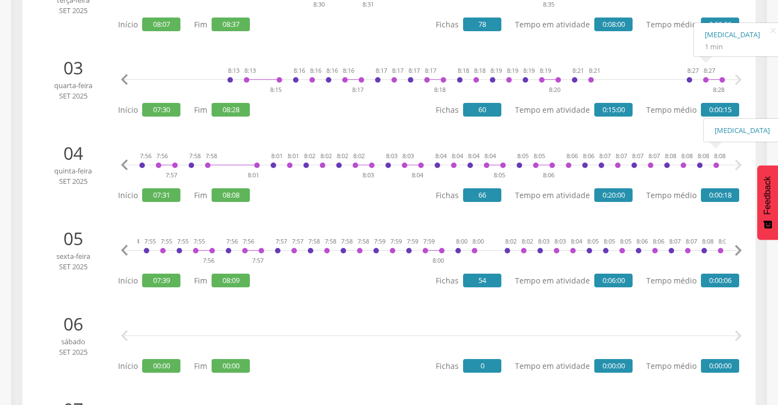
scroll to position [0, 517]
click at [737, 249] on icon "" at bounding box center [738, 251] width 22 height 22
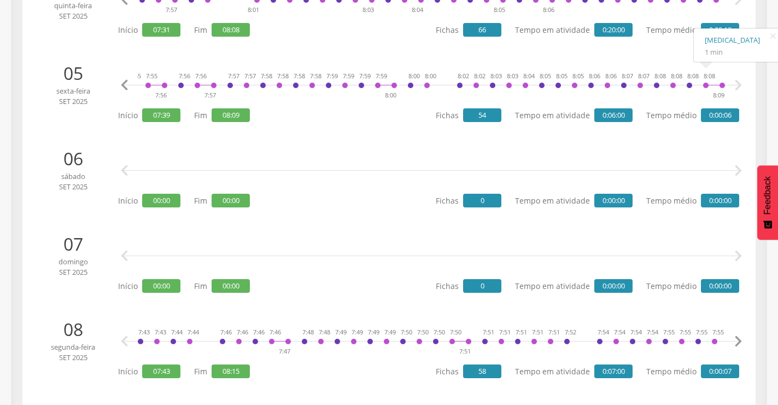
scroll to position [689, 0]
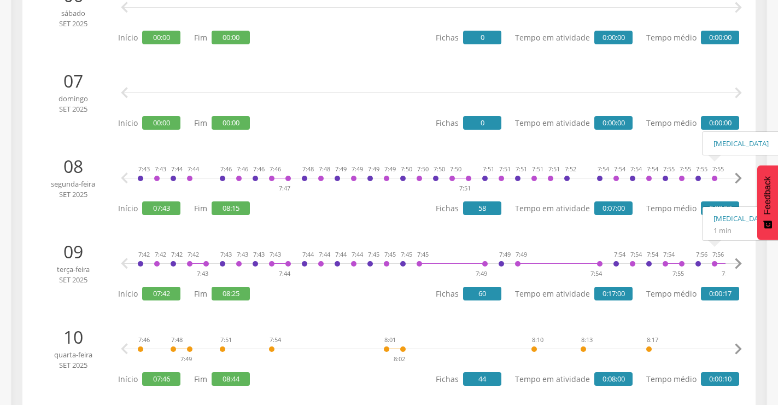
click at [731, 178] on icon "" at bounding box center [738, 178] width 22 height 22
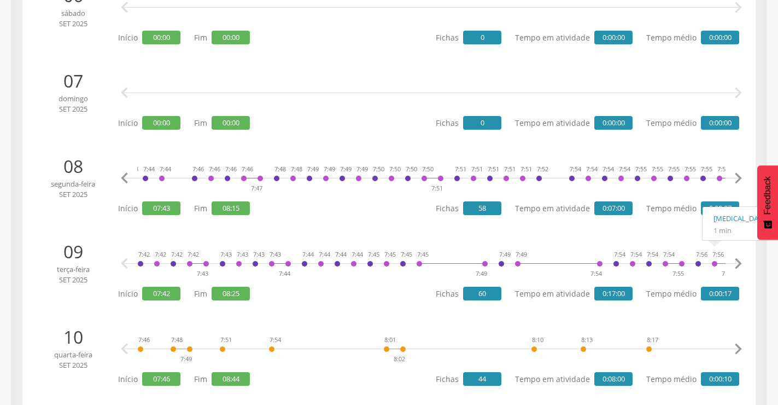
click at [731, 177] on icon "" at bounding box center [738, 178] width 22 height 22
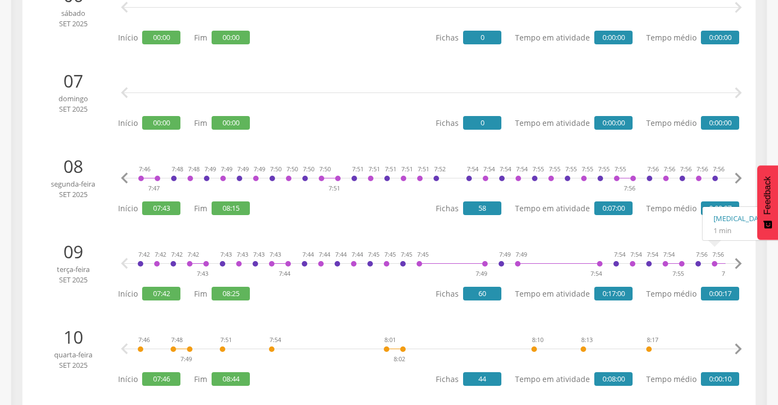
click at [731, 177] on icon "" at bounding box center [738, 178] width 22 height 22
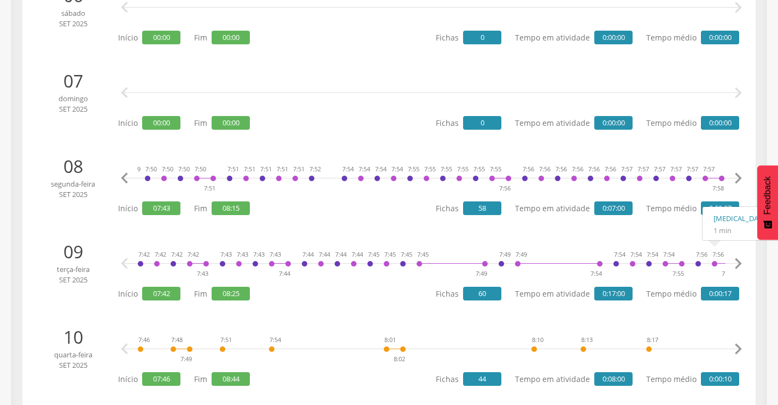
click at [731, 177] on icon "" at bounding box center [738, 178] width 22 height 22
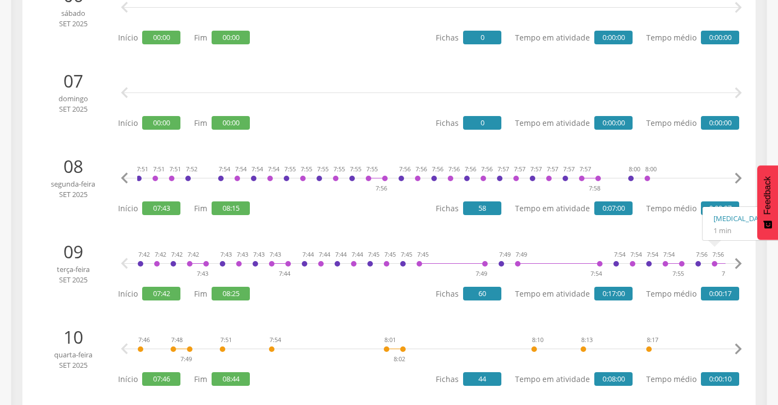
click at [731, 177] on icon "" at bounding box center [738, 178] width 22 height 22
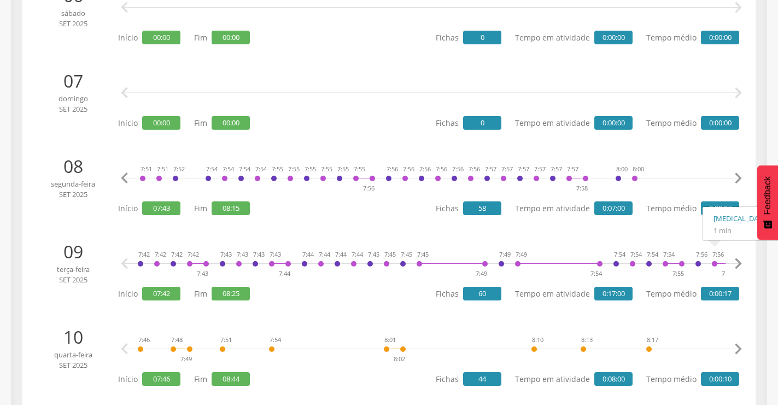
click at [731, 177] on icon "" at bounding box center [738, 178] width 22 height 22
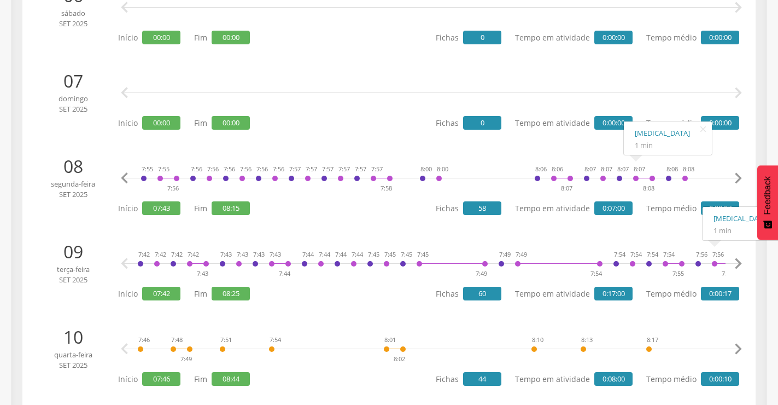
click at [735, 176] on icon "" at bounding box center [738, 178] width 22 height 22
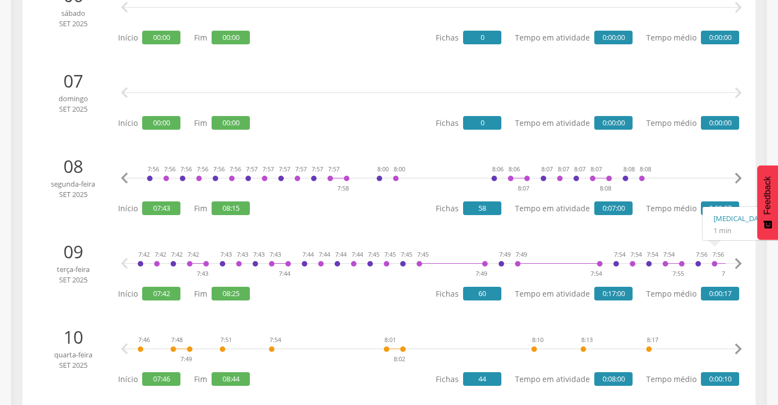
click at [736, 176] on icon "" at bounding box center [738, 178] width 22 height 22
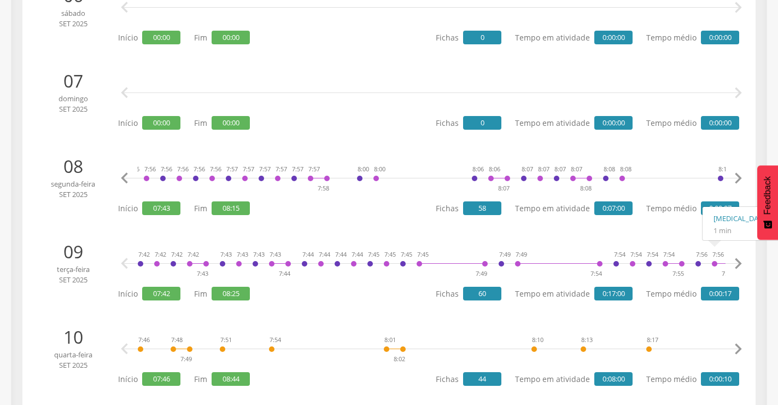
scroll to position [0, 681]
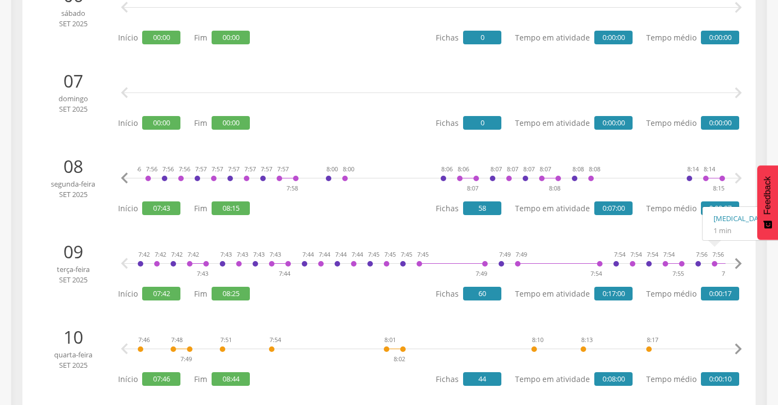
click at [736, 176] on icon "" at bounding box center [738, 178] width 22 height 22
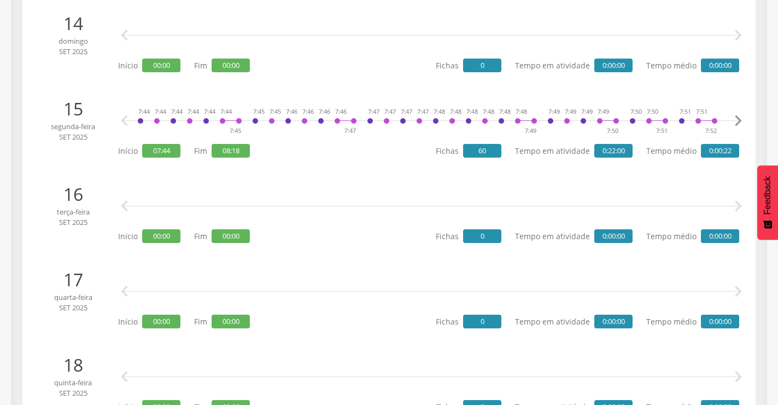
scroll to position [1345, 0]
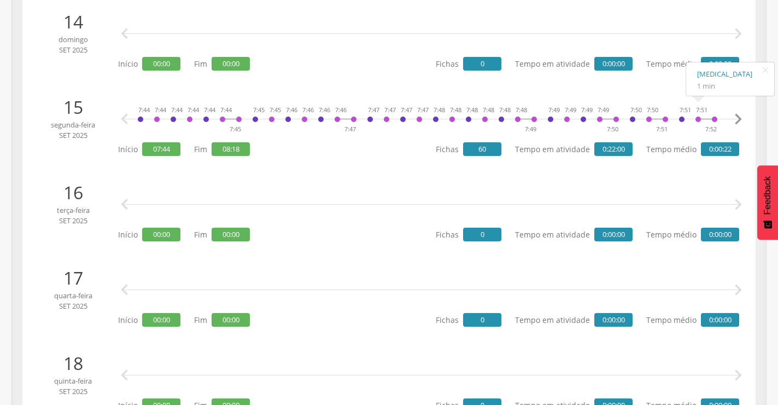
click at [738, 119] on icon "" at bounding box center [738, 119] width 22 height 22
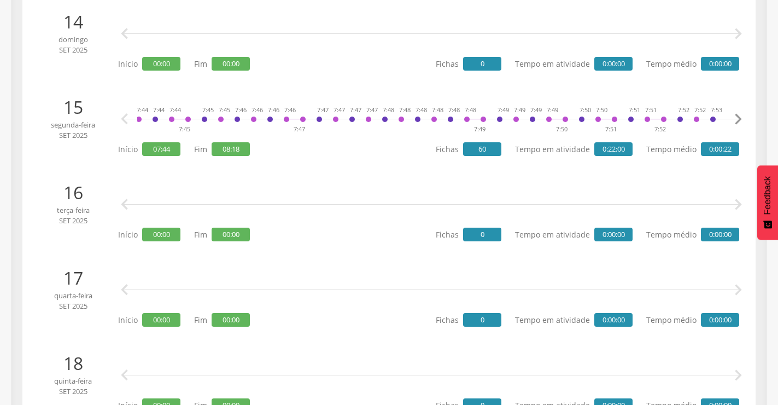
click at [738, 119] on icon "" at bounding box center [738, 119] width 22 height 22
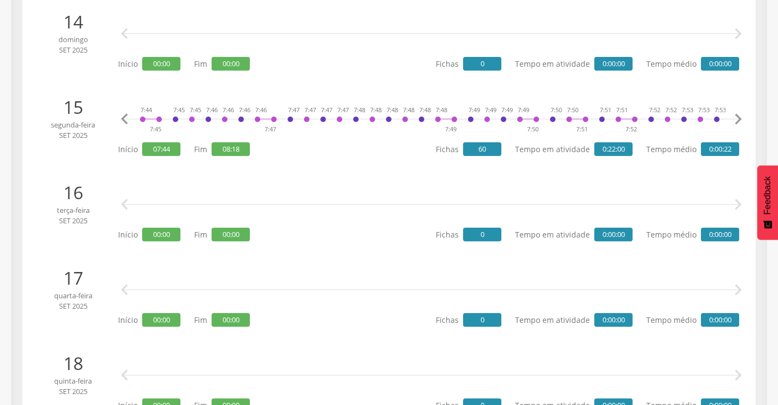
click at [738, 119] on icon "" at bounding box center [738, 119] width 22 height 22
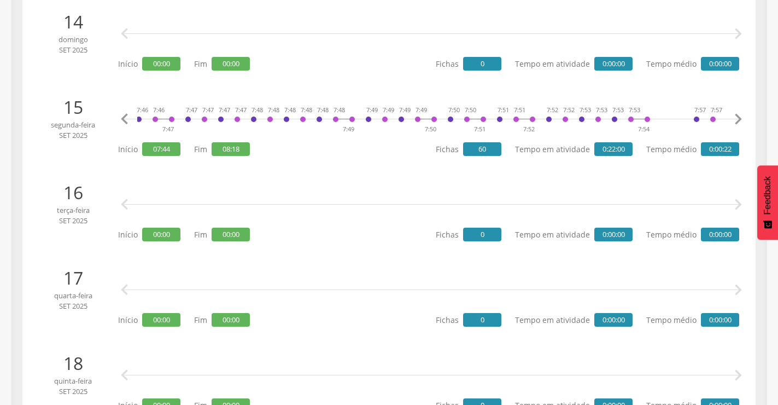
click at [738, 119] on icon "" at bounding box center [738, 119] width 22 height 22
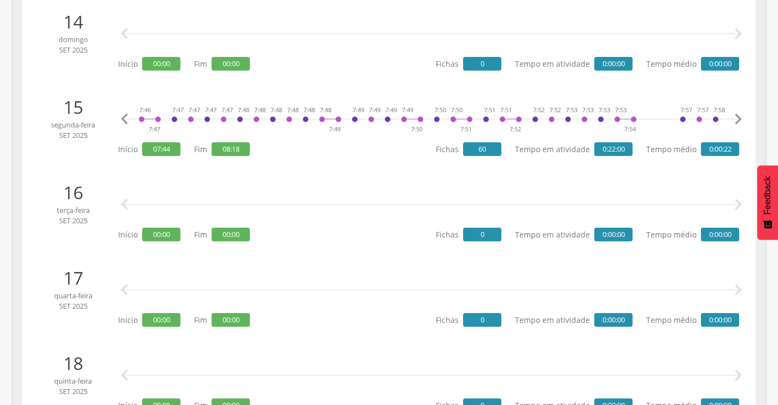
click at [738, 119] on icon "" at bounding box center [738, 119] width 22 height 22
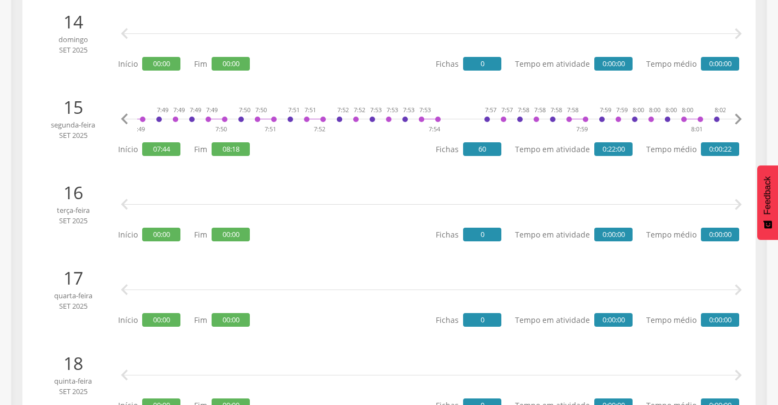
click at [738, 119] on icon "" at bounding box center [738, 119] width 22 height 22
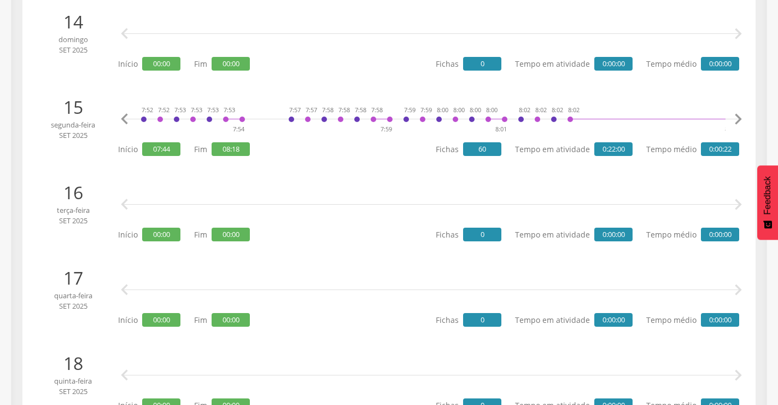
click at [738, 119] on icon "" at bounding box center [738, 119] width 22 height 22
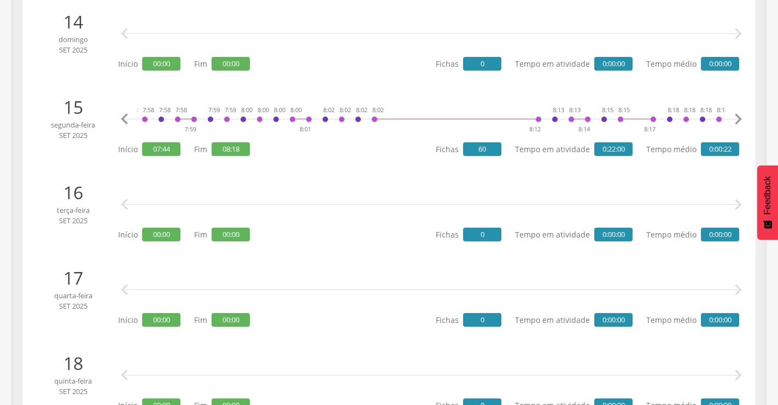
click at [738, 119] on icon "" at bounding box center [738, 119] width 22 height 22
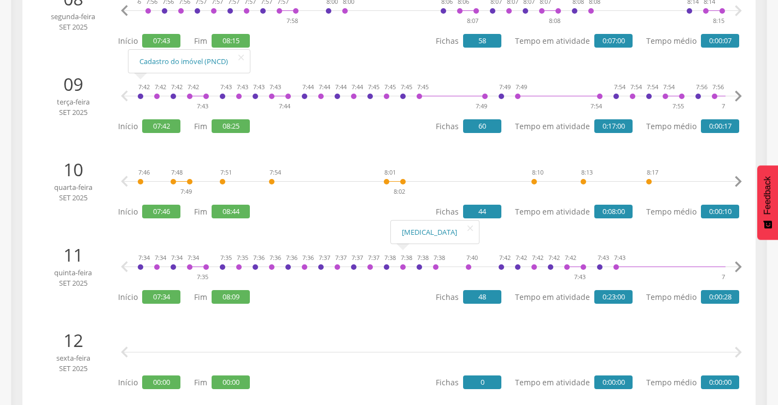
scroll to position [853, 0]
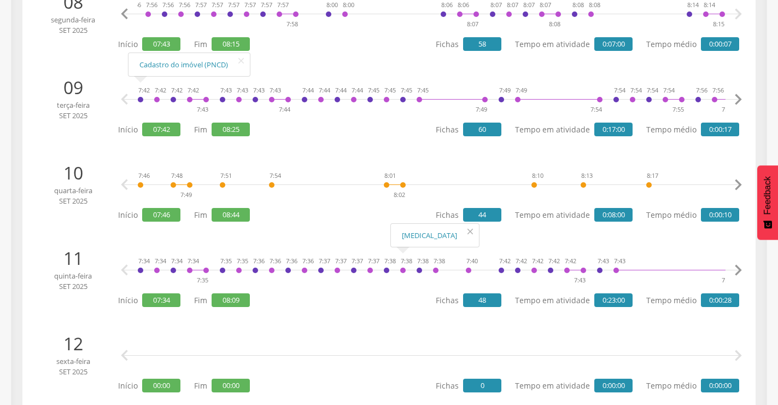
click at [471, 231] on icon "" at bounding box center [470, 231] width 17 height 15
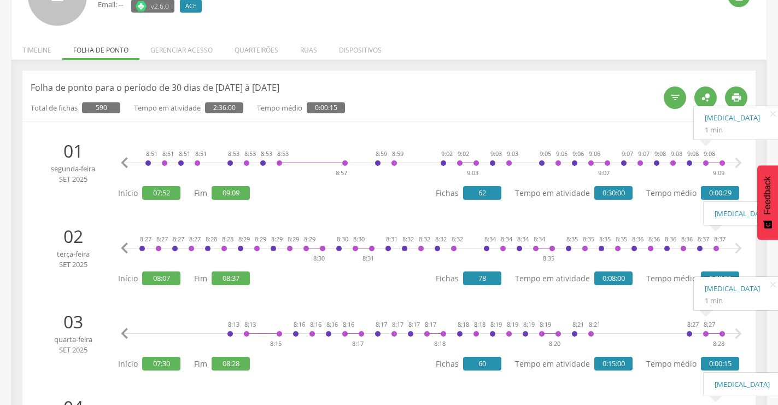
scroll to position [109, 0]
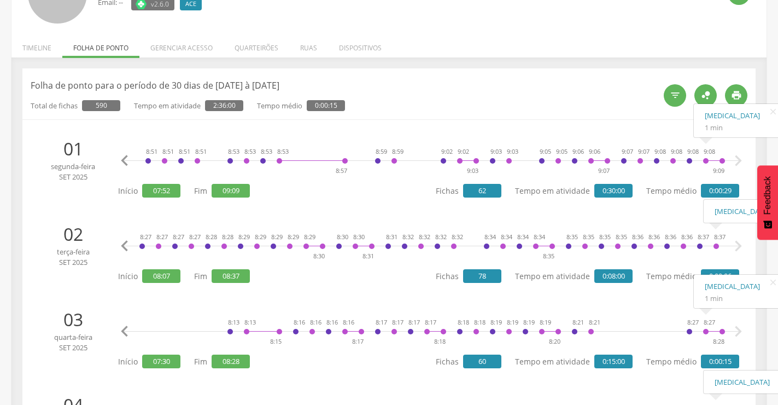
click at [735, 161] on icon "" at bounding box center [738, 161] width 22 height 22
click at [740, 244] on icon "" at bounding box center [738, 246] width 22 height 22
click at [738, 326] on icon "" at bounding box center [738, 331] width 22 height 22
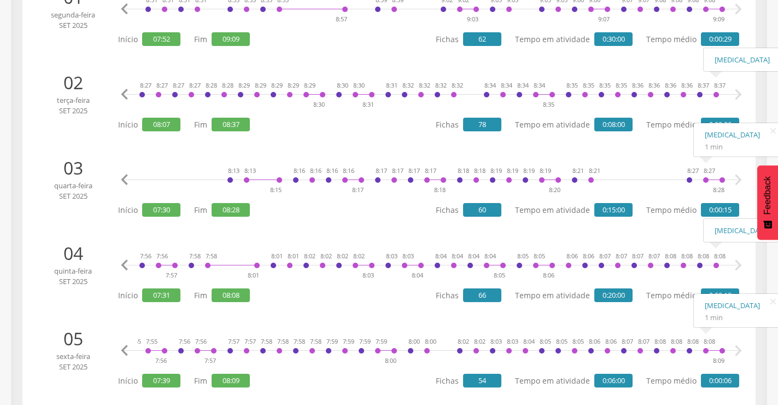
scroll to position [328, 0]
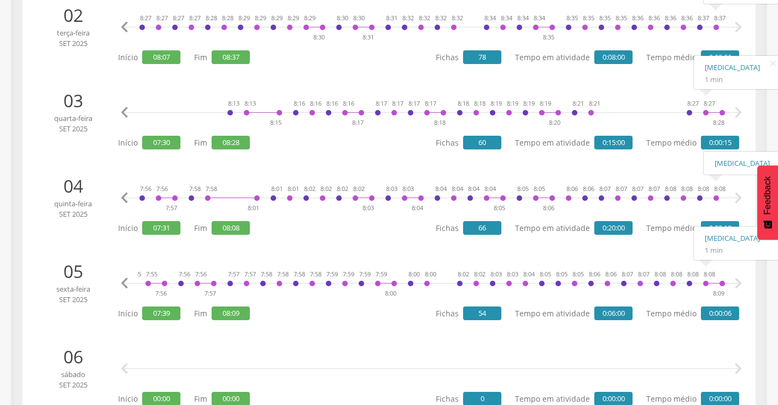
click at [738, 199] on icon "" at bounding box center [738, 198] width 22 height 22
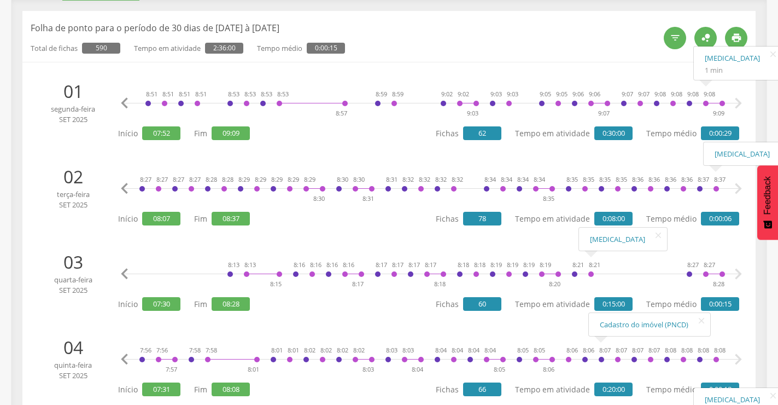
scroll to position [164, 0]
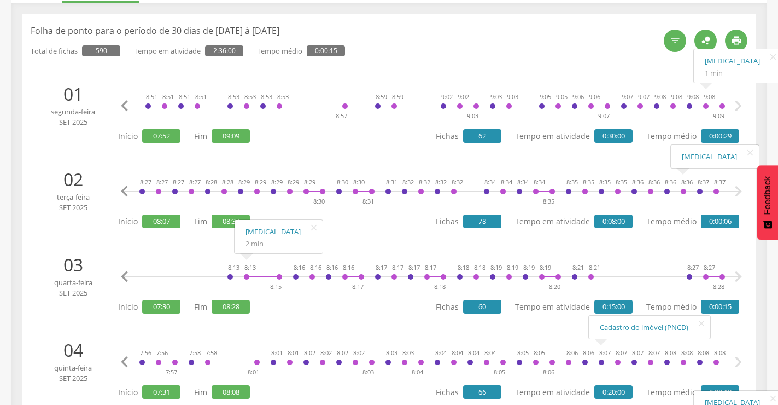
click at [738, 277] on icon "" at bounding box center [738, 277] width 22 height 22
click at [121, 190] on icon "" at bounding box center [125, 191] width 22 height 22
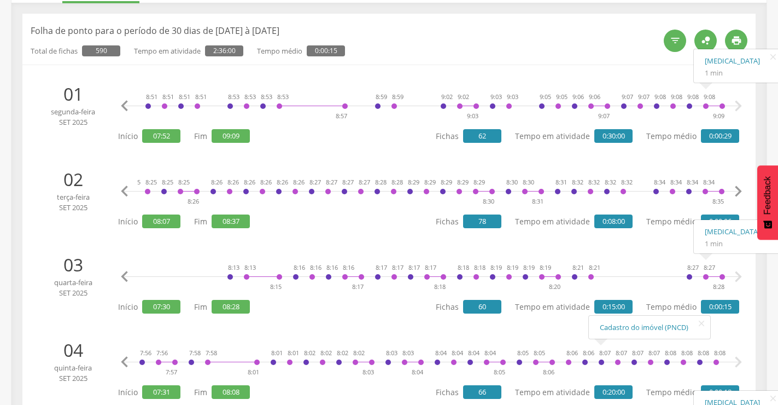
click at [121, 190] on icon "" at bounding box center [125, 191] width 22 height 22
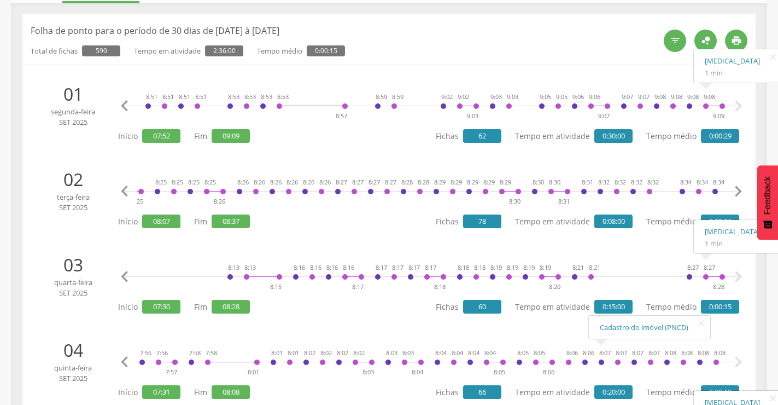
click at [121, 190] on icon "" at bounding box center [125, 191] width 22 height 22
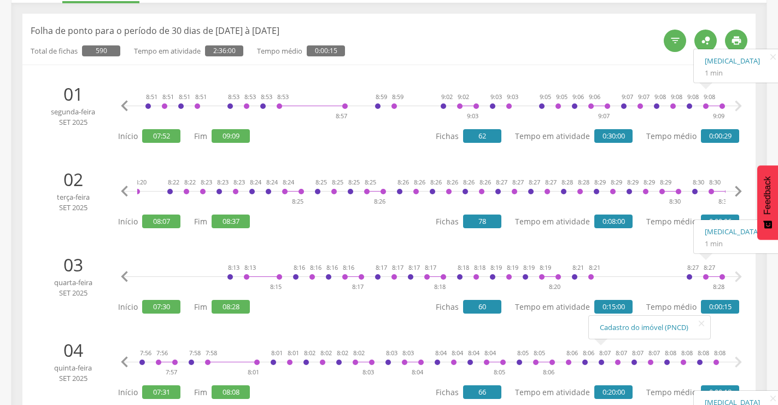
click at [121, 190] on icon "" at bounding box center [125, 191] width 22 height 22
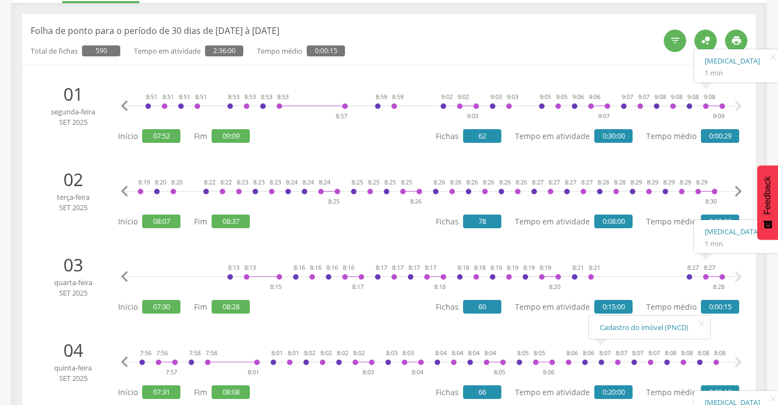
click at [121, 190] on icon "" at bounding box center [125, 191] width 22 height 22
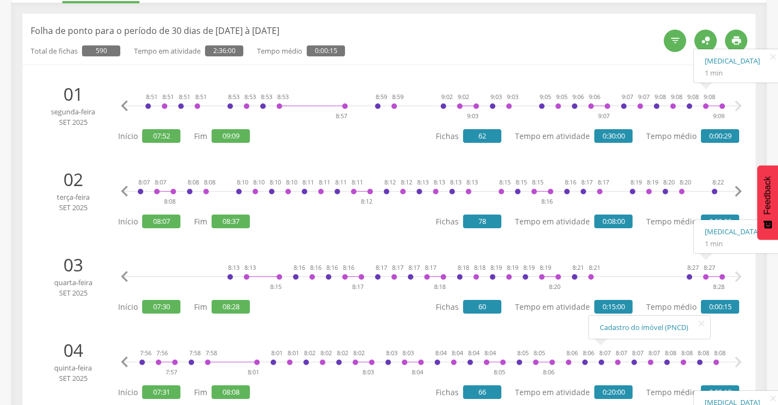
scroll to position [0, 0]
click at [121, 189] on icon "" at bounding box center [125, 191] width 22 height 22
click at [735, 184] on icon "" at bounding box center [738, 191] width 22 height 22
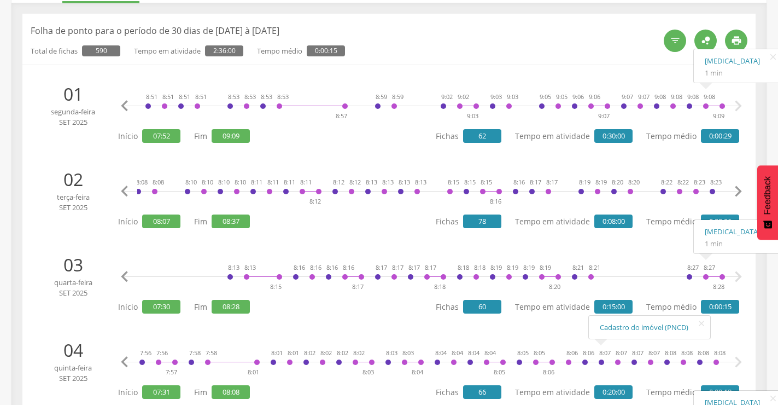
click at [736, 184] on icon "" at bounding box center [738, 191] width 22 height 22
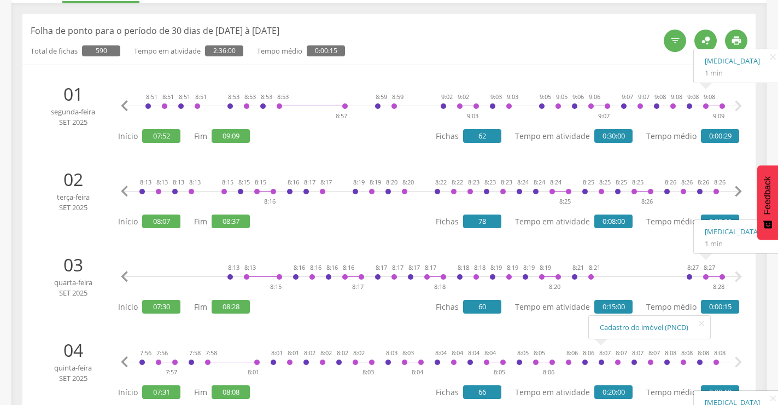
click at [736, 184] on icon "" at bounding box center [738, 191] width 22 height 22
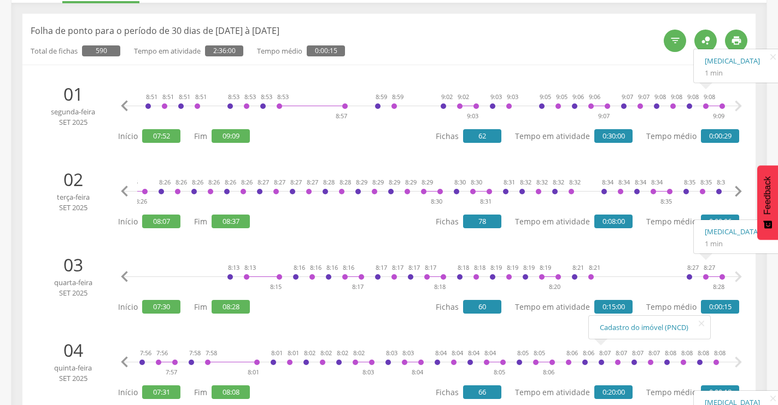
click at [736, 184] on icon "" at bounding box center [738, 191] width 22 height 22
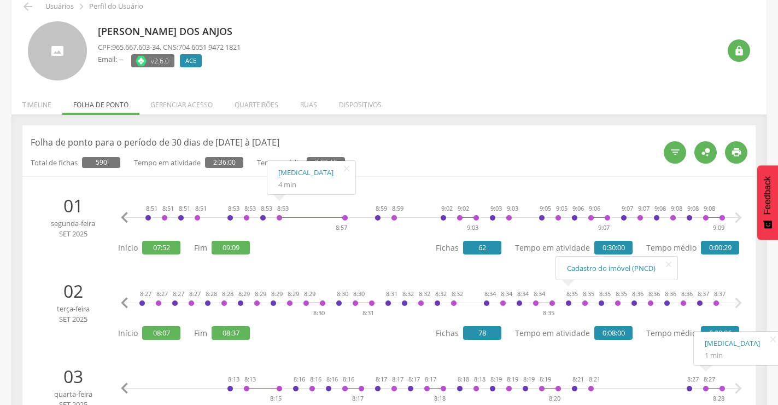
scroll to position [109, 0]
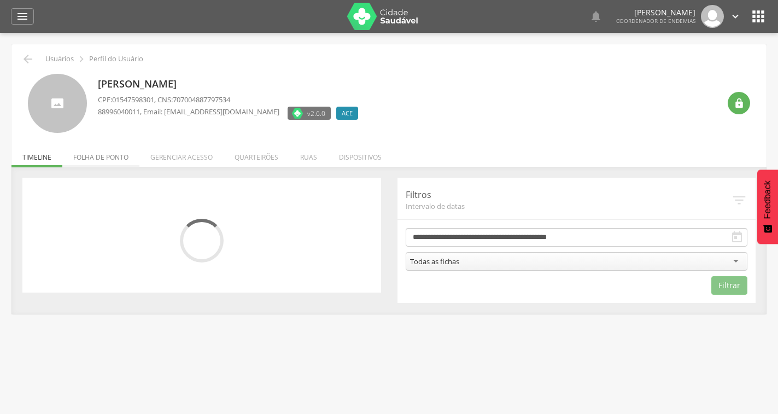
click at [125, 155] on li "Folha de ponto" at bounding box center [100, 155] width 77 height 26
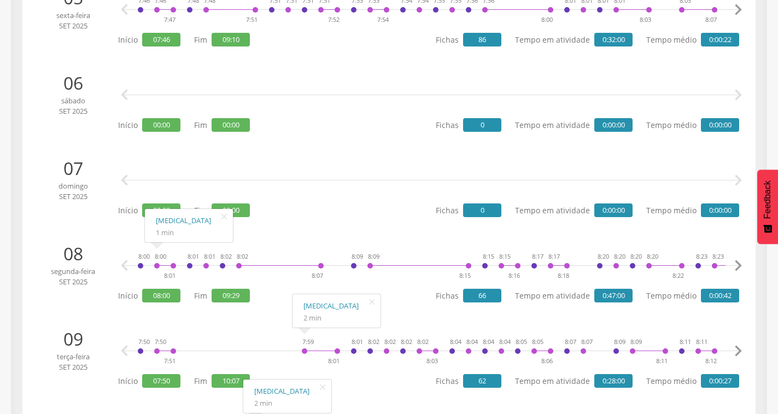
scroll to position [219, 0]
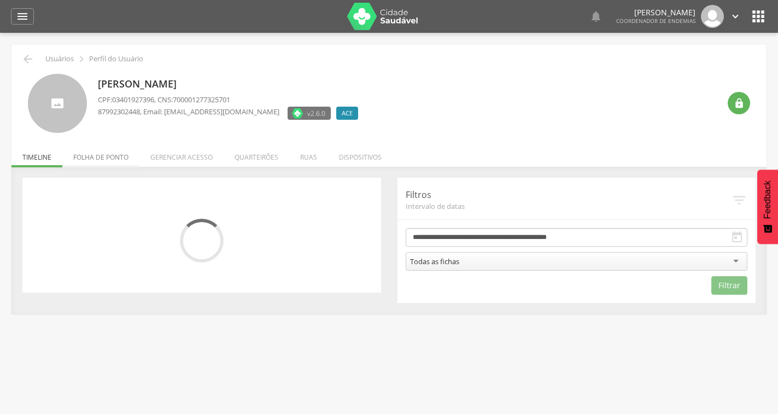
click at [104, 154] on li "Folha de ponto" at bounding box center [100, 155] width 77 height 26
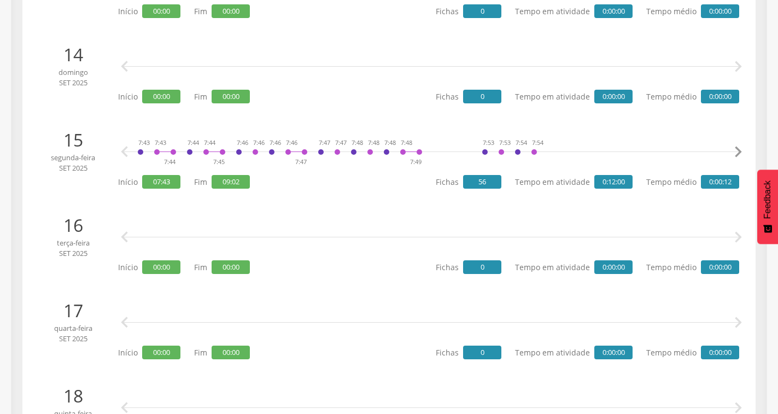
scroll to position [1367, 0]
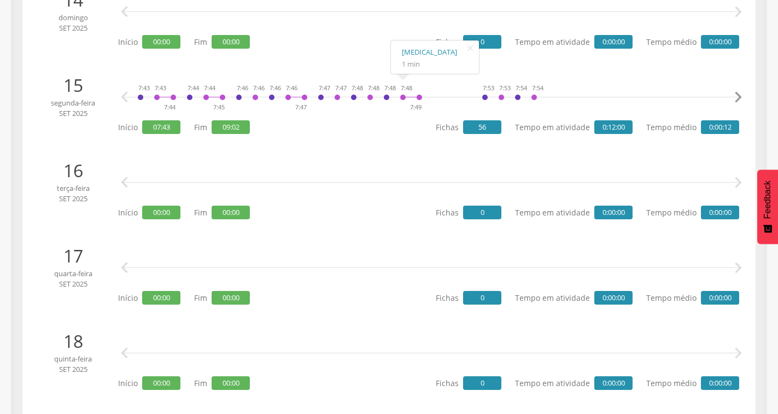
click at [744, 97] on icon "" at bounding box center [738, 97] width 22 height 22
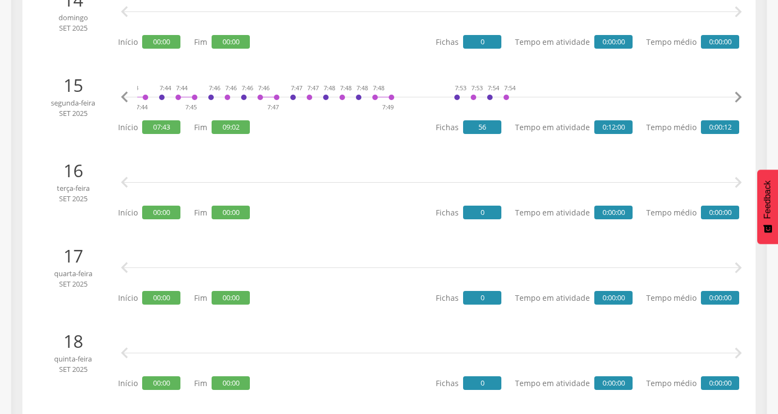
click at [743, 97] on icon "" at bounding box center [738, 97] width 22 height 22
click at [742, 97] on icon "" at bounding box center [738, 97] width 22 height 22
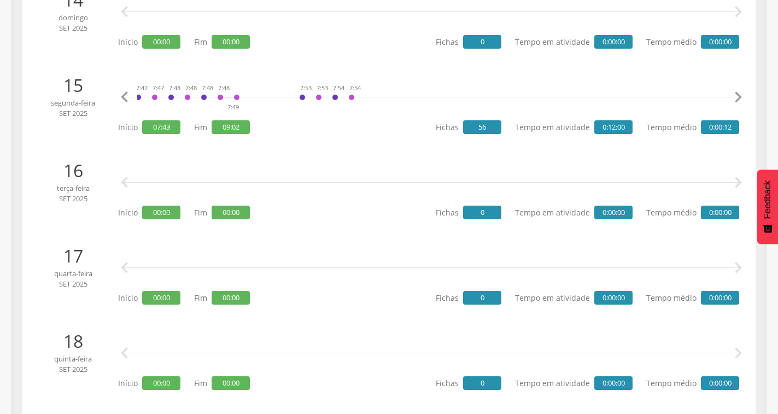
click at [742, 97] on icon "" at bounding box center [738, 97] width 22 height 22
click at [740, 94] on icon "" at bounding box center [738, 97] width 22 height 22
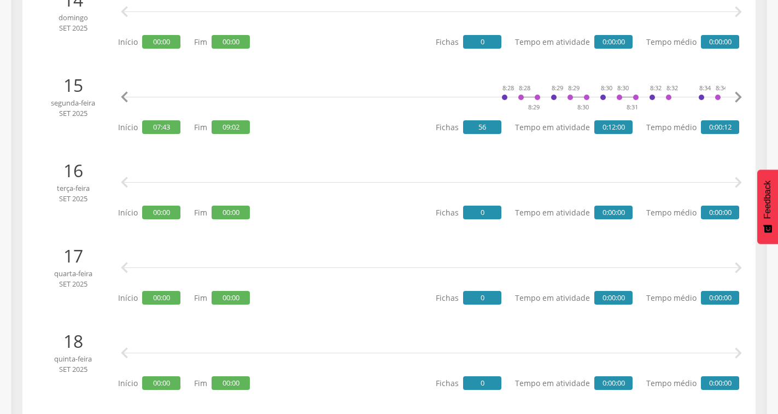
click at [740, 94] on icon "" at bounding box center [738, 97] width 22 height 22
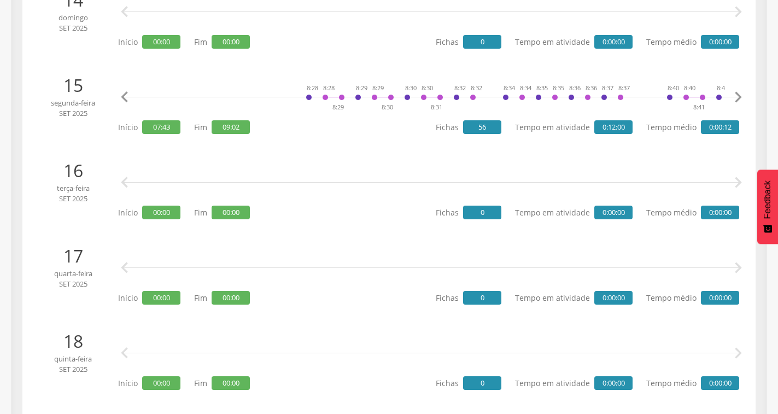
click at [740, 94] on icon "" at bounding box center [738, 97] width 22 height 22
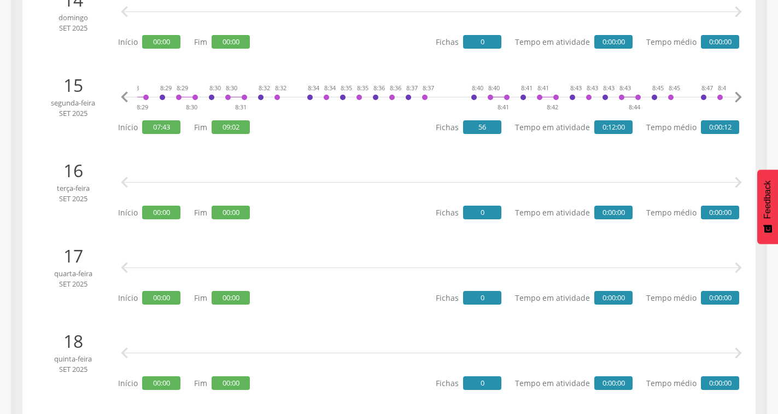
click at [740, 94] on icon "" at bounding box center [738, 97] width 22 height 22
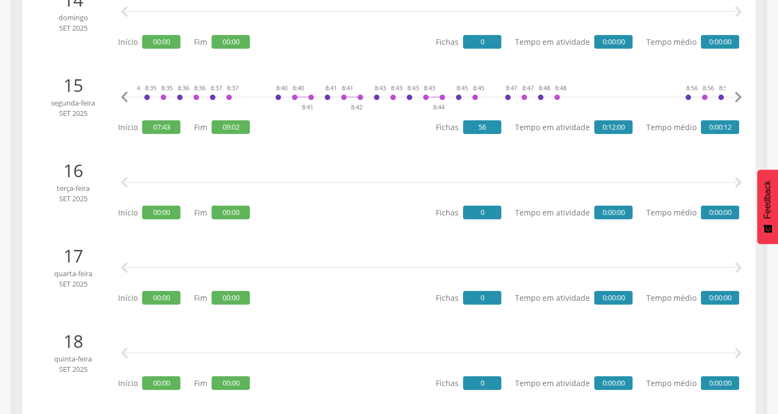
click at [740, 94] on icon "" at bounding box center [738, 97] width 22 height 22
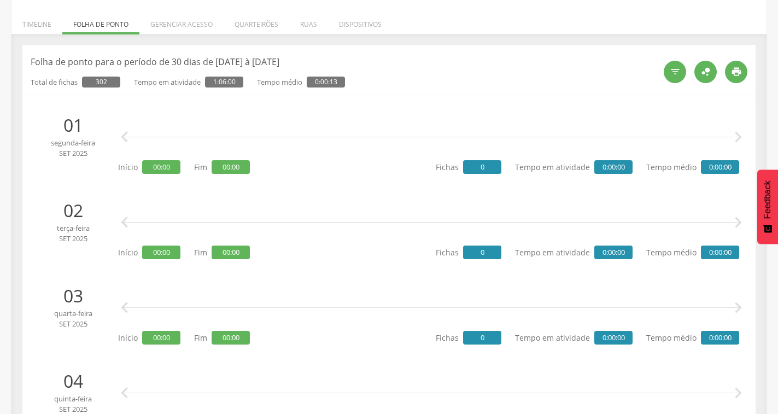
scroll to position [0, 0]
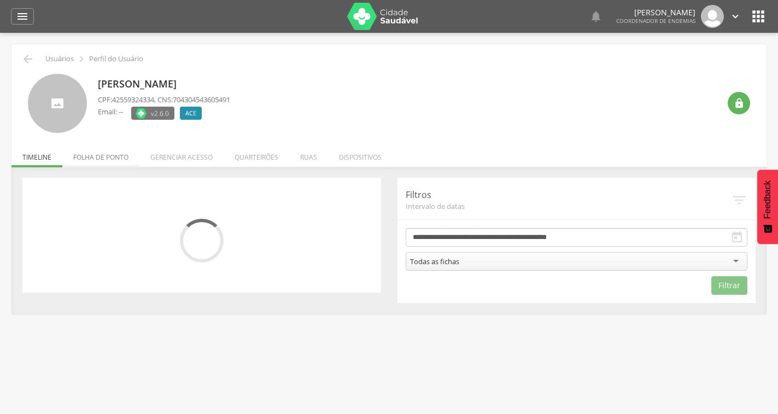
click at [108, 151] on li "Folha de ponto" at bounding box center [100, 155] width 77 height 26
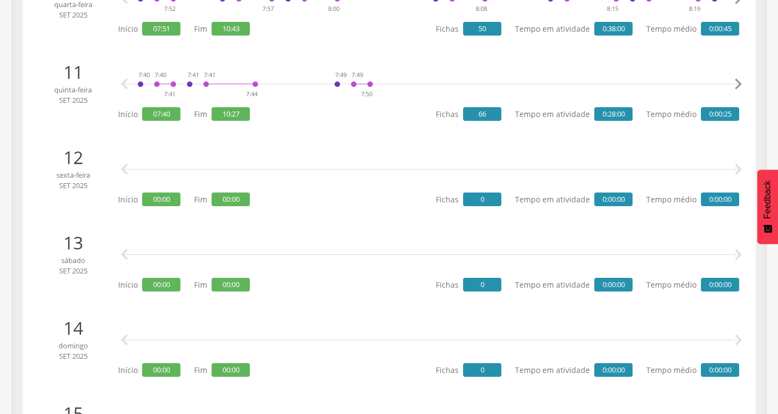
scroll to position [984, 0]
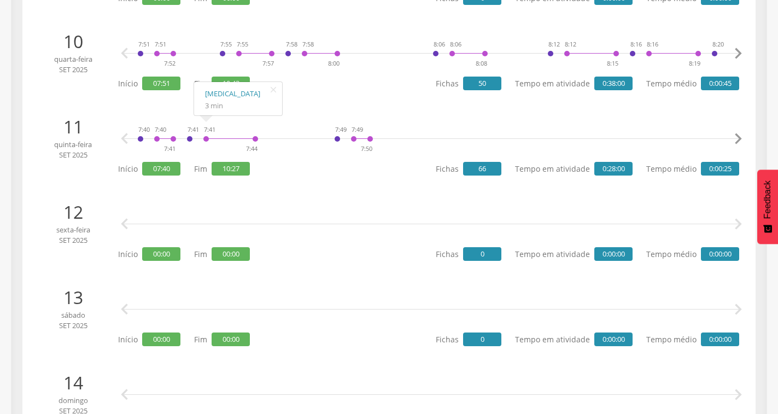
click at [382, 95] on li "10 quarta-feira set 2025 7:51 7:51 7:52 7:55 7:55 7:57 7:58 7:58 8:00 8:06 8:06…" at bounding box center [389, 61] width 717 height 74
click at [268, 85] on icon "" at bounding box center [273, 89] width 17 height 15
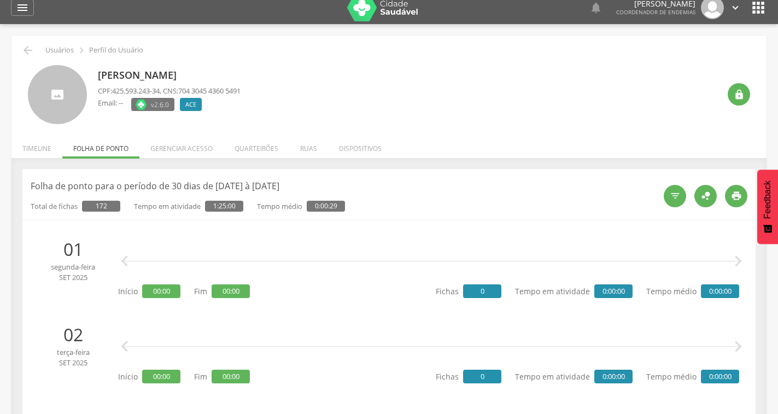
scroll to position [0, 0]
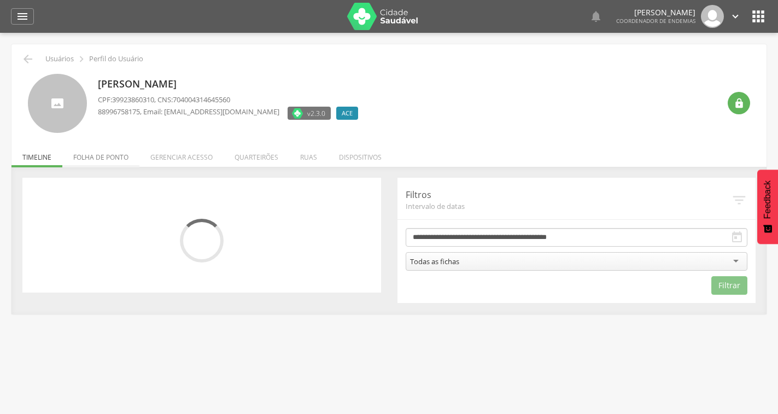
click at [90, 158] on li "Folha de ponto" at bounding box center [100, 155] width 77 height 26
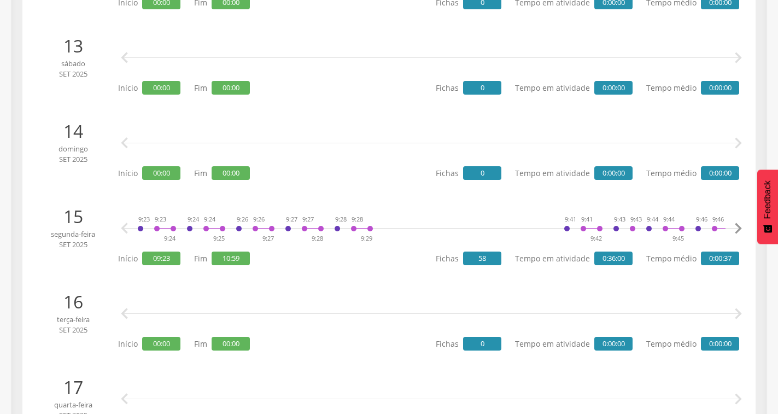
scroll to position [744, 0]
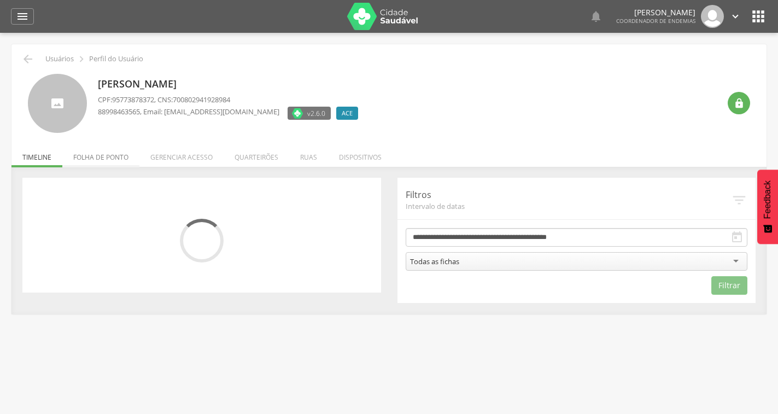
click at [107, 159] on li "Folha de ponto" at bounding box center [100, 155] width 77 height 26
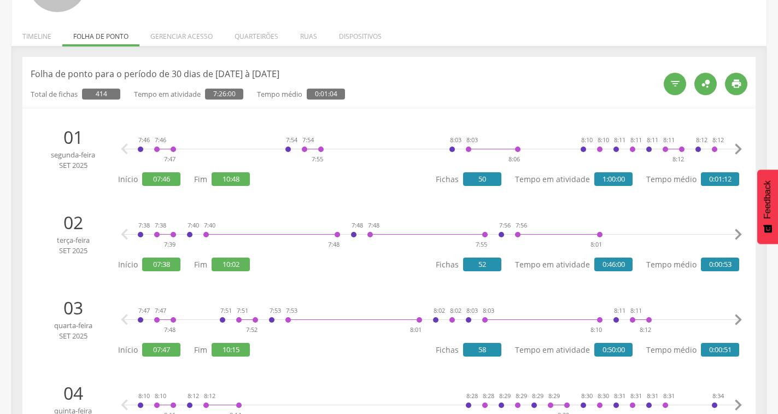
scroll to position [328, 0]
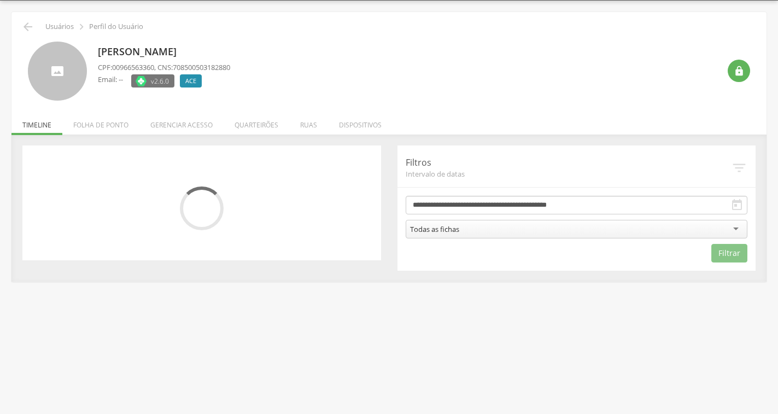
scroll to position [33, 0]
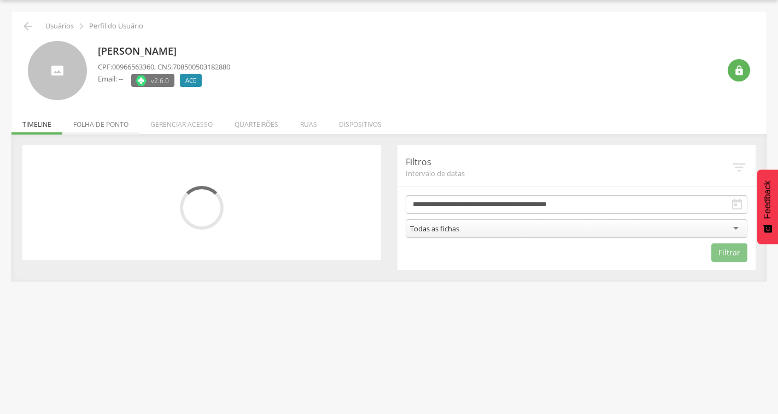
click at [84, 118] on li "Folha de ponto" at bounding box center [100, 122] width 77 height 26
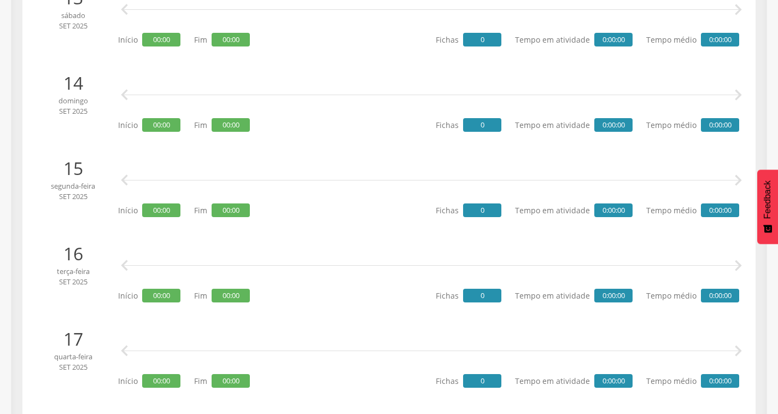
scroll to position [1312, 0]
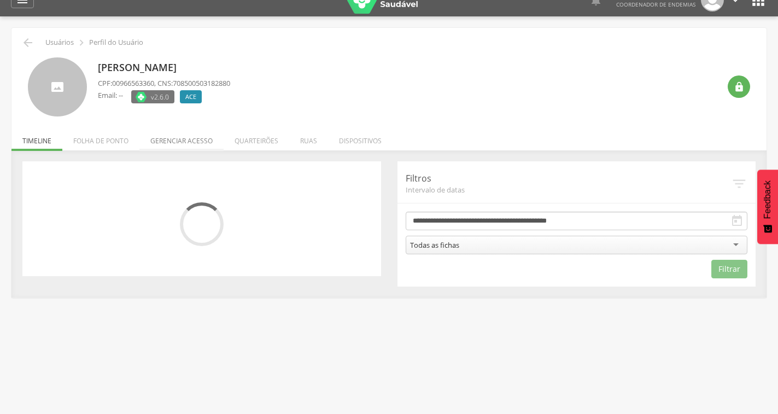
scroll to position [33, 0]
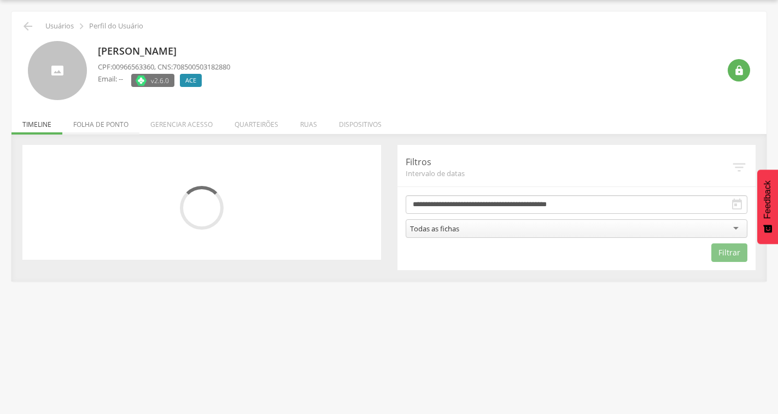
click at [111, 116] on li "Folha de ponto" at bounding box center [100, 122] width 77 height 26
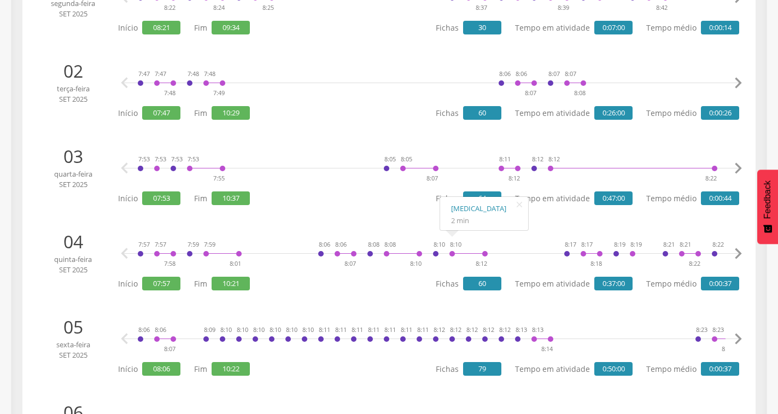
scroll to position [0, 0]
